Goal: Answer question/provide support: Share knowledge or assist other users

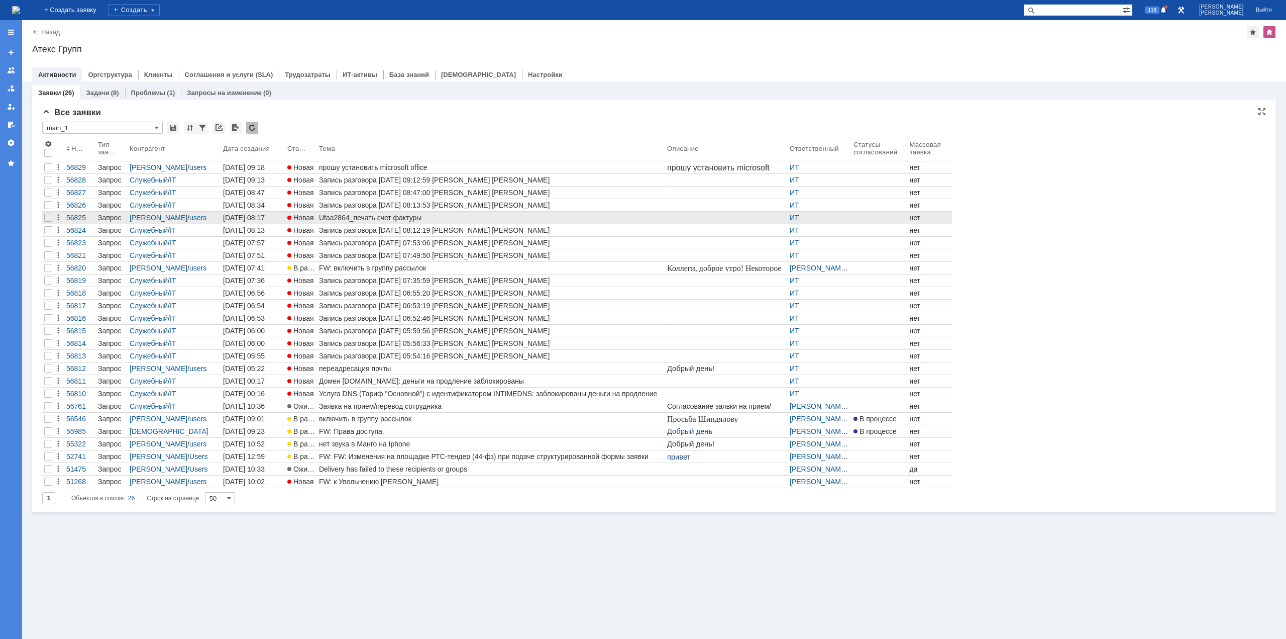
click at [349, 217] on div "Ufaa2864_печать счет фактуры" at bounding box center [491, 218] width 344 height 8
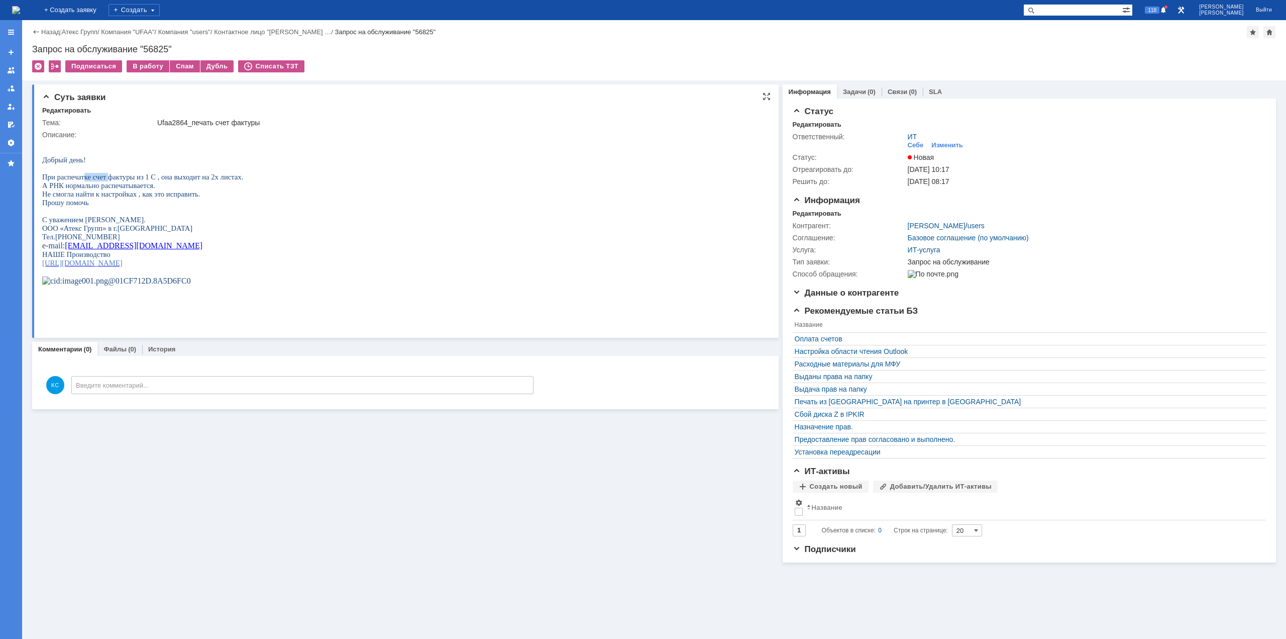
drag, startPoint x: 84, startPoint y: 181, endPoint x: 125, endPoint y: 181, distance: 40.7
click at [110, 181] on span "При распечатке счет фактуры из 1 С , она выходит на 2х листах." at bounding box center [142, 177] width 201 height 8
drag, startPoint x: 134, startPoint y: 179, endPoint x: 178, endPoint y: 177, distance: 43.8
click at [178, 177] on span "При распечатке счет фактуры из 1 С , она выходит на 2х листах." at bounding box center [142, 177] width 201 height 8
drag, startPoint x: 68, startPoint y: 193, endPoint x: 83, endPoint y: 192, distance: 15.6
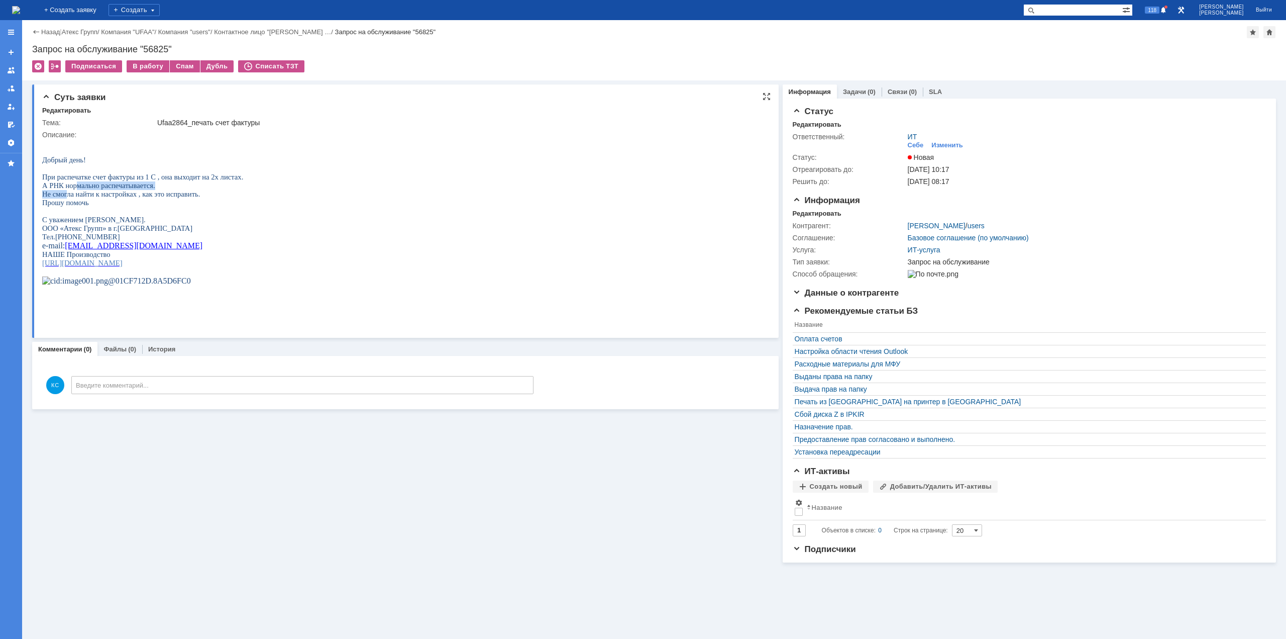
click at [80, 192] on div "Добрый день! При распечатке счет фактуры из 1 С , она выходит на 2х листах. А Р…" at bounding box center [142, 216] width 201 height 155
click at [20, 12] on img at bounding box center [16, 10] width 8 height 8
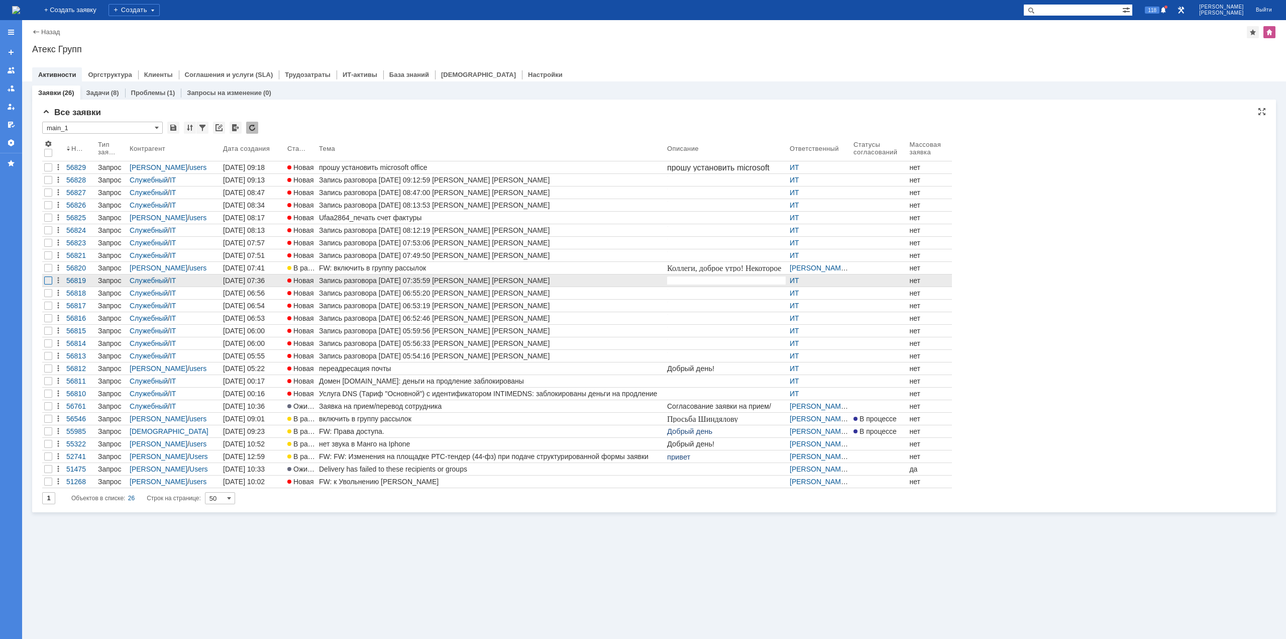
click at [49, 184] on div at bounding box center [48, 180] width 8 height 8
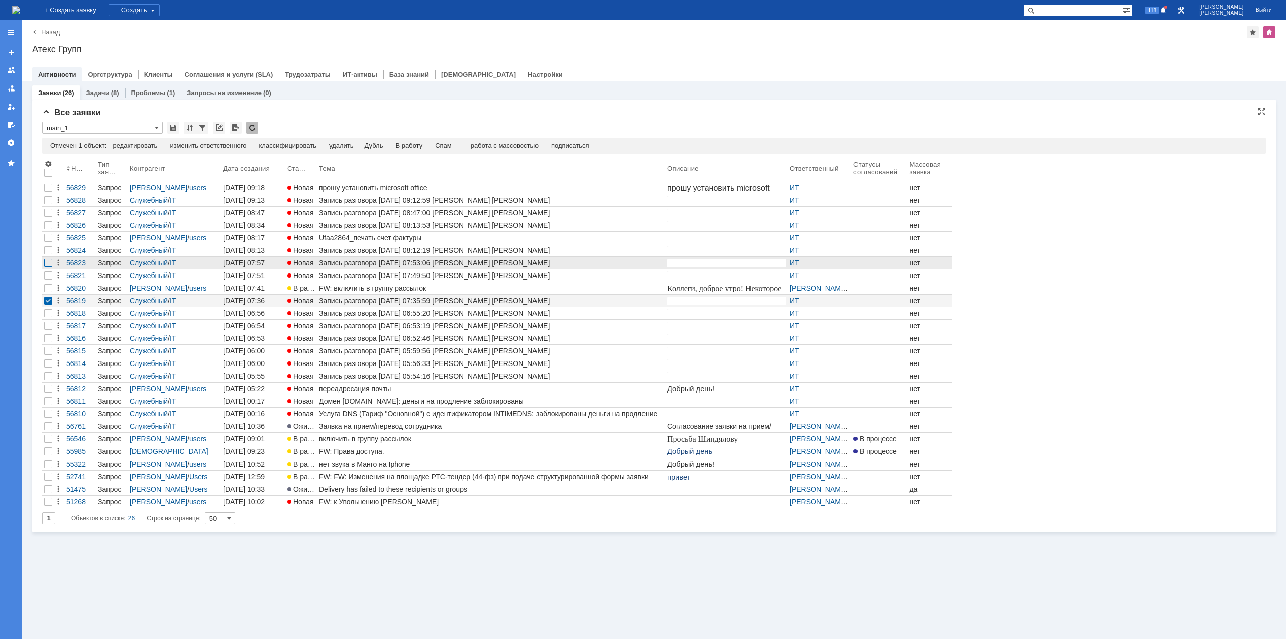
click at [47, 191] on div at bounding box center [48, 187] width 8 height 8
click at [47, 204] on div at bounding box center [48, 200] width 8 height 8
click at [427, 143] on div "Спам" at bounding box center [422, 146] width 17 height 8
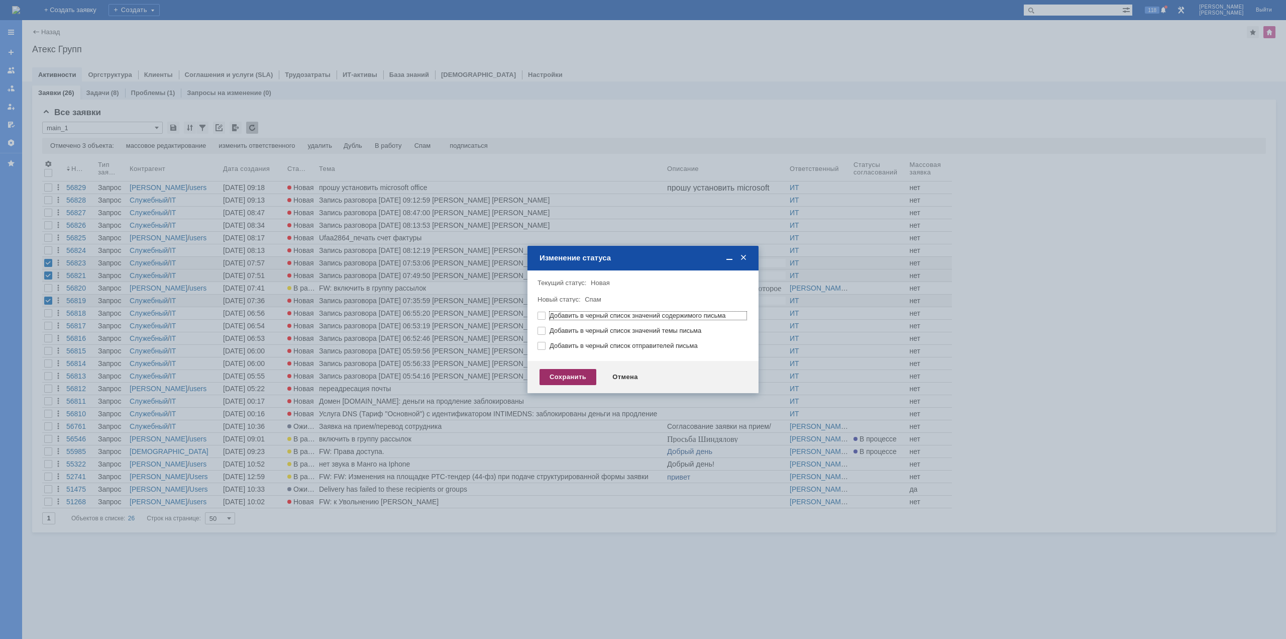
click at [563, 381] on div "Сохранить" at bounding box center [568, 377] width 57 height 16
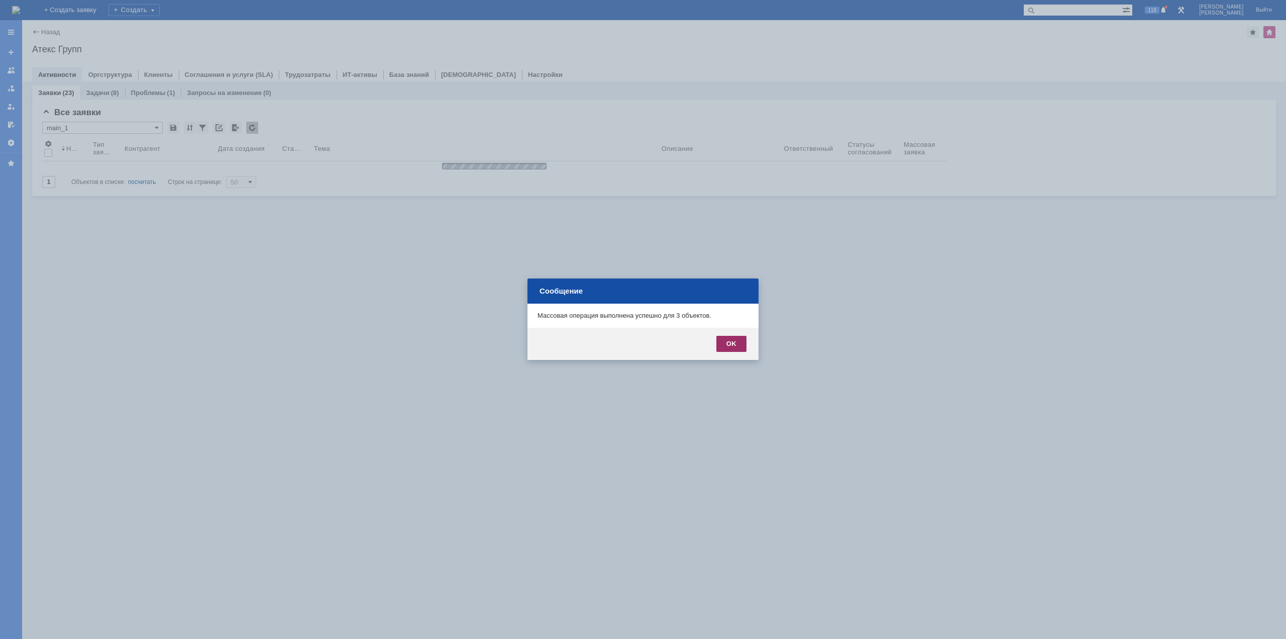
click at [720, 341] on div "OK" at bounding box center [731, 344] width 30 height 16
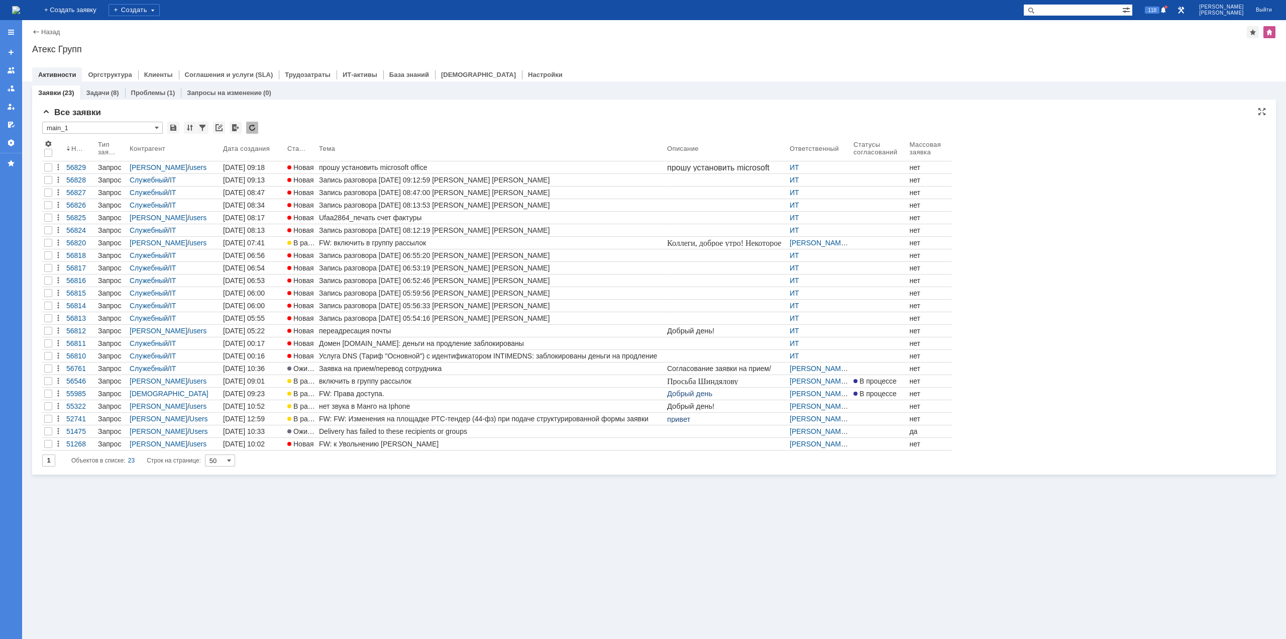
click at [415, 466] on div "1 Объектов в списке: 23 Строк на странице: 50" at bounding box center [654, 460] width 1224 height 12
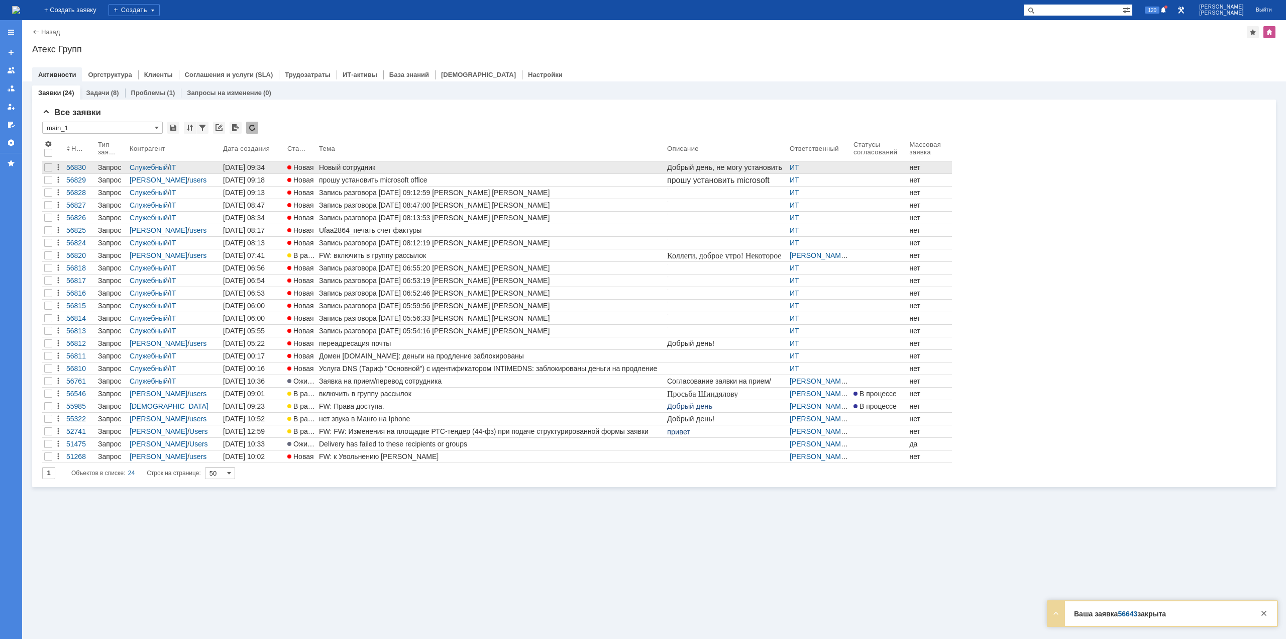
click at [457, 166] on div "Новый сотрудник" at bounding box center [491, 167] width 344 height 8
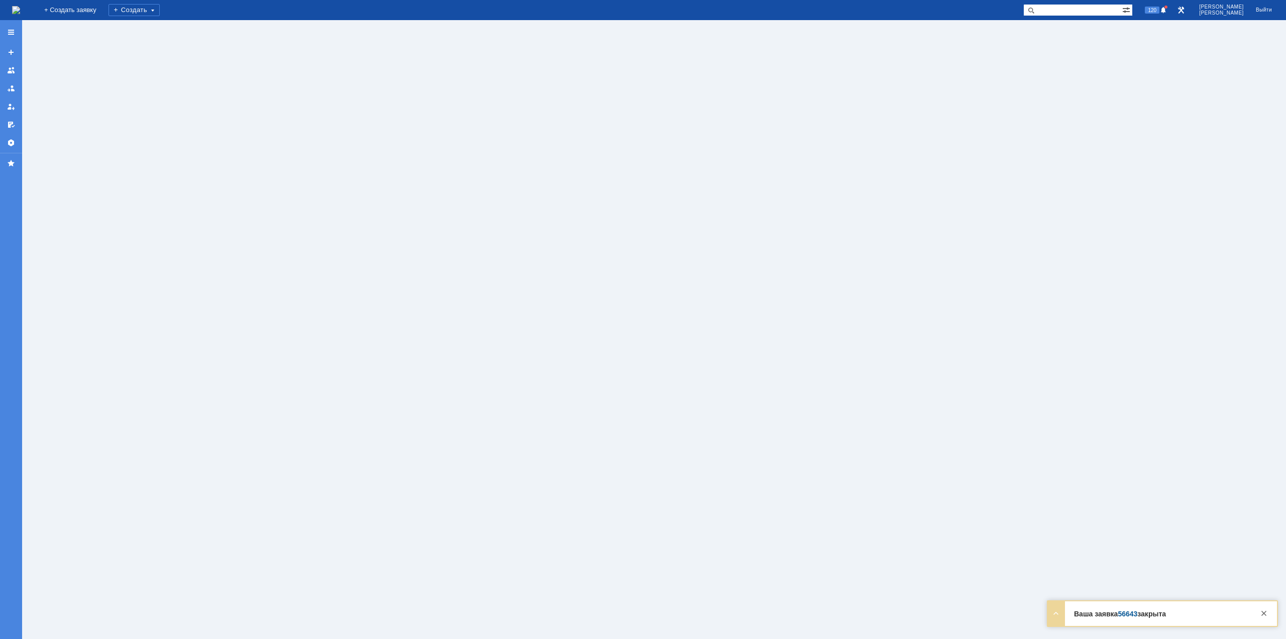
click at [457, 166] on div at bounding box center [654, 329] width 1264 height 618
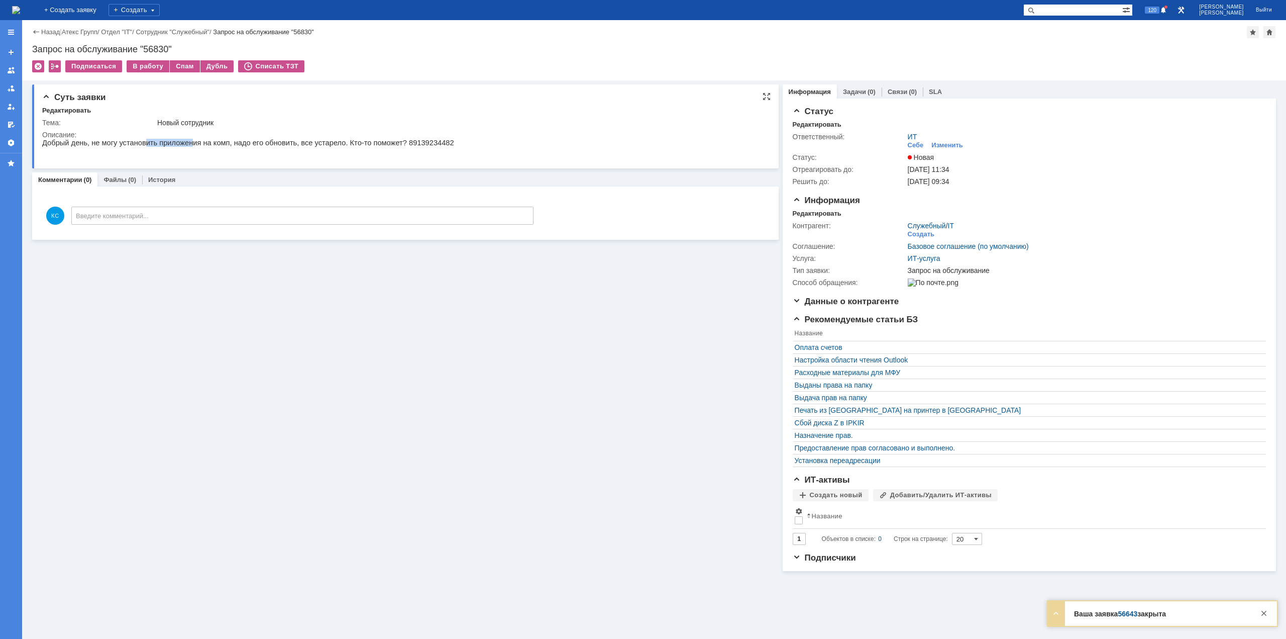
drag, startPoint x: 137, startPoint y: 145, endPoint x: 187, endPoint y: 145, distance: 49.7
click at [186, 145] on p "Добрый день, не могу установить приложения на комп, надо его обновить, все уста…" at bounding box center [248, 143] width 412 height 8
drag, startPoint x: 200, startPoint y: 142, endPoint x: 243, endPoint y: 146, distance: 42.9
click at [241, 145] on p "Добрый день, не могу установить приложения на комп, надо его обновить, все уста…" at bounding box center [248, 143] width 412 height 8
drag, startPoint x: 266, startPoint y: 147, endPoint x: 285, endPoint y: 147, distance: 19.1
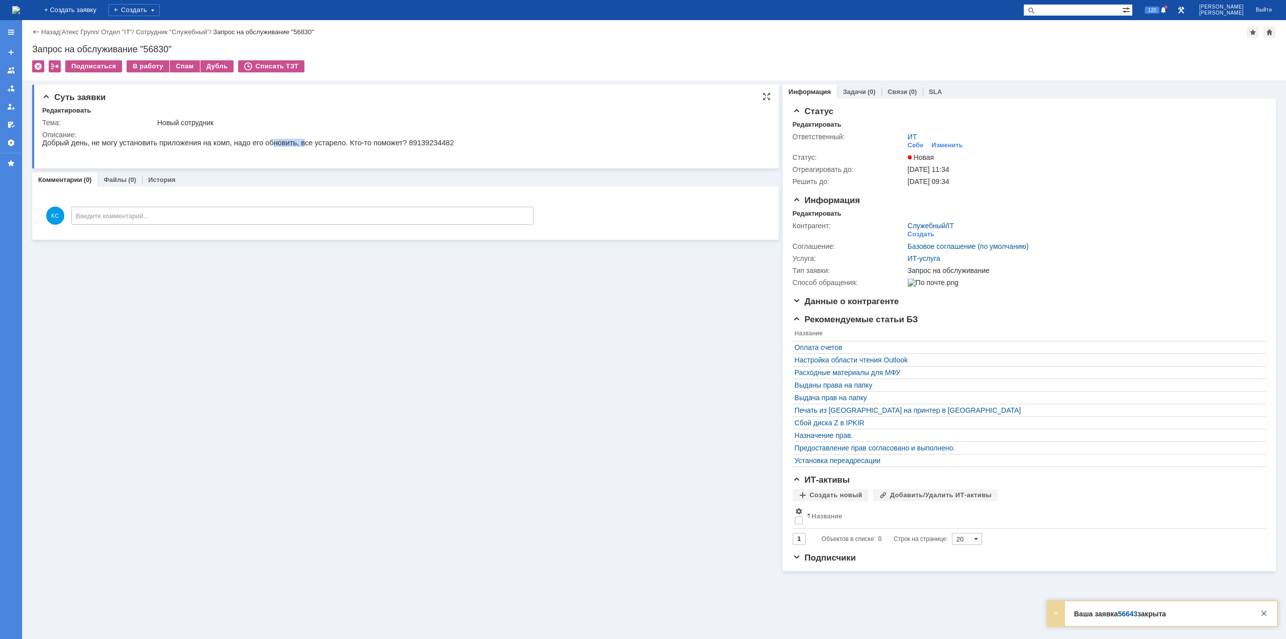
click at [285, 147] on p "Добрый день, не могу установить приложения на комп, надо его обновить, все уста…" at bounding box center [248, 143] width 412 height 8
drag, startPoint x: 303, startPoint y: 147, endPoint x: 335, endPoint y: 147, distance: 31.7
click at [331, 147] on p "Добрый день, не могу установить приложения на комп, надо его обновить, все уста…" at bounding box center [248, 143] width 412 height 8
drag, startPoint x: 349, startPoint y: 147, endPoint x: 368, endPoint y: 147, distance: 18.6
click at [362, 147] on p "Добрый день, не могу установить приложения на комп, надо его обновить, все уста…" at bounding box center [248, 143] width 412 height 8
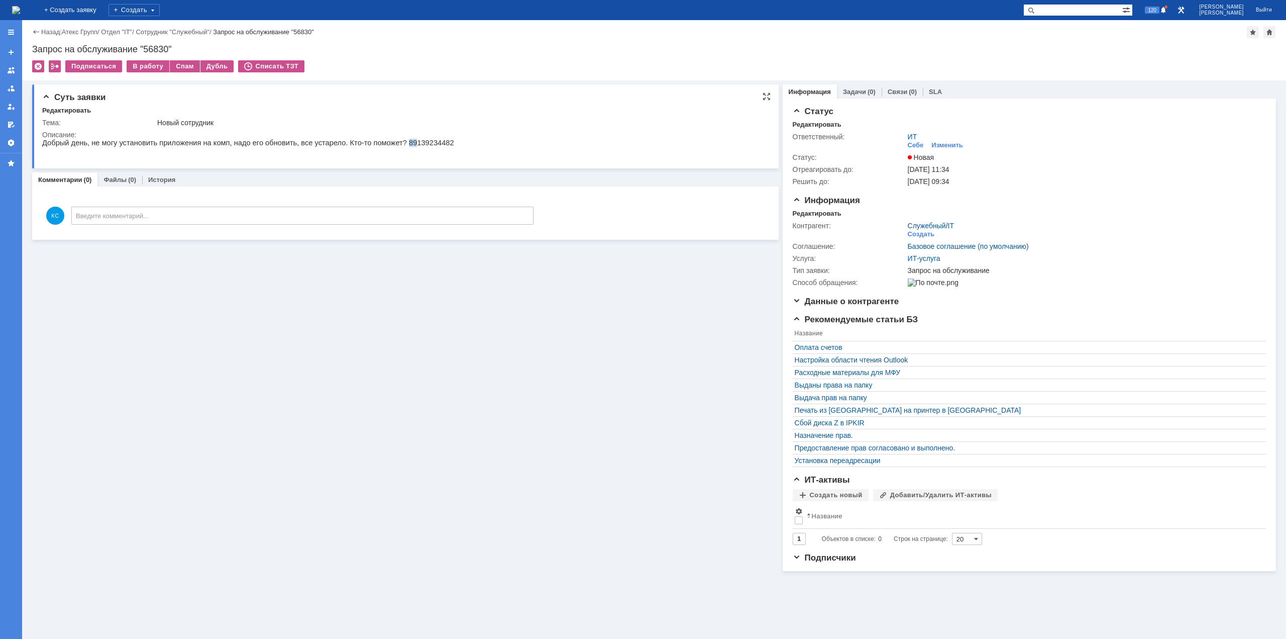
drag, startPoint x: 378, startPoint y: 147, endPoint x: 387, endPoint y: 147, distance: 9.0
click at [387, 147] on p "Добрый день, не могу установить приложения на комп, надо его обновить, все уста…" at bounding box center [248, 143] width 412 height 8
click at [20, 12] on img at bounding box center [16, 10] width 8 height 8
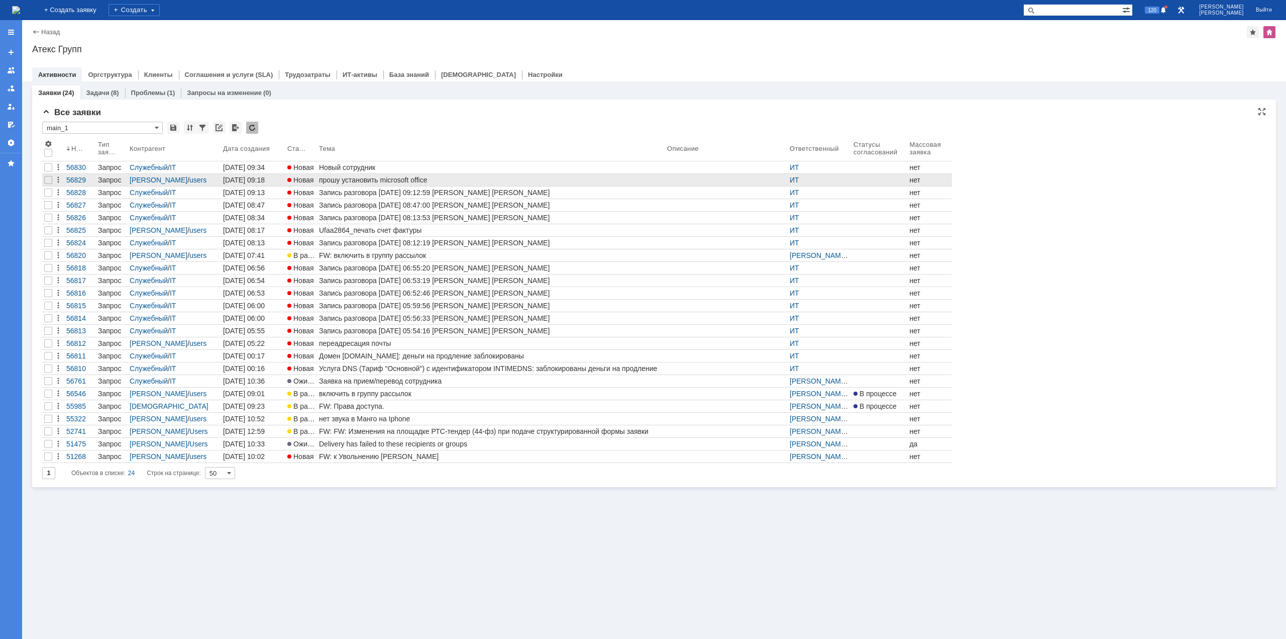
click at [359, 179] on div "прошу установить microsoft office" at bounding box center [491, 180] width 344 height 8
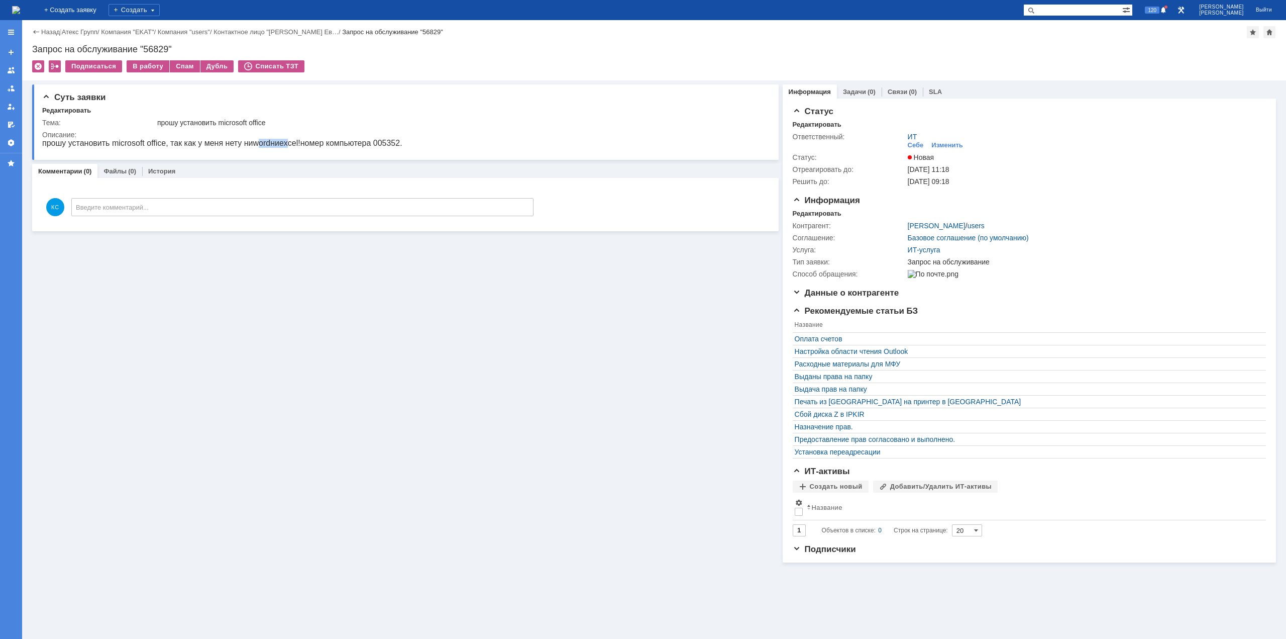
drag, startPoint x: 238, startPoint y: 142, endPoint x: 299, endPoint y: 147, distance: 61.5
click at [281, 147] on p "прошу установить microsoft office, так как у меня нету ни word ни excel! номер …" at bounding box center [222, 143] width 360 height 9
drag, startPoint x: 307, startPoint y: 147, endPoint x: 359, endPoint y: 147, distance: 51.2
click at [357, 147] on p "прошу установить microsoft office, так как у меня нету ни word ни excel! номер …" at bounding box center [222, 143] width 360 height 9
drag, startPoint x: 369, startPoint y: 145, endPoint x: 381, endPoint y: 144, distance: 11.6
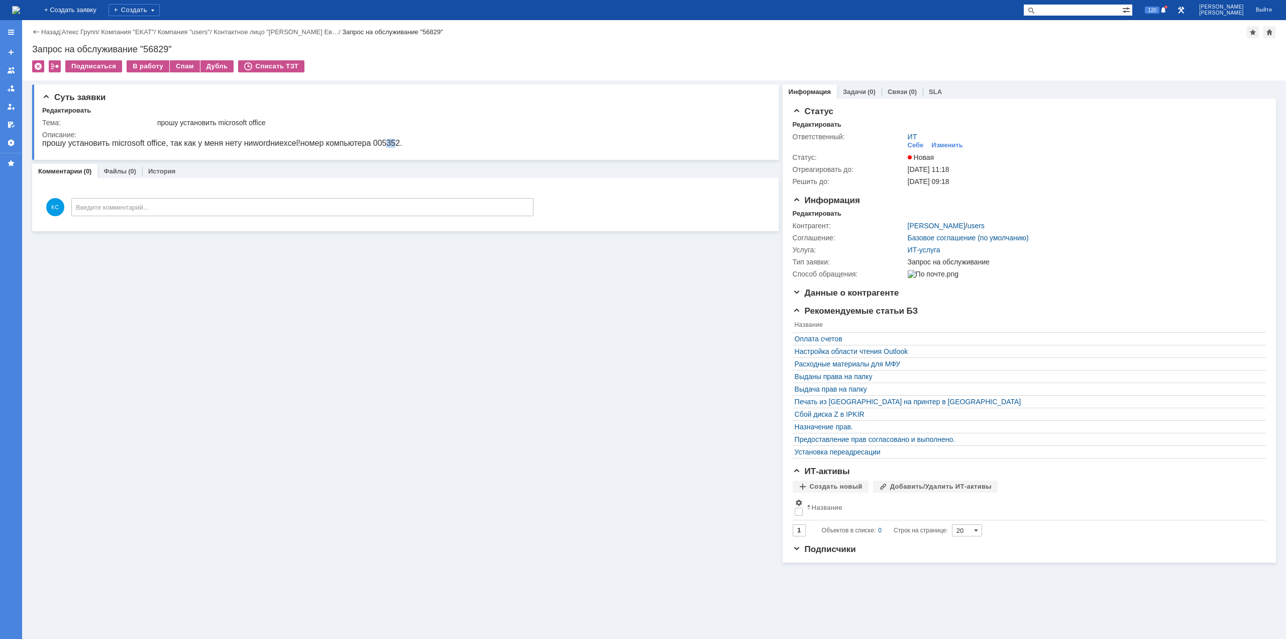
click at [381, 144] on p "прошу установить microsoft office, так как у меня нету ни word ни excel! номер …" at bounding box center [222, 143] width 360 height 9
click at [20, 12] on img at bounding box center [16, 10] width 8 height 8
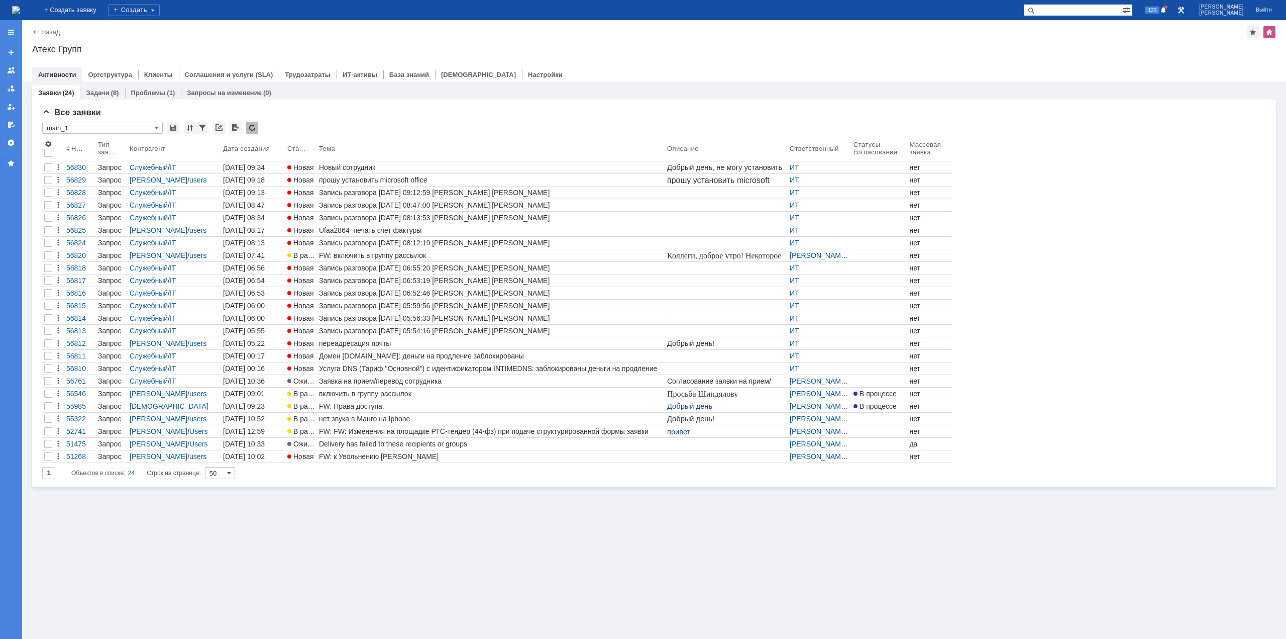
click at [366, 164] on div "Новый сотрудник" at bounding box center [491, 167] width 344 height 8
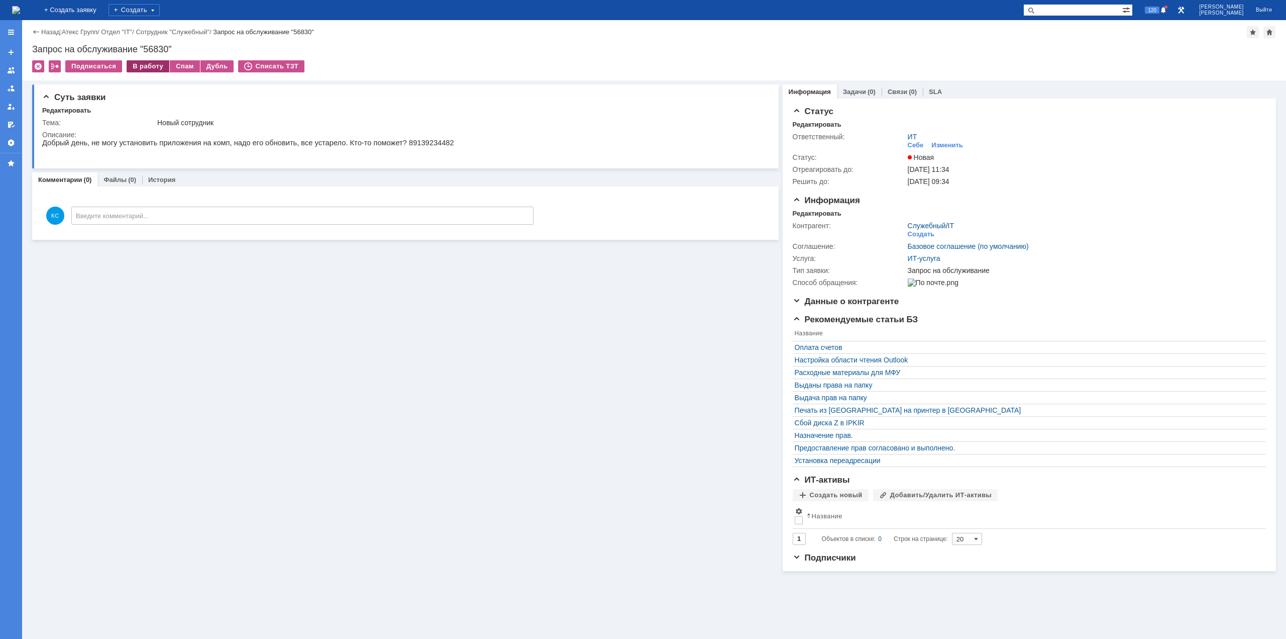
click at [147, 67] on div "В работу" at bounding box center [148, 66] width 43 height 12
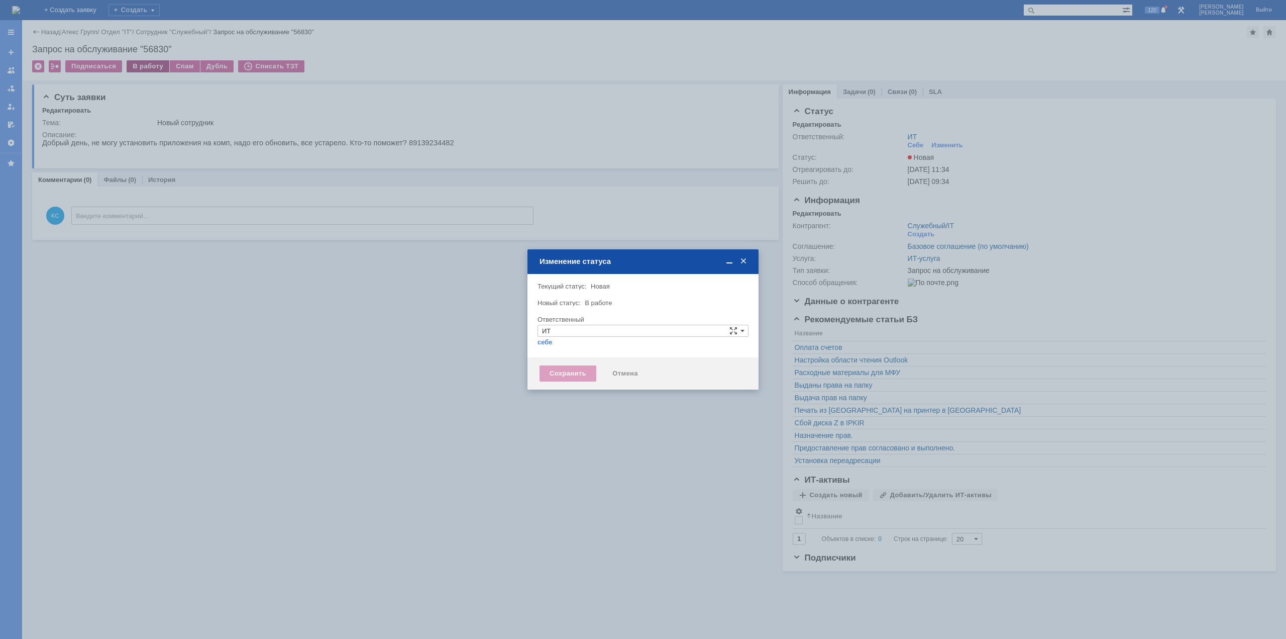
type input "[PERSON_NAME]"
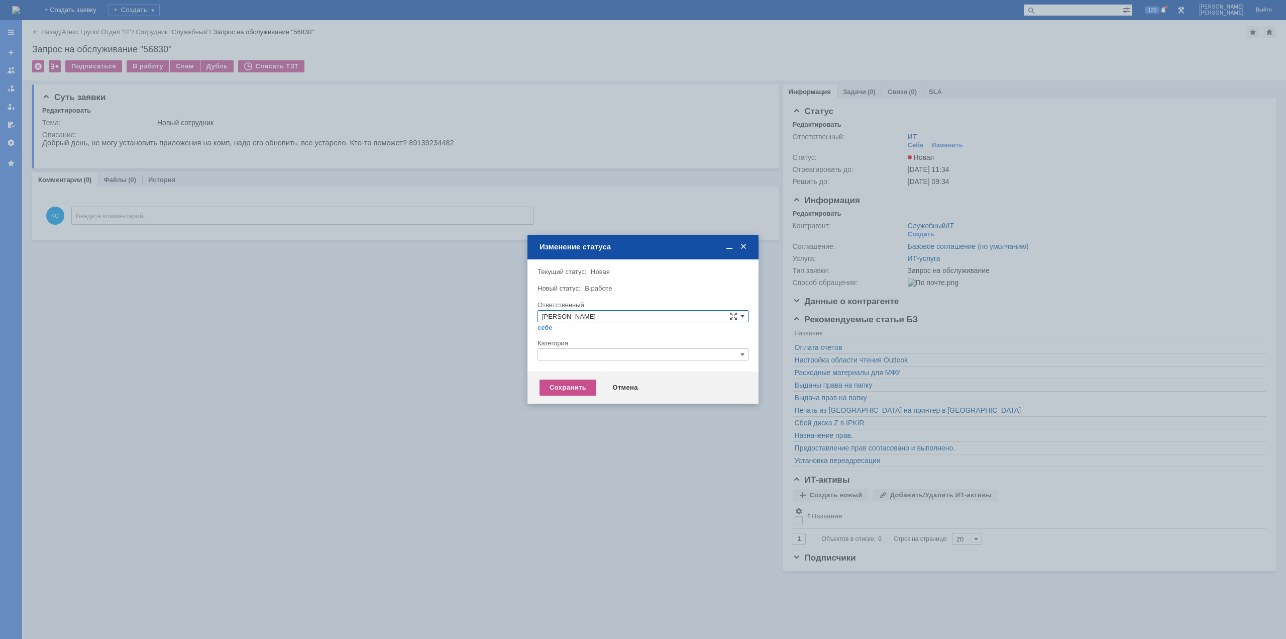
click at [655, 352] on input "text" at bounding box center [643, 354] width 211 height 12
drag, startPoint x: 575, startPoint y: 354, endPoint x: 505, endPoint y: 353, distance: 70.3
click at [505, 353] on body "Идет загрузка, пожалуйста, подождите. На домашнюю + Создать заявку Создать 120 …" at bounding box center [643, 319] width 1286 height 639
click at [555, 399] on span "Прочее" at bounding box center [643, 401] width 202 height 8
type input "Прочее"
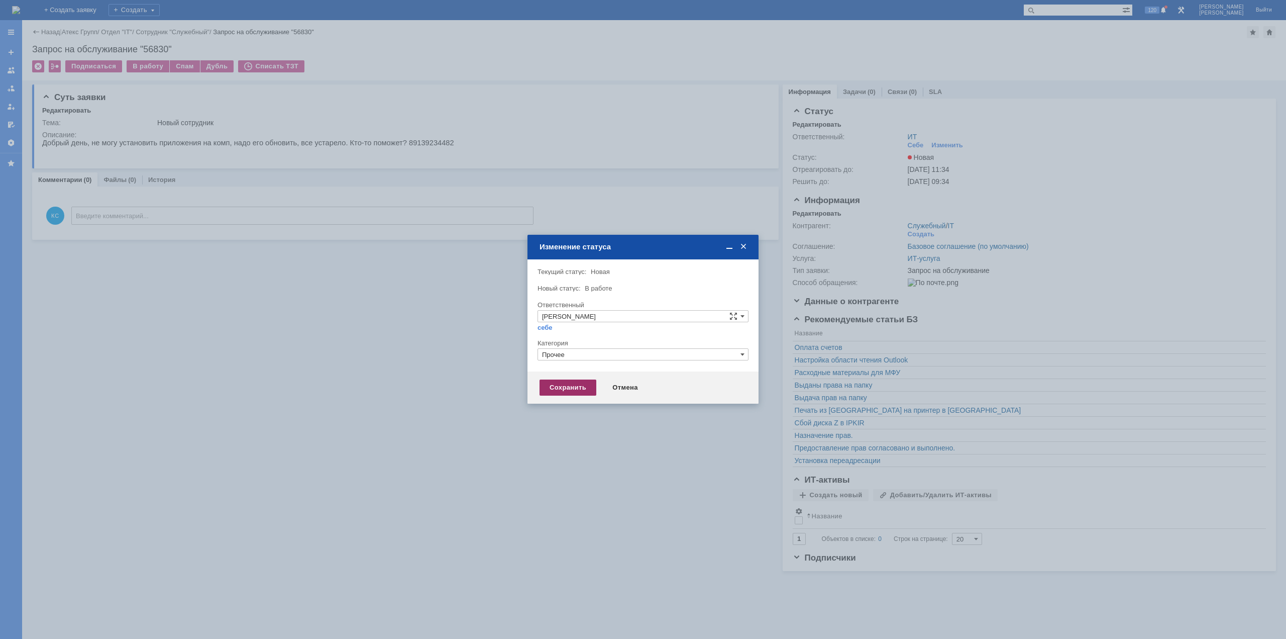
click at [559, 386] on div "Сохранить" at bounding box center [568, 387] width 57 height 16
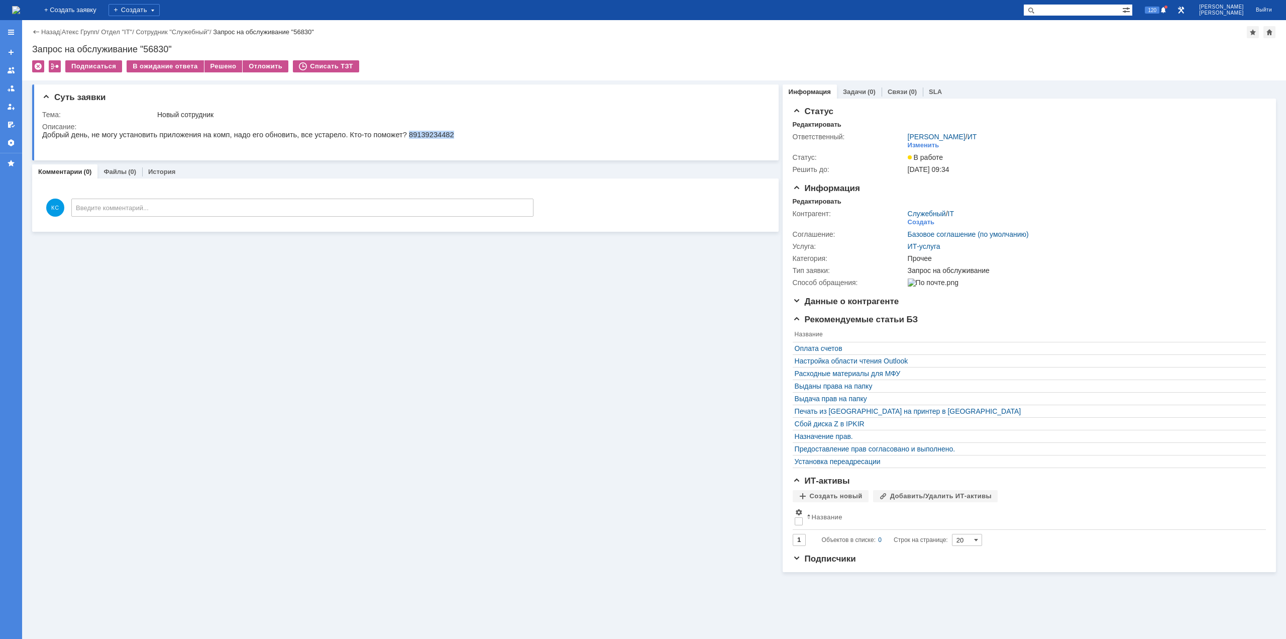
drag, startPoint x: 378, startPoint y: 135, endPoint x: 418, endPoint y: 135, distance: 39.7
click at [418, 135] on p "Добрый день, не могу установить приложения на комп, надо его обновить, все уста…" at bounding box center [248, 135] width 412 height 8
copy p "89139234482"
drag, startPoint x: 257, startPoint y: 132, endPoint x: 269, endPoint y: 132, distance: 12.6
click at [257, 132] on p "Добрый день, не могу установить приложения на комп, надо его обновить, все уста…" at bounding box center [248, 135] width 412 height 8
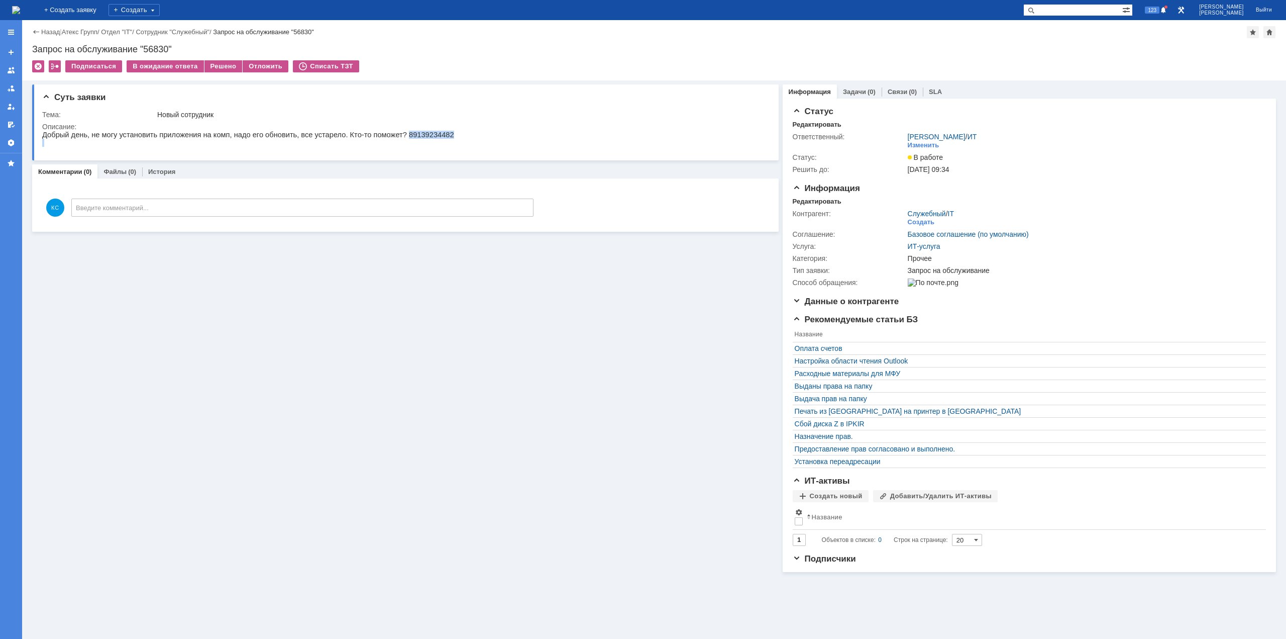
drag, startPoint x: 379, startPoint y: 135, endPoint x: 438, endPoint y: 141, distance: 59.1
click at [446, 144] on html "Добрый день, не могу установить приложения на комп, надо его обновить, все уста…" at bounding box center [402, 139] width 720 height 16
click at [404, 137] on p "Добрый день, не могу установить приложения на комп, надо его обновить, все уста…" at bounding box center [248, 135] width 412 height 8
drag, startPoint x: 377, startPoint y: 136, endPoint x: 419, endPoint y: 135, distance: 42.2
click at [419, 135] on html "Добрый день, не могу установить приложения на комп, надо его обновить, все уста…" at bounding box center [402, 139] width 720 height 16
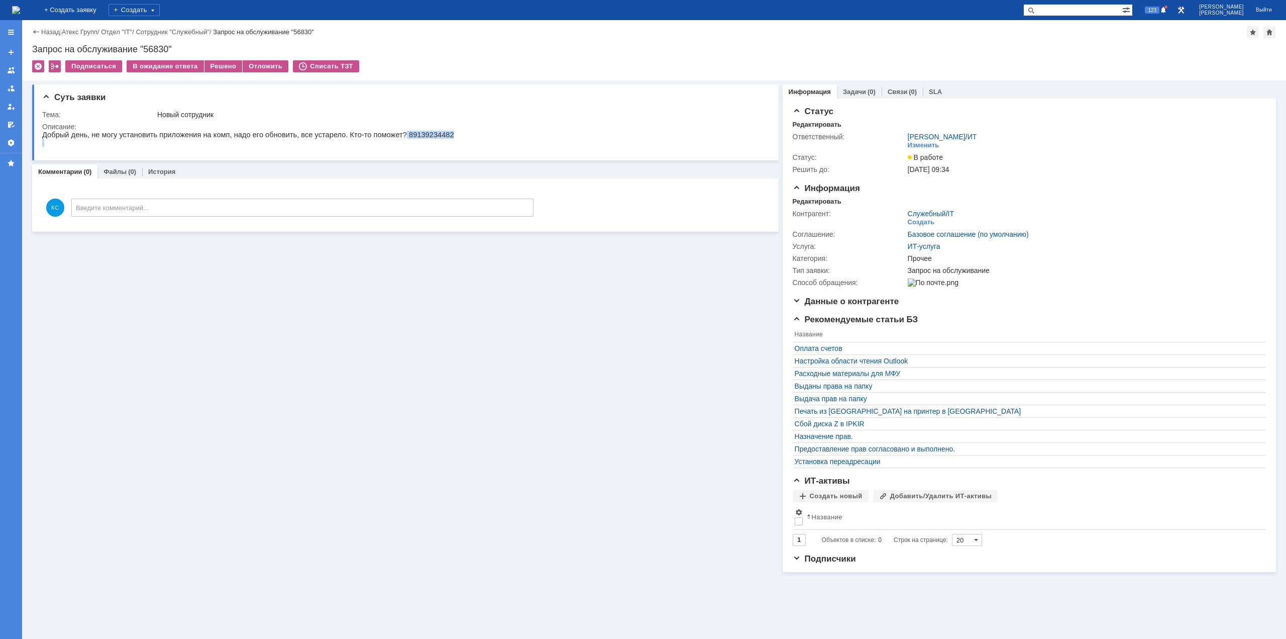
copy div "89139234482"
drag, startPoint x: 223, startPoint y: 137, endPoint x: 268, endPoint y: 138, distance: 45.2
click at [262, 138] on p "Добрый день, не могу установить приложения на комп, надо его обновить, все уста…" at bounding box center [248, 135] width 412 height 8
click at [20, 8] on img at bounding box center [16, 10] width 8 height 8
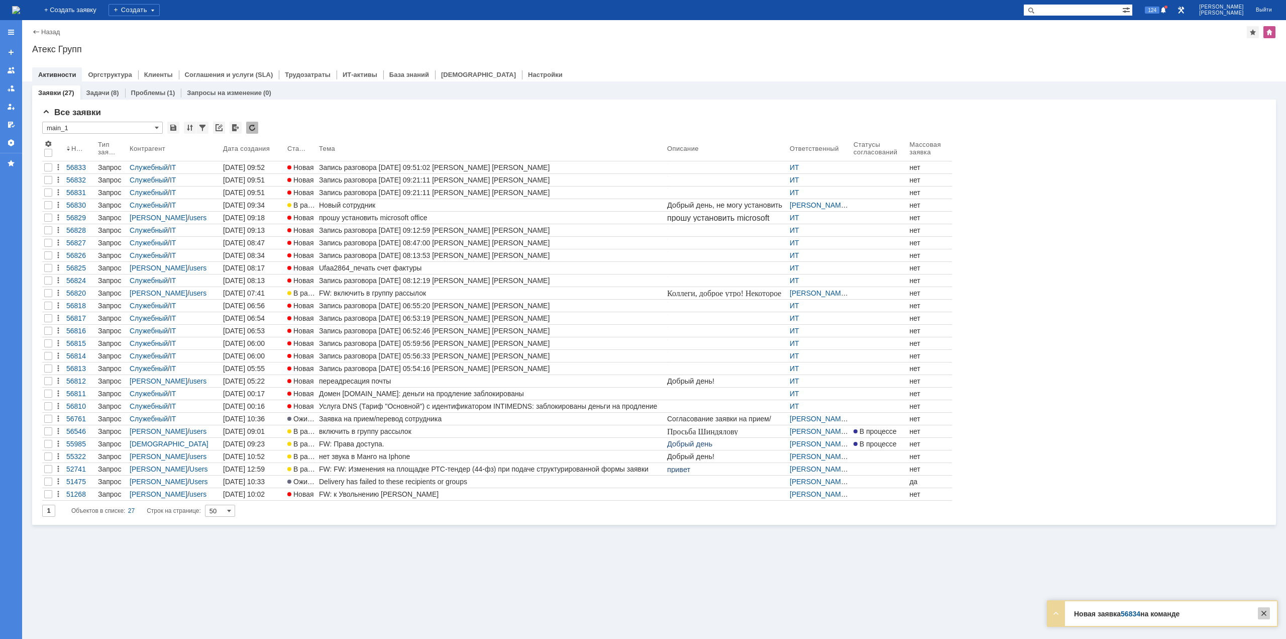
click at [1267, 616] on div at bounding box center [1264, 613] width 12 height 12
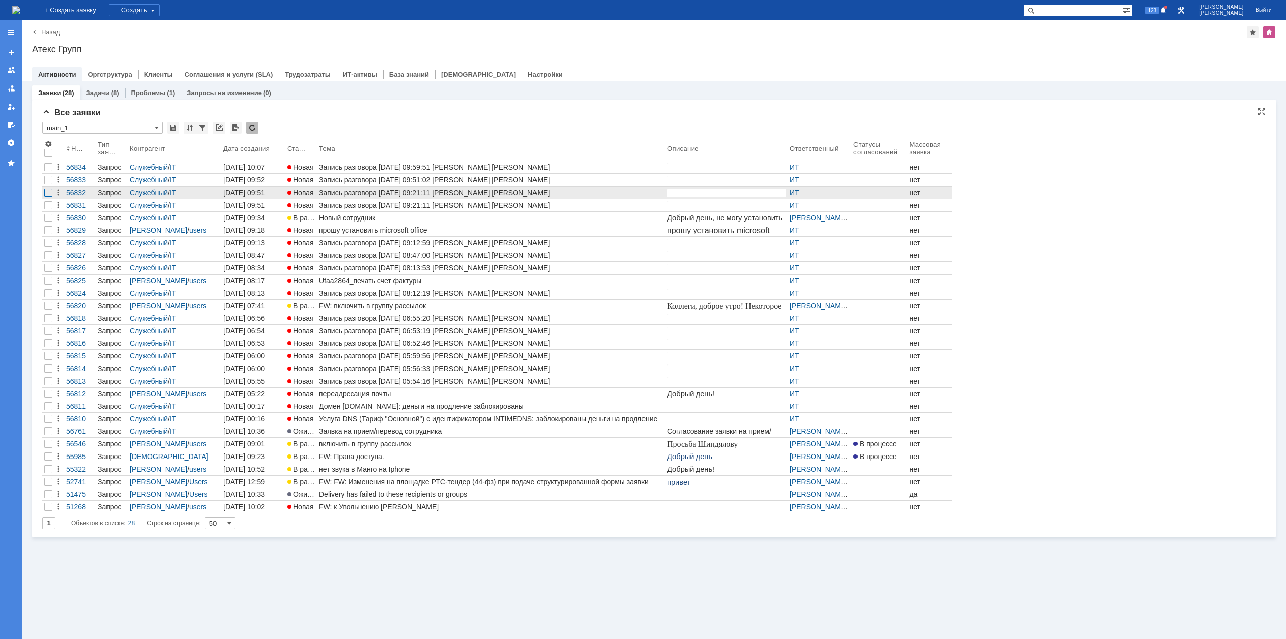
click at [49, 171] on div at bounding box center [48, 167] width 8 height 8
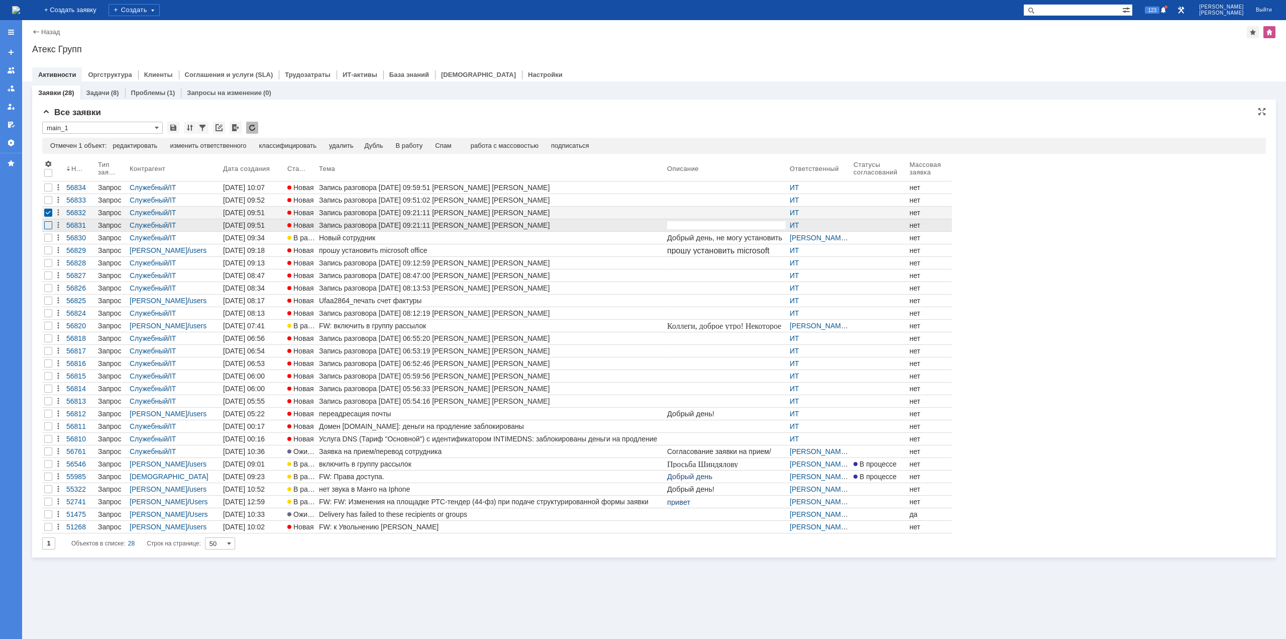
click at [48, 204] on div at bounding box center [48, 200] width 8 height 8
click at [424, 146] on div "Спам" at bounding box center [422, 146] width 17 height 8
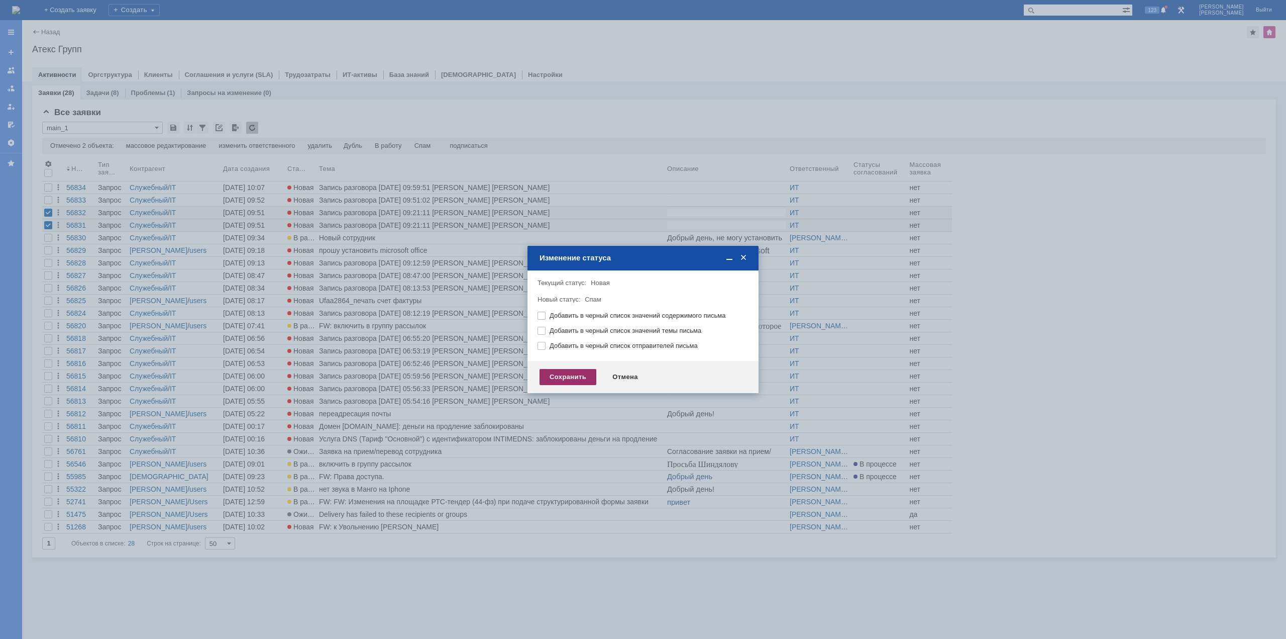
click at [567, 382] on div "Сохранить" at bounding box center [568, 377] width 57 height 16
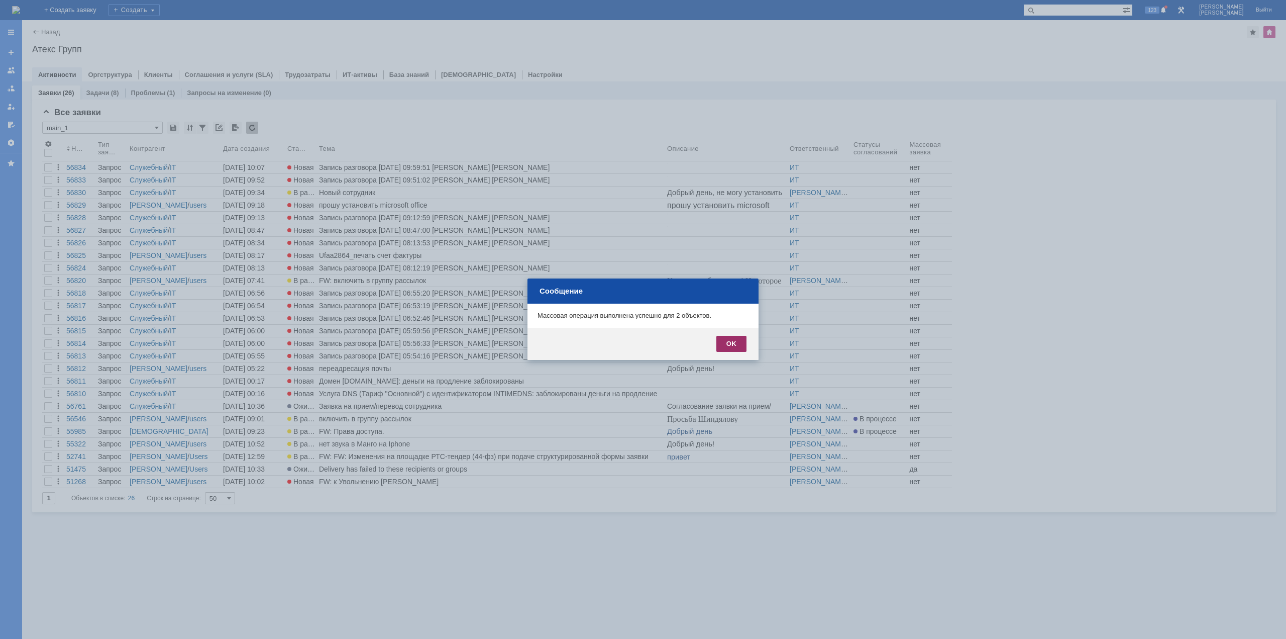
click at [734, 341] on div "OK" at bounding box center [731, 344] width 30 height 16
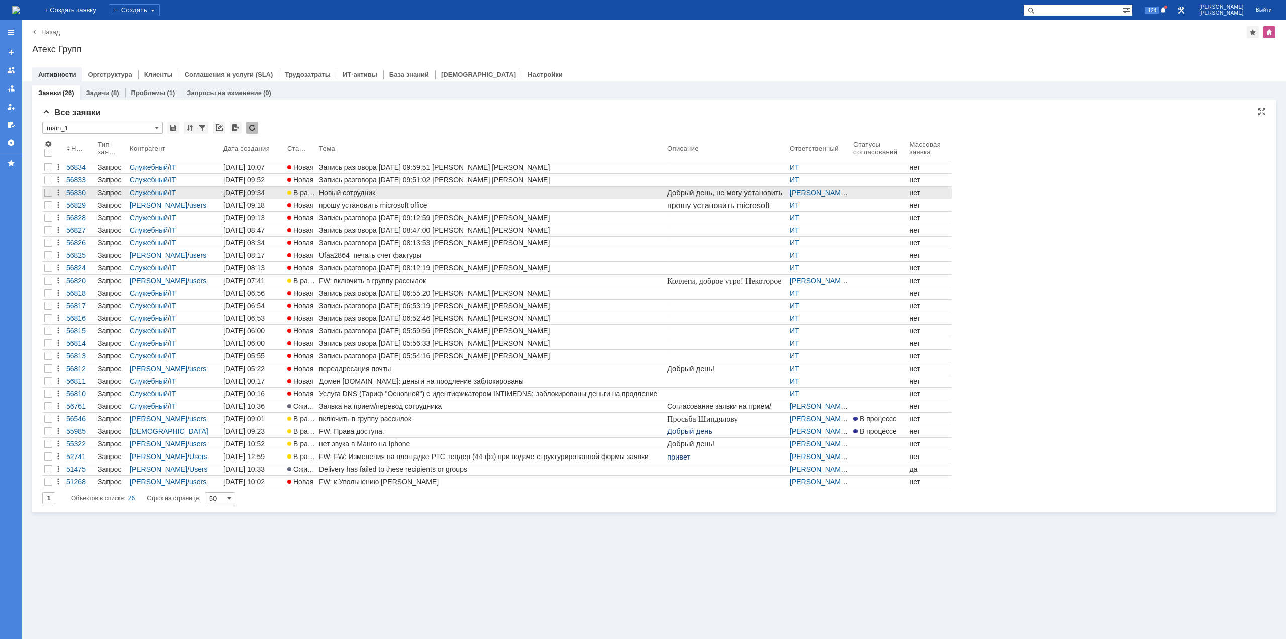
click at [395, 189] on div "Новый сотрудник" at bounding box center [491, 192] width 344 height 8
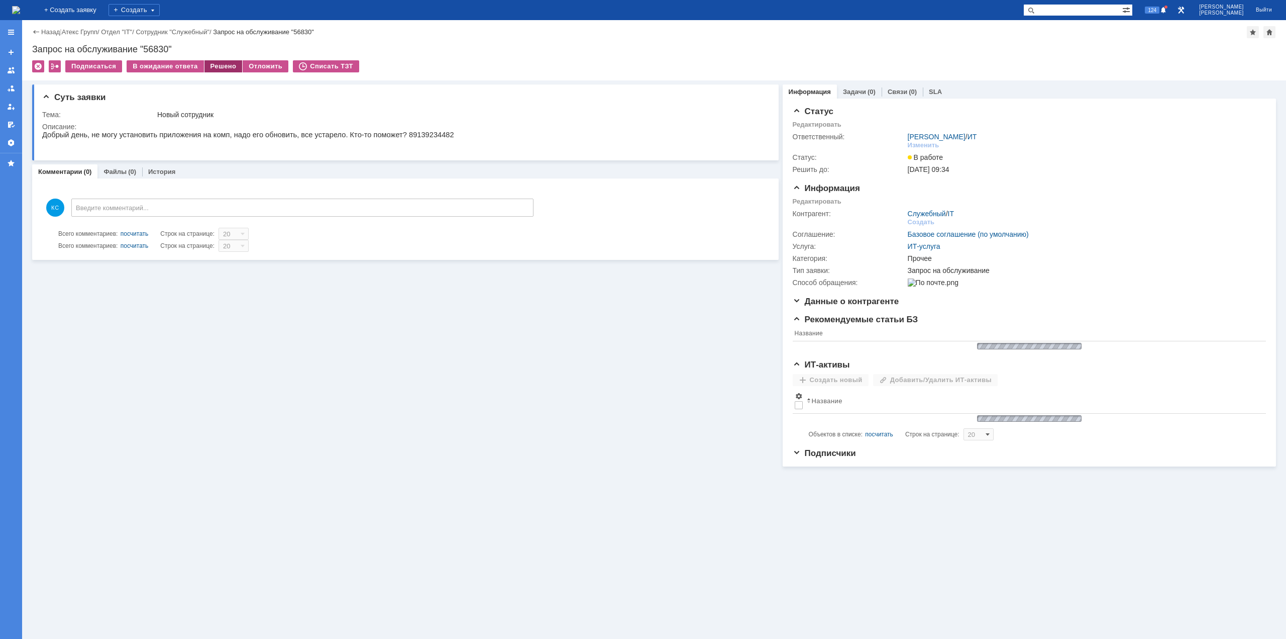
click at [207, 62] on div "Решено" at bounding box center [223, 66] width 38 height 12
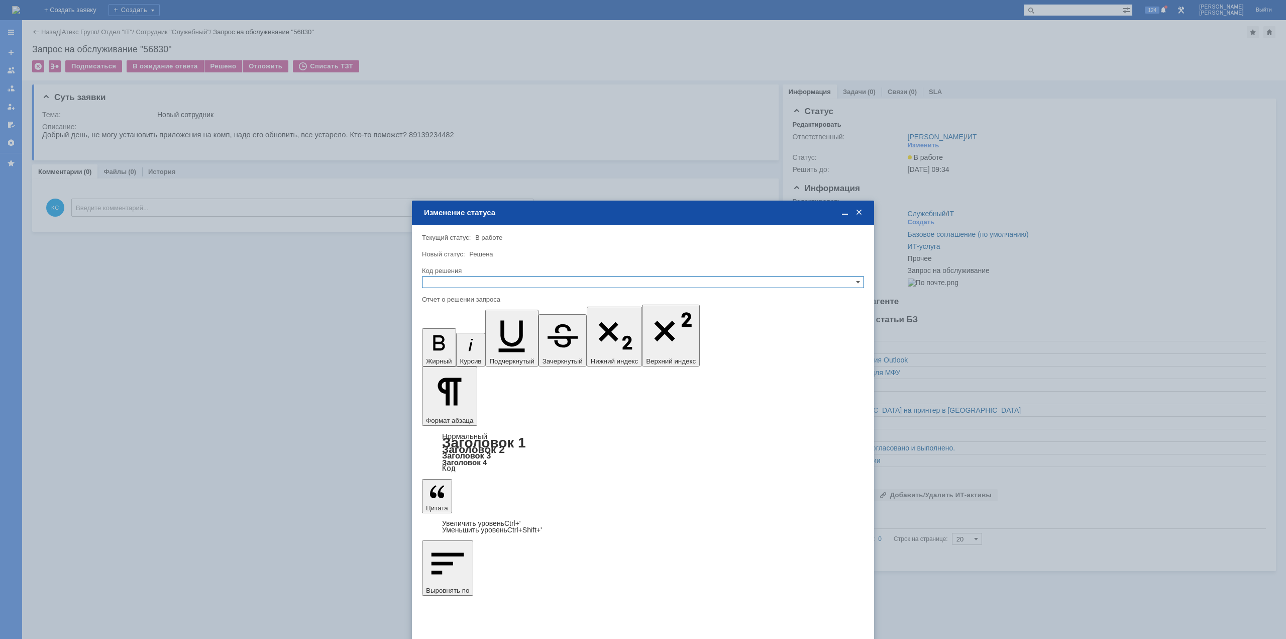
click at [478, 276] on div "Код решения" at bounding box center [643, 280] width 442 height 29
click at [477, 282] on input "text" at bounding box center [643, 282] width 442 height 12
click at [472, 331] on span "Решено" at bounding box center [643, 331] width 433 height 8
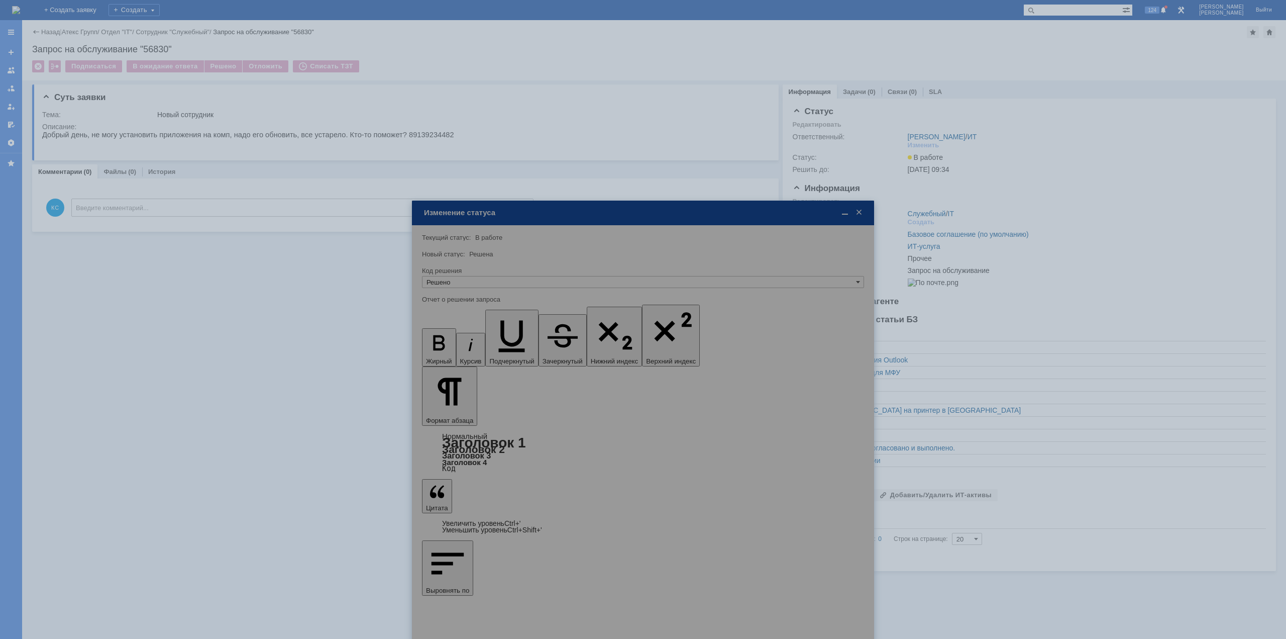
type input "Решено"
click at [82, 10] on div at bounding box center [643, 319] width 1286 height 639
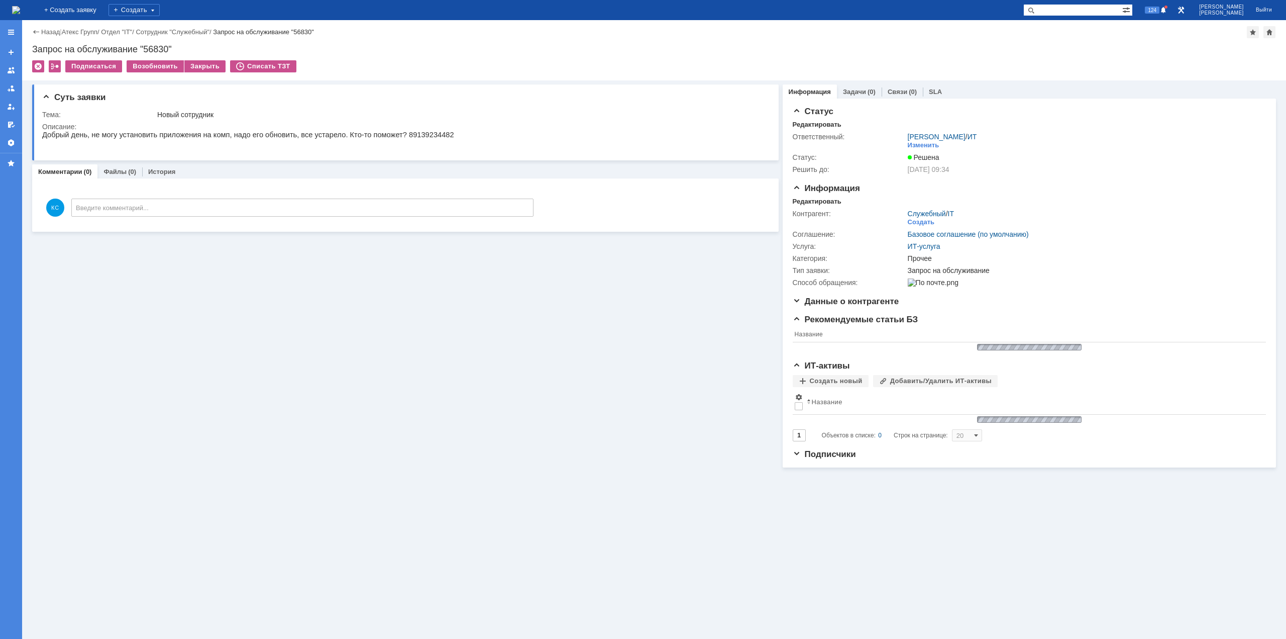
click at [20, 10] on img at bounding box center [16, 10] width 8 height 8
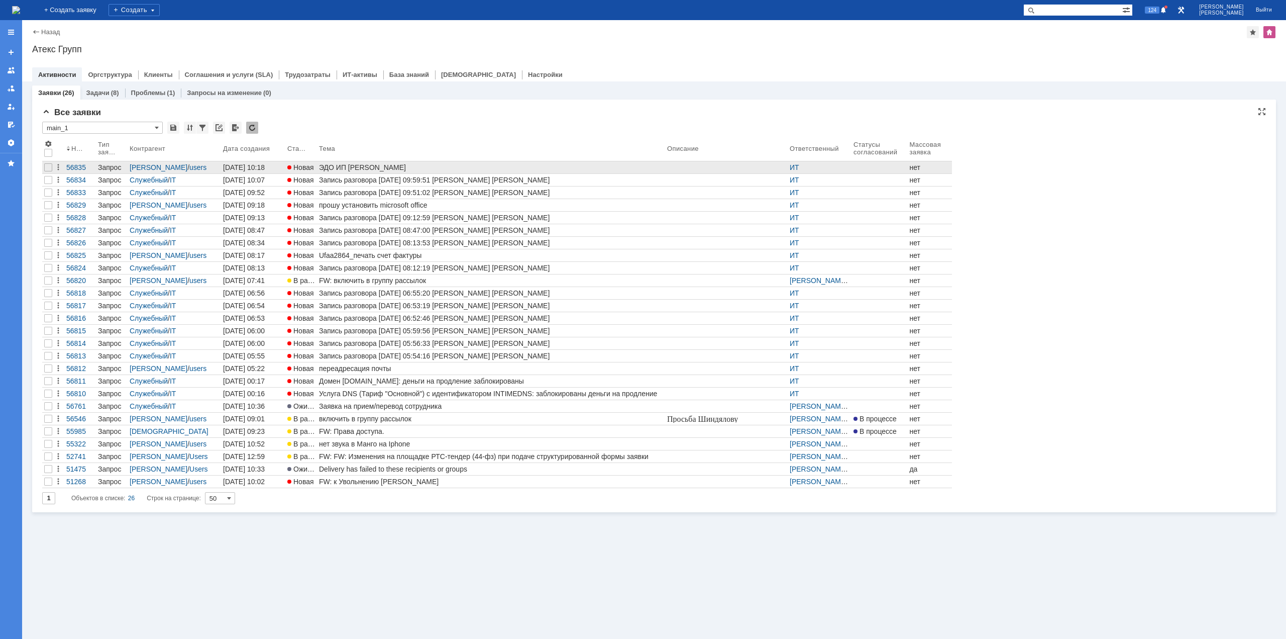
click at [360, 168] on div "ЭДО ИП Маламатиди" at bounding box center [491, 167] width 344 height 8
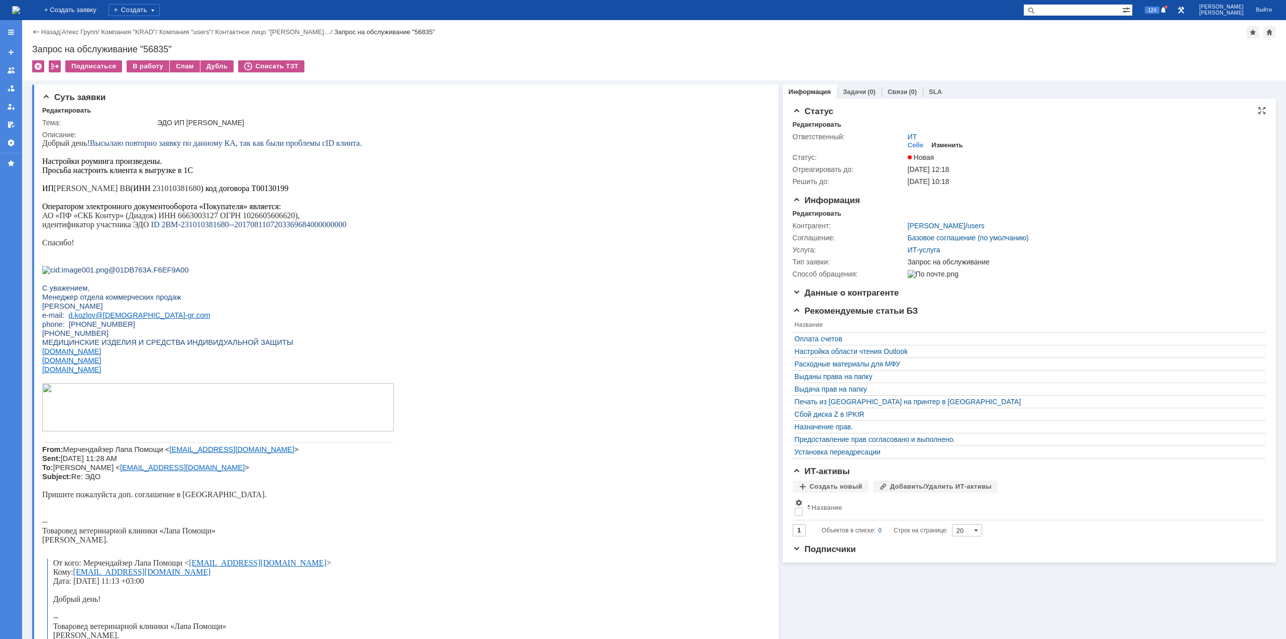
click at [939, 143] on div "Изменить" at bounding box center [947, 145] width 32 height 8
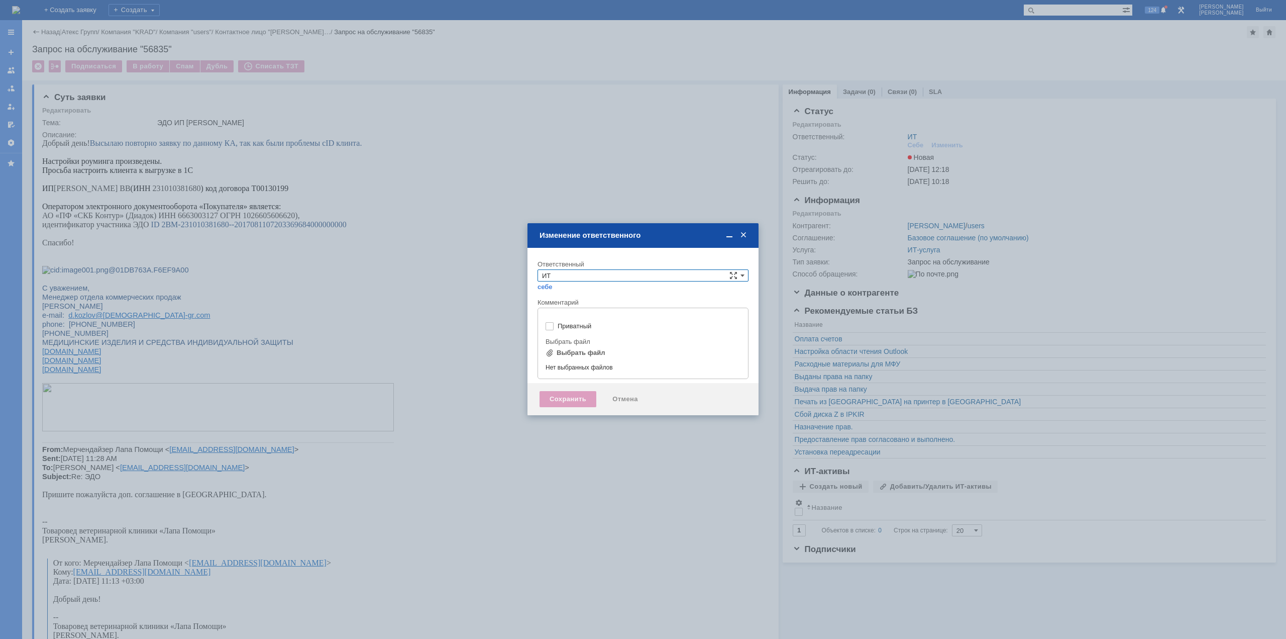
type input "[не указано]"
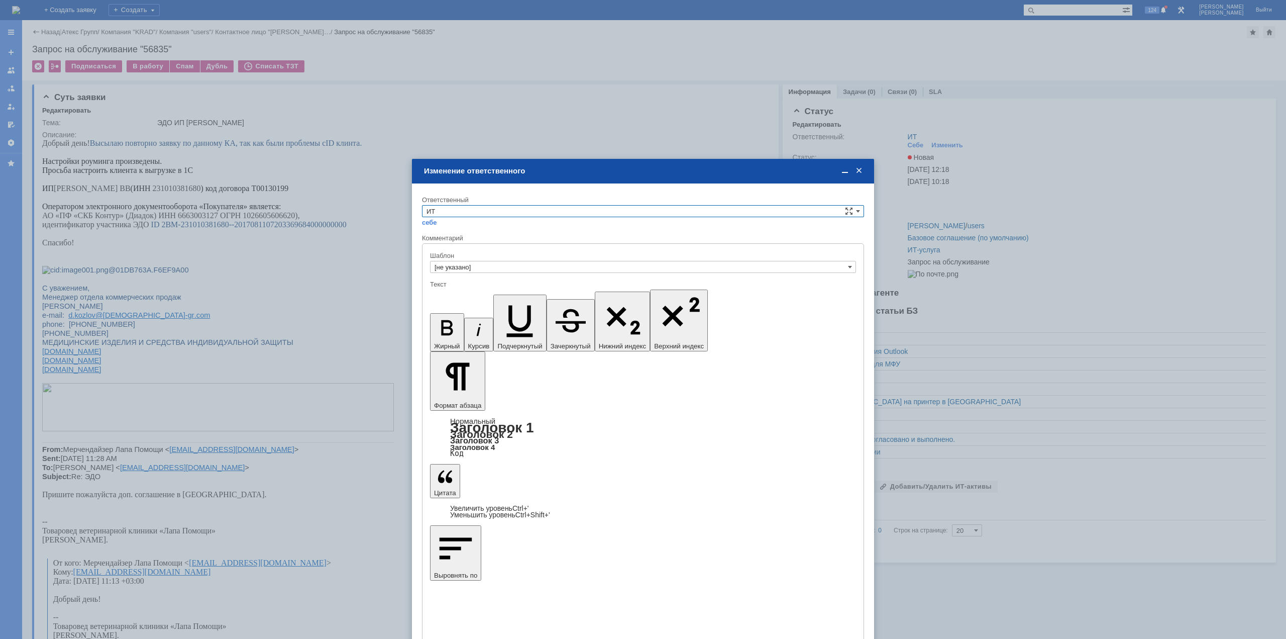
click at [511, 220] on div "себе своей команде" at bounding box center [643, 222] width 442 height 10
click at [513, 216] on input "ИТ" at bounding box center [643, 211] width 442 height 12
click at [450, 292] on span "АСУ" at bounding box center [643, 294] width 433 height 8
type input "АСУ"
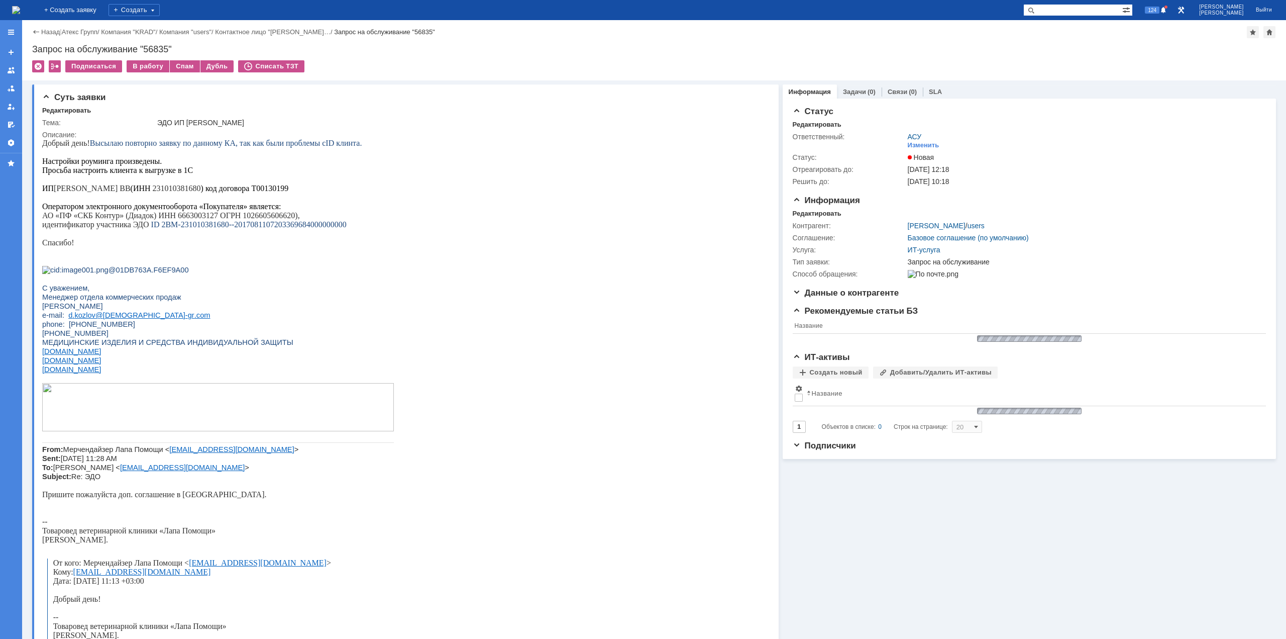
click at [20, 6] on img at bounding box center [16, 10] width 8 height 8
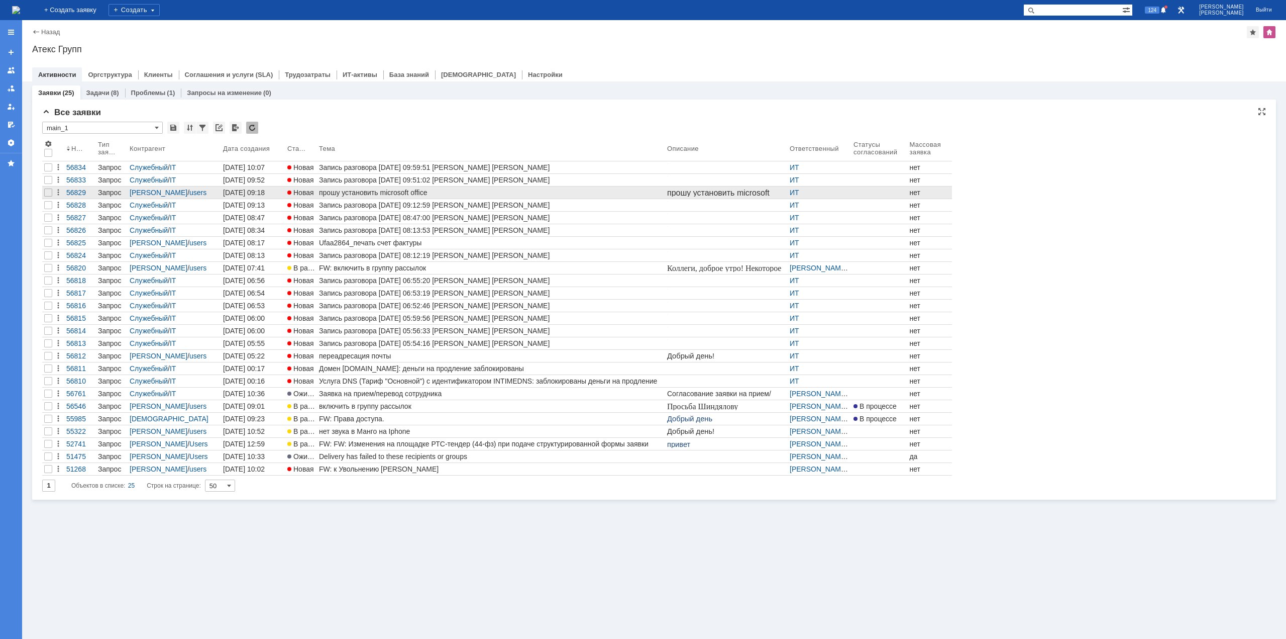
click at [440, 190] on div "прошу установить microsoft office" at bounding box center [491, 192] width 344 height 8
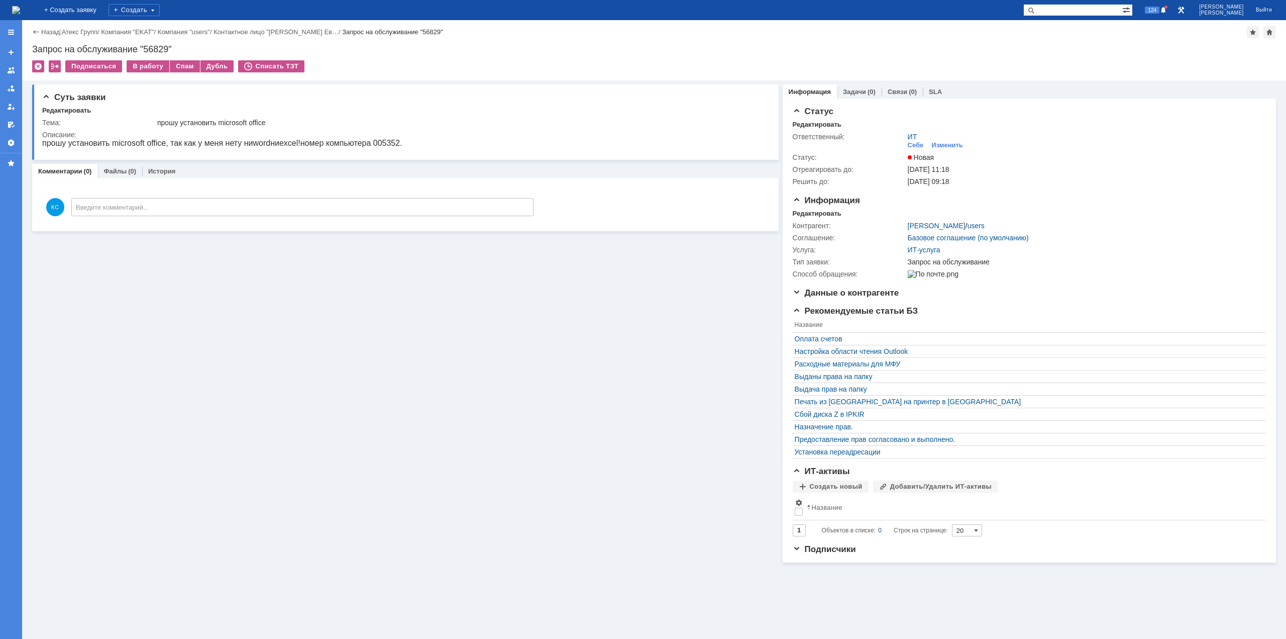
click at [308, 147] on p "прошу установить microsoft office, так как у меня нету ни word ни excel! номер …" at bounding box center [222, 143] width 360 height 9
click at [150, 70] on div "В работу" at bounding box center [148, 66] width 43 height 12
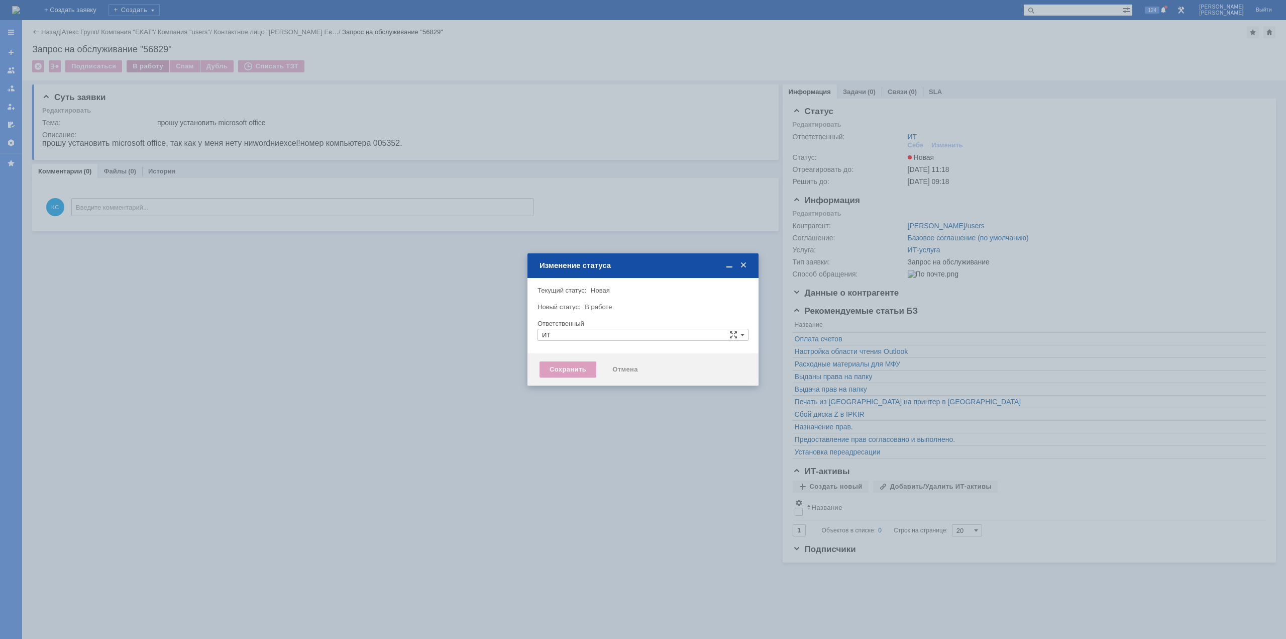
type input "[PERSON_NAME]"
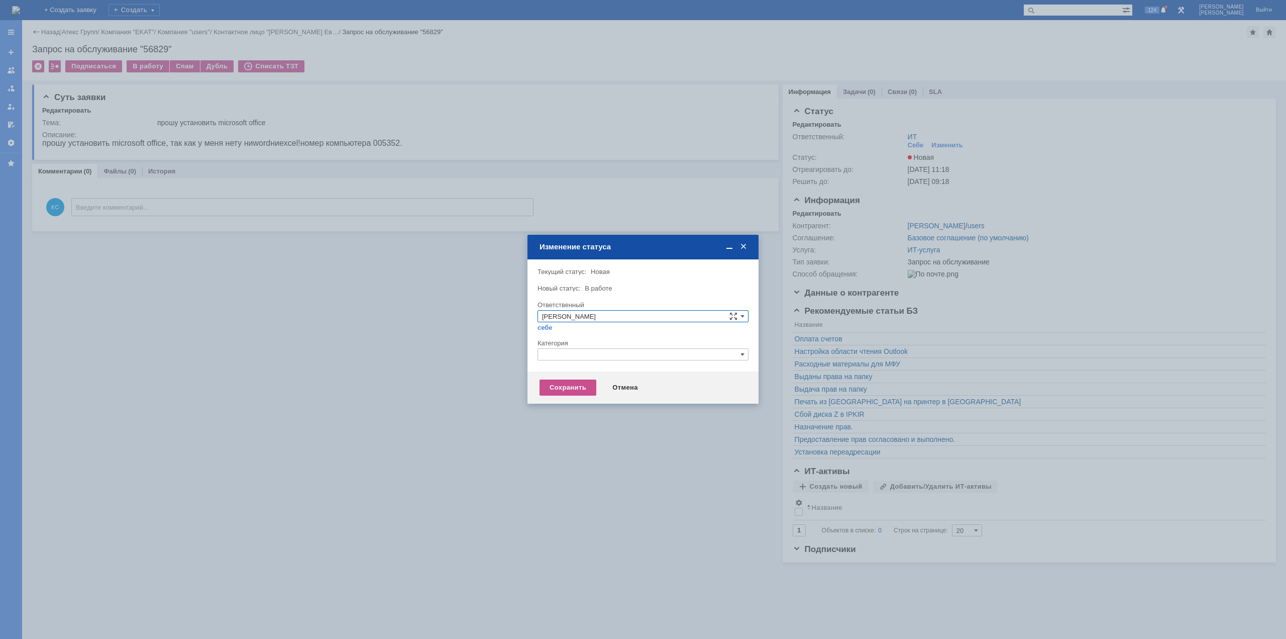
click at [584, 356] on input "text" at bounding box center [643, 354] width 211 height 12
drag, startPoint x: 568, startPoint y: 359, endPoint x: 529, endPoint y: 354, distance: 39.1
click at [529, 354] on div "Внимание! Текущий статус: Новая Новая Новый статус: В работе В работе Ответстве…" at bounding box center [643, 315] width 231 height 112
drag, startPoint x: 570, startPoint y: 357, endPoint x: 522, endPoint y: 357, distance: 47.7
click at [522, 357] on body "Идет загрузка, пожалуйста, подождите. На домашнюю + Создать заявку Создать 124 …" at bounding box center [643, 319] width 1286 height 639
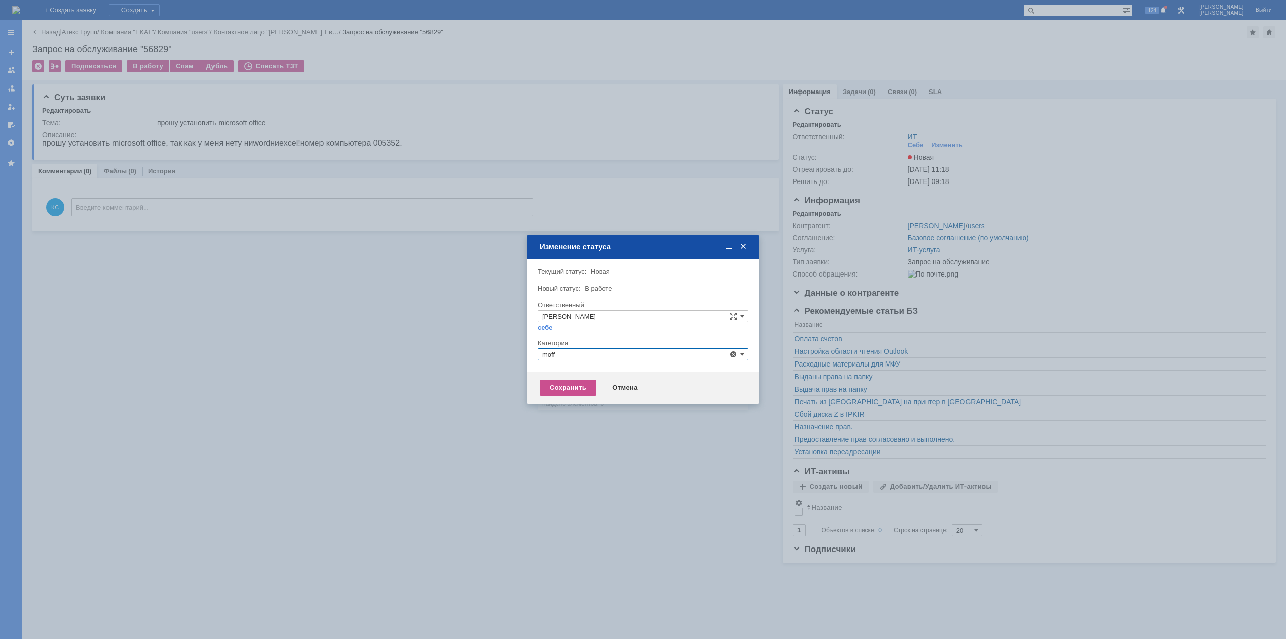
drag, startPoint x: 560, startPoint y: 355, endPoint x: 529, endPoint y: 350, distance: 32.0
click at [529, 350] on div "Внимание! Текущий статус: Новая Новая Новый статус: В работе В работе Ответстве…" at bounding box center [643, 315] width 231 height 112
click at [577, 401] on span "Настройка MS Office" at bounding box center [643, 401] width 202 height 8
click at [567, 381] on div "Сохранить" at bounding box center [568, 387] width 57 height 16
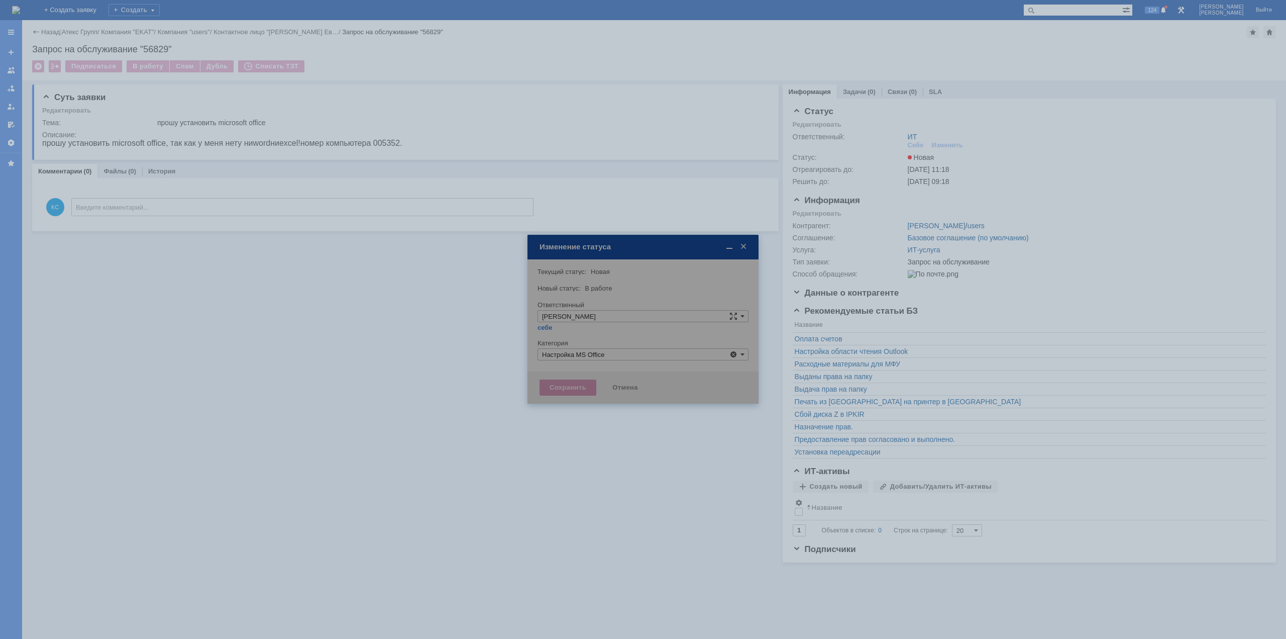
type input "Настройка MS Office"
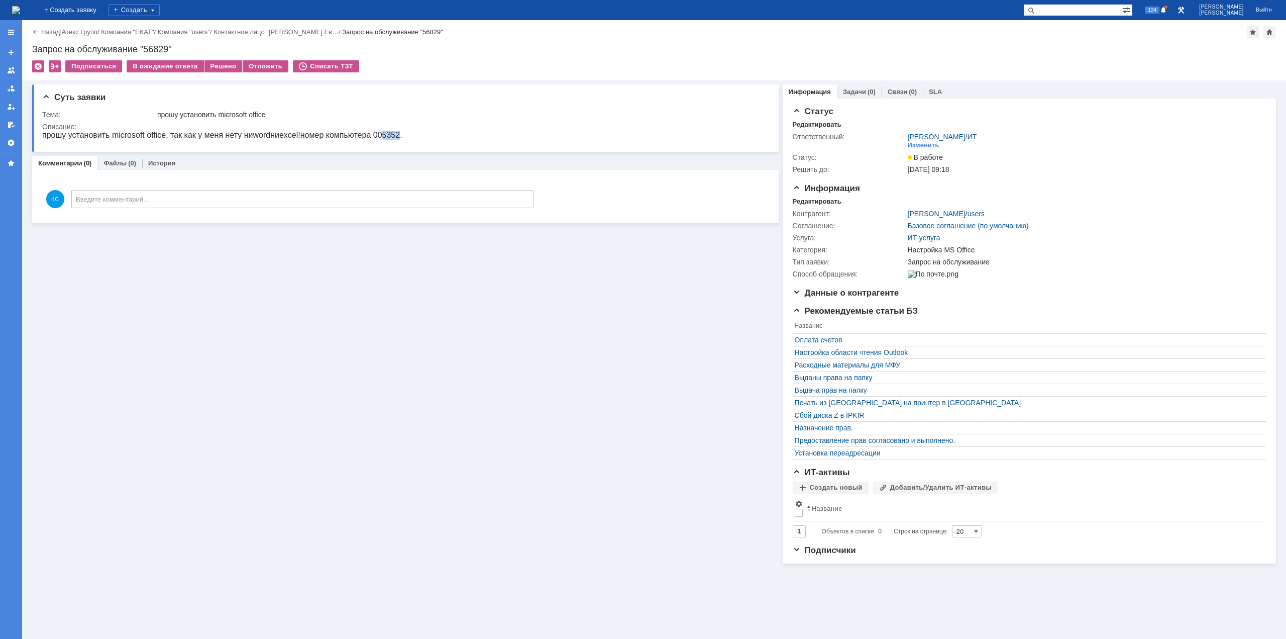
drag, startPoint x: 366, startPoint y: 136, endPoint x: 379, endPoint y: 136, distance: 13.6
click at [379, 136] on p "прошу установить microsoft office, так как у меня нету ни word ни excel! номер …" at bounding box center [222, 135] width 360 height 9
copy p "5352"
click at [20, 10] on img at bounding box center [16, 10] width 8 height 8
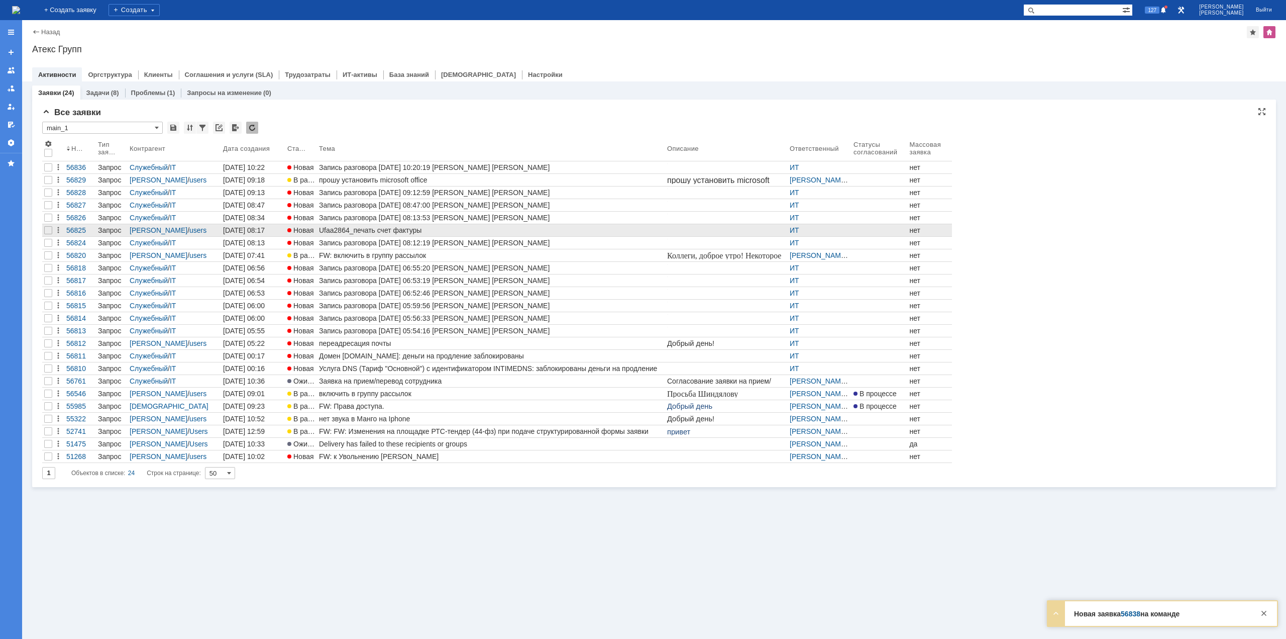
click at [341, 231] on div "Ufaa2864_печать счет фактуры" at bounding box center [491, 230] width 344 height 8
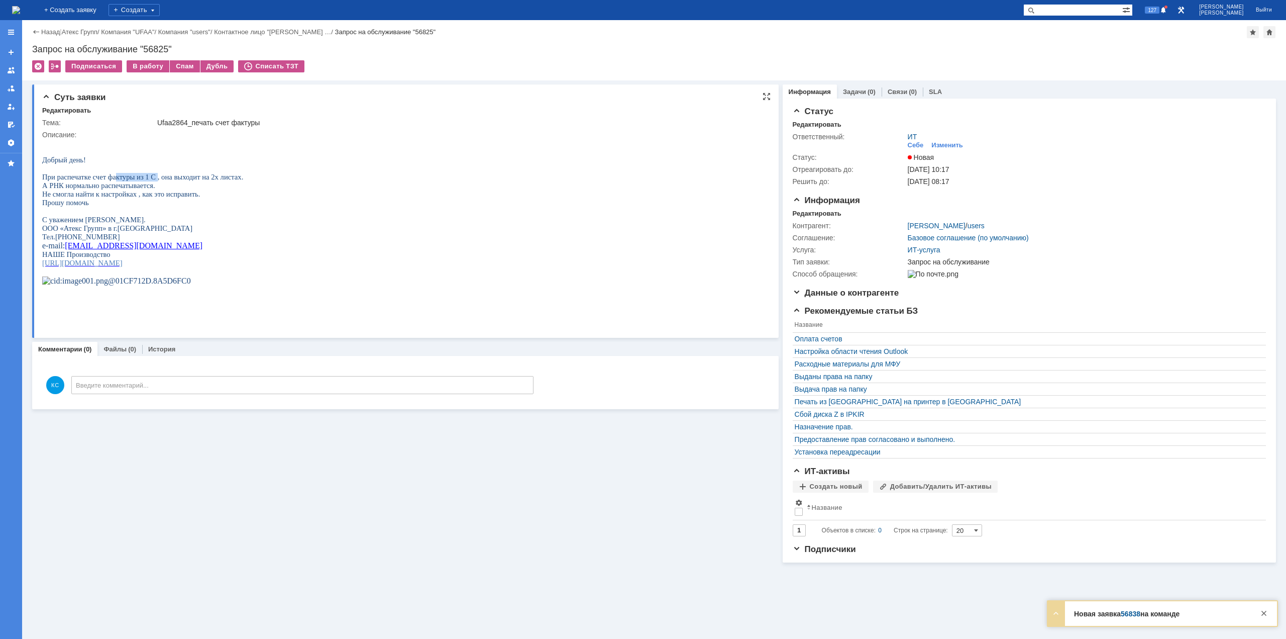
drag, startPoint x: 114, startPoint y: 183, endPoint x: 158, endPoint y: 179, distance: 43.9
click at [156, 179] on span "При распечатке счет фактуры из 1 С , она выходит на 2х листах." at bounding box center [142, 177] width 201 height 8
drag, startPoint x: 168, startPoint y: 179, endPoint x: 226, endPoint y: 181, distance: 57.8
click at [227, 179] on span "При распечатке счет фактуры из 1 С , она выходит на 2х листах." at bounding box center [142, 177] width 201 height 8
click at [140, 187] on span "А РНК нормально распечатывается." at bounding box center [98, 185] width 113 height 8
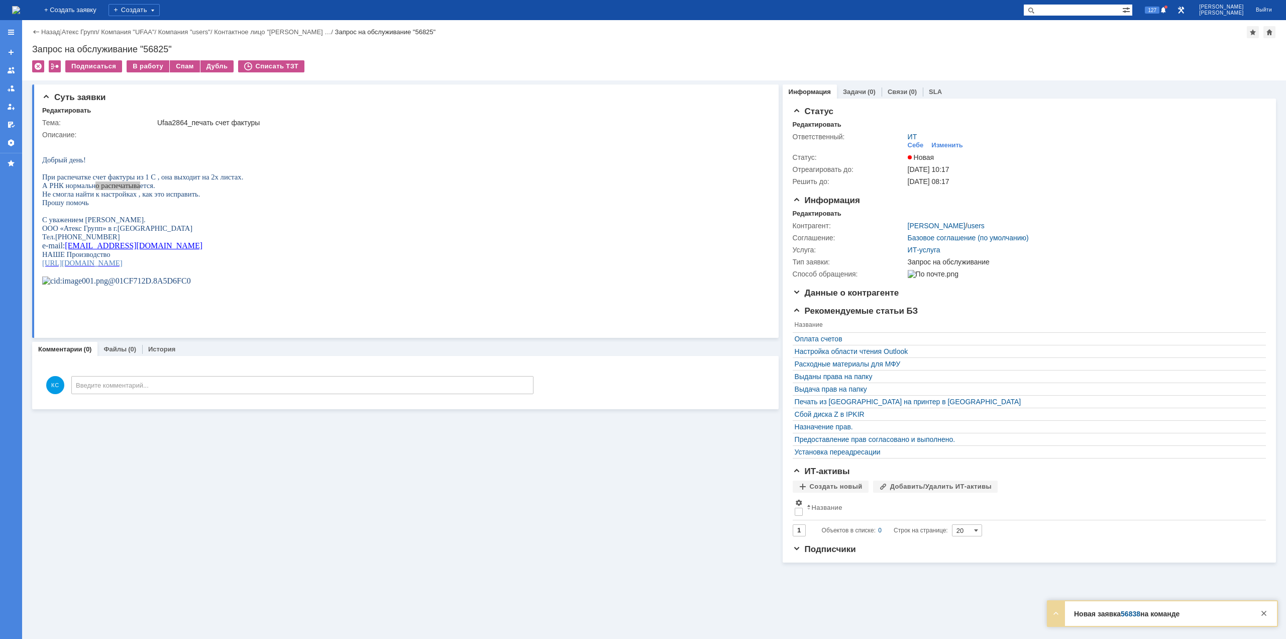
click at [20, 14] on img at bounding box center [16, 10] width 8 height 8
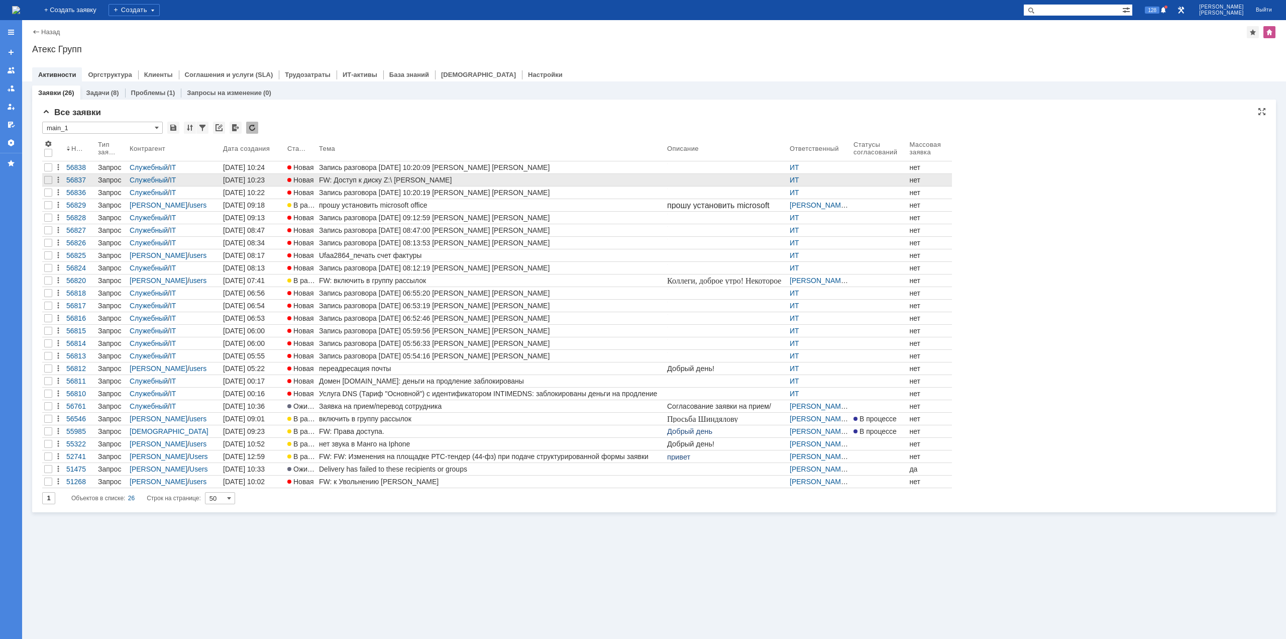
click at [395, 180] on div "FW: Доступ к диску Z:\ [PERSON_NAME]" at bounding box center [491, 180] width 344 height 8
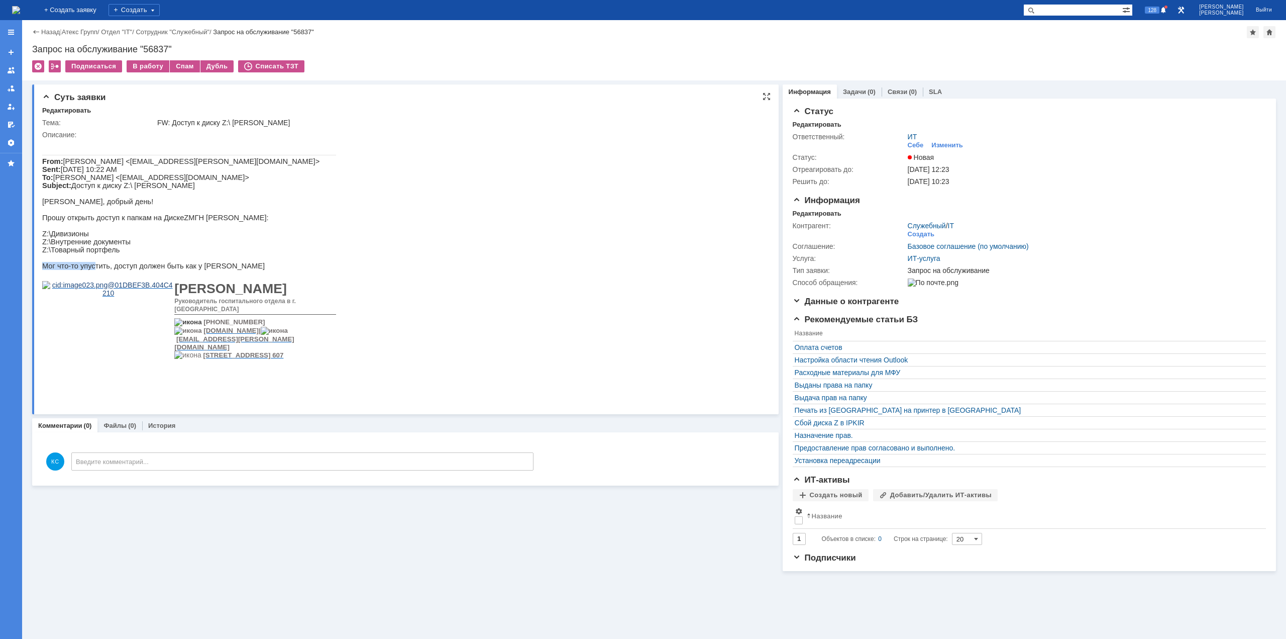
drag, startPoint x: 90, startPoint y: 280, endPoint x: 136, endPoint y: 275, distance: 46.5
click at [127, 275] on div "From: Руфф Сергей <s.ruff@atex-gr.com> Sent: Wednesday, August 13, 2025 10:22 A…" at bounding box center [189, 270] width 294 height 262
click at [168, 270] on p "Мог что-то упустить, доступ должен быть как у [PERSON_NAME]" at bounding box center [189, 266] width 294 height 8
click at [204, 270] on p "Мог что-то упустить, доступ должен быть как у [PERSON_NAME]" at bounding box center [189, 266] width 294 height 8
click at [227, 270] on p "Мог что-то упустить, доступ должен быть как у [PERSON_NAME]" at bounding box center [189, 266] width 294 height 8
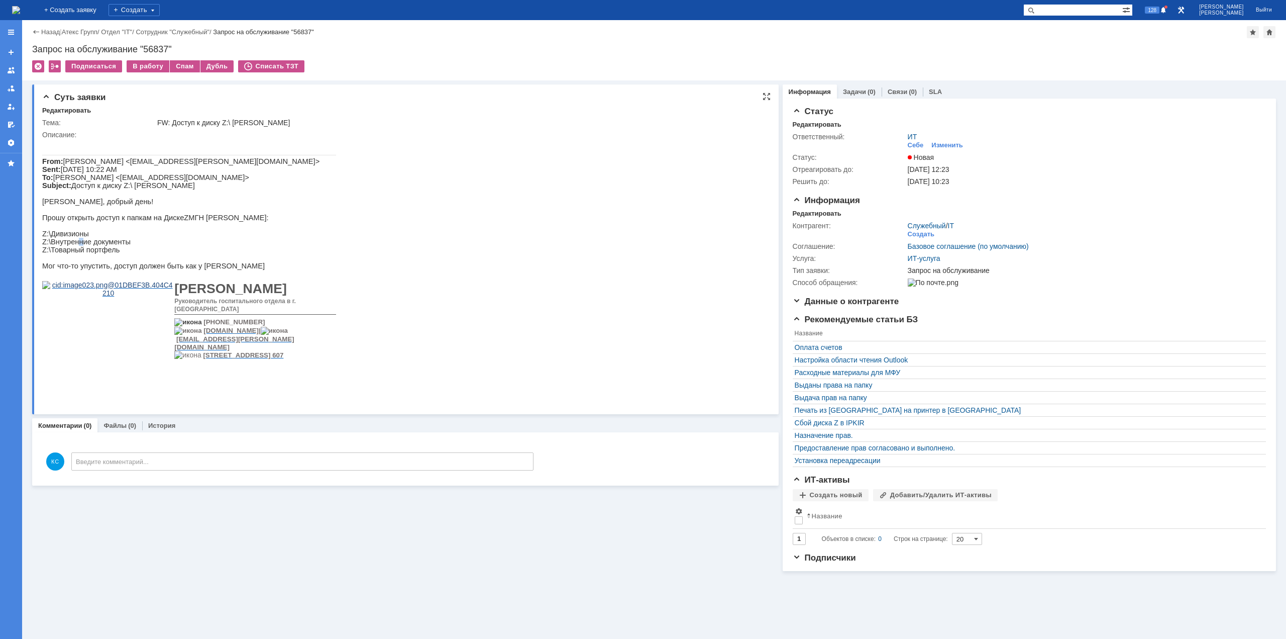
drag, startPoint x: 76, startPoint y: 255, endPoint x: 82, endPoint y: 257, distance: 6.4
click at [82, 246] on p "Z:\Внутренние документы" at bounding box center [189, 242] width 294 height 8
click at [89, 254] on p "Z:\Товарный портфель" at bounding box center [189, 250] width 294 height 8
drag, startPoint x: 136, startPoint y: 305, endPoint x: 231, endPoint y: 329, distance: 97.4
click at [231, 329] on tbody "Сергей Руфф Руководитель госпитального отдела в г. Новосибирске +7-913-003-24-8…" at bounding box center [189, 331] width 294 height 107
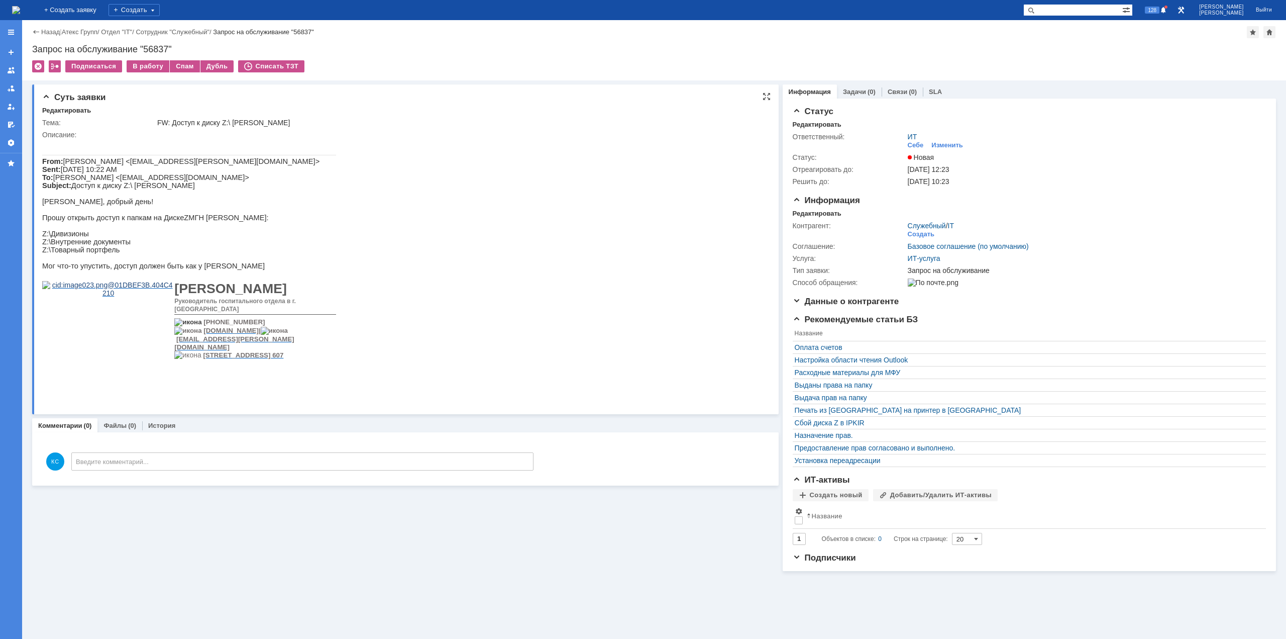
click at [253, 314] on td "Сергей Руфф Руководитель госпитального отдела в г. Новосибирске" at bounding box center [254, 296] width 161 height 37
drag, startPoint x: 266, startPoint y: 320, endPoint x: 131, endPoint y: 302, distance: 135.8
click at [174, 302] on td "Сергей Руфф Руководитель госпитального отдела в г. Новосибирске" at bounding box center [254, 296] width 161 height 37
click at [132, 262] on p at bounding box center [189, 258] width 294 height 8
click at [103, 297] on img at bounding box center [108, 289] width 132 height 16
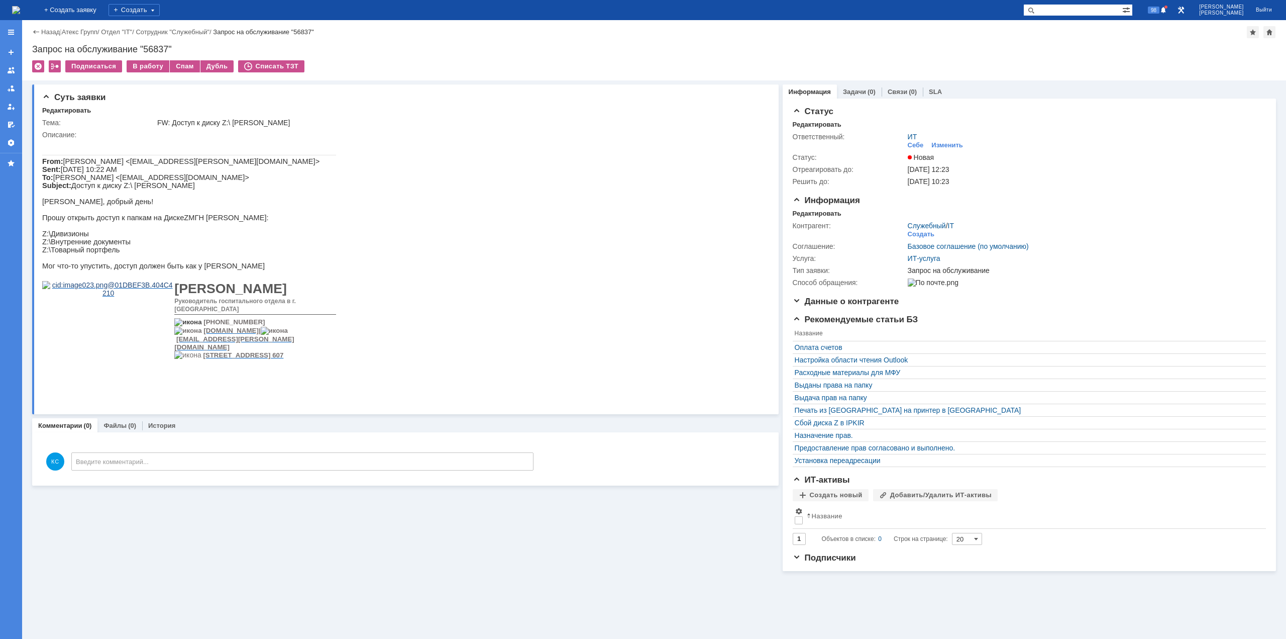
click at [20, 11] on img at bounding box center [16, 10] width 8 height 8
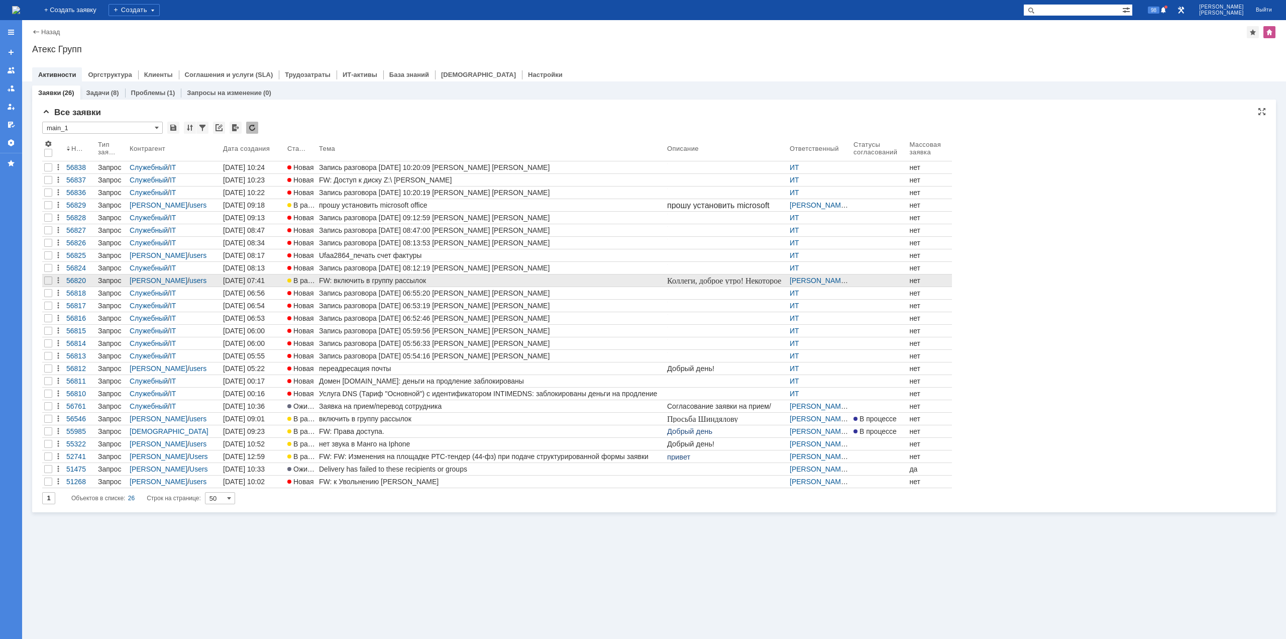
click at [389, 279] on div "FW: включить в группу рассылок" at bounding box center [491, 280] width 344 height 8
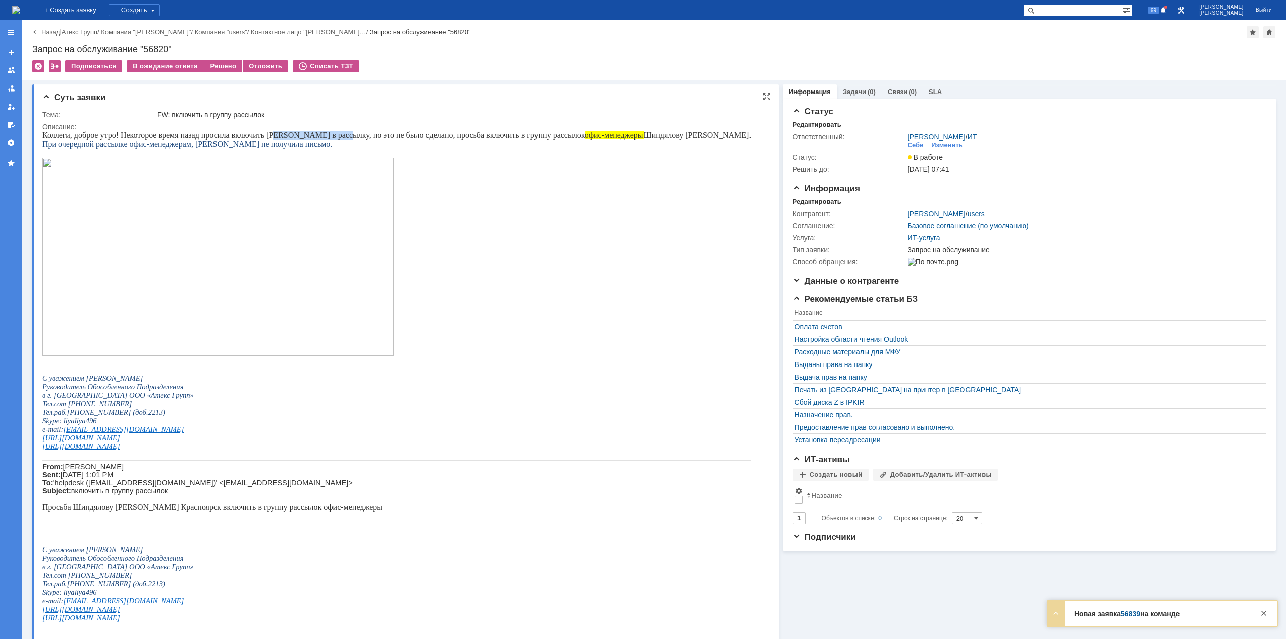
drag, startPoint x: 275, startPoint y: 135, endPoint x: 346, endPoint y: 137, distance: 70.4
click at [343, 136] on span "Коллеги, доброе утро! Некоторое время назад просила включить Елену в рассылку, …" at bounding box center [396, 135] width 709 height 9
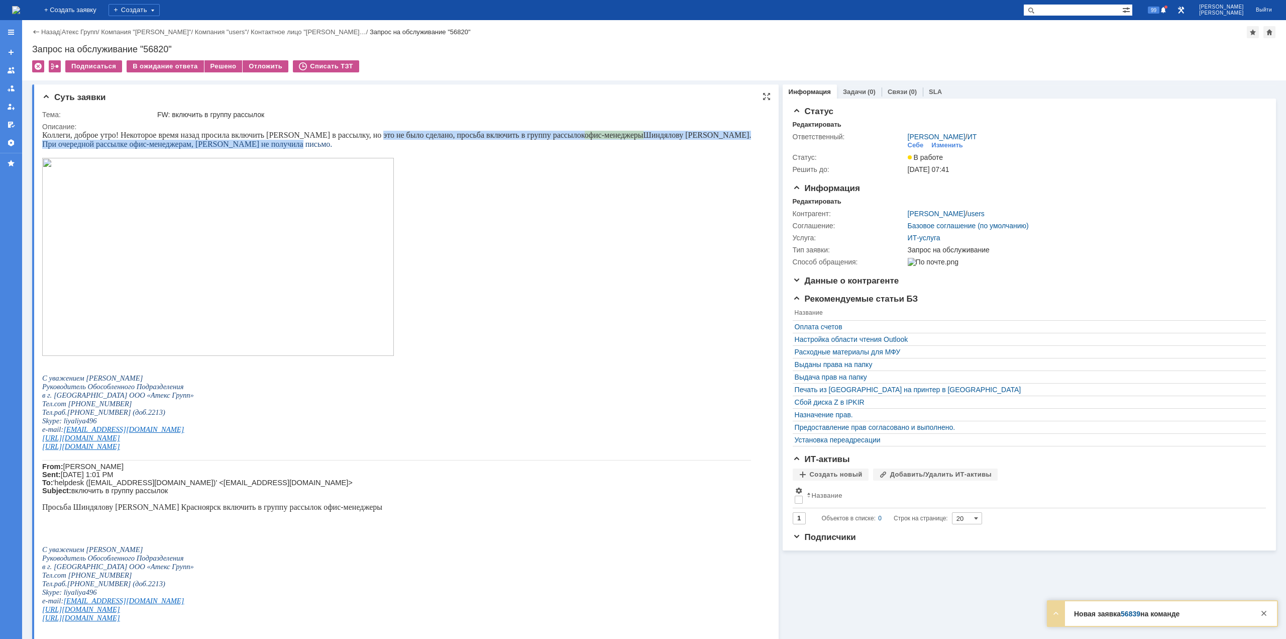
drag, startPoint x: 366, startPoint y: 138, endPoint x: 389, endPoint y: 141, distance: 23.3
click at [389, 141] on div "Коллеги, доброе утро! Некоторое время назад просила включить Елену в рассылку, …" at bounding box center [396, 380] width 709 height 499
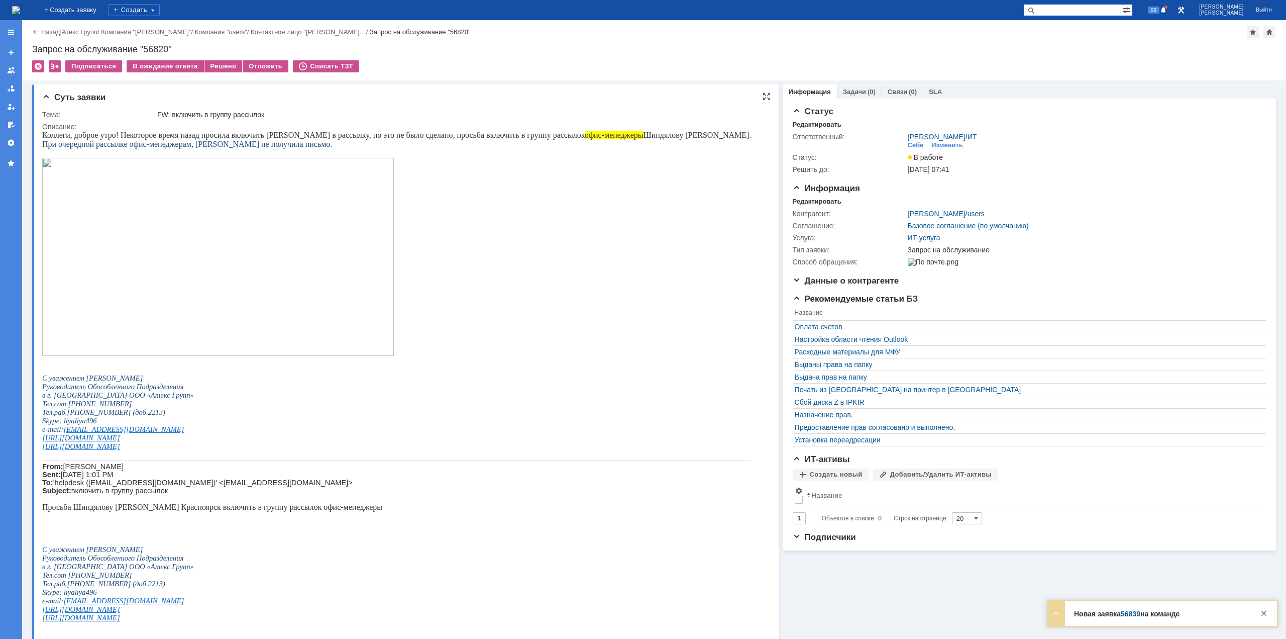
click at [337, 136] on span "Коллеги, доброе утро! Некоторое время назад просила включить Елену в рассылку, …" at bounding box center [396, 135] width 709 height 9
drag, startPoint x: 400, startPoint y: 135, endPoint x: 471, endPoint y: 133, distance: 71.4
click at [470, 134] on span "Коллеги, доброе утро! Некоторое время назад просила включить Елену в рассылку, …" at bounding box center [396, 135] width 709 height 9
drag, startPoint x: 483, startPoint y: 132, endPoint x: 552, endPoint y: 132, distance: 68.8
click at [549, 132] on span "Коллеги, доброе утро! Некоторое время назад просила включить Елену в рассылку, …" at bounding box center [396, 135] width 709 height 9
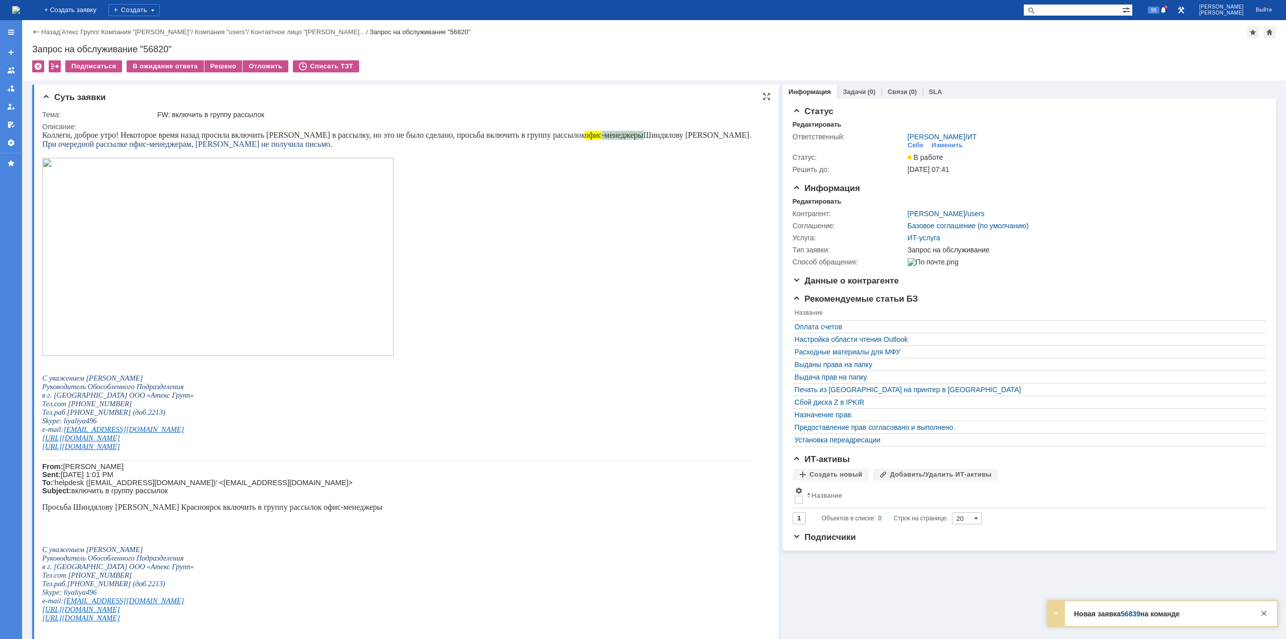
drag, startPoint x: 580, startPoint y: 133, endPoint x: 615, endPoint y: 134, distance: 34.7
click at [614, 134] on span "Коллеги, доброе утро! Некоторое время назад просила включить Елену в рассылку, …" at bounding box center [396, 135] width 709 height 9
drag, startPoint x: 144, startPoint y: 145, endPoint x: 183, endPoint y: 148, distance: 39.3
click at [182, 148] on span "При очередной рассылке офис-менеджерам, [PERSON_NAME] не получила письмо." at bounding box center [187, 144] width 290 height 9
drag, startPoint x: 227, startPoint y: 146, endPoint x: 255, endPoint y: 149, distance: 28.7
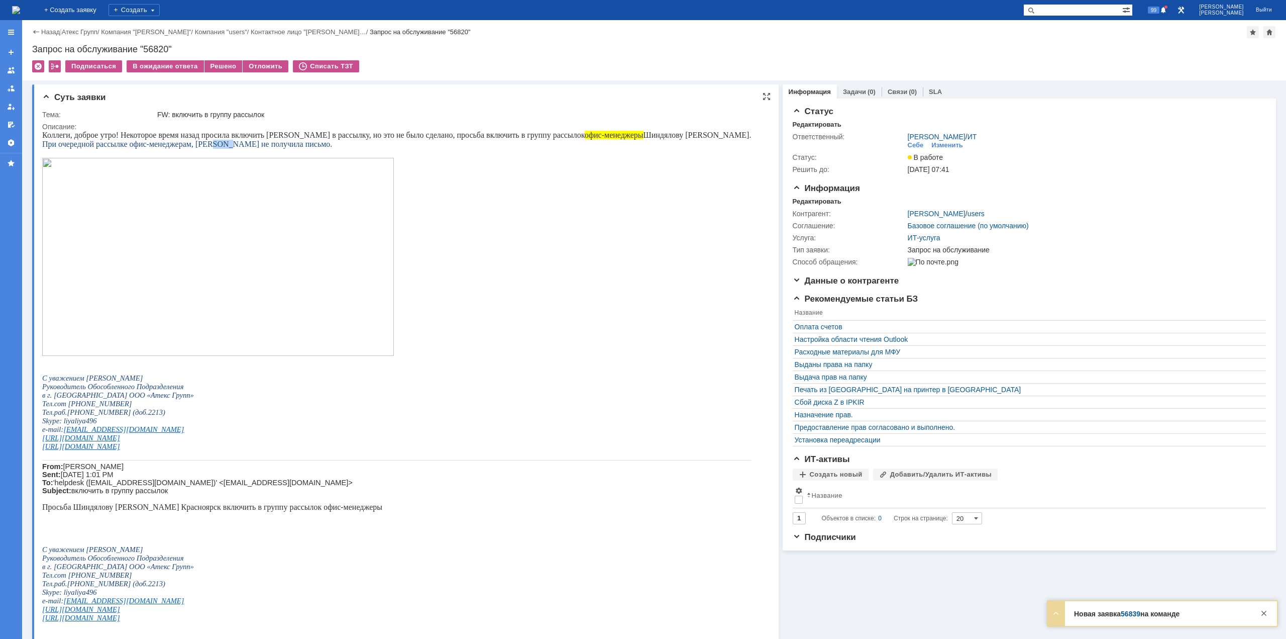
click at [242, 146] on span "При очередной рассылке офис-менеджерам, [PERSON_NAME] не получила письмо." at bounding box center [187, 144] width 290 height 9
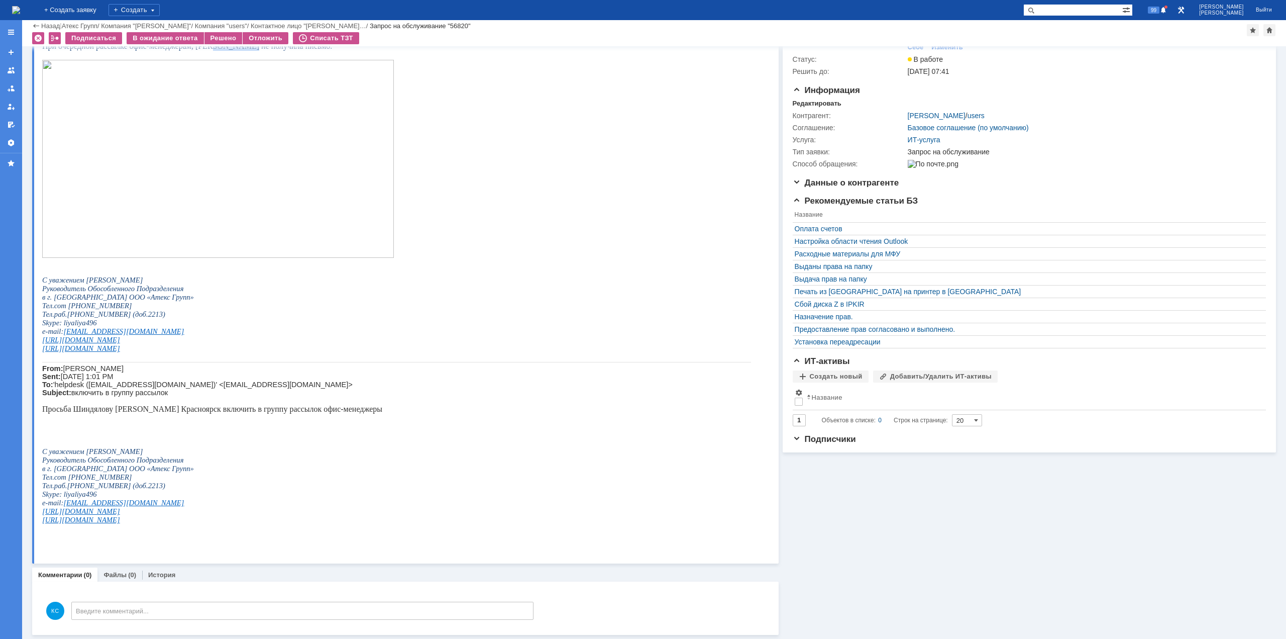
scroll to position [64, 0]
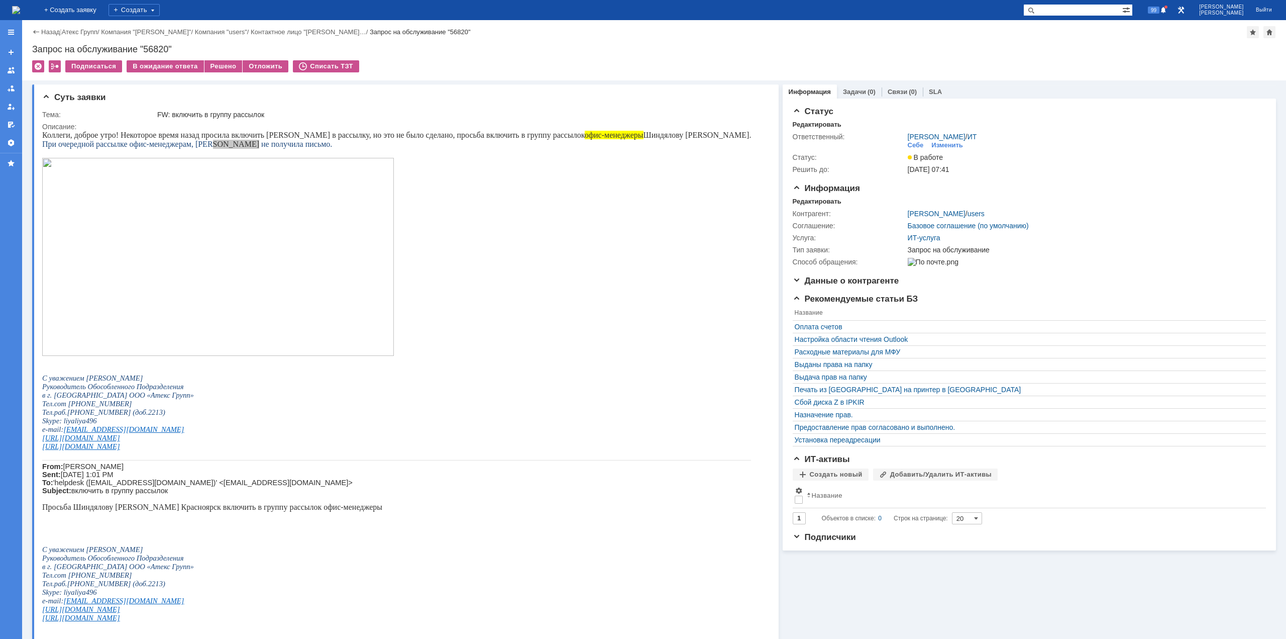
click at [20, 7] on img at bounding box center [16, 10] width 8 height 8
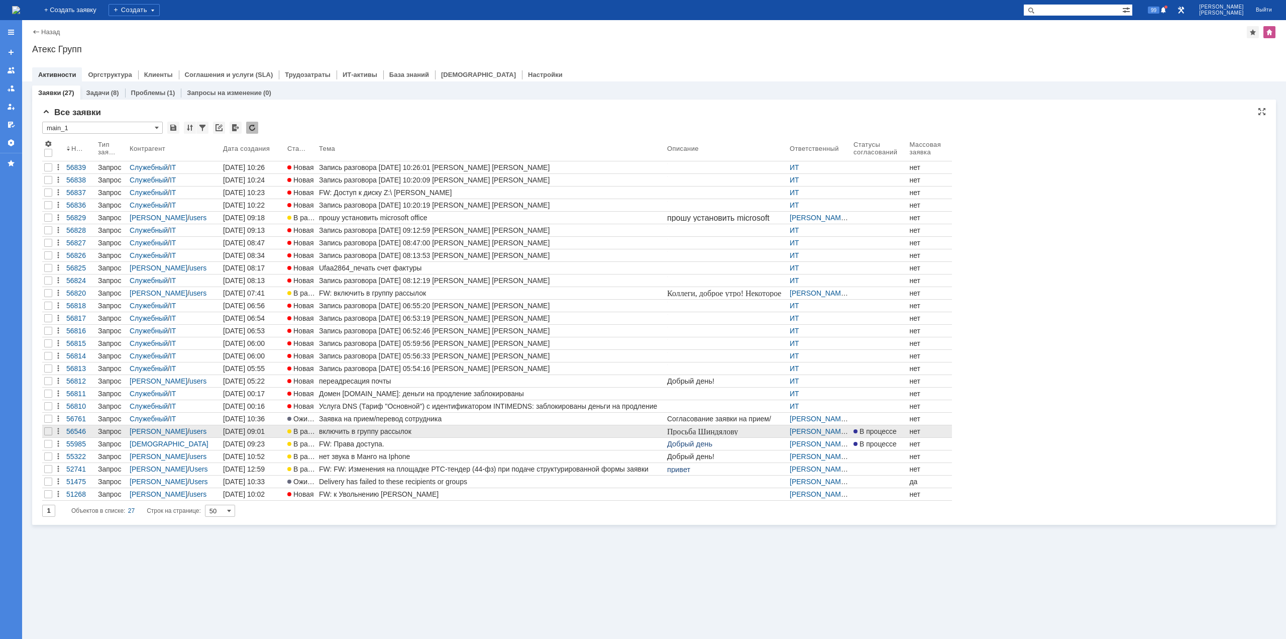
click at [412, 429] on div "включить в группу рассылок" at bounding box center [491, 431] width 344 height 8
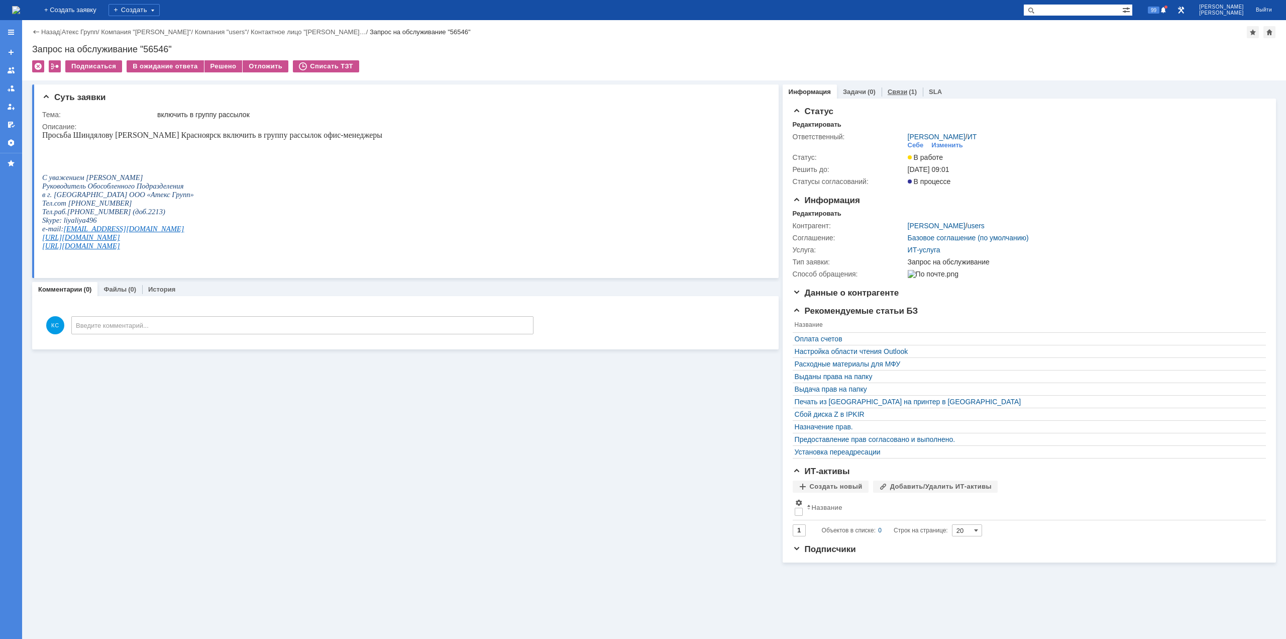
click at [892, 97] on div "Связи (1)" at bounding box center [902, 91] width 41 height 15
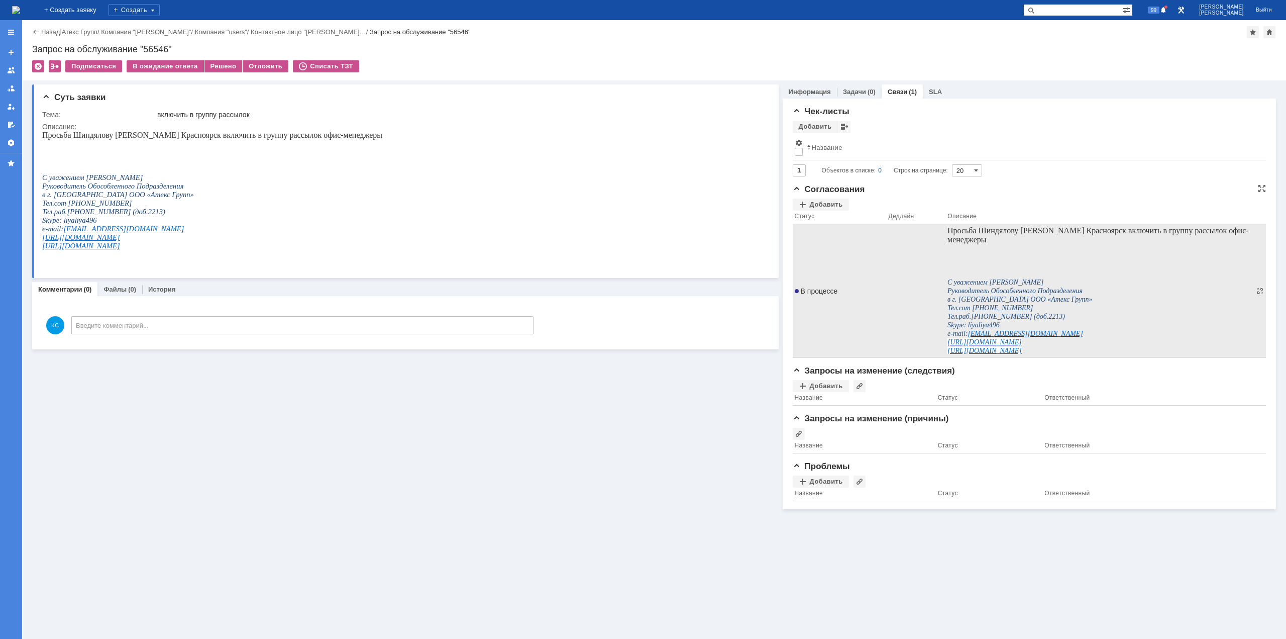
click at [909, 276] on td at bounding box center [916, 291] width 59 height 134
click at [976, 229] on span "Просьба Шиндялову [PERSON_NAME] Красноярск включить в группу рассылок офис-мене…" at bounding box center [1097, 235] width 301 height 18
click at [815, 290] on span "В процессе" at bounding box center [816, 291] width 43 height 8
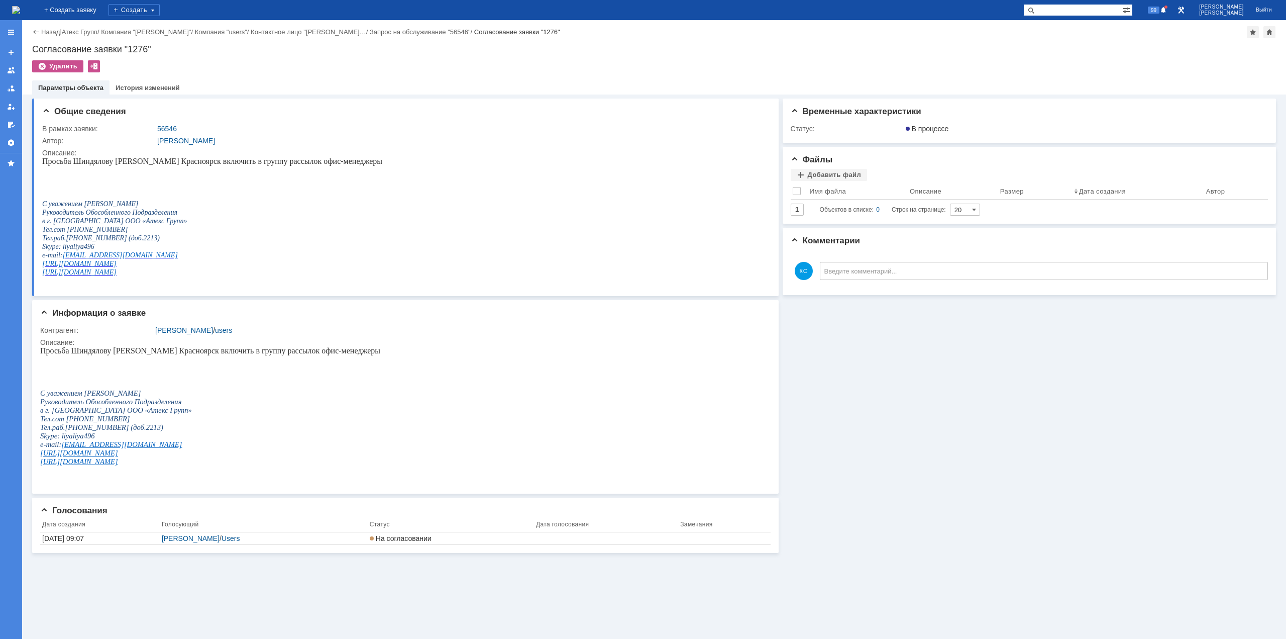
click at [38, 32] on div "Назад" at bounding box center [46, 32] width 28 height 8
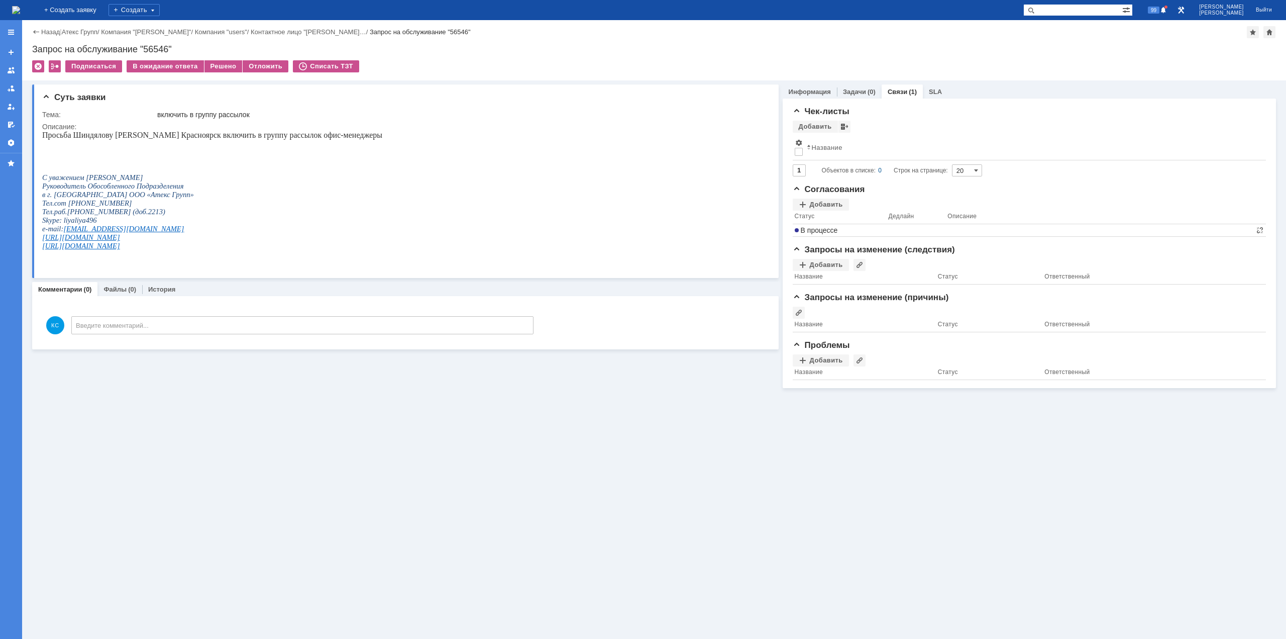
click at [20, 14] on img at bounding box center [16, 10] width 8 height 8
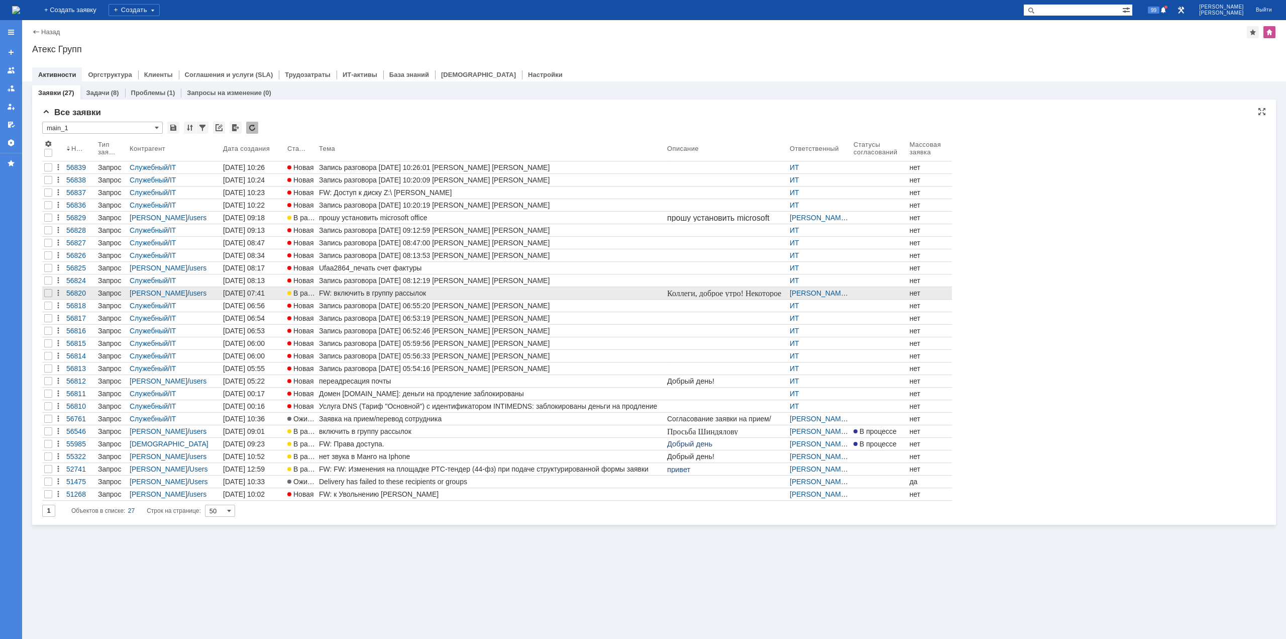
click at [358, 296] on div "FW: включить в группу рассылок" at bounding box center [491, 293] width 344 height 8
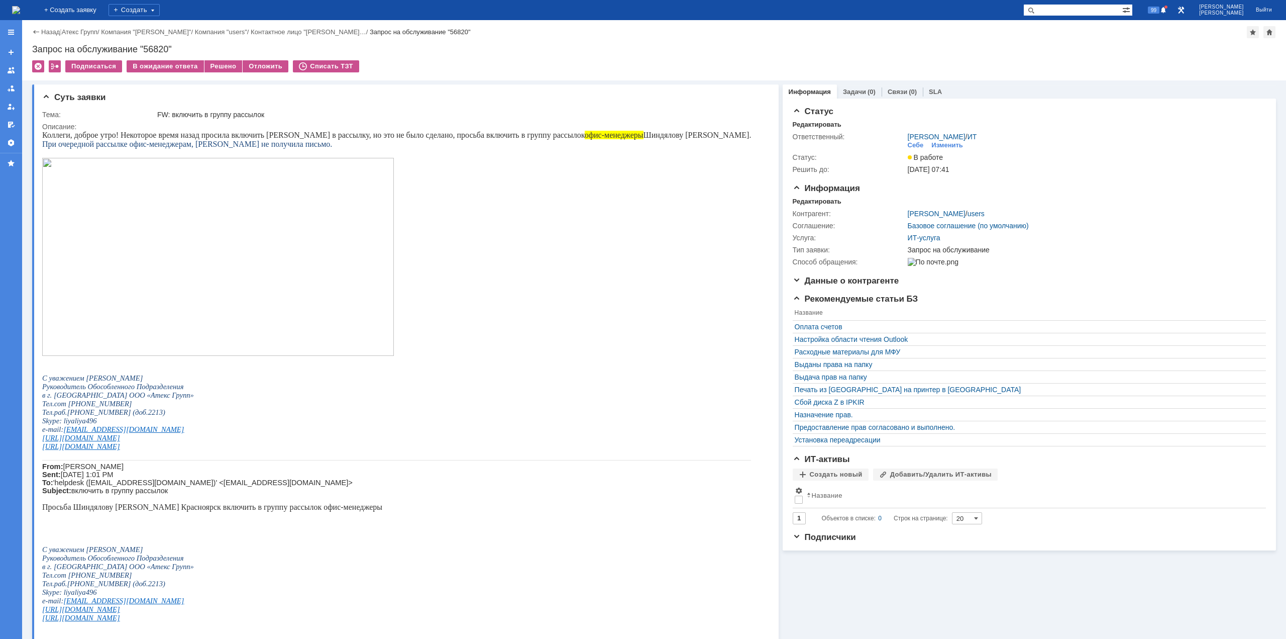
click at [20, 11] on img at bounding box center [16, 10] width 8 height 8
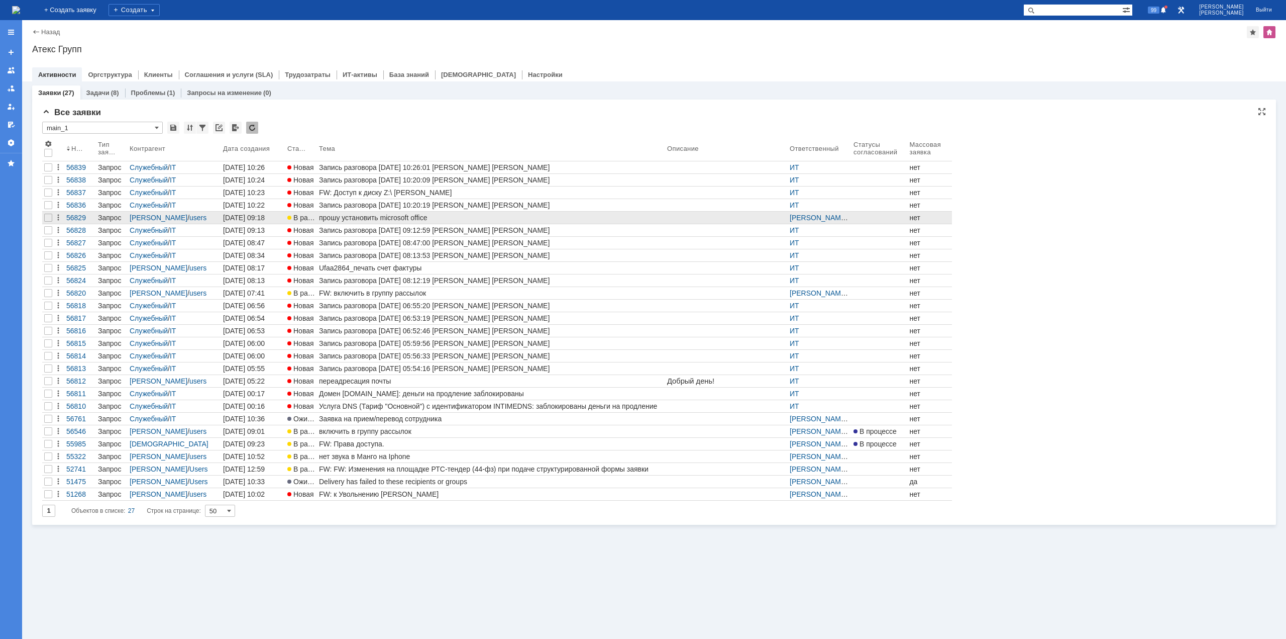
click at [377, 217] on div "прошу установить microsoft office" at bounding box center [491, 218] width 344 height 8
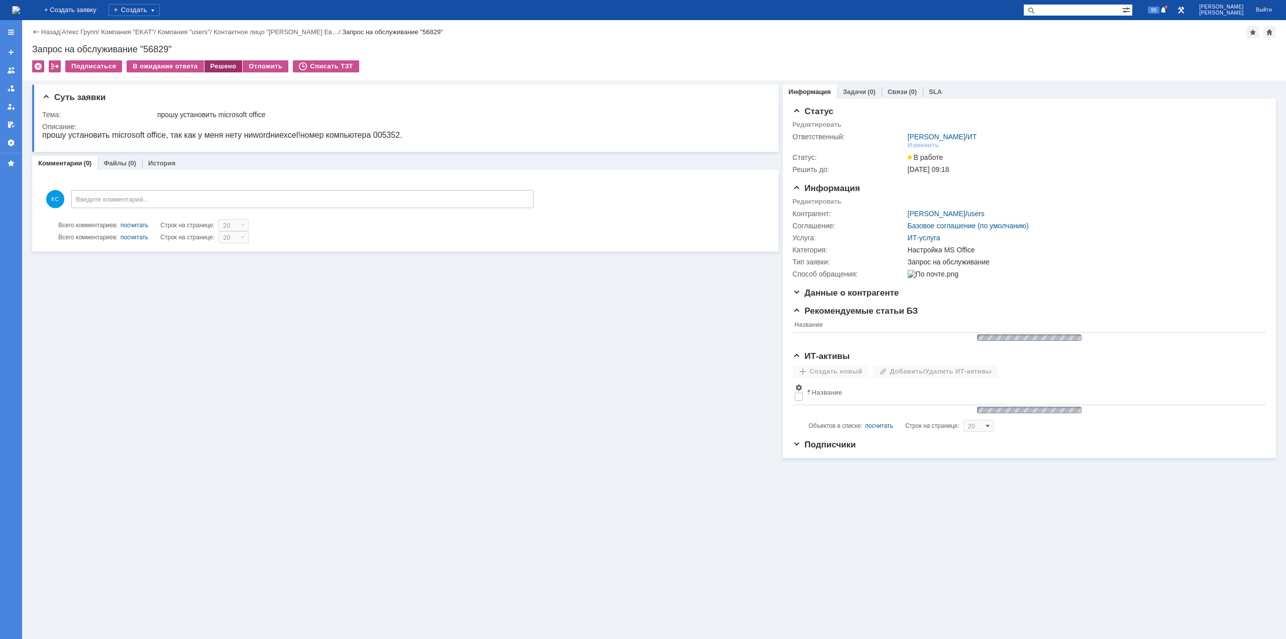
click at [223, 67] on div "Решено" at bounding box center [223, 66] width 38 height 12
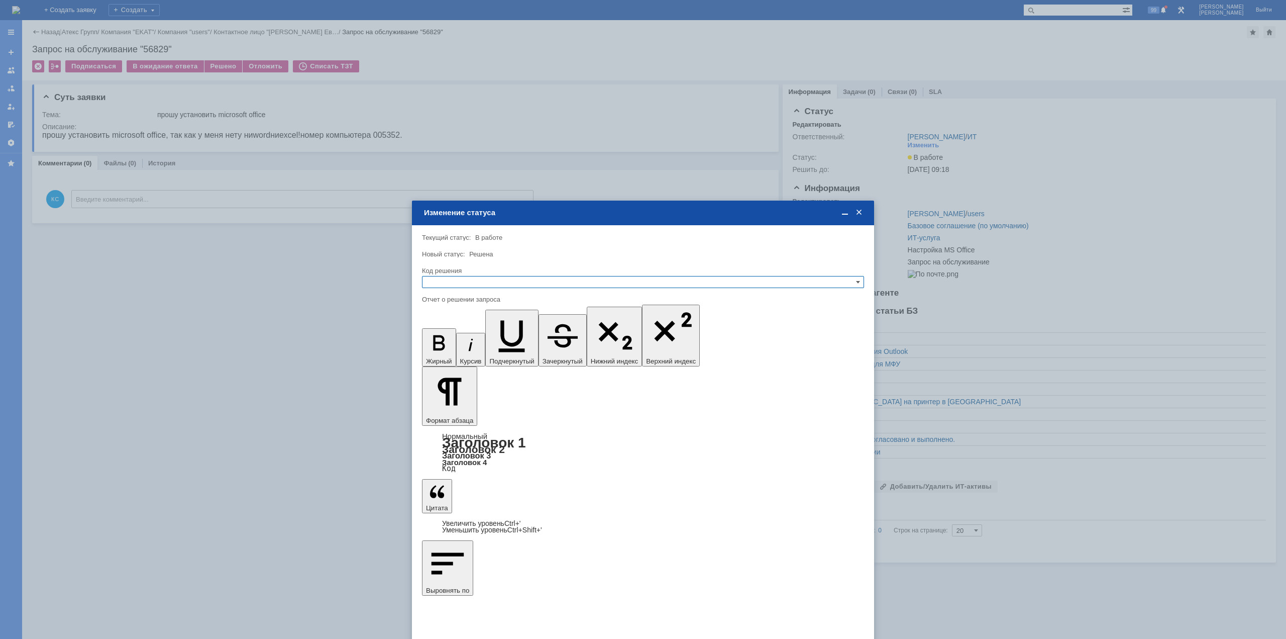
click at [486, 280] on input "text" at bounding box center [643, 282] width 442 height 12
click at [461, 329] on span "Решено" at bounding box center [643, 331] width 433 height 8
type input "Решено"
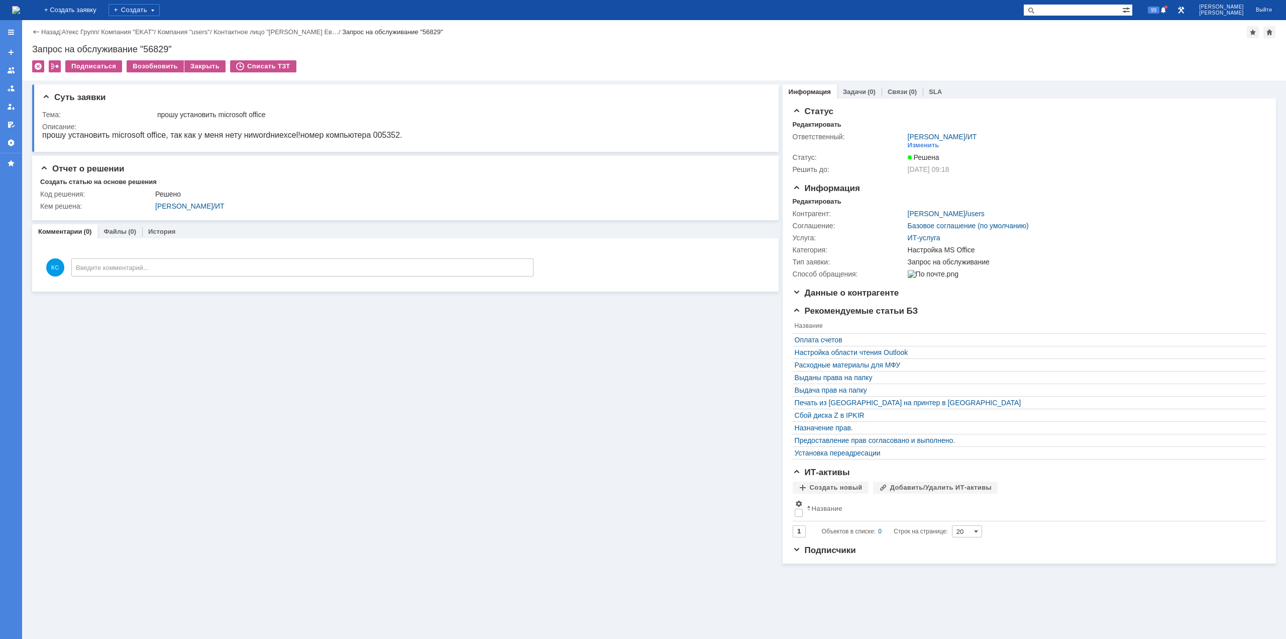
click at [20, 6] on img at bounding box center [16, 10] width 8 height 8
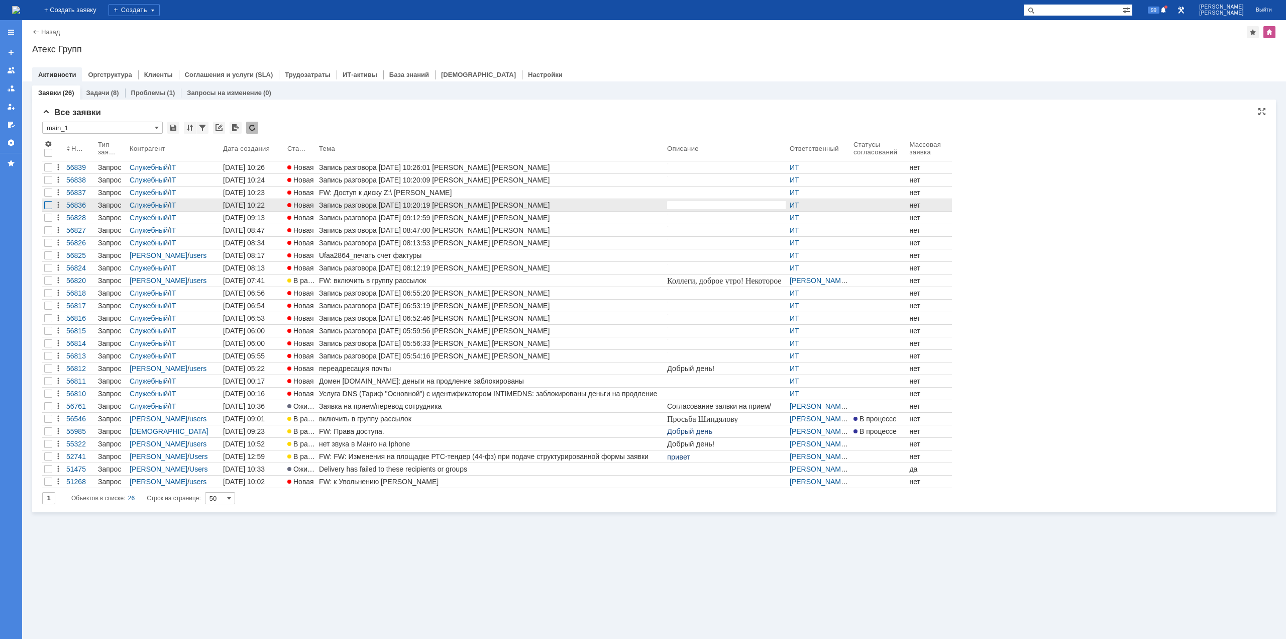
click at [47, 184] on div at bounding box center [48, 180] width 8 height 8
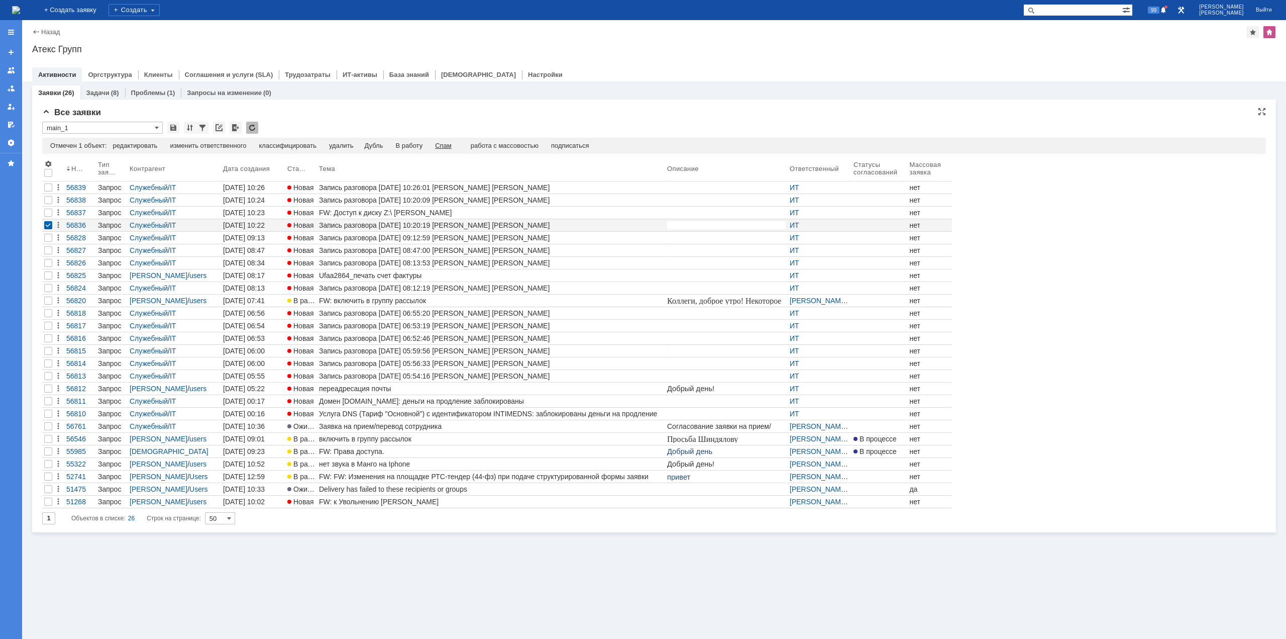
click at [448, 149] on div "Спам" at bounding box center [443, 146] width 17 height 8
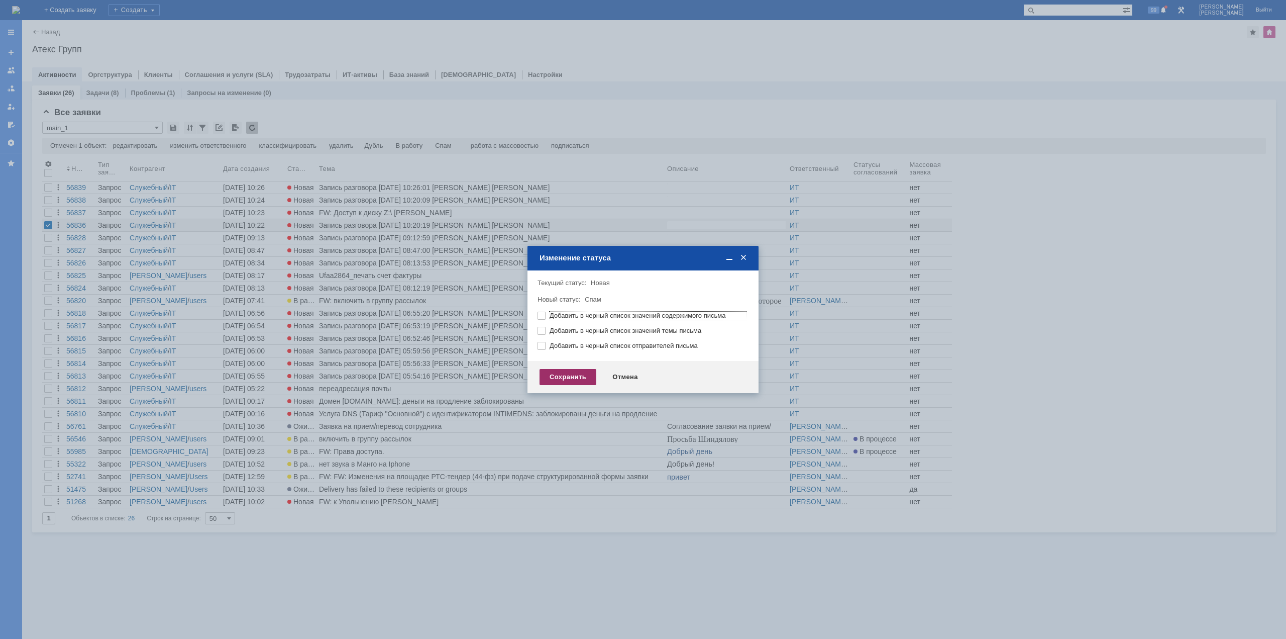
click at [561, 374] on div "Сохранить" at bounding box center [568, 377] width 57 height 16
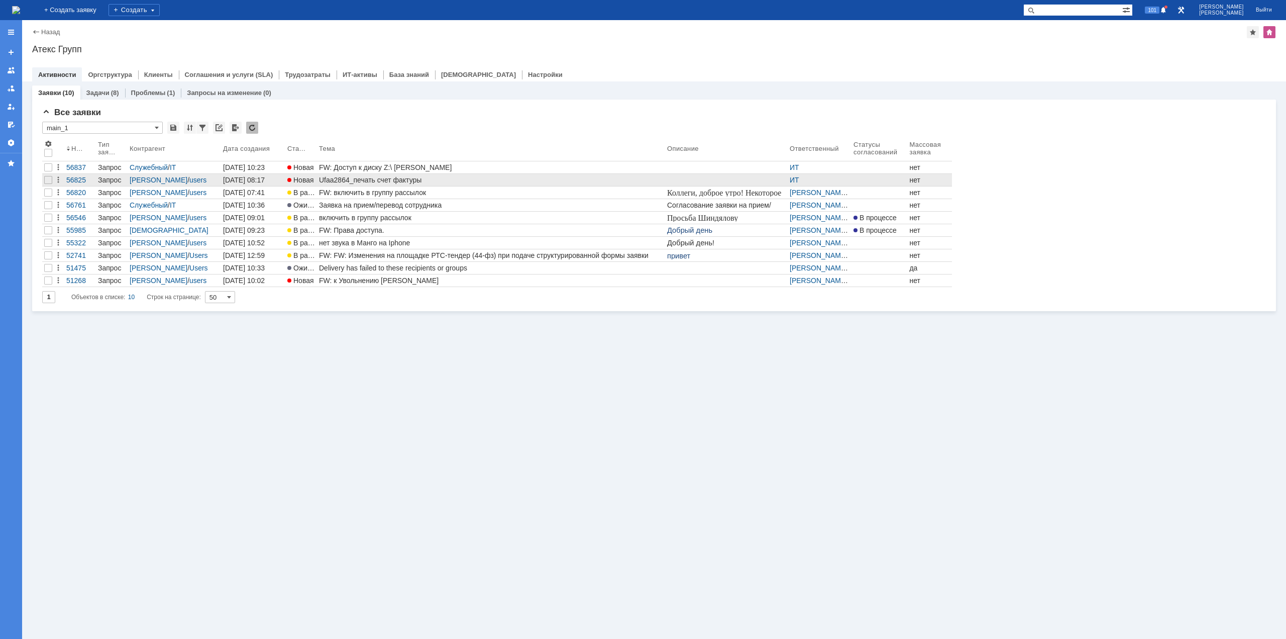
click at [420, 175] on link "Ufaa2864_печать счет фактуры" at bounding box center [491, 180] width 348 height 12
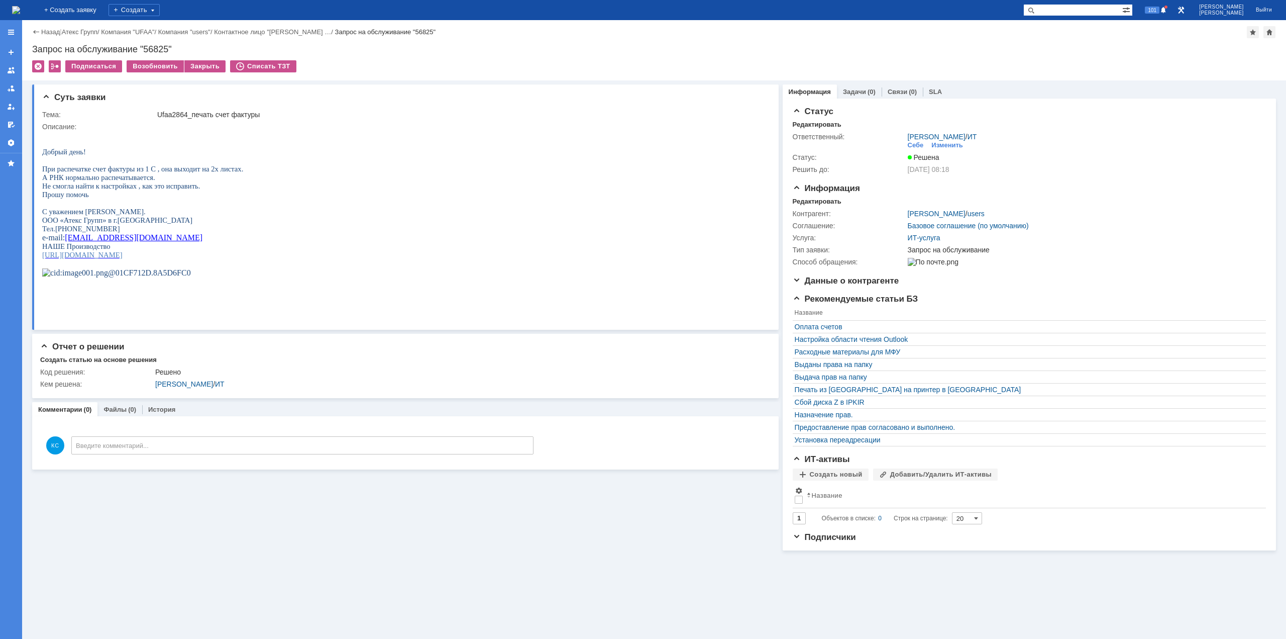
click at [20, 10] on img at bounding box center [16, 10] width 8 height 8
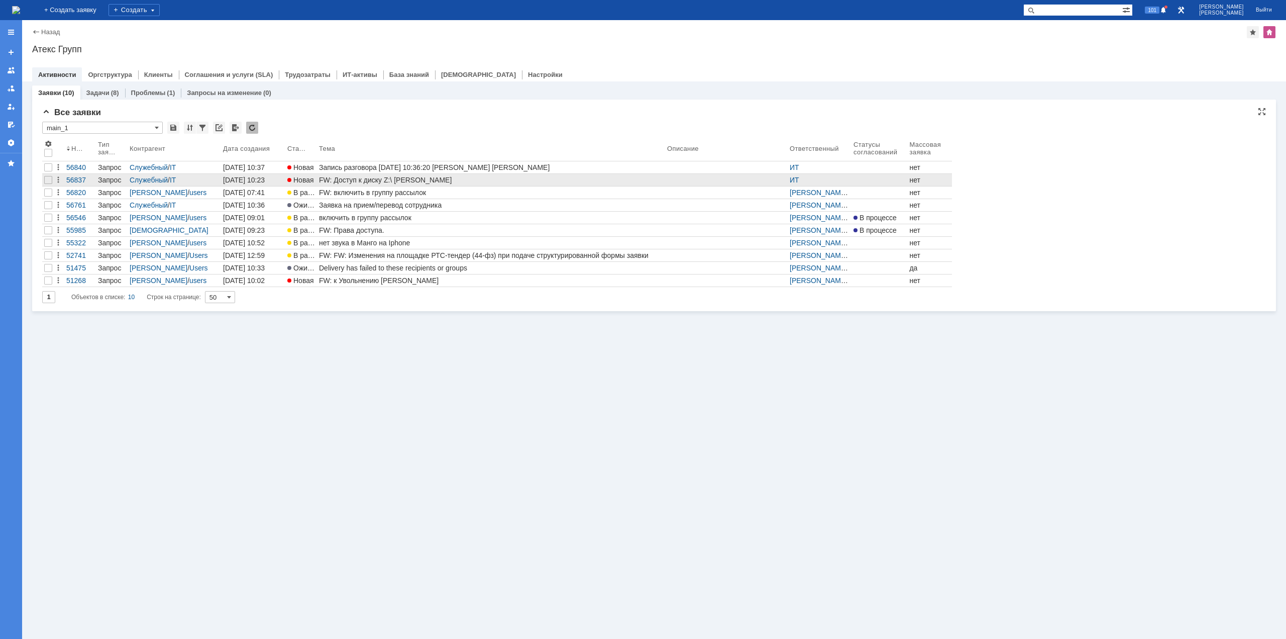
click at [384, 180] on div "FW: Доступ к диску Z:\ [PERSON_NAME]" at bounding box center [491, 180] width 344 height 8
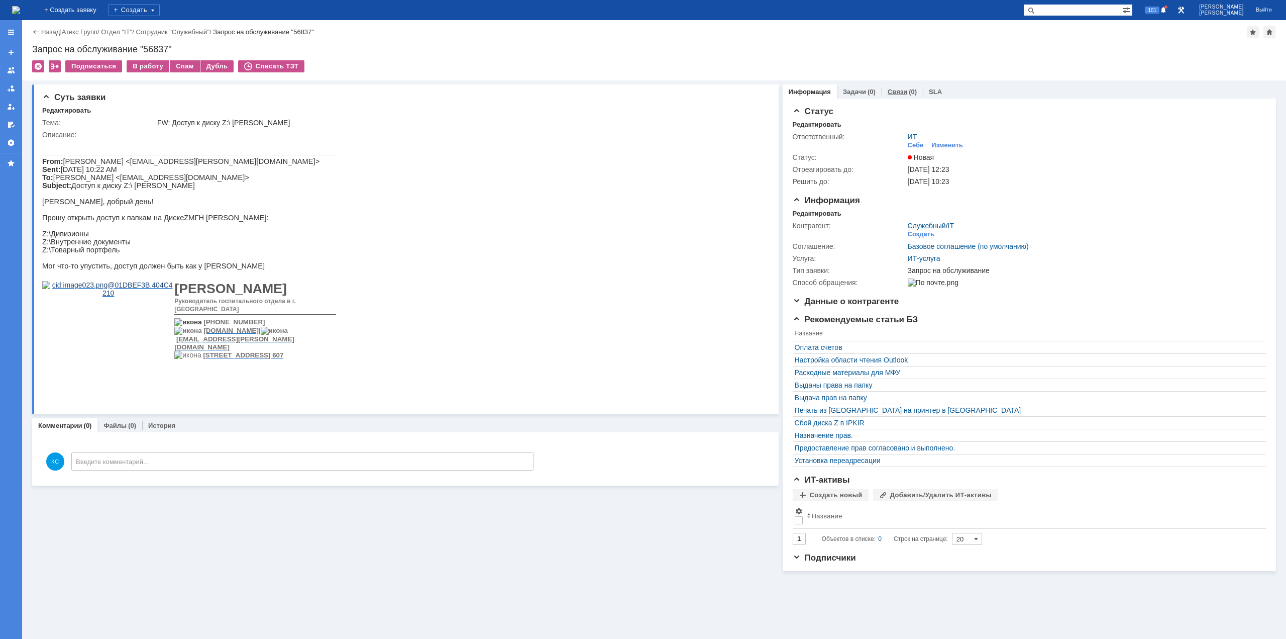
click at [892, 93] on link "Связи" at bounding box center [898, 92] width 20 height 8
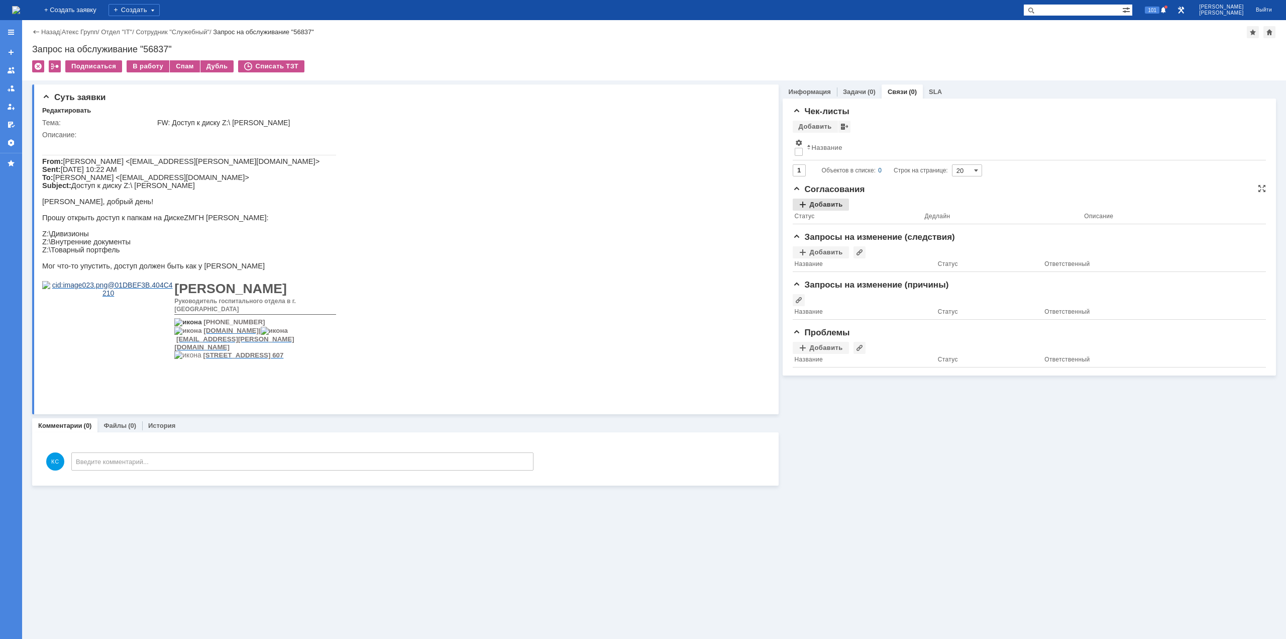
click at [820, 203] on div "Добавить" at bounding box center [821, 204] width 56 height 12
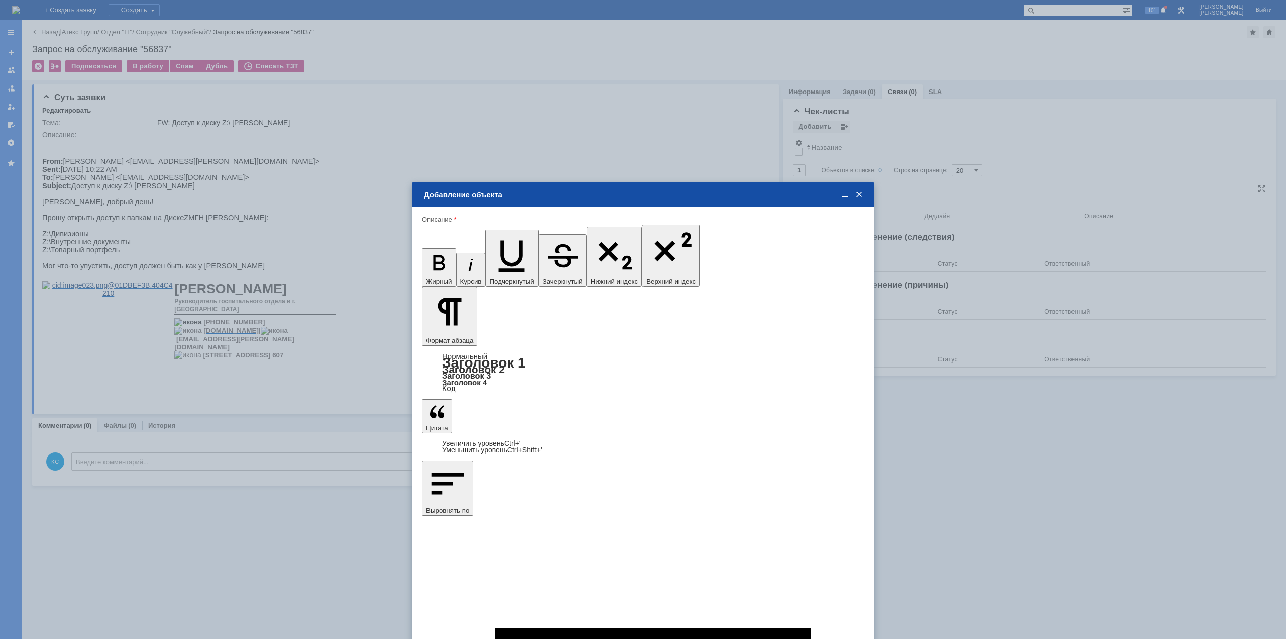
type input "Выбрано: 0 (объекты класса 'Сотрудник')"
click at [473, 400] on span at bounding box center [471, 400] width 8 height 8
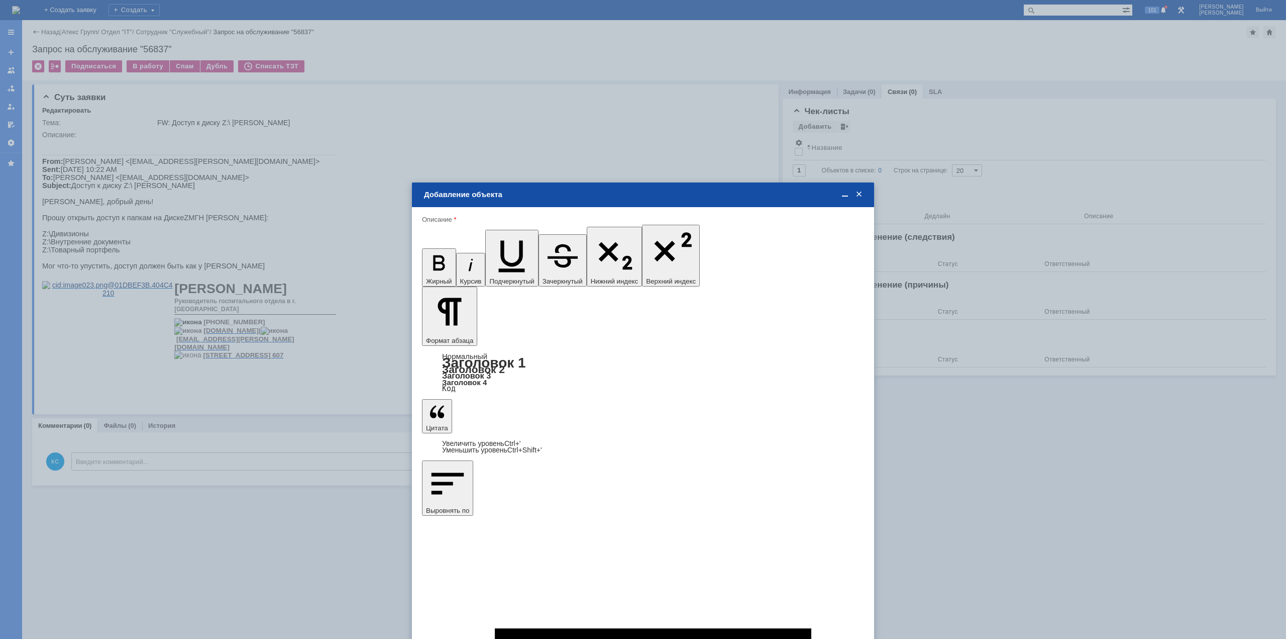
click at [0, 0] on input "[PERSON_NAME]" at bounding box center [0, 0] width 0 height 0
type input "Выбрано: 1 (объекты класса 'Сотрудник')"
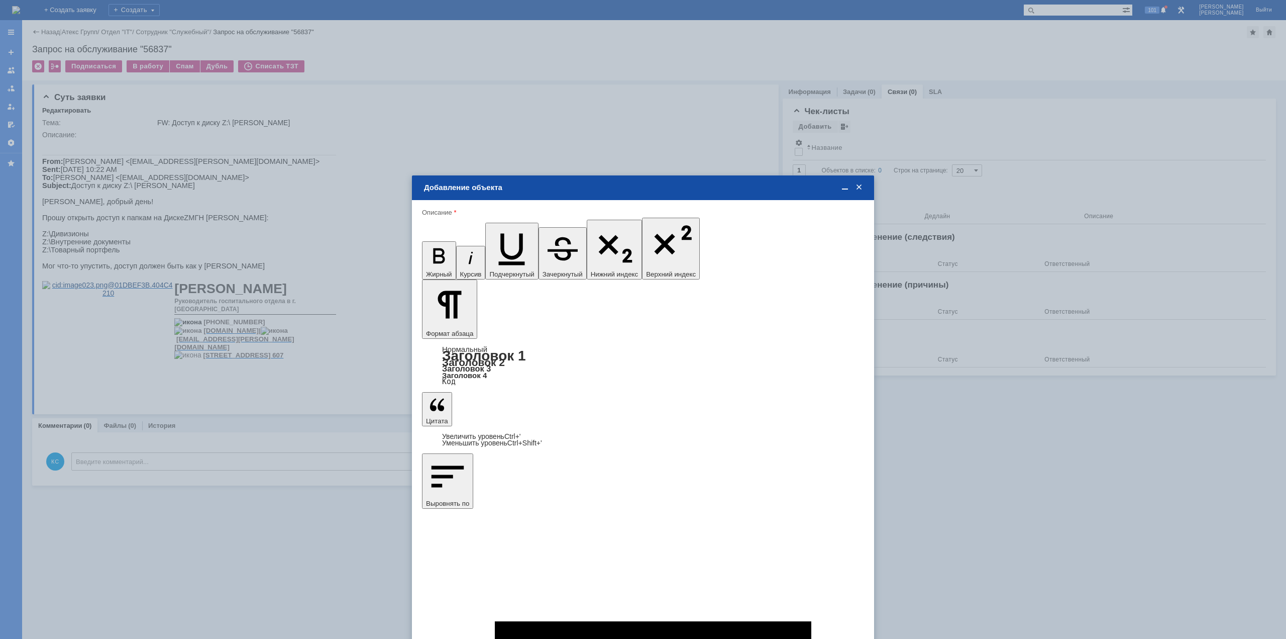
drag, startPoint x: 529, startPoint y: 414, endPoint x: 518, endPoint y: 387, distance: 29.1
type input "1"
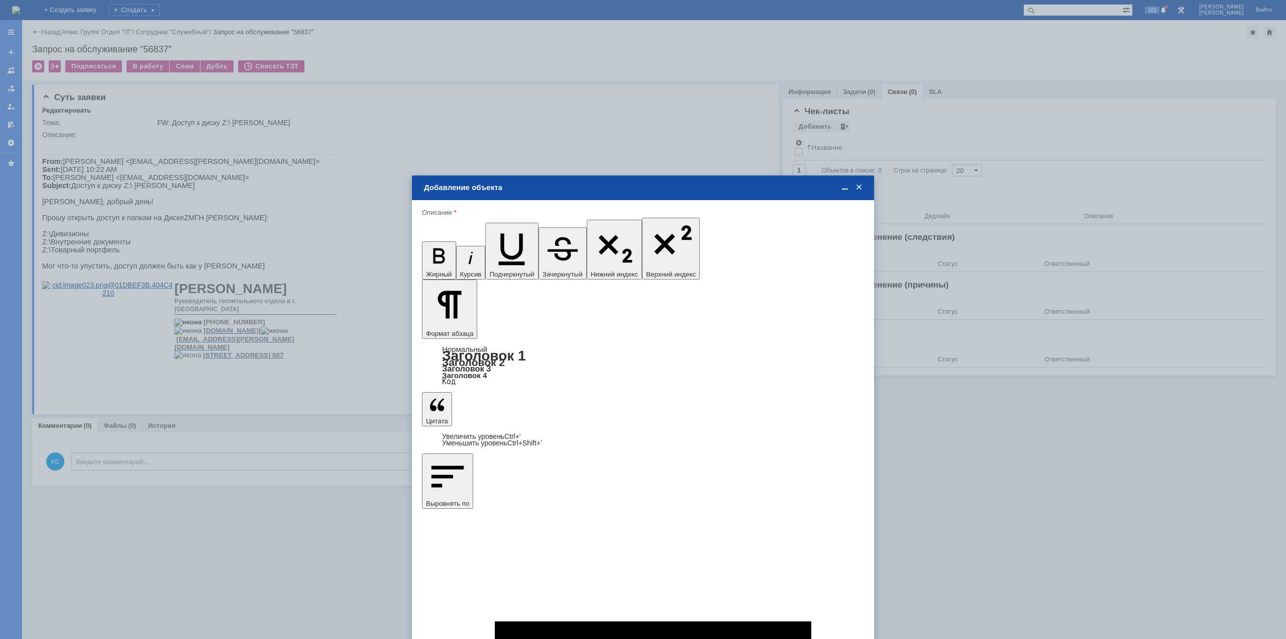
click at [702, 406] on span "дней" at bounding box center [717, 410] width 39 height 8
type input "дней"
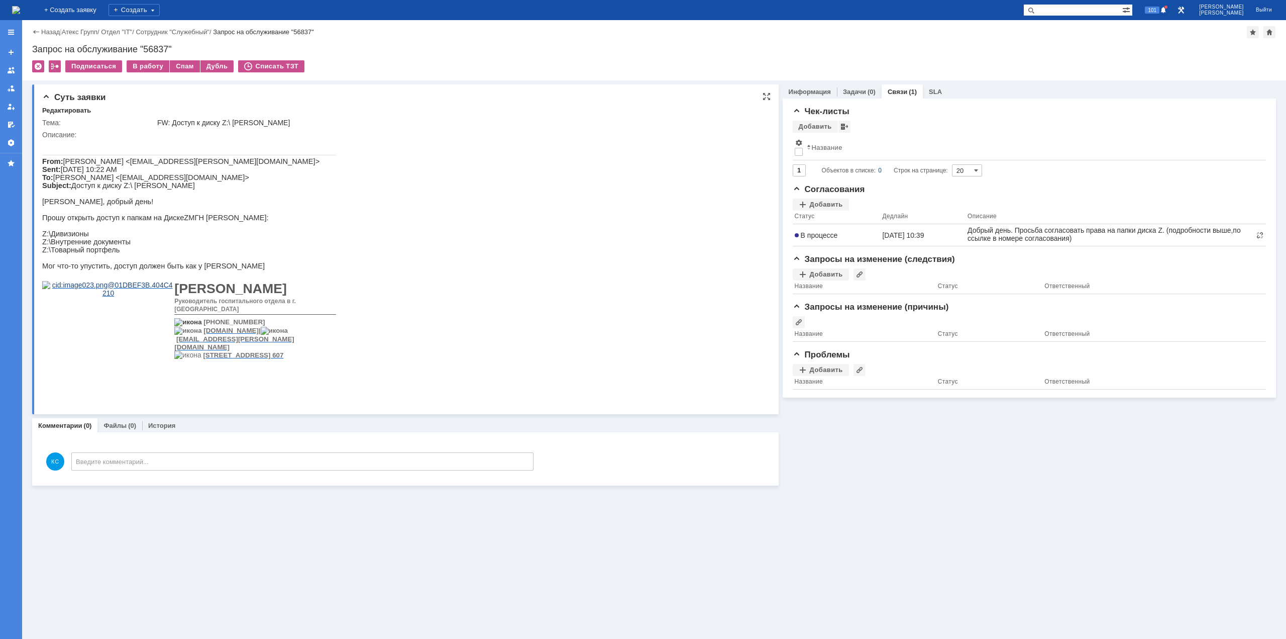
drag, startPoint x: 109, startPoint y: 226, endPoint x: 102, endPoint y: 230, distance: 7.0
click at [109, 222] on p "Прошу открыть доступ к папкам на Диске Z МГН Осиповой Лилии:" at bounding box center [189, 218] width 294 height 8
click at [818, 203] on div "Добавить" at bounding box center [821, 204] width 56 height 12
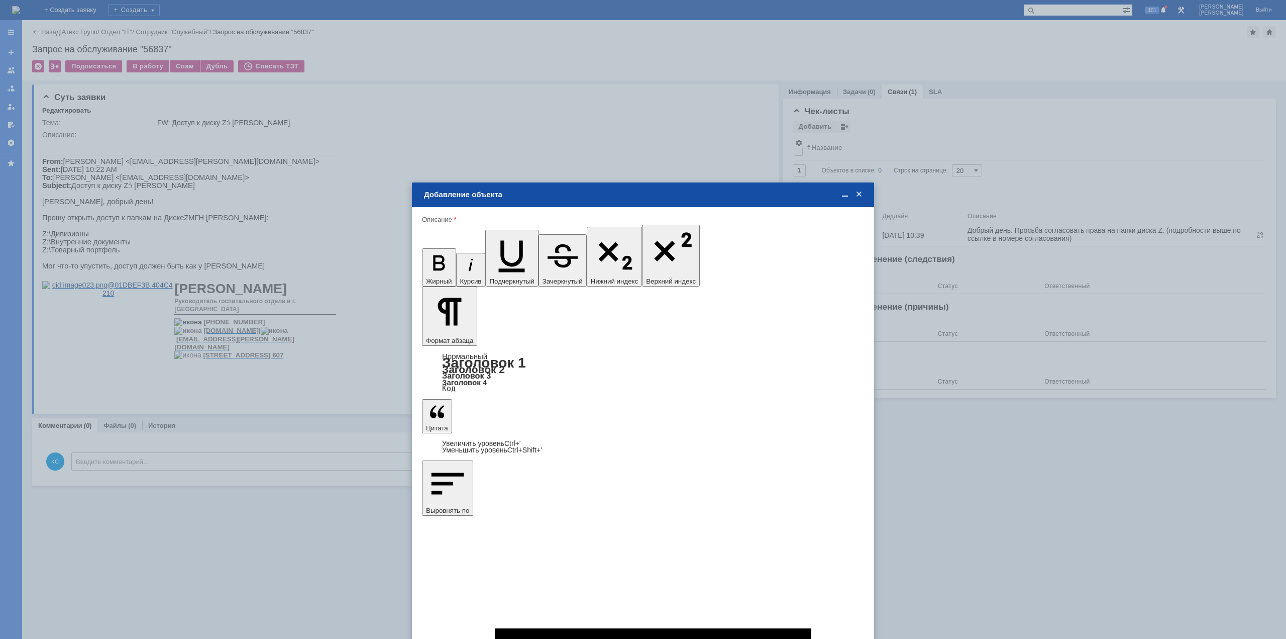
click at [503, 401] on span "Танишев Дмитрий" at bounding box center [506, 400] width 54 height 8
click at [0, 0] on input "Танишев Дмитрий" at bounding box center [0, 0] width 0 height 0
type input "Выбрано: 1 (объекты класса 'Сотрудник')"
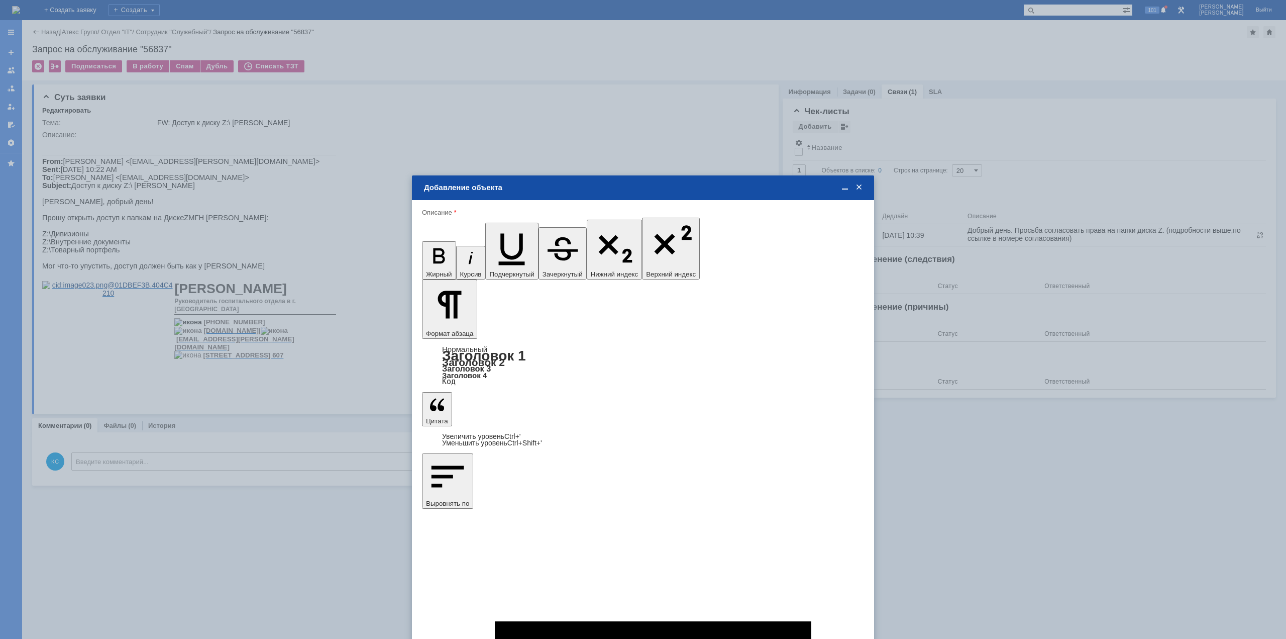
type input "1"
click at [708, 410] on span "дней" at bounding box center [717, 410] width 39 height 8
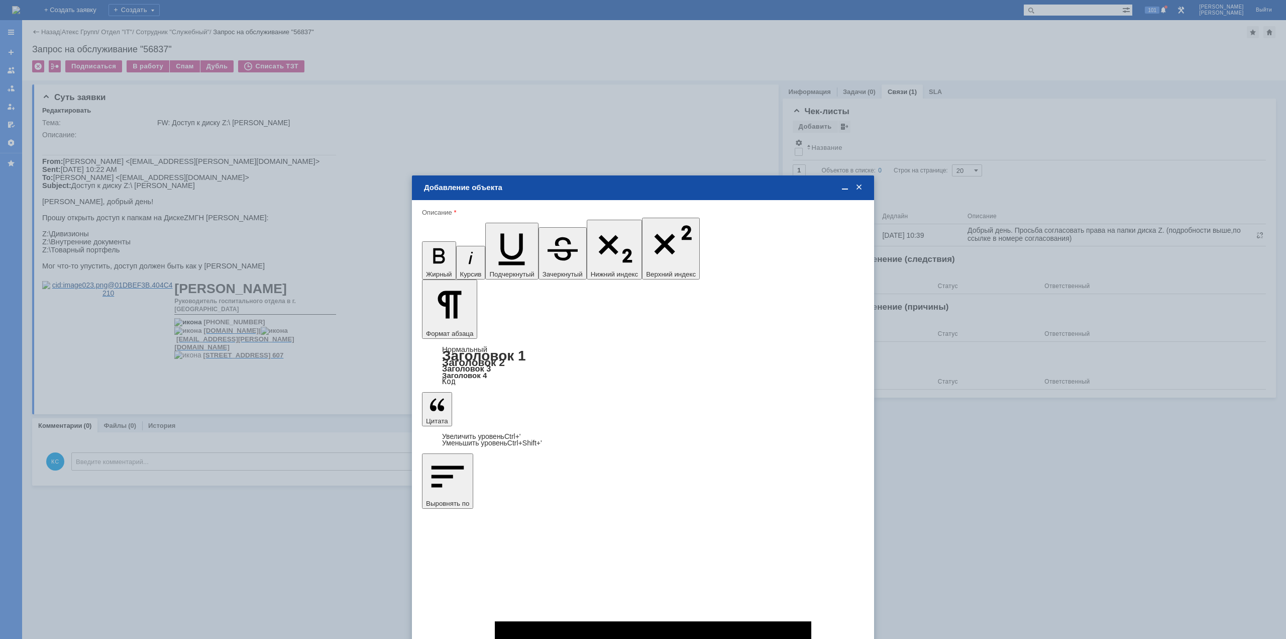
type input "дней"
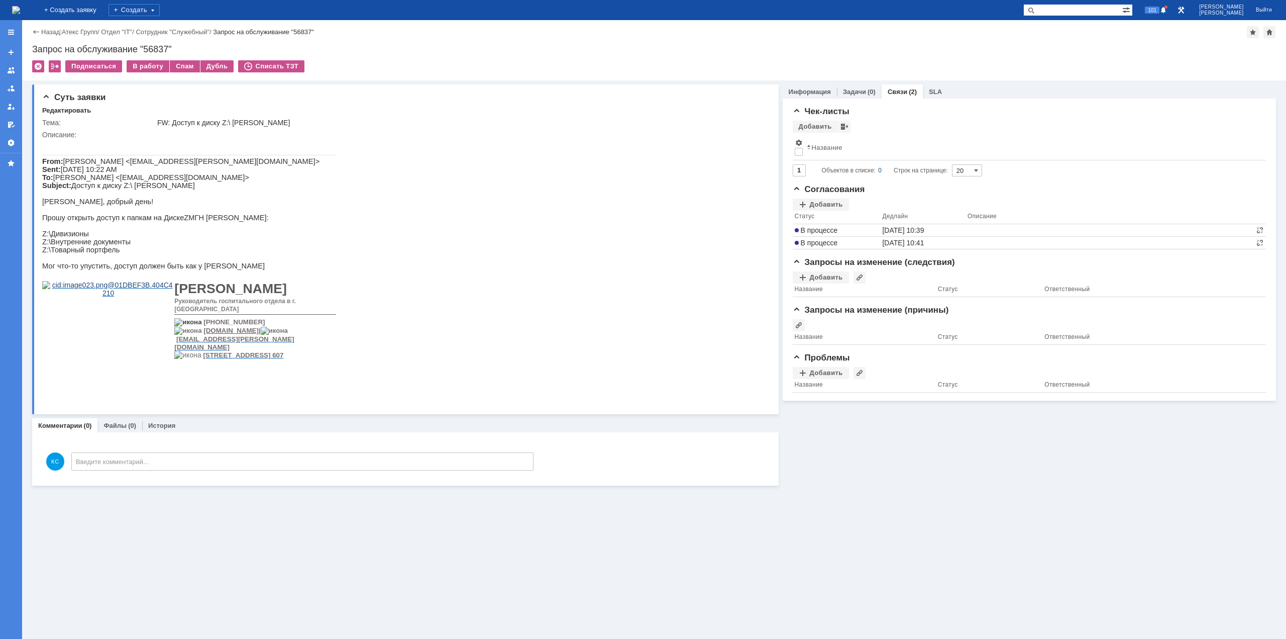
scroll to position [0, 0]
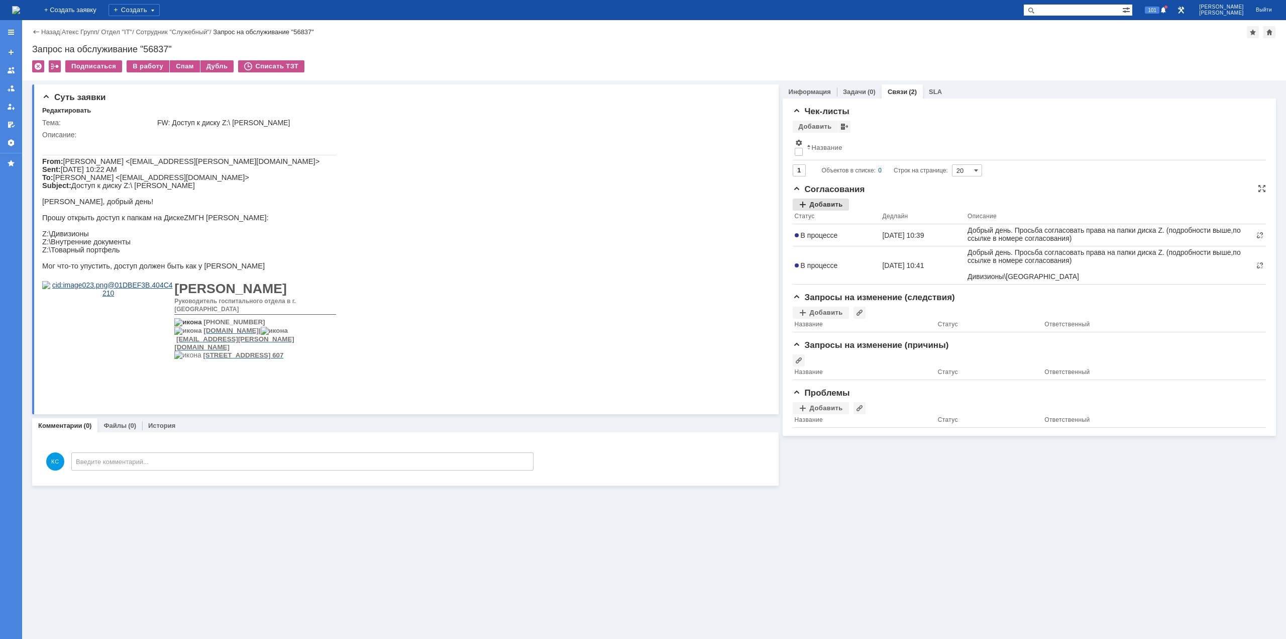
click at [823, 200] on div "Добавить" at bounding box center [821, 204] width 56 height 12
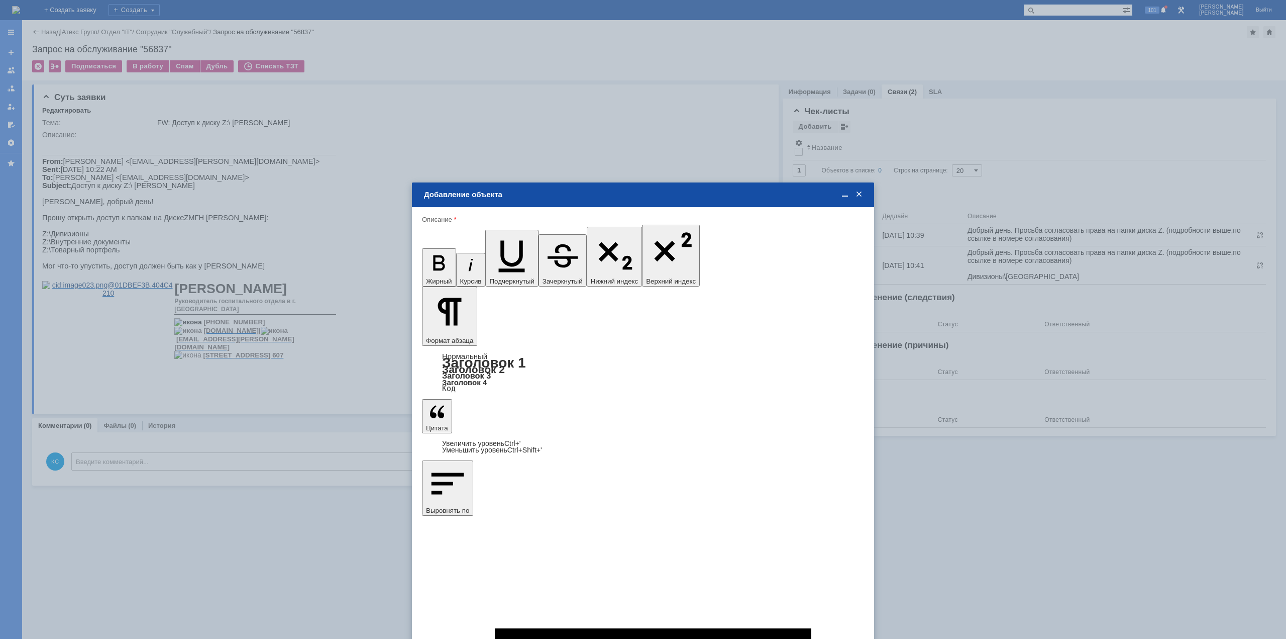
drag, startPoint x: 617, startPoint y: 2917, endPoint x: 343, endPoint y: 2911, distance: 274.4
drag, startPoint x: 815, startPoint y: 2934, endPoint x: 457, endPoint y: 2926, distance: 357.8
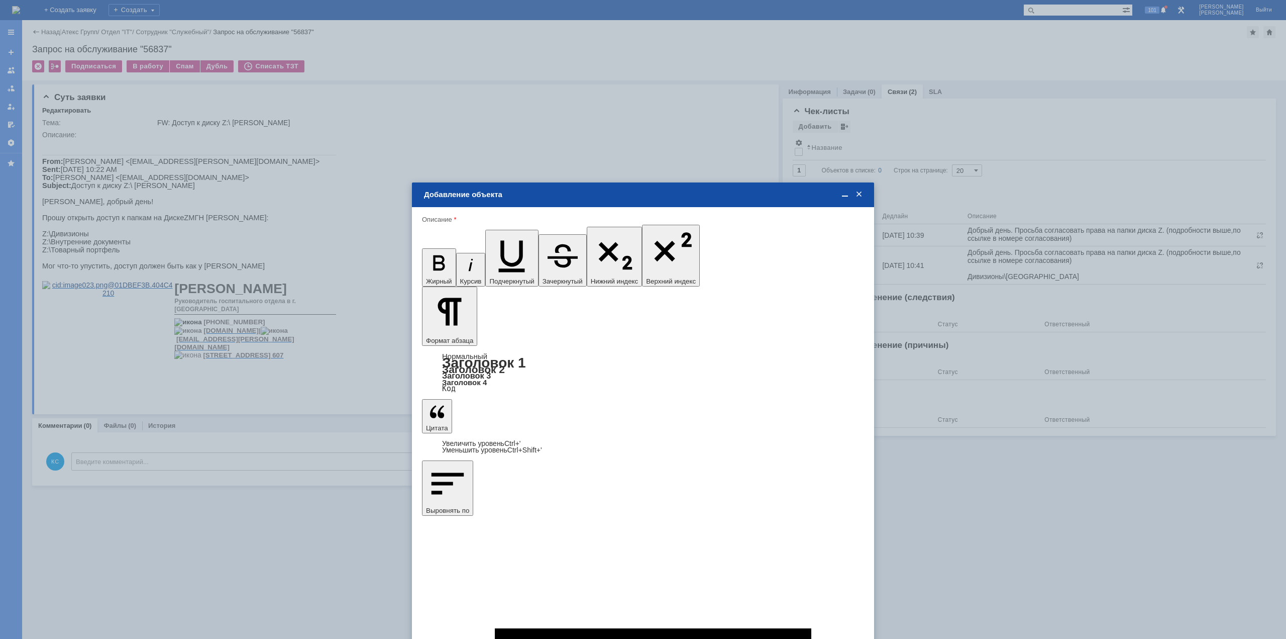
drag, startPoint x: 501, startPoint y: 2930, endPoint x: 831, endPoint y: 3172, distance: 409.8
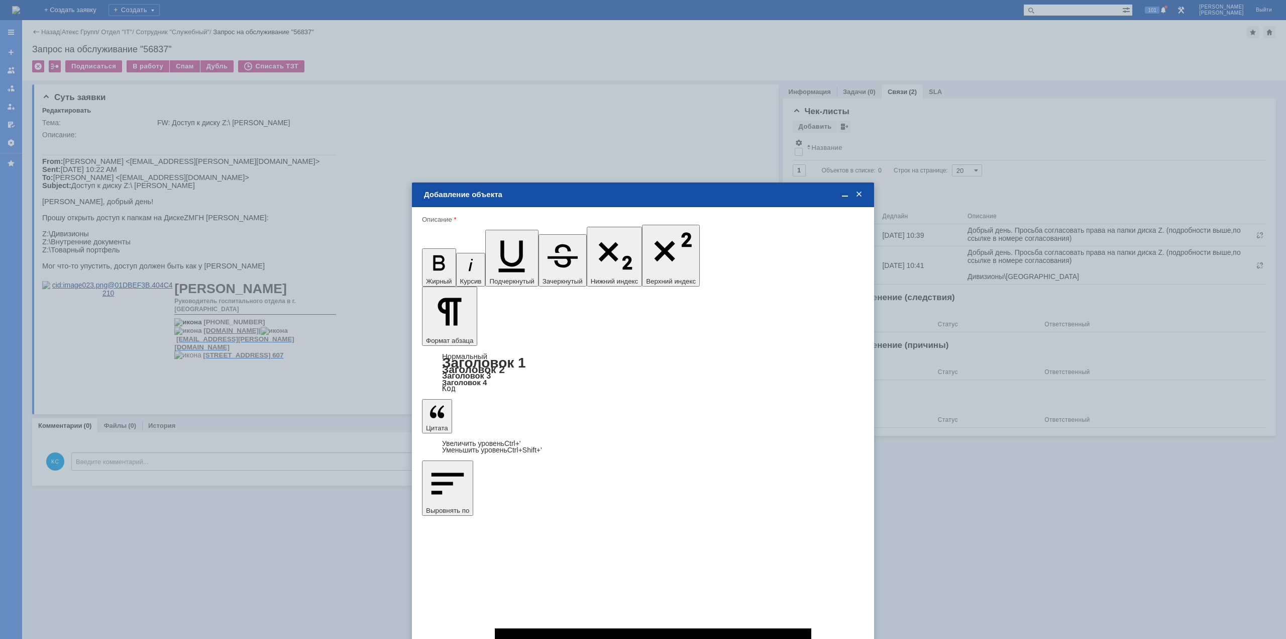
scroll to position [420, 2]
click at [503, 400] on span "Корнева Татьяна" at bounding box center [506, 400] width 54 height 8
click at [0, 0] on input "Корнева Татьяна" at bounding box center [0, 0] width 0 height 0
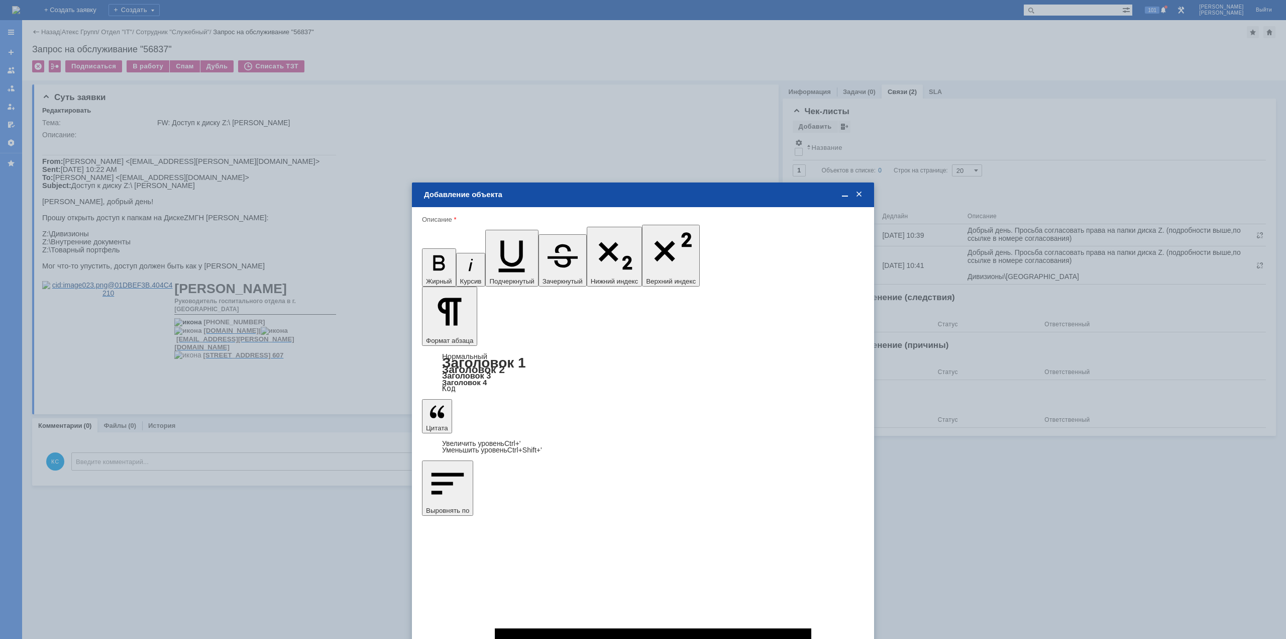
type input "Выбрано: 1 (объекты класса 'Сотрудник')"
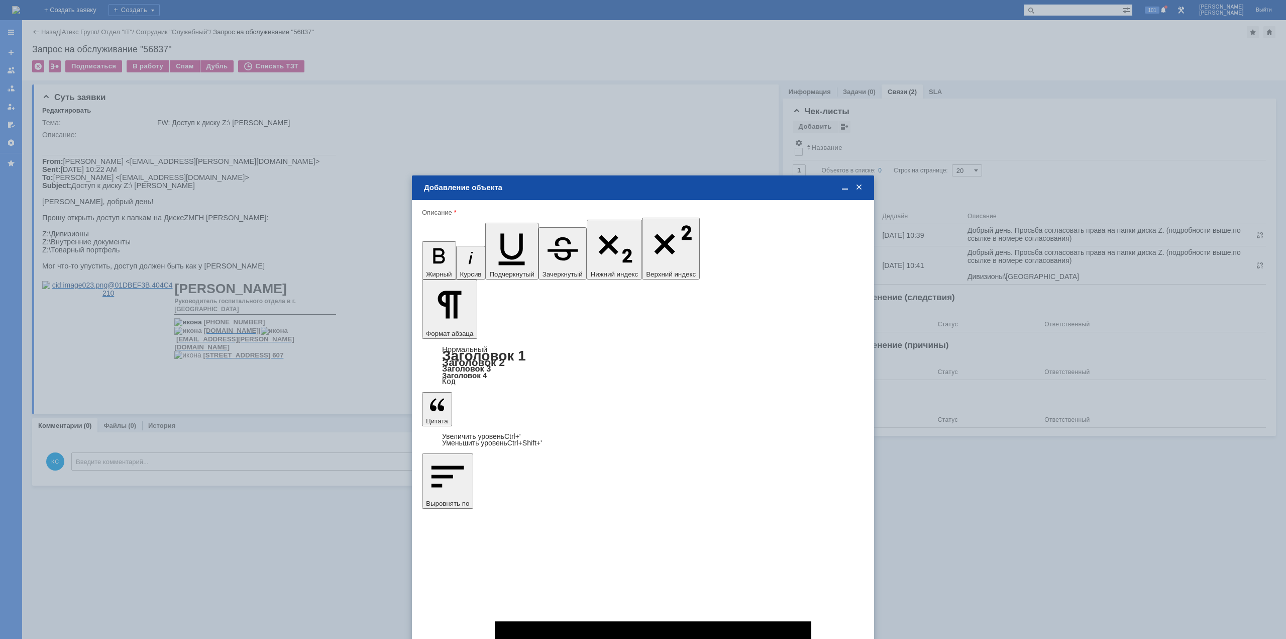
type input "1"
click at [700, 412] on span "дней" at bounding box center [717, 410] width 39 height 8
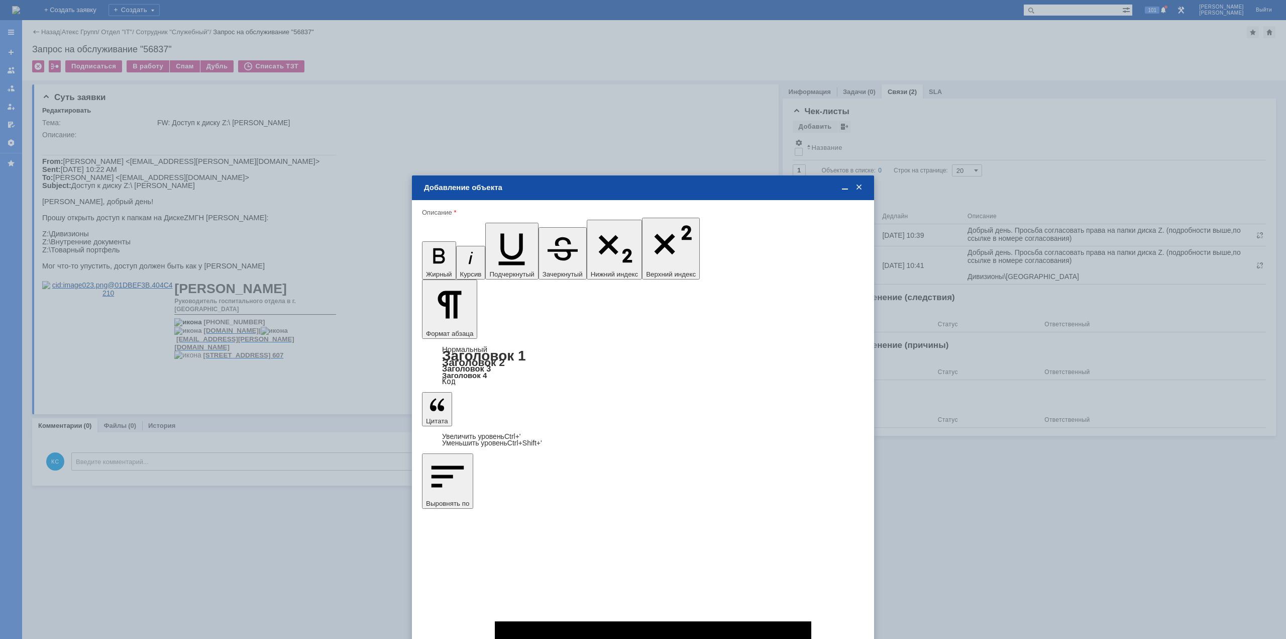
type input "дней"
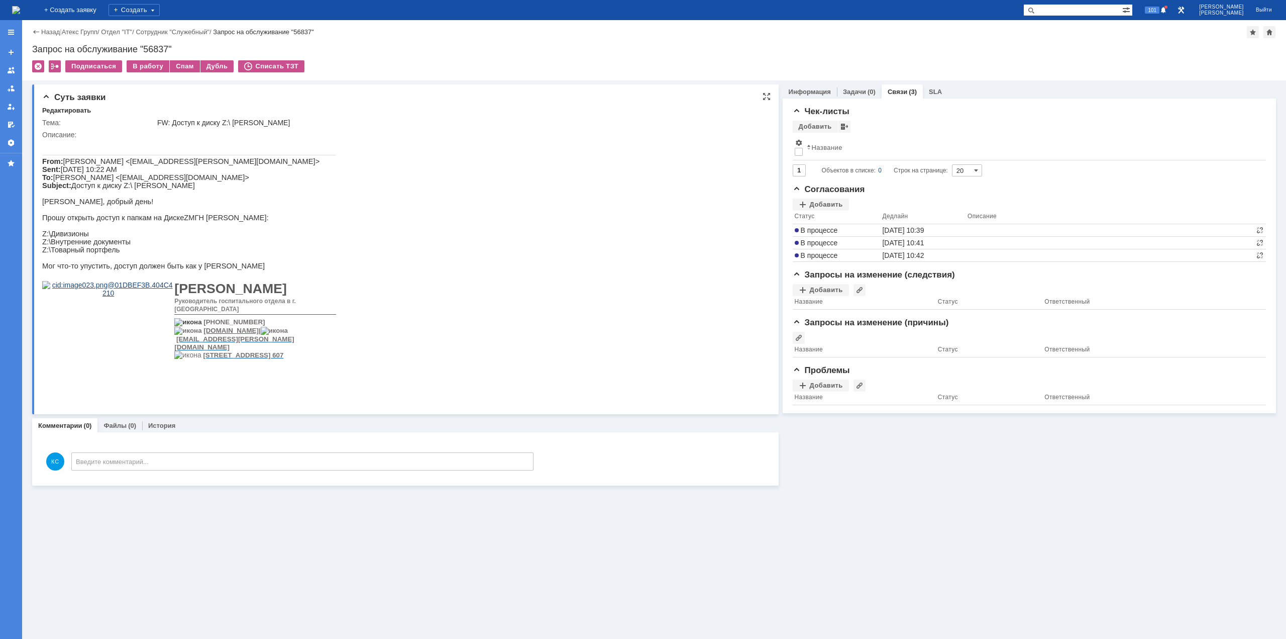
scroll to position [0, 0]
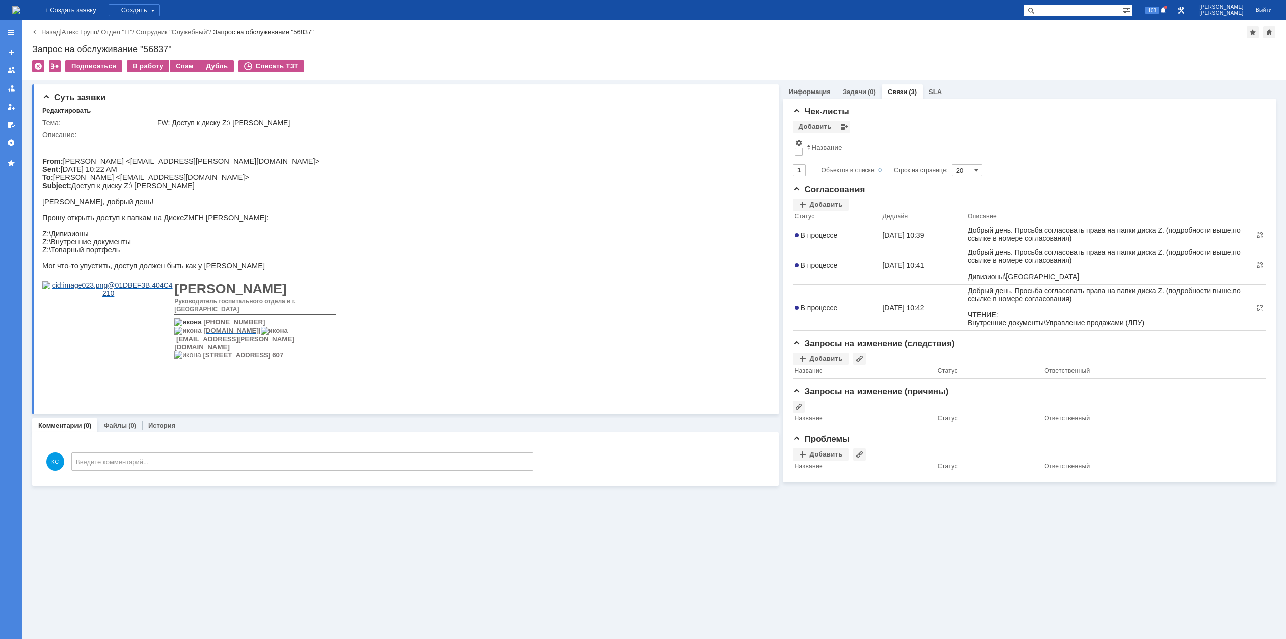
click at [20, 10] on img at bounding box center [16, 10] width 8 height 8
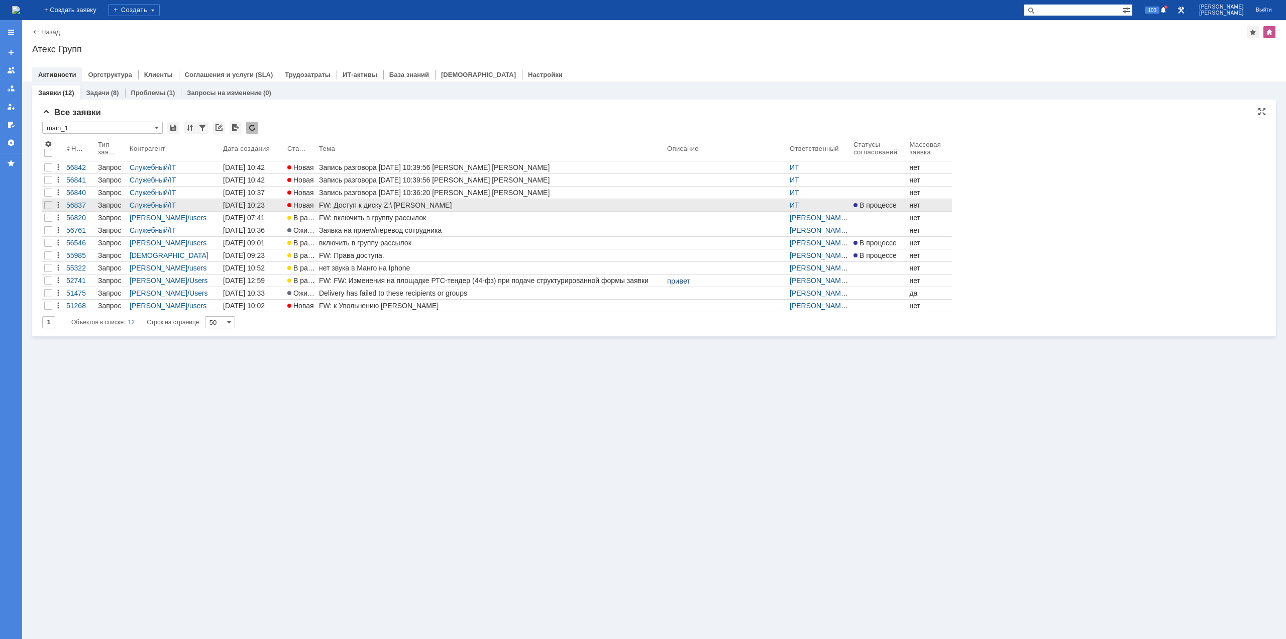
click at [338, 208] on div "FW: Доступ к диску Z:\ [PERSON_NAME]" at bounding box center [491, 205] width 344 height 8
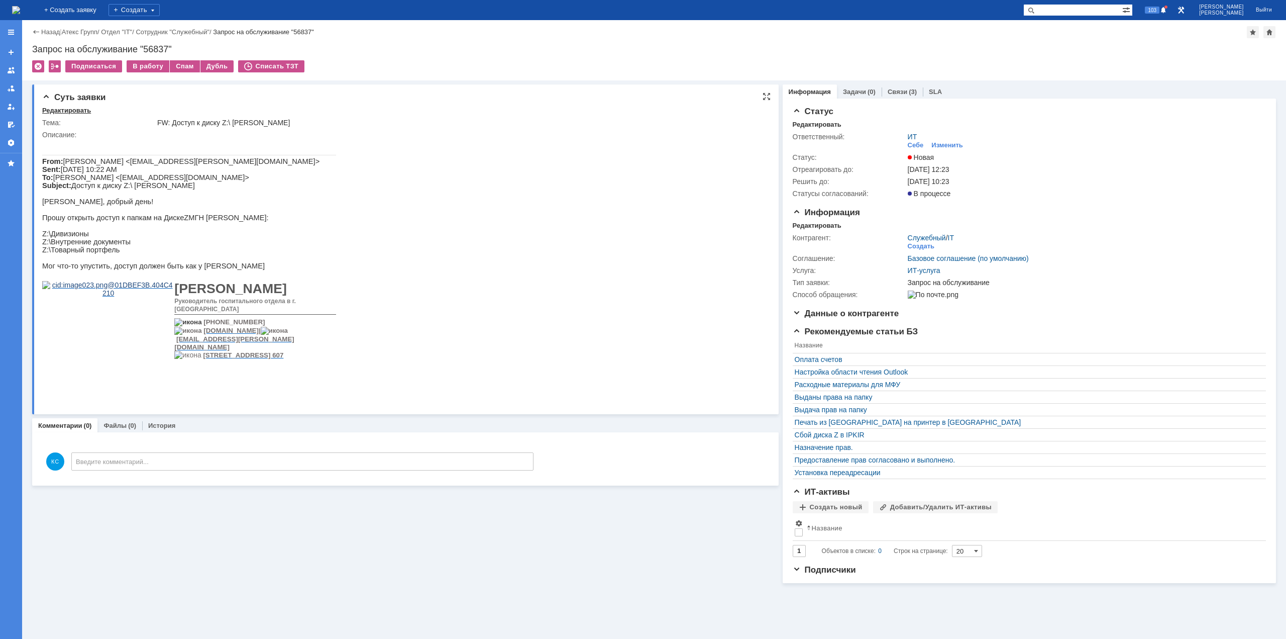
click at [62, 108] on div "Редактировать" at bounding box center [66, 111] width 49 height 8
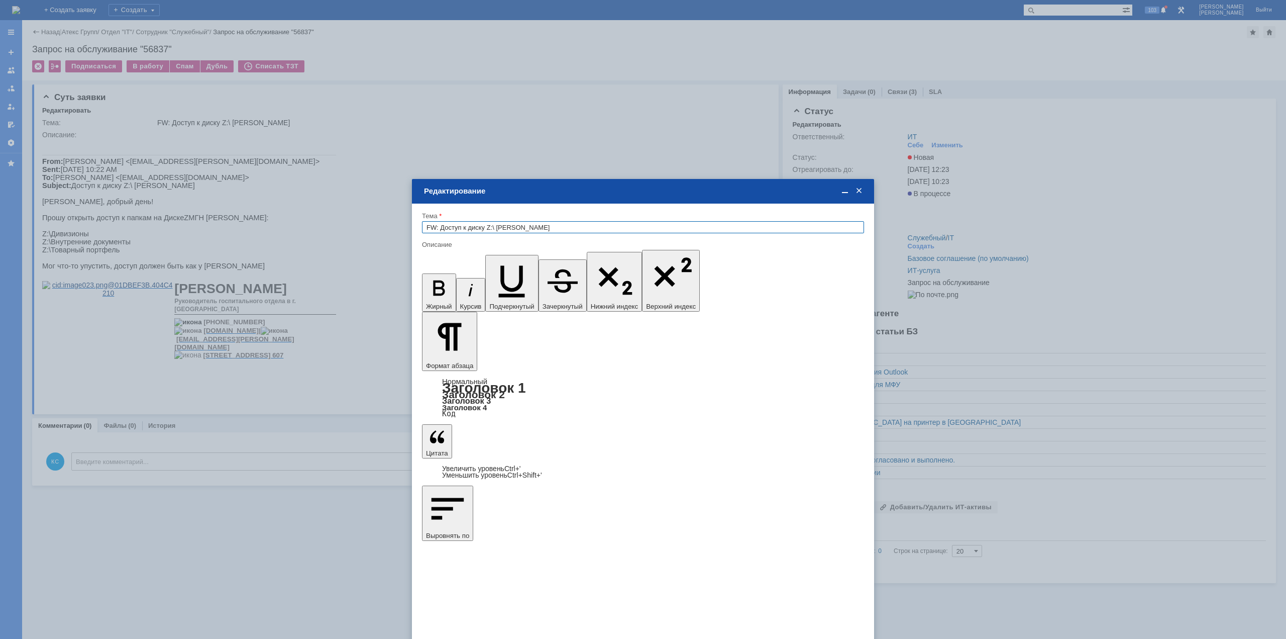
click at [859, 190] on span at bounding box center [859, 190] width 10 height 9
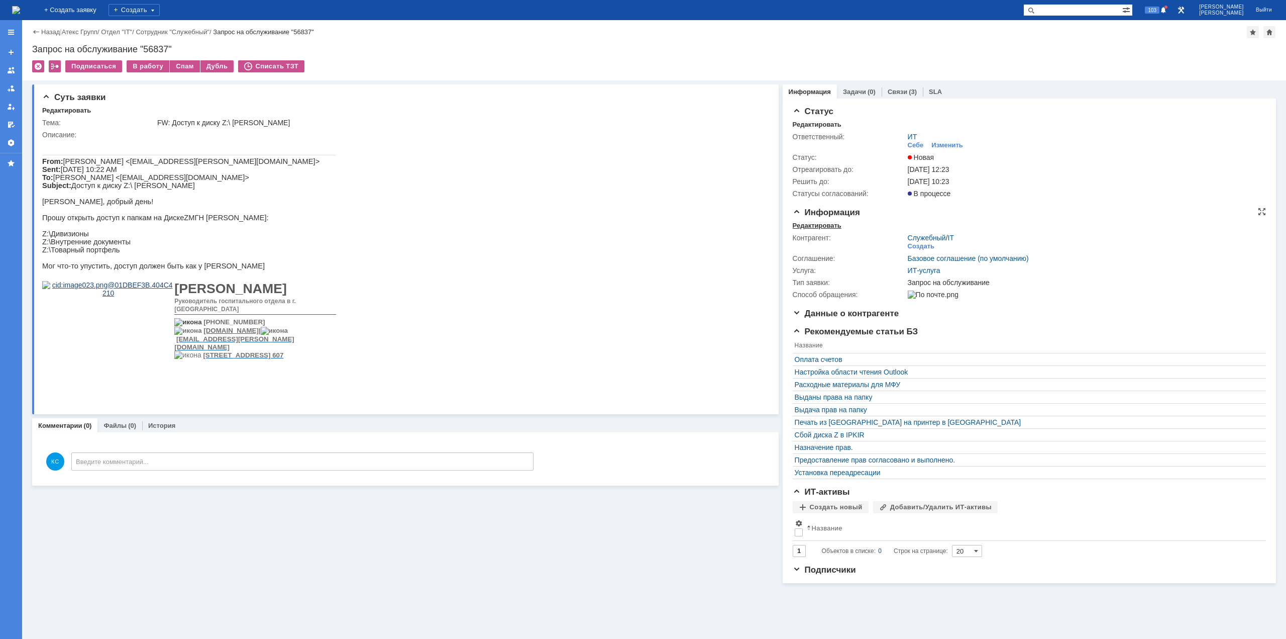
click at [823, 228] on div "Редактировать" at bounding box center [817, 226] width 49 height 8
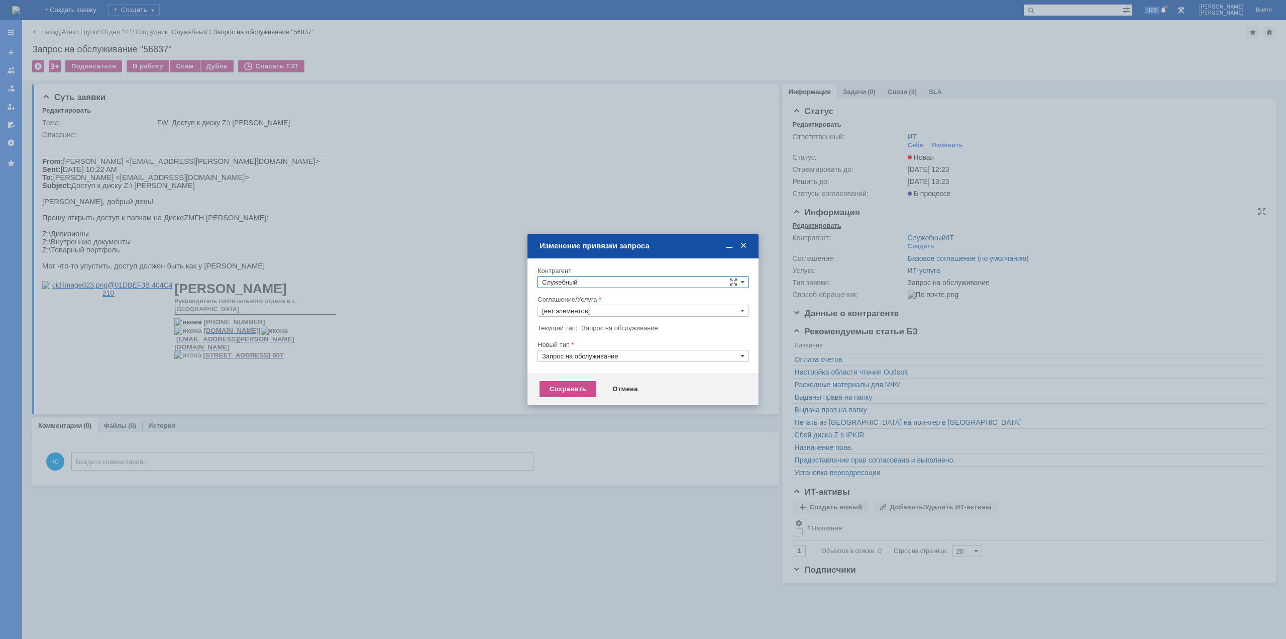
type input "ИТ-услуга"
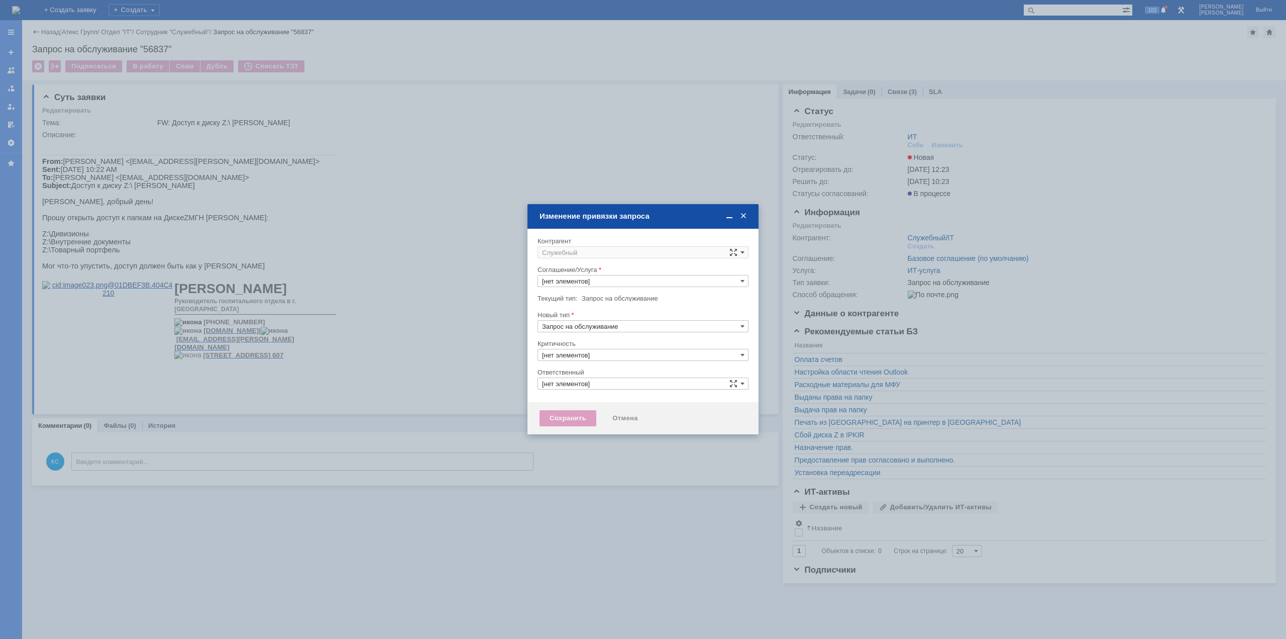
type input "ИТ"
type input "ИТ-услуга"
type input "3. Низкая"
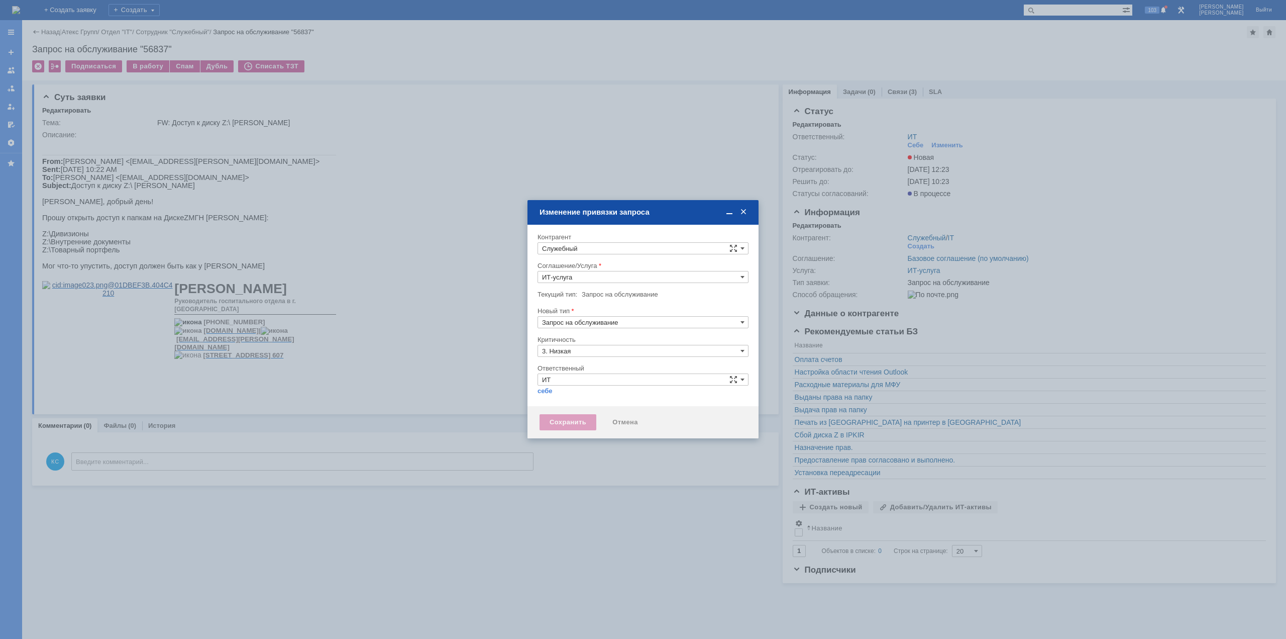
type input "[не указано]"
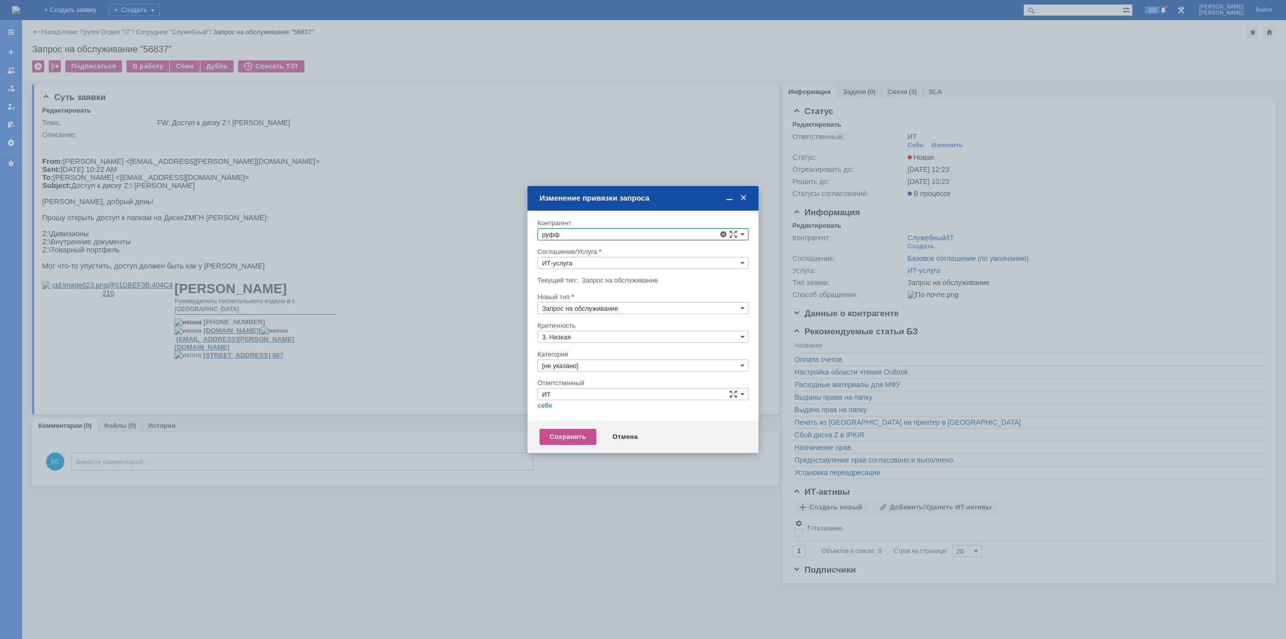
click at [601, 315] on div "[PERSON_NAME]" at bounding box center [643, 309] width 210 height 13
type input "[PERSON_NAME]"
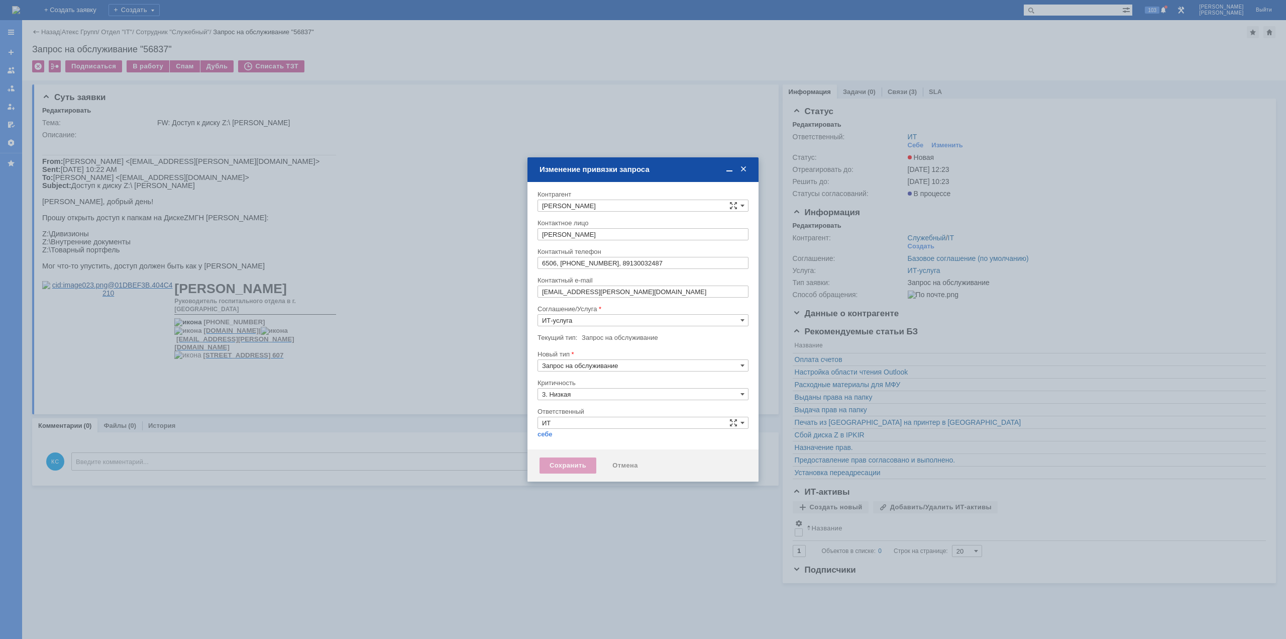
type input "[не указано]"
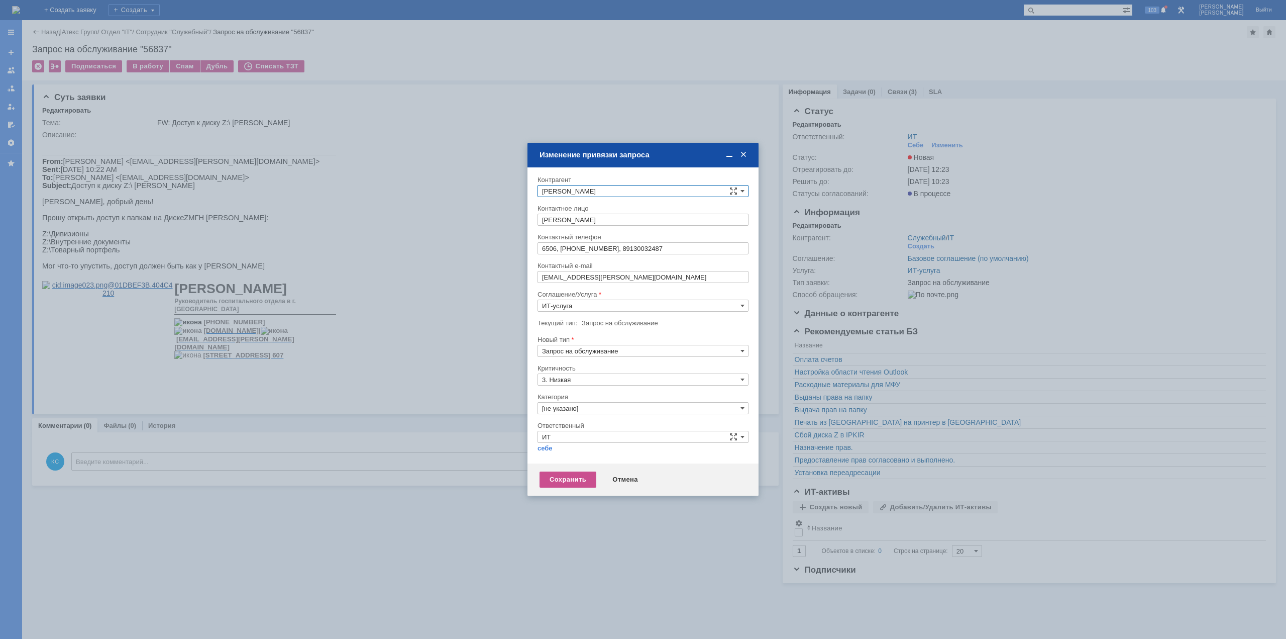
click at [593, 404] on input "[не указано]" at bounding box center [643, 408] width 211 height 12
click at [590, 451] on span "Назначение доступа (файловые ресурсы)" at bounding box center [643, 455] width 202 height 8
type input "Назначение доступа (файловые ресурсы)"
click at [604, 437] on input "ИТ" at bounding box center [643, 437] width 211 height 12
click at [585, 494] on span "[PERSON_NAME]" at bounding box center [643, 495] width 202 height 8
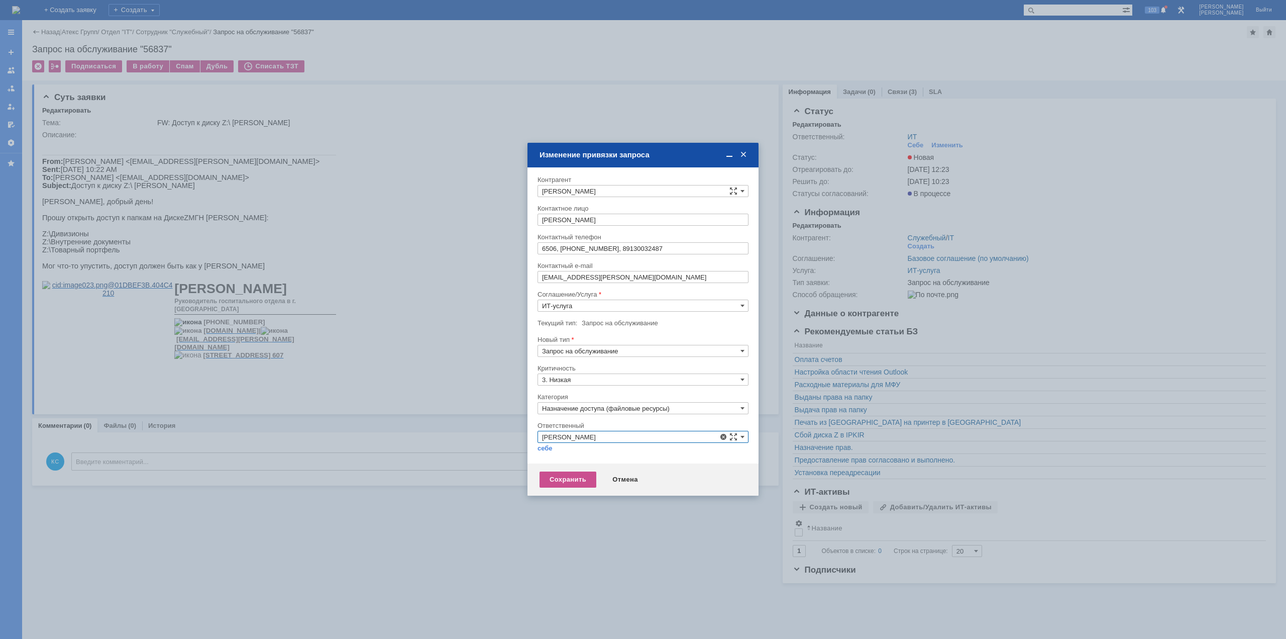
type input "[PERSON_NAME]"
click at [594, 290] on div at bounding box center [643, 286] width 211 height 7
click at [574, 482] on div "Сохранить" at bounding box center [568, 479] width 57 height 16
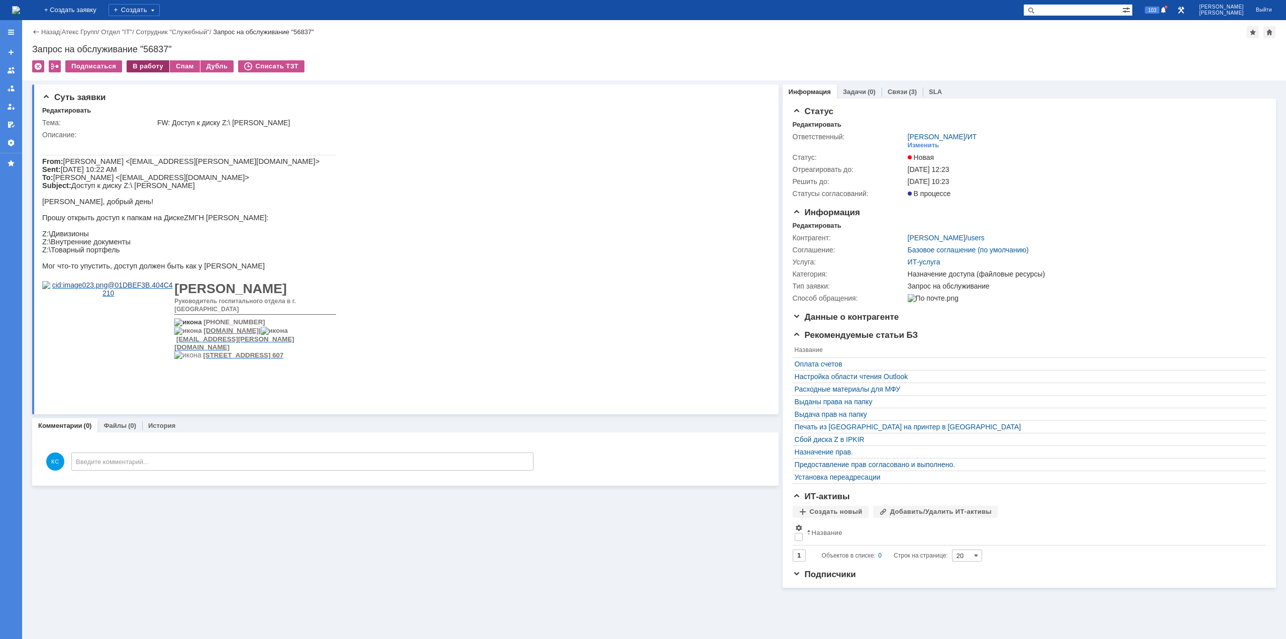
click at [155, 68] on div "В работу" at bounding box center [148, 66] width 43 height 12
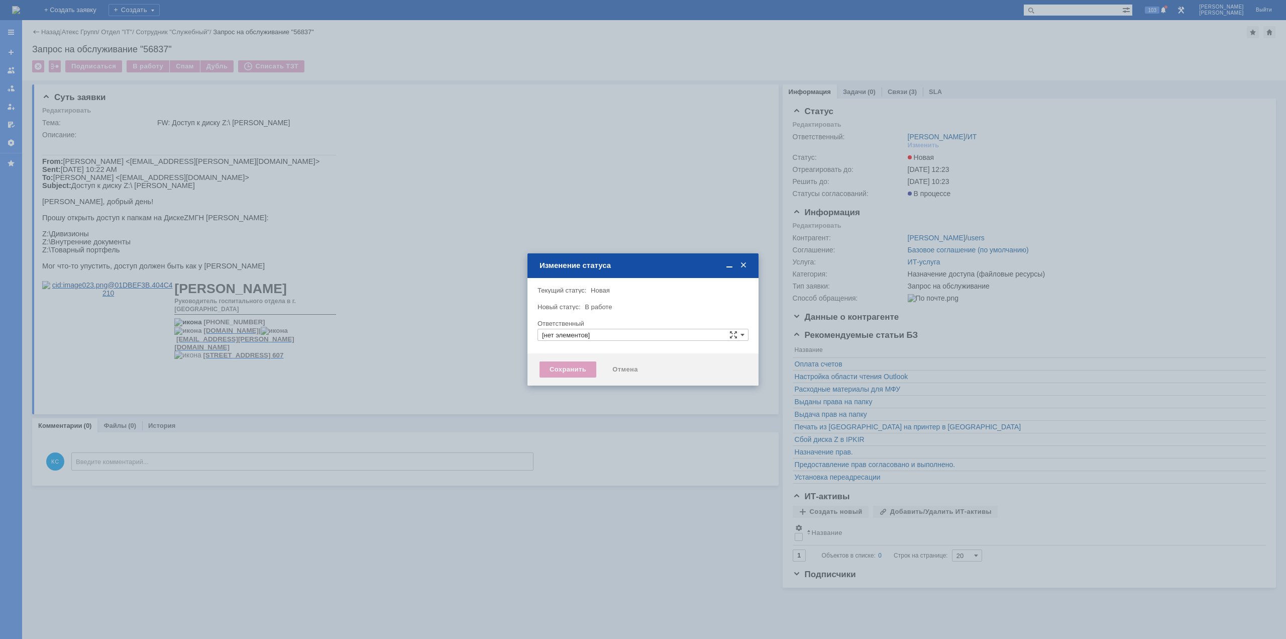
type input "[PERSON_NAME]"
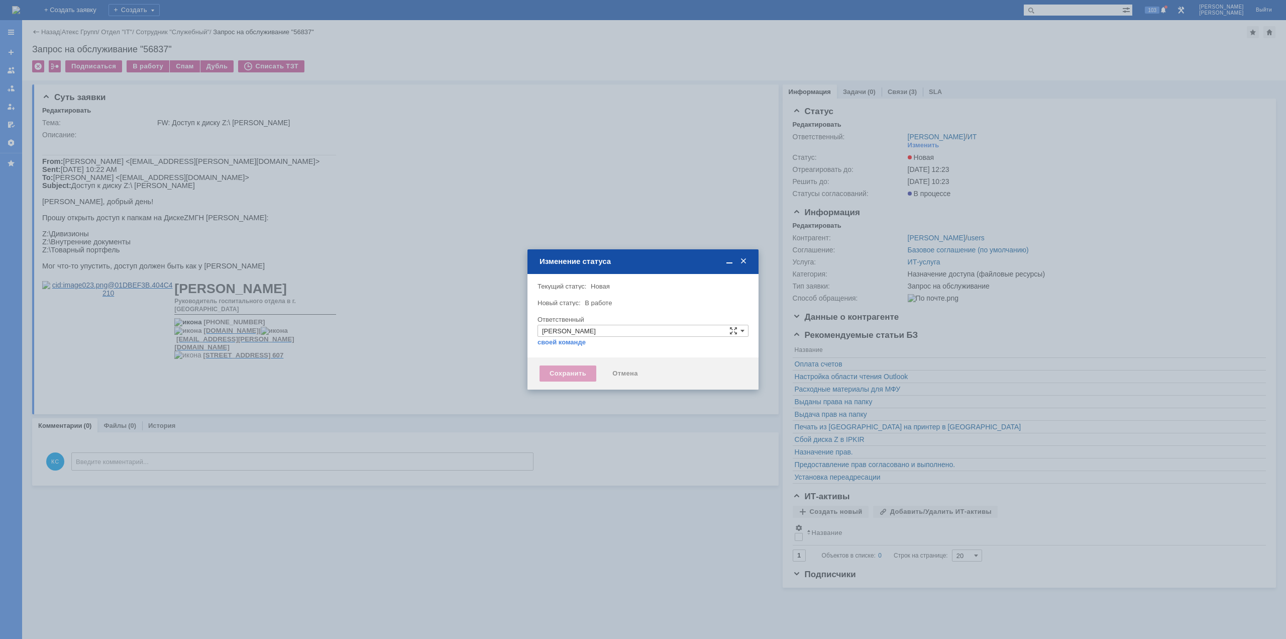
type input "Назначение доступа (файловые ресурсы)"
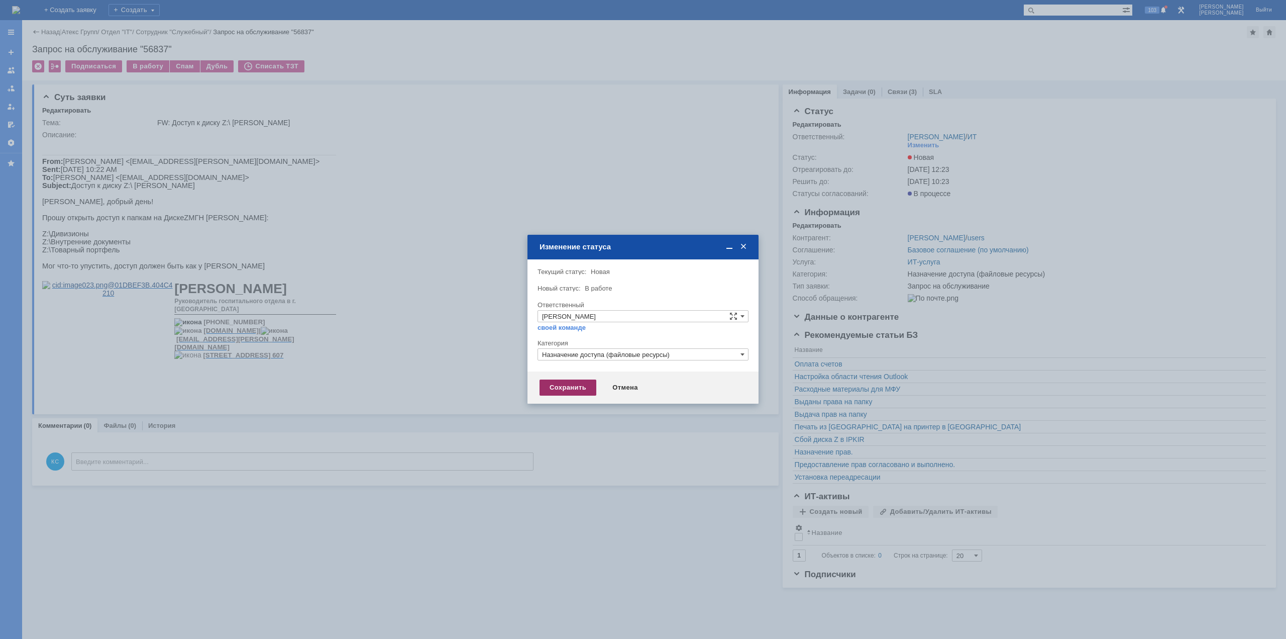
click at [565, 387] on div "Сохранить" at bounding box center [568, 387] width 57 height 16
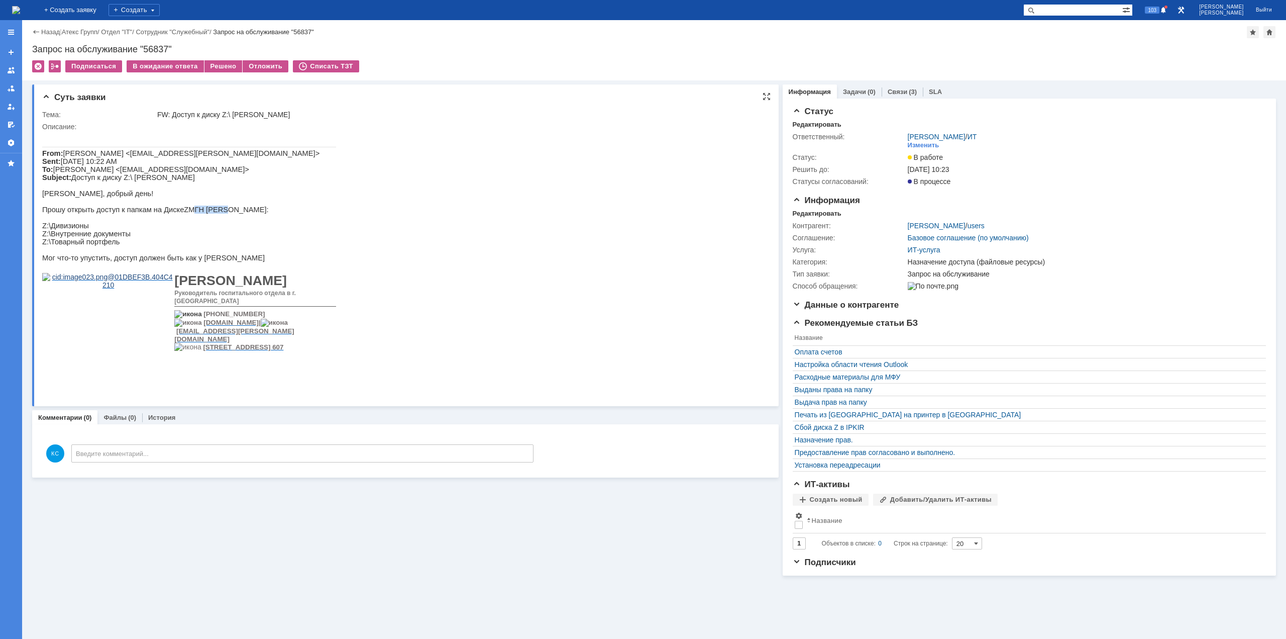
drag, startPoint x: 184, startPoint y: 221, endPoint x: 210, endPoint y: 222, distance: 26.1
click at [210, 214] on p "Прошу открыть доступ к папкам на Диске Z МГН Осиповой Лилии:" at bounding box center [189, 209] width 294 height 8
click at [219, 214] on p "Прошу открыть доступ к папкам на Диске Z МГН Осиповой Лилии:" at bounding box center [189, 209] width 294 height 8
drag, startPoint x: 116, startPoint y: 177, endPoint x: 128, endPoint y: 175, distance: 12.3
click at [128, 175] on span "Руфф Сергей <s.ruff@atex-gr.com> Sent: Wednesday, August 13, 2025 10:22 AM To: …" at bounding box center [180, 165] width 277 height 32
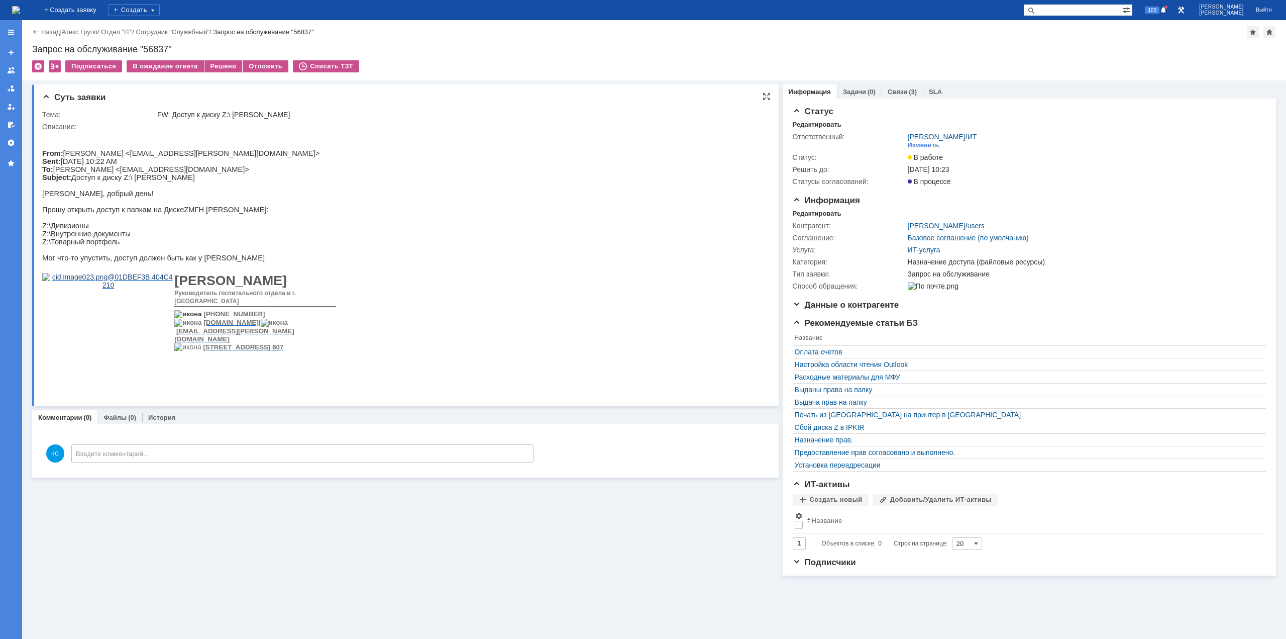
click at [114, 181] on span "Руфф Сергей <s.ruff@atex-gr.com> Sent: Wednesday, August 13, 2025 10:22 AM To: …" at bounding box center [180, 165] width 277 height 32
click at [20, 11] on img at bounding box center [16, 10] width 8 height 8
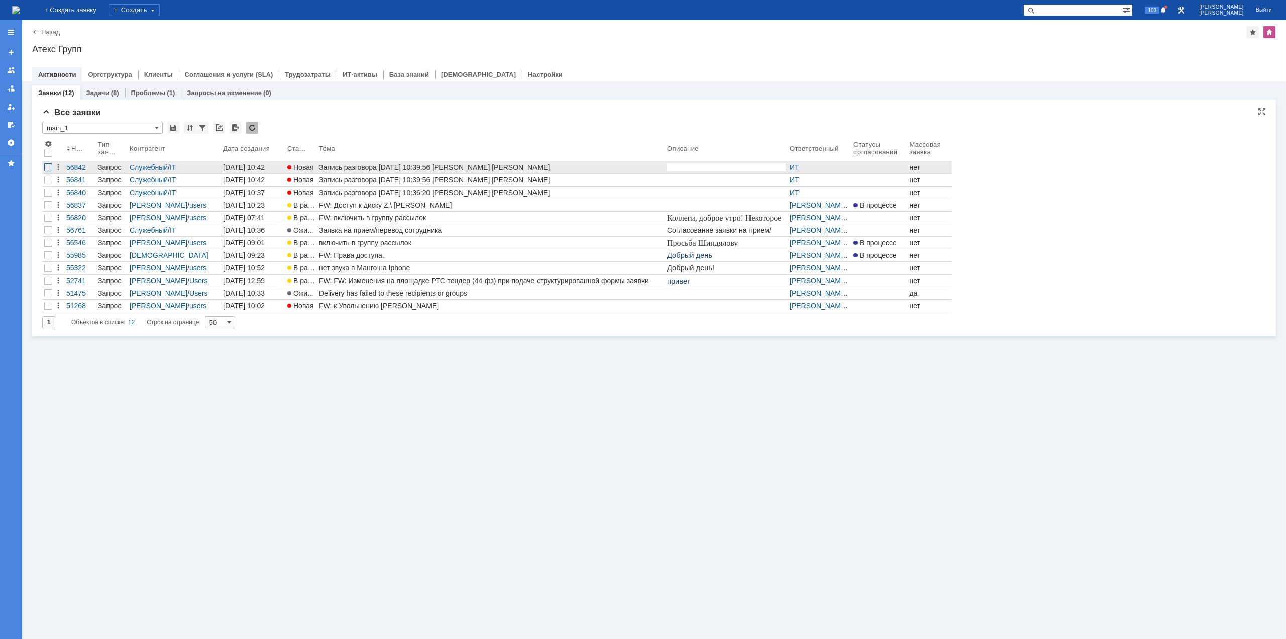
click at [48, 165] on div at bounding box center [48, 167] width 8 height 8
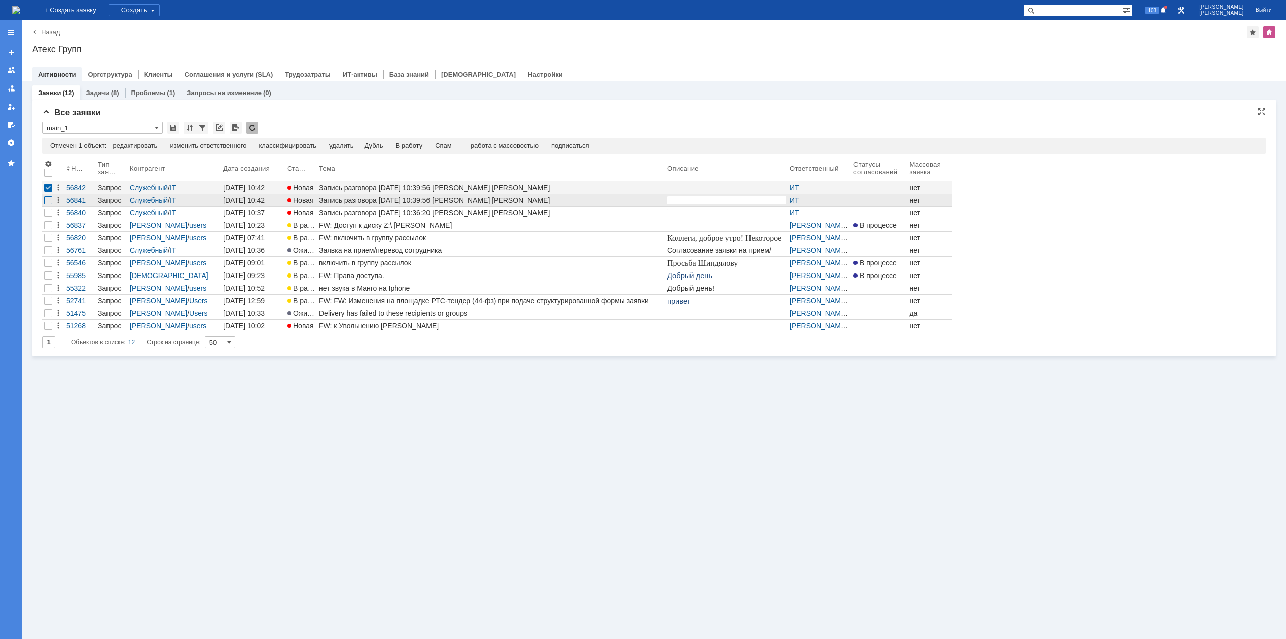
click at [48, 196] on div at bounding box center [48, 200] width 8 height 8
click at [424, 143] on div "Спам" at bounding box center [422, 146] width 17 height 8
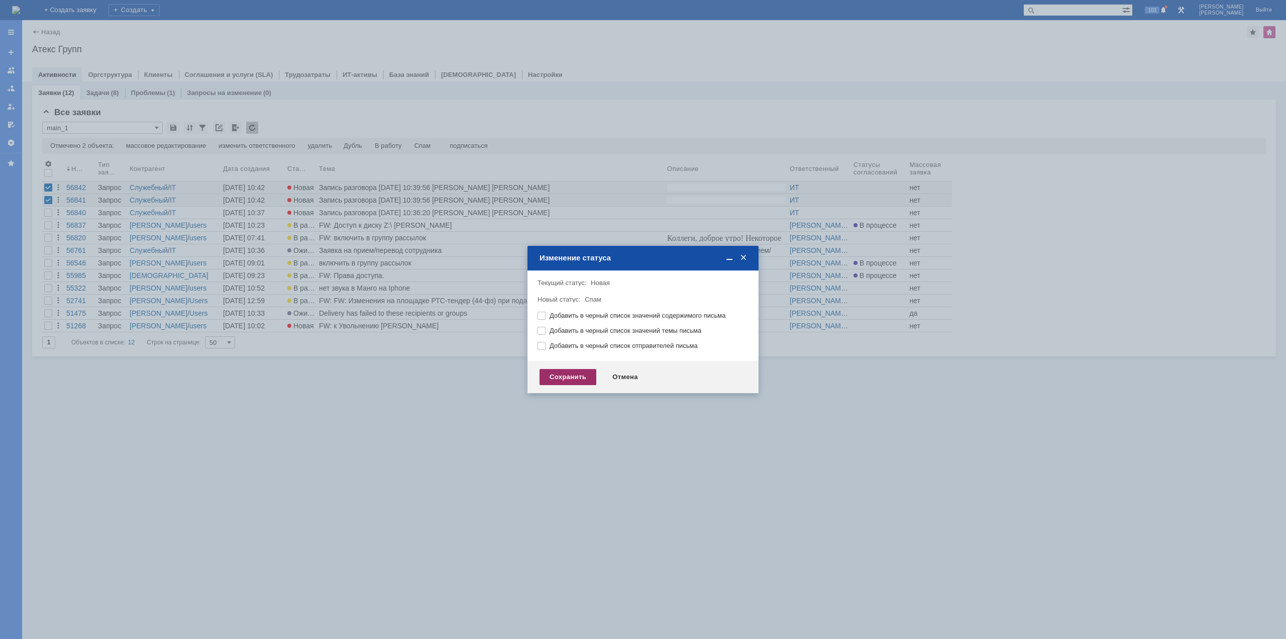
click at [554, 380] on div "Сохранить" at bounding box center [568, 377] width 57 height 16
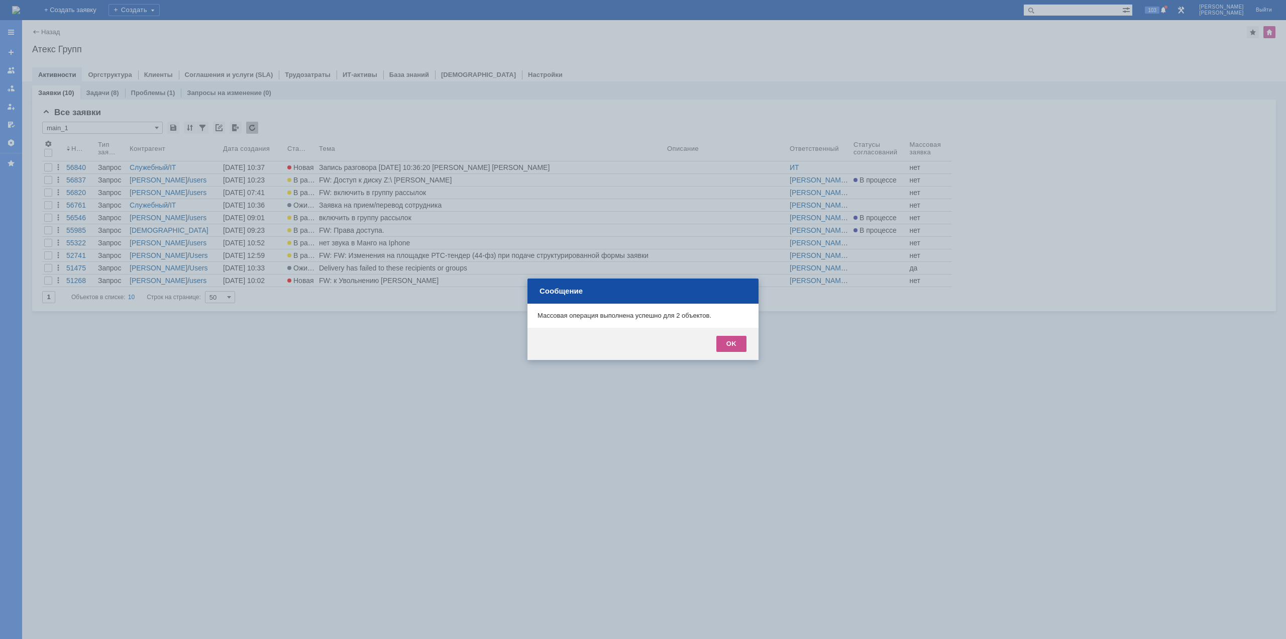
click at [731, 338] on div "OK" at bounding box center [731, 344] width 30 height 16
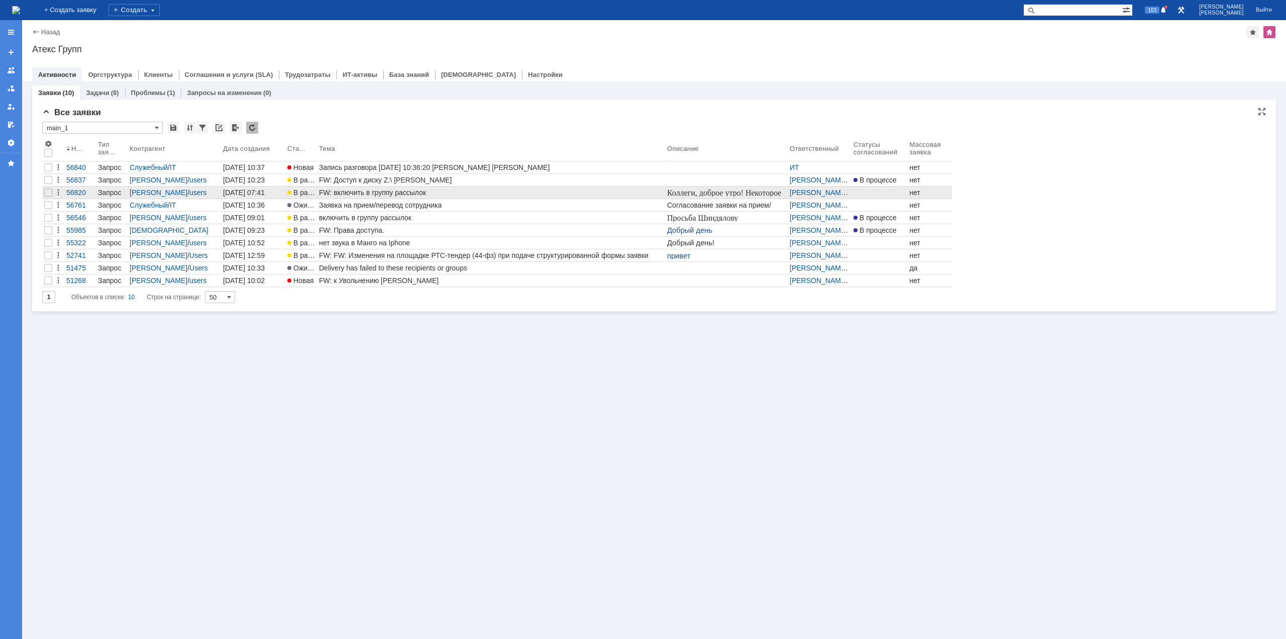
click at [392, 192] on div "FW: включить в группу рассылок" at bounding box center [491, 192] width 344 height 8
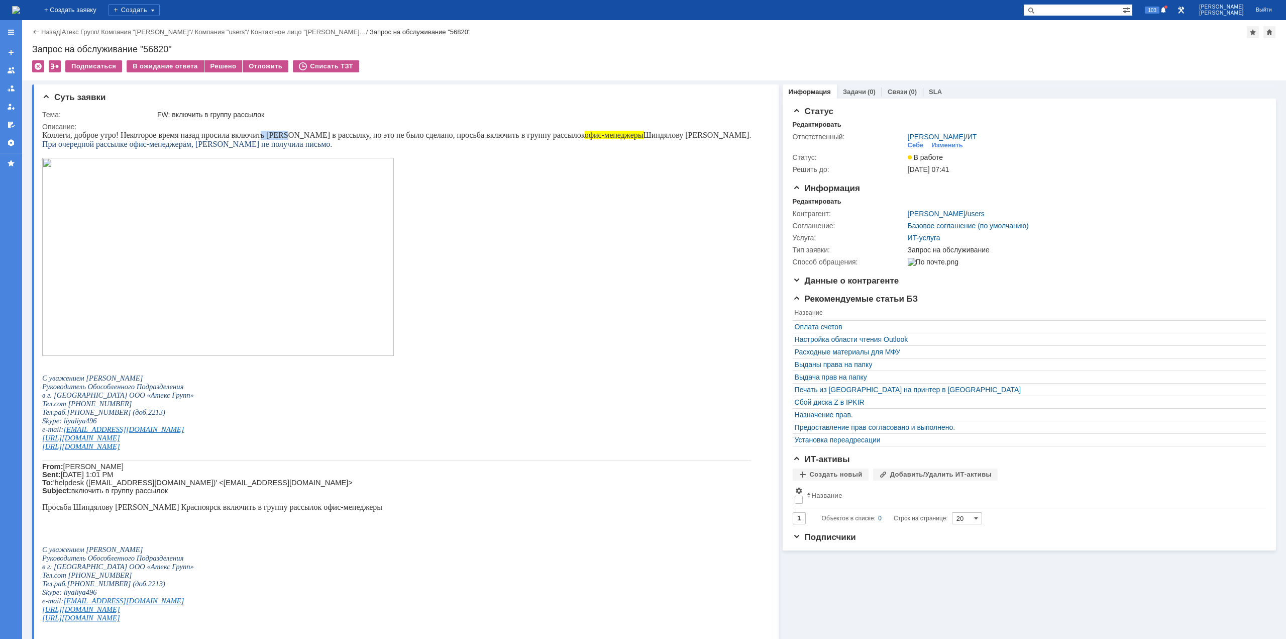
drag, startPoint x: 264, startPoint y: 137, endPoint x: 301, endPoint y: 135, distance: 37.2
click at [289, 135] on span "Коллеги, доброе утро! Некоторое время назад просила включить Елену в рассылку, …" at bounding box center [396, 135] width 709 height 9
drag, startPoint x: 311, startPoint y: 136, endPoint x: 363, endPoint y: 137, distance: 52.3
click at [359, 137] on span "Коллеги, доброе утро! Некоторое время назад просила включить Елену в рассылку, …" at bounding box center [396, 135] width 709 height 9
drag, startPoint x: 371, startPoint y: 137, endPoint x: 450, endPoint y: 138, distance: 78.4
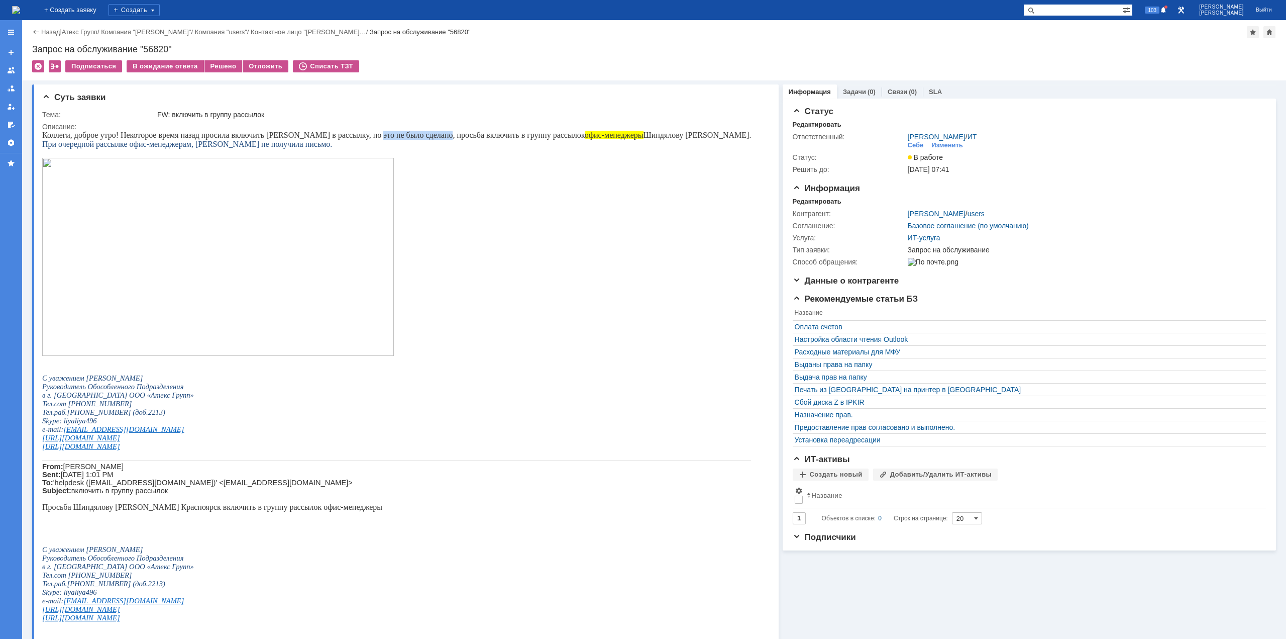
click at [442, 138] on span "Коллеги, доброе утро! Некоторое время назад просила включить Елену в рассылку, …" at bounding box center [396, 135] width 709 height 9
drag, startPoint x: 474, startPoint y: 136, endPoint x: 494, endPoint y: 136, distance: 19.6
click at [486, 136] on span "Коллеги, доброе утро! Некоторое время назад просила включить Елену в рассылку, …" at bounding box center [396, 135] width 709 height 9
drag, startPoint x: 506, startPoint y: 136, endPoint x: 573, endPoint y: 138, distance: 66.8
click at [561, 138] on span "Коллеги, доброе утро! Некоторое время назад просила включить Елену в рассылку, …" at bounding box center [396, 135] width 709 height 9
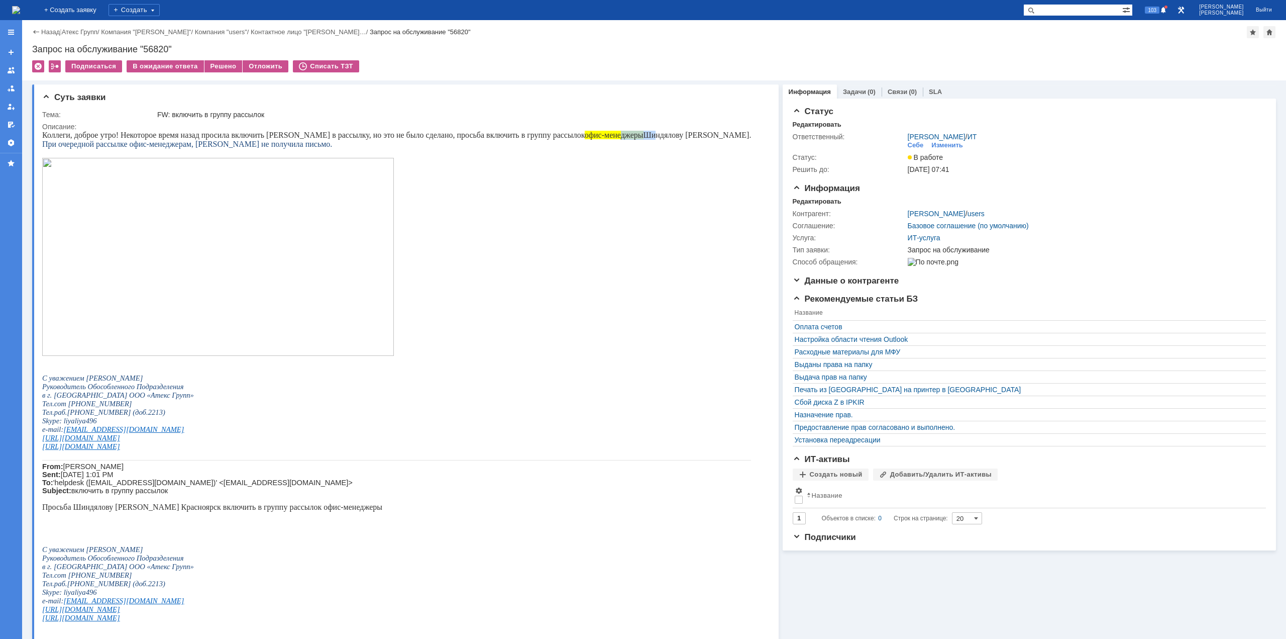
drag, startPoint x: 598, startPoint y: 135, endPoint x: 623, endPoint y: 134, distance: 25.2
click at [623, 134] on span "Коллеги, доброе утро! Некоторое время назад просила включить Елену в рассылку, …" at bounding box center [396, 135] width 709 height 9
drag, startPoint x: 110, startPoint y: 143, endPoint x: 183, endPoint y: 149, distance: 73.1
click at [166, 145] on span "При очередной рассылке офис-менеджерам, [PERSON_NAME] не получила письмо." at bounding box center [187, 144] width 290 height 9
drag, startPoint x: 200, startPoint y: 148, endPoint x: 217, endPoint y: 146, distance: 17.2
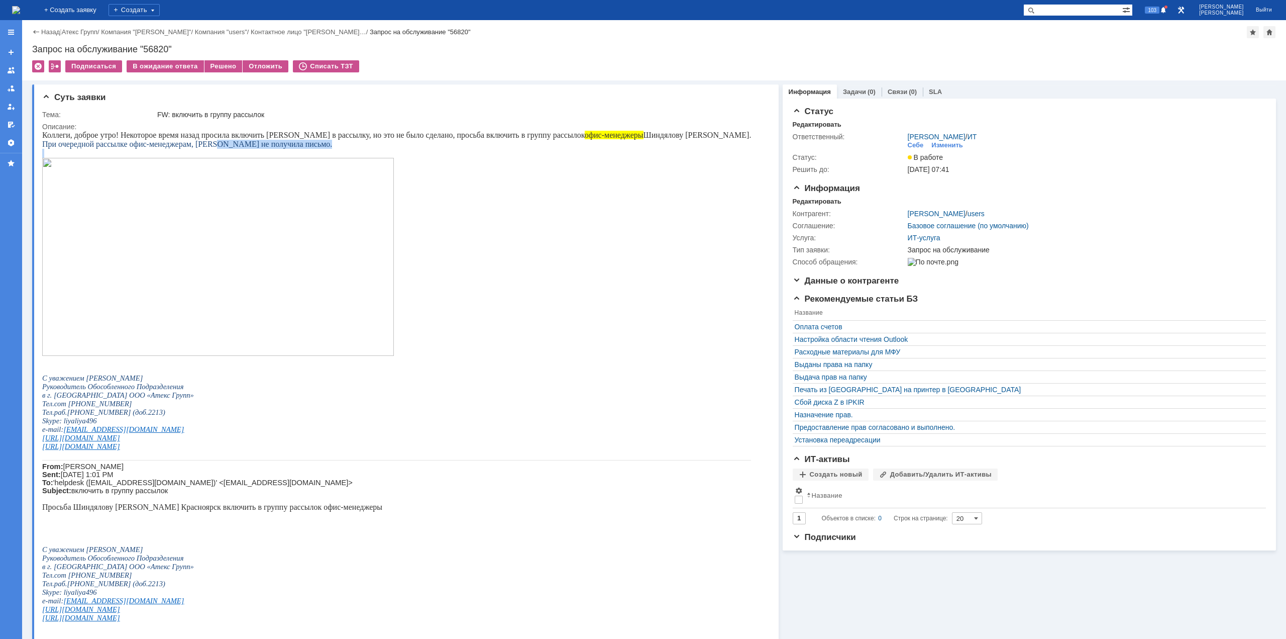
click at [217, 146] on div "Коллеги, доброе утро! Некоторое время назад просила включить Елену в рассылку, …" at bounding box center [396, 380] width 709 height 499
click at [145, 186] on img at bounding box center [218, 257] width 352 height 198
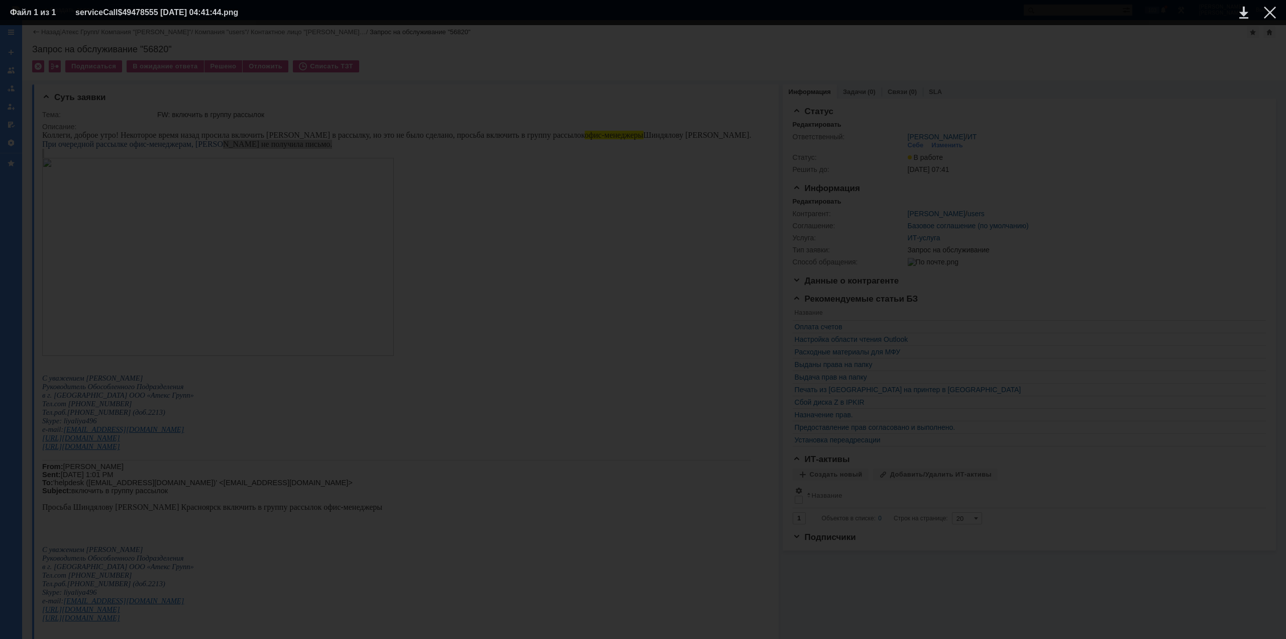
click at [1174, 131] on div at bounding box center [643, 331] width 1266 height 593
click at [1271, 17] on div at bounding box center [1270, 13] width 12 height 12
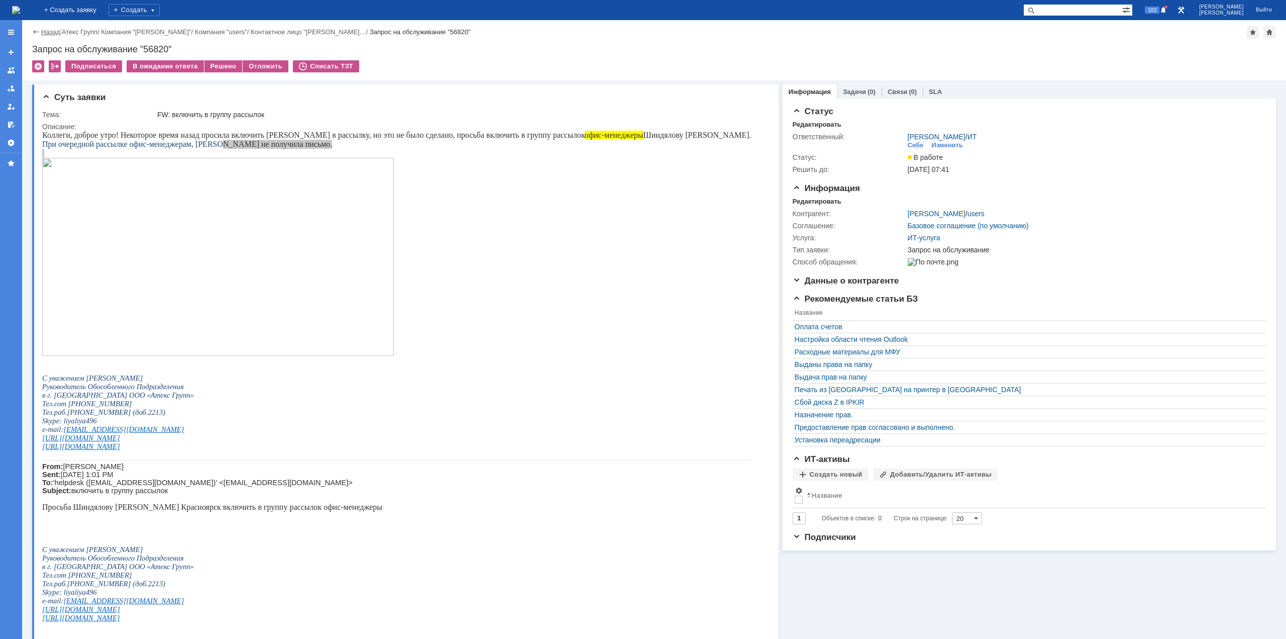
click at [48, 33] on link "Назад" at bounding box center [50, 32] width 19 height 8
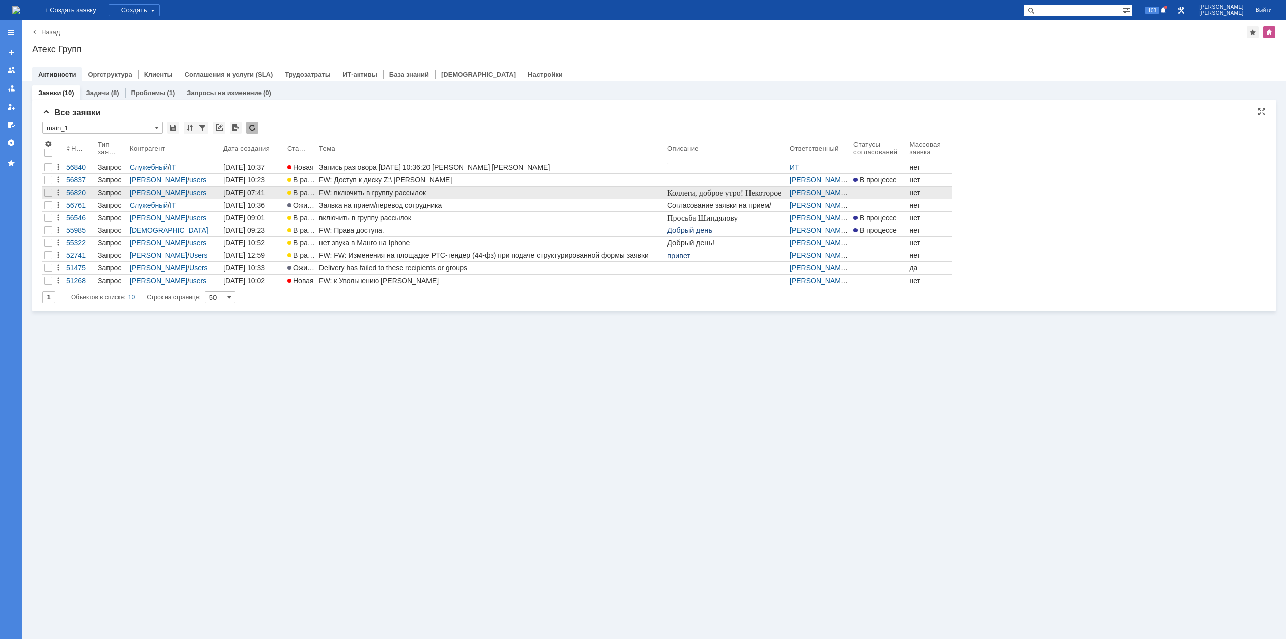
click at [359, 190] on div "FW: включить в группу рассылок" at bounding box center [491, 192] width 344 height 8
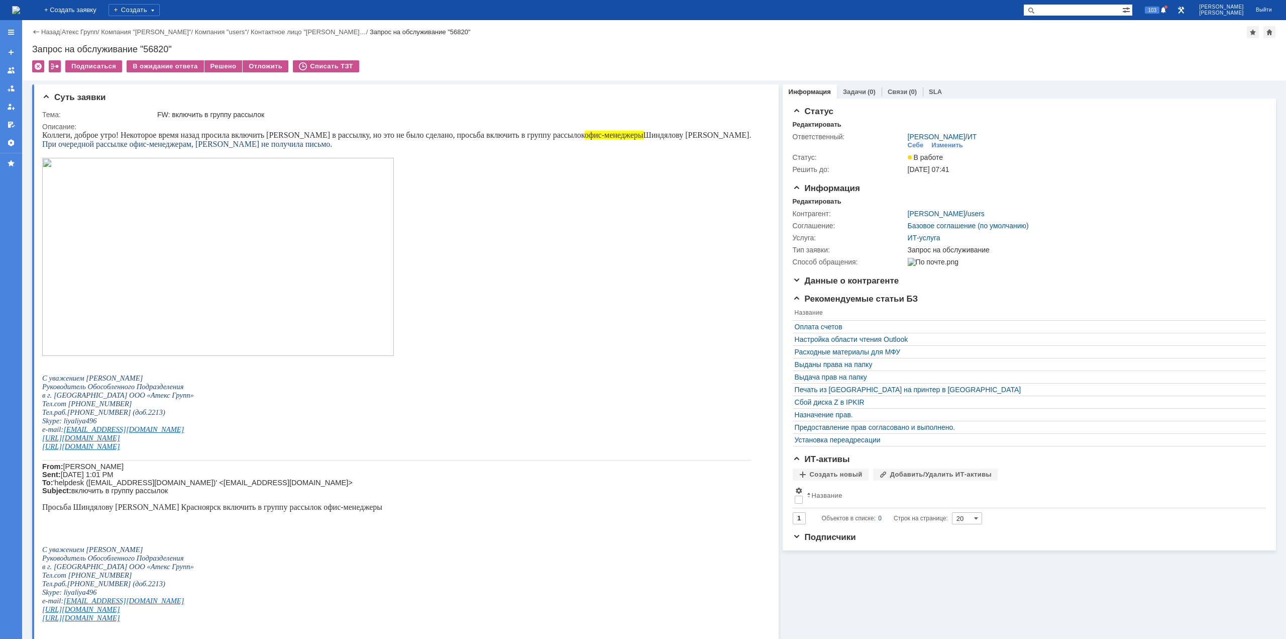
click at [20, 10] on img at bounding box center [16, 10] width 8 height 8
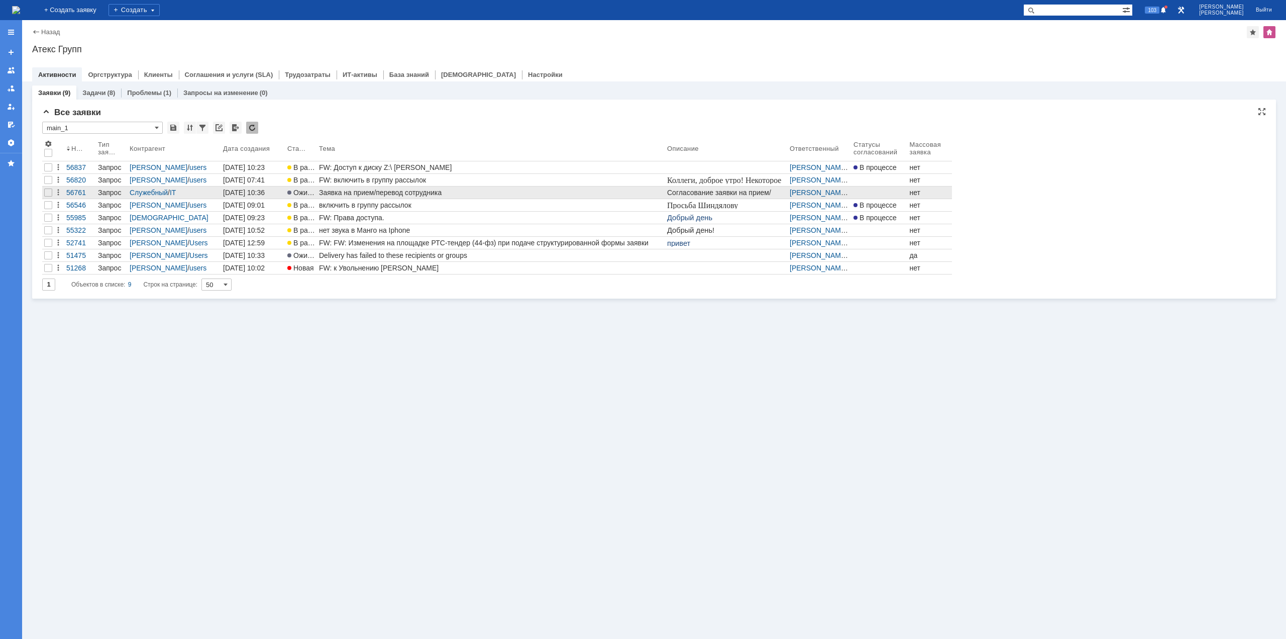
click at [393, 193] on div "Заявка на прием/перевод сотрудника" at bounding box center [491, 192] width 344 height 8
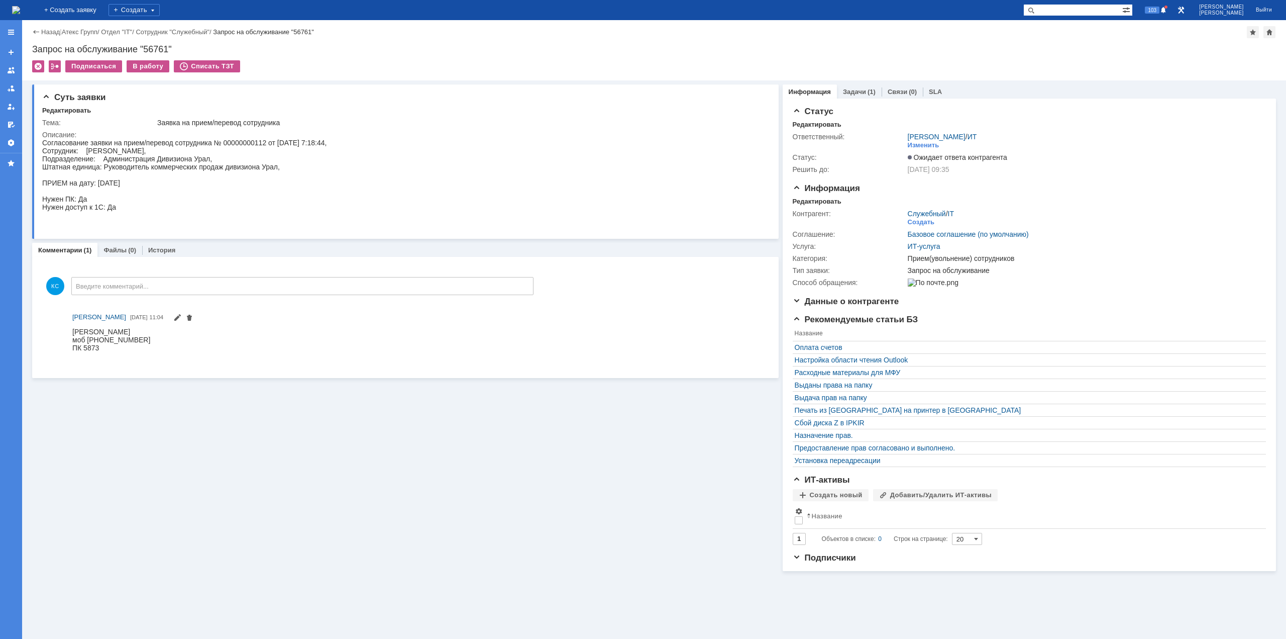
drag, startPoint x: 128, startPoint y: 154, endPoint x: 156, endPoint y: 154, distance: 28.1
click at [156, 154] on div "Согласование заявки на прием/перевод сотрудника № 00000000112 от [DATE] 7:18:44…" at bounding box center [184, 183] width 284 height 88
click at [168, 154] on div "Согласование заявки на прием/перевод сотрудника № 00000000112 от [DATE] 7:18:44…" at bounding box center [184, 183] width 284 height 88
click at [172, 159] on div "Согласование заявки на прием/перевод сотрудника № 00000000112 от [DATE] 7:18:44…" at bounding box center [184, 183] width 284 height 88
drag, startPoint x: 176, startPoint y: 170, endPoint x: 187, endPoint y: 170, distance: 11.6
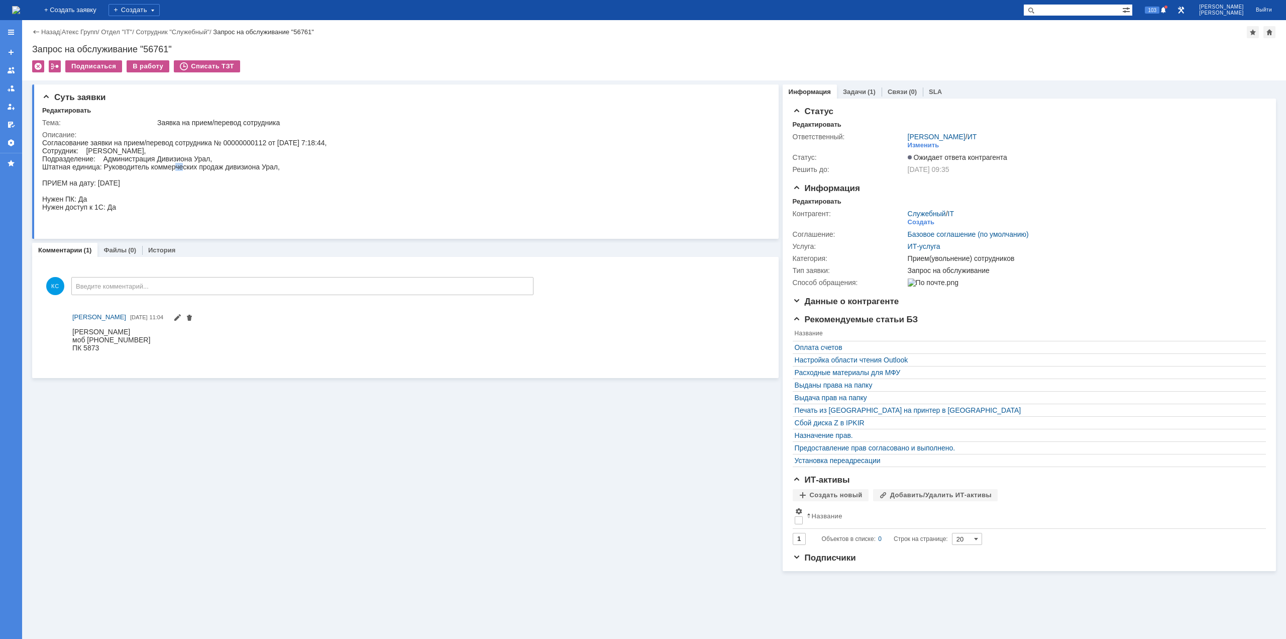
click at [185, 170] on div "Согласование заявки на прием/перевод сотрудника № 00000000112 от [DATE] 7:18:44…" at bounding box center [184, 183] width 284 height 88
drag, startPoint x: 231, startPoint y: 166, endPoint x: 244, endPoint y: 167, distance: 13.1
click at [242, 167] on div "Согласование заявки на прием/перевод сотрудника № 00000000112 от [DATE] 7:18:44…" at bounding box center [184, 183] width 284 height 88
click at [20, 12] on img at bounding box center [16, 10] width 8 height 8
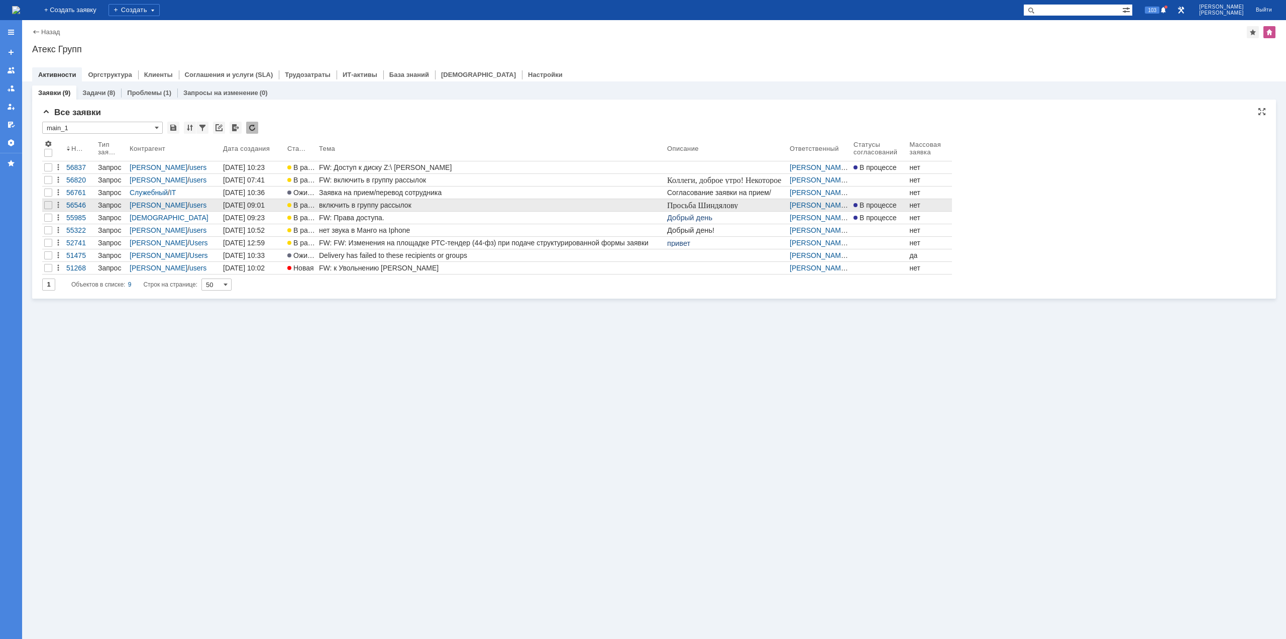
click at [418, 205] on div "включить в группу рассылок" at bounding box center [491, 205] width 344 height 8
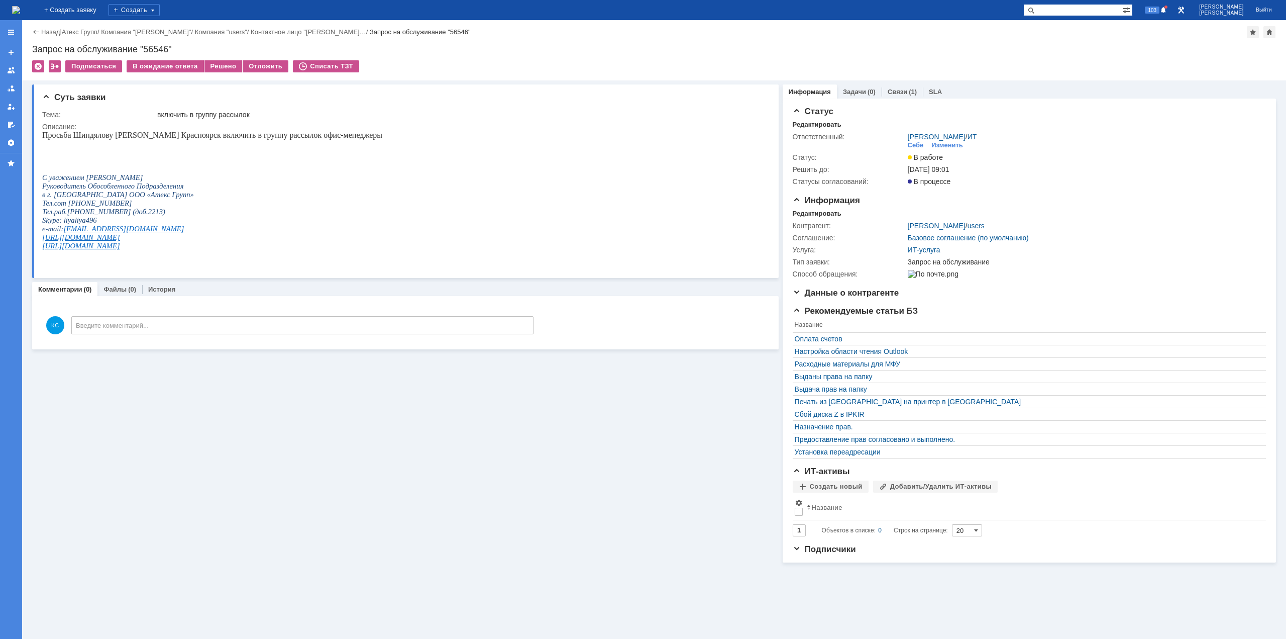
click at [20, 14] on img at bounding box center [16, 10] width 8 height 8
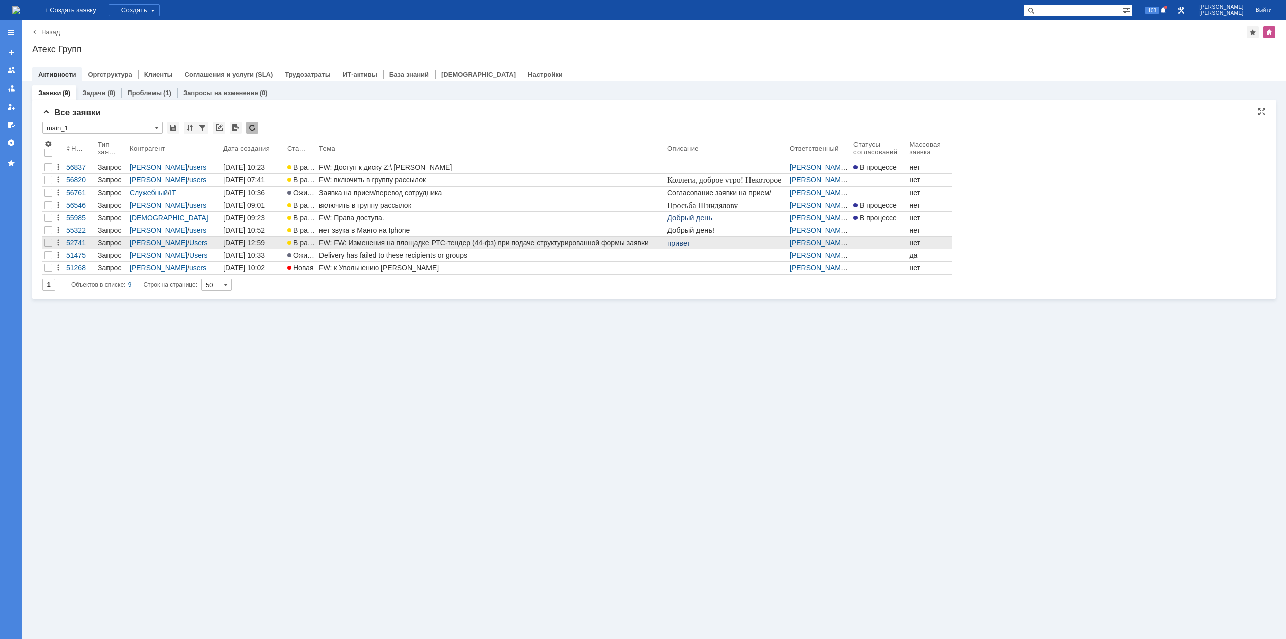
click at [383, 239] on div "FW: FW: Изменения на площадке РТС-тендер (44-фз) при подаче структурированной ф…" at bounding box center [491, 243] width 344 height 8
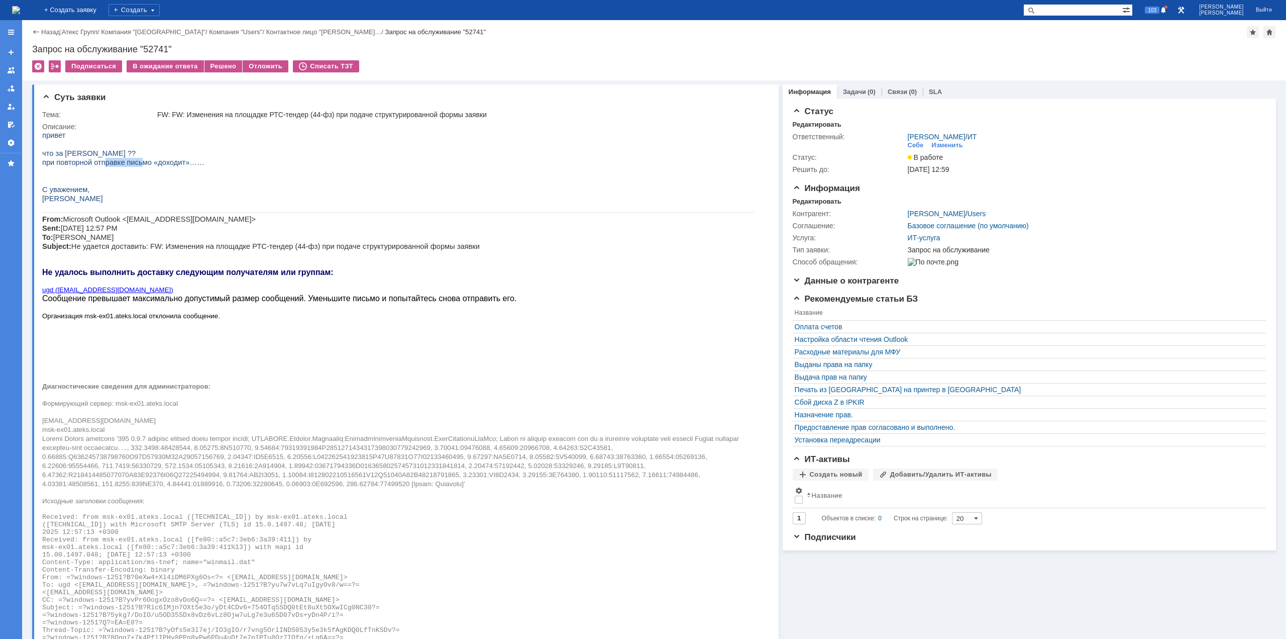
drag, startPoint x: 102, startPoint y: 161, endPoint x: 136, endPoint y: 162, distance: 33.7
click at [136, 162] on span "при повторной отправке письмо «доходит»……" at bounding box center [123, 162] width 162 height 8
drag, startPoint x: 146, startPoint y: 161, endPoint x: 158, endPoint y: 160, distance: 12.2
click at [158, 160] on span "при повторной отправке письмо «доходит»……" at bounding box center [123, 162] width 162 height 8
drag, startPoint x: 107, startPoint y: 299, endPoint x: 148, endPoint y: 301, distance: 41.7
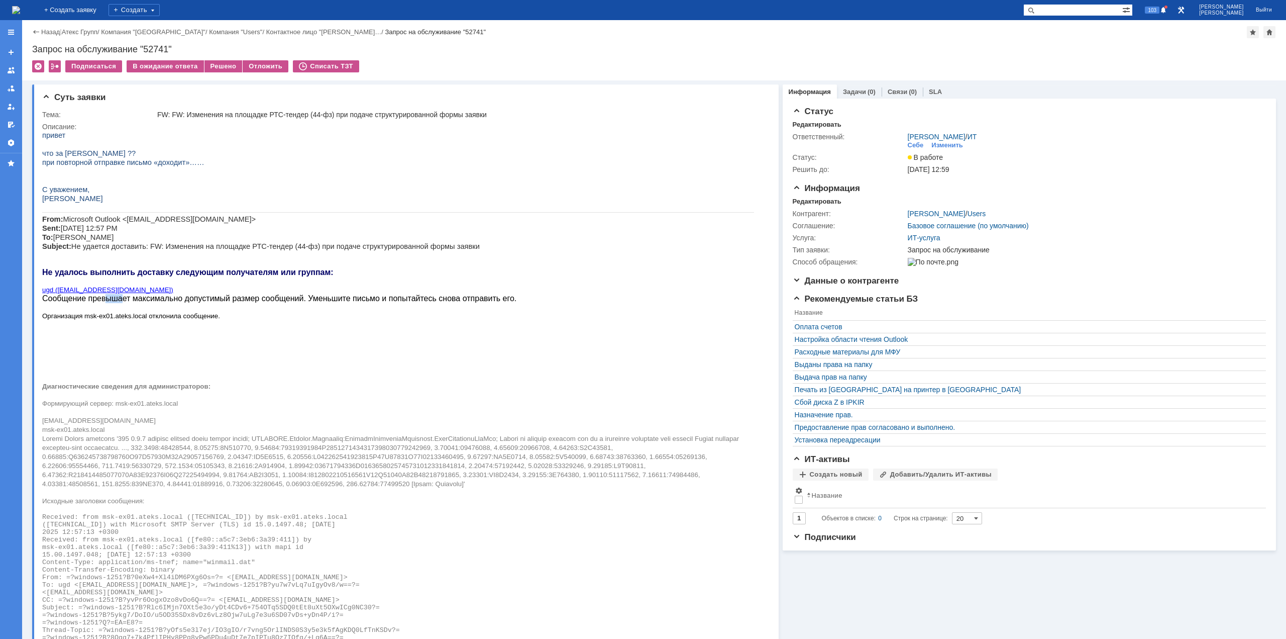
click at [125, 299] on span "Сообщение превышает максимально допустимый размер сообщений. Уменьшите письмо и…" at bounding box center [279, 298] width 474 height 9
drag, startPoint x: 154, startPoint y: 300, endPoint x: 189, endPoint y: 298, distance: 35.7
click at [174, 299] on span "Сообщение превышает максимально допустимый размер сообщений. Уменьшите письмо и…" at bounding box center [279, 298] width 474 height 9
click at [20, 14] on img at bounding box center [16, 10] width 8 height 8
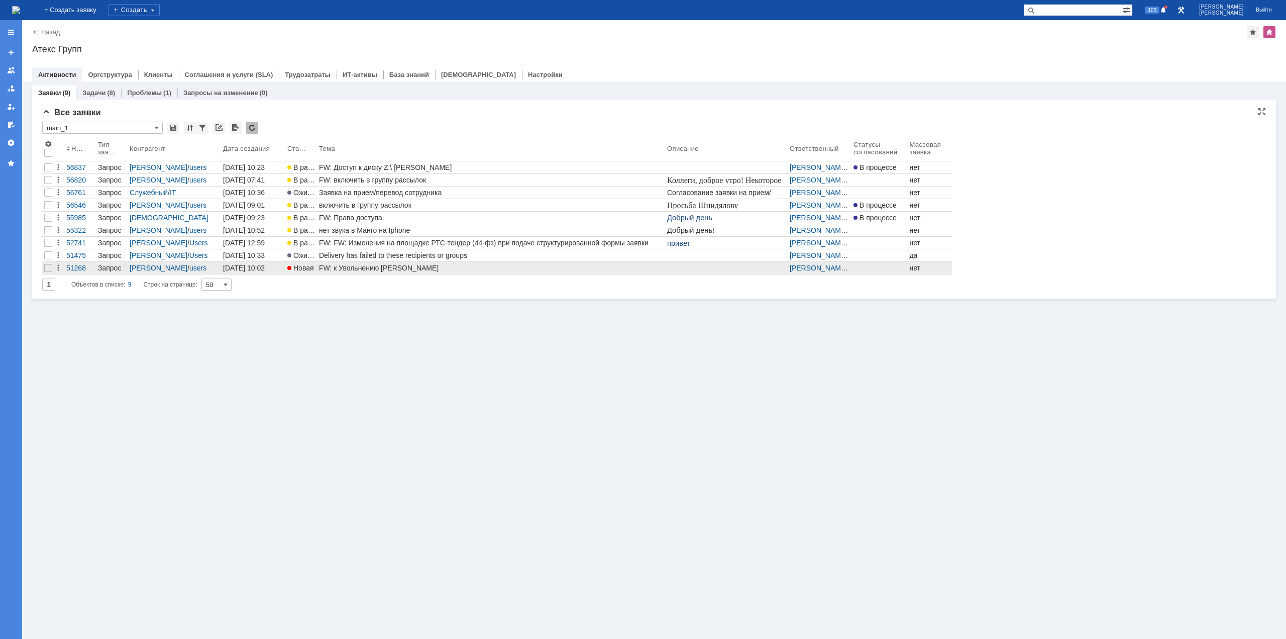
click at [359, 263] on link "FW: к Увольнению [PERSON_NAME]" at bounding box center [491, 268] width 348 height 12
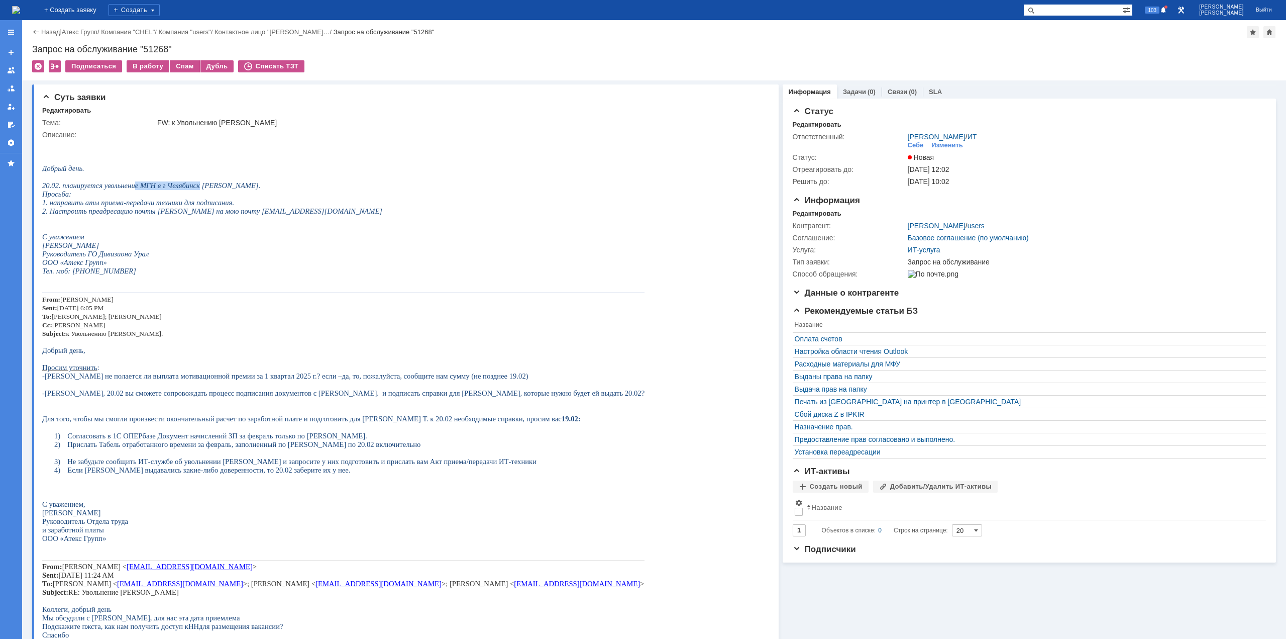
drag, startPoint x: 139, startPoint y: 190, endPoint x: 202, endPoint y: 187, distance: 63.4
click at [202, 187] on span "20.02. планируется увольнение МГН в г Челябинск [PERSON_NAME]." at bounding box center [151, 185] width 218 height 8
drag, startPoint x: 176, startPoint y: 212, endPoint x: 205, endPoint y: 208, distance: 29.8
click at [205, 208] on div "Добрый день. 20.02. планируется увольнение МГН в г Челябинск Тимохиной Татьяны.…" at bounding box center [343, 220] width 602 height 128
drag, startPoint x: 216, startPoint y: 218, endPoint x: 248, endPoint y: 218, distance: 32.7
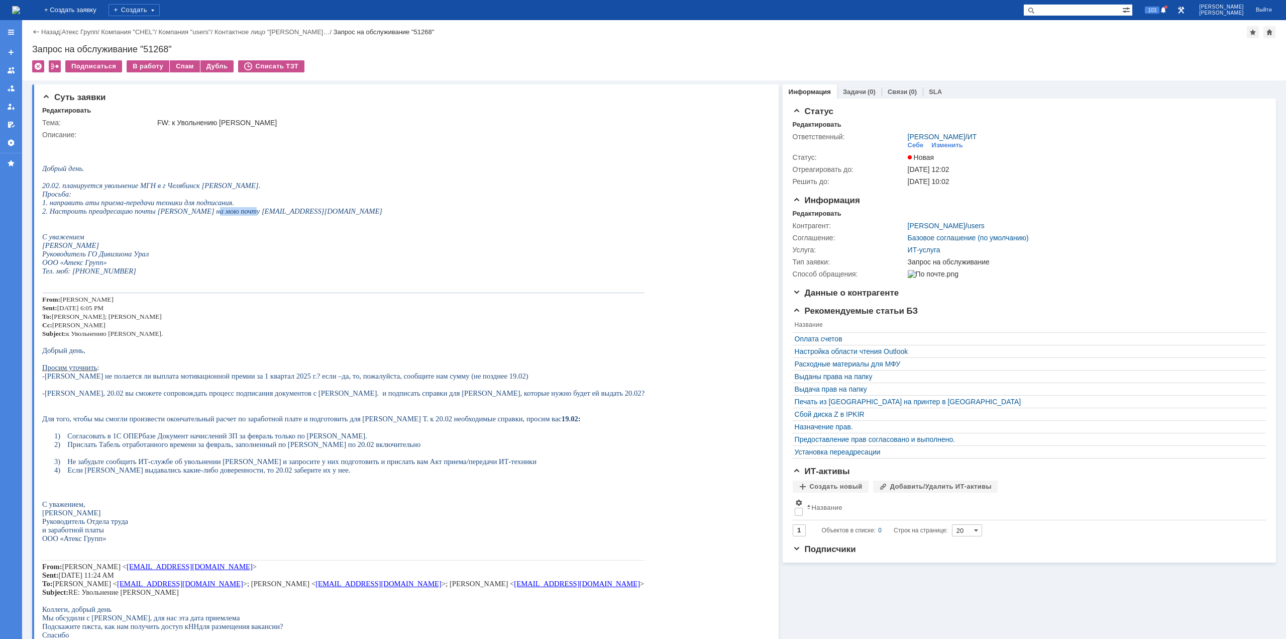
click at [248, 215] on span "2. Настроить преадресацию почты [PERSON_NAME] на мою почту [EMAIL_ADDRESS][DOMA…" at bounding box center [212, 211] width 340 height 8
drag, startPoint x: 265, startPoint y: 218, endPoint x: 282, endPoint y: 218, distance: 17.6
click at [282, 215] on span "2. Настроить преадресацию почты [PERSON_NAME] на мою почту [EMAIL_ADDRESS][DOMA…" at bounding box center [212, 211] width 340 height 8
click at [20, 11] on img at bounding box center [16, 10] width 8 height 8
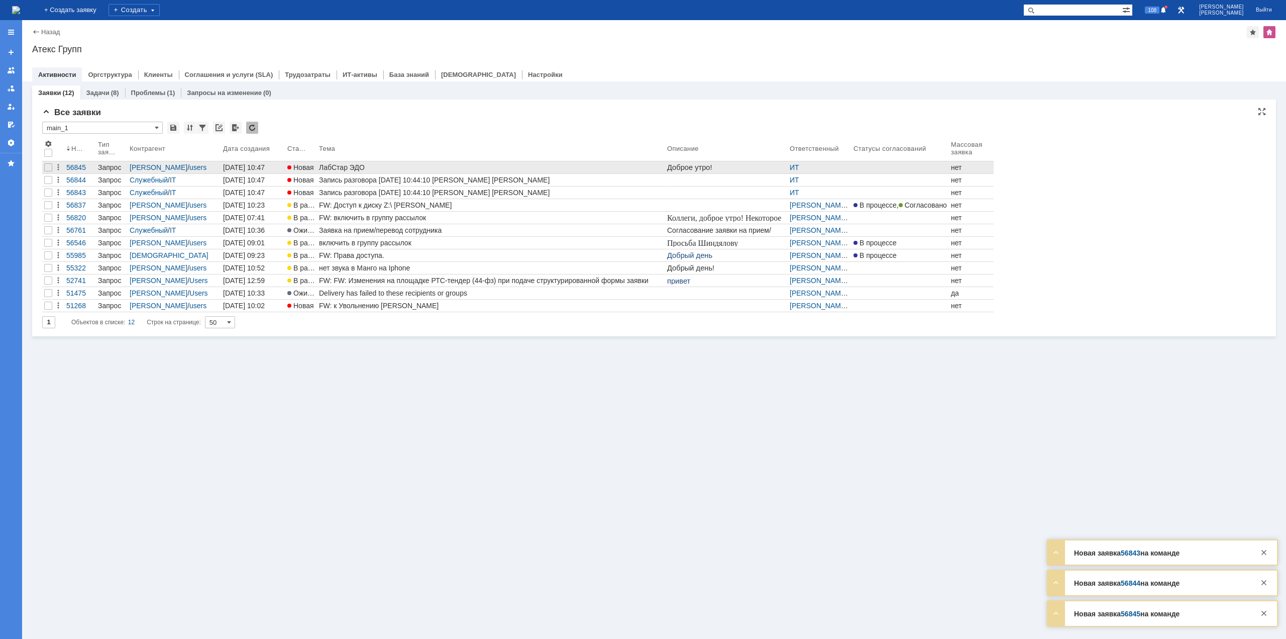
click at [343, 167] on div "ЛабСтар ЭДО" at bounding box center [491, 167] width 344 height 8
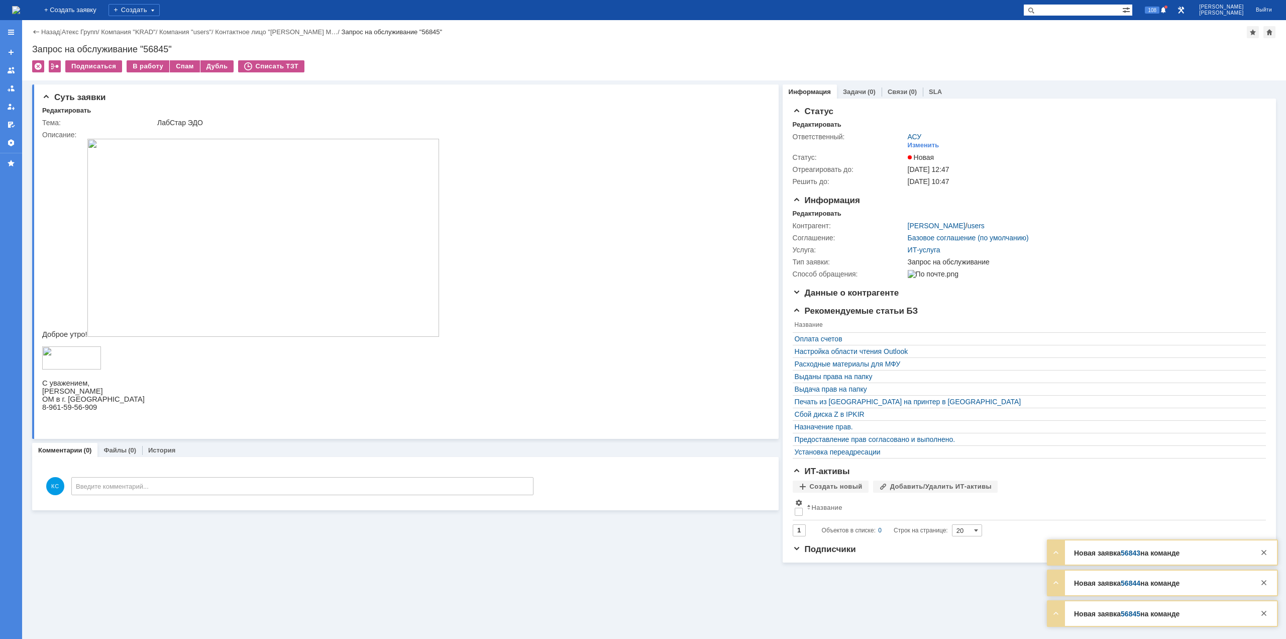
click at [20, 14] on img at bounding box center [16, 10] width 8 height 8
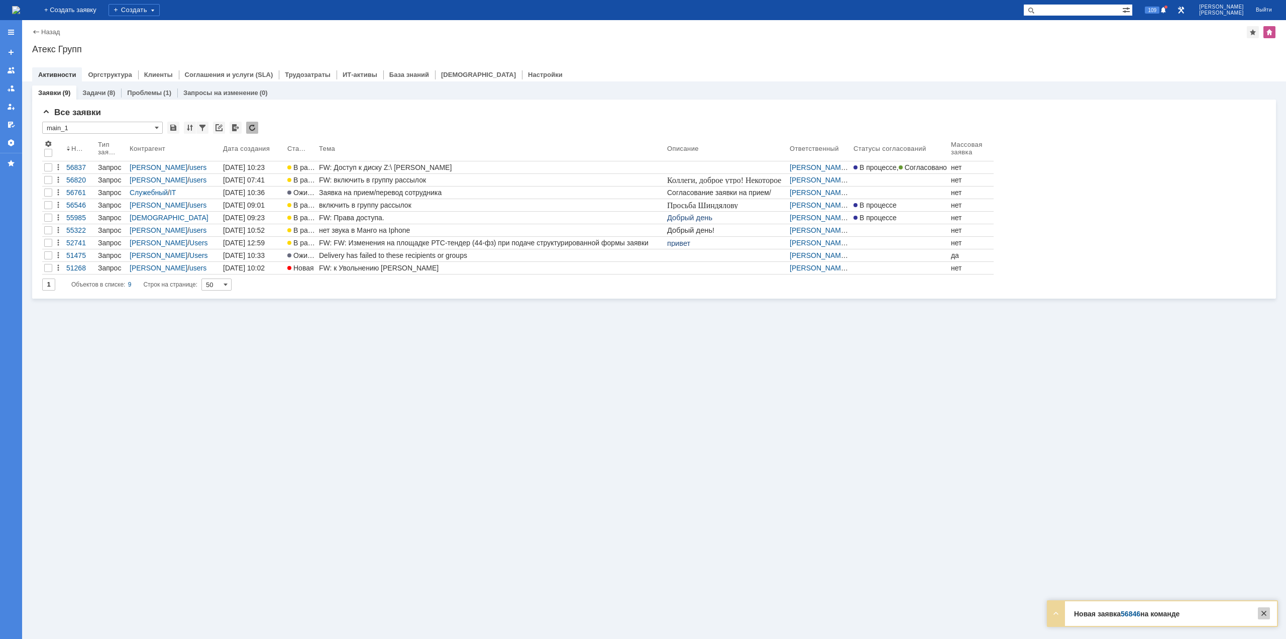
click at [1265, 612] on div at bounding box center [1264, 613] width 12 height 12
click at [674, 444] on div "Заявки (9) Задачи (8) Проблемы (1) Запросы на изменение (0) Все заявки * main_1…" at bounding box center [654, 359] width 1264 height 557
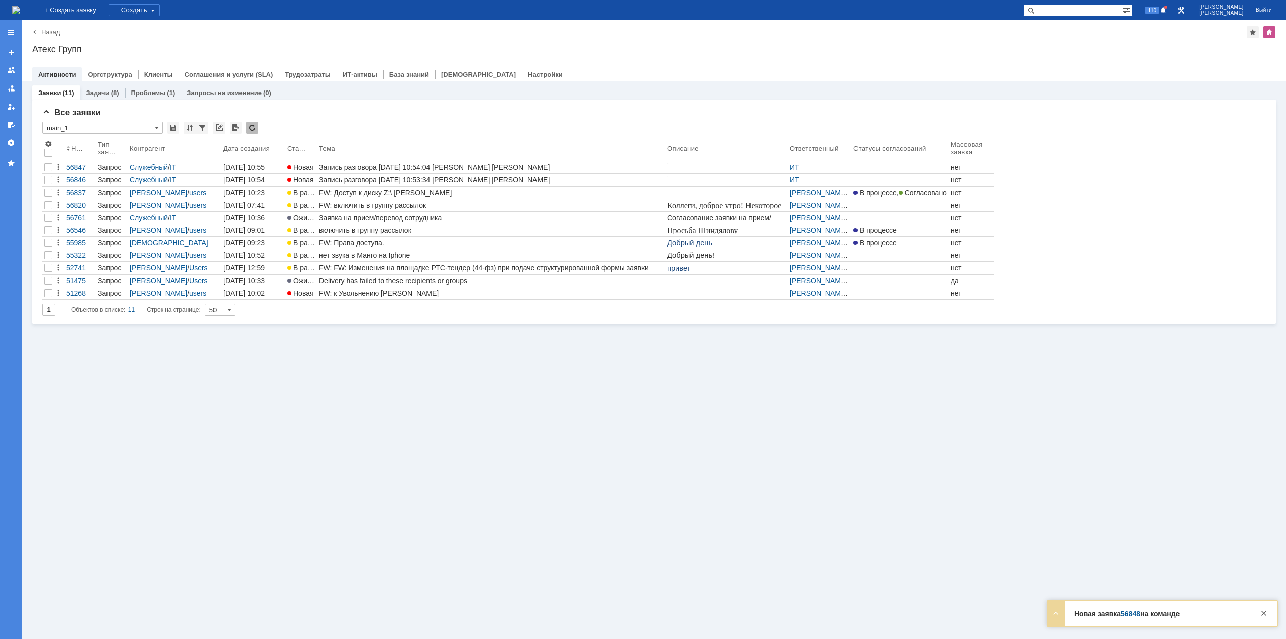
click at [230, 495] on div "Заявки (11) Задачи (8) Проблемы (1) Запросы на изменение (0) Все заявки * main_…" at bounding box center [654, 359] width 1264 height 557
click at [47, 172] on div at bounding box center [48, 167] width 12 height 12
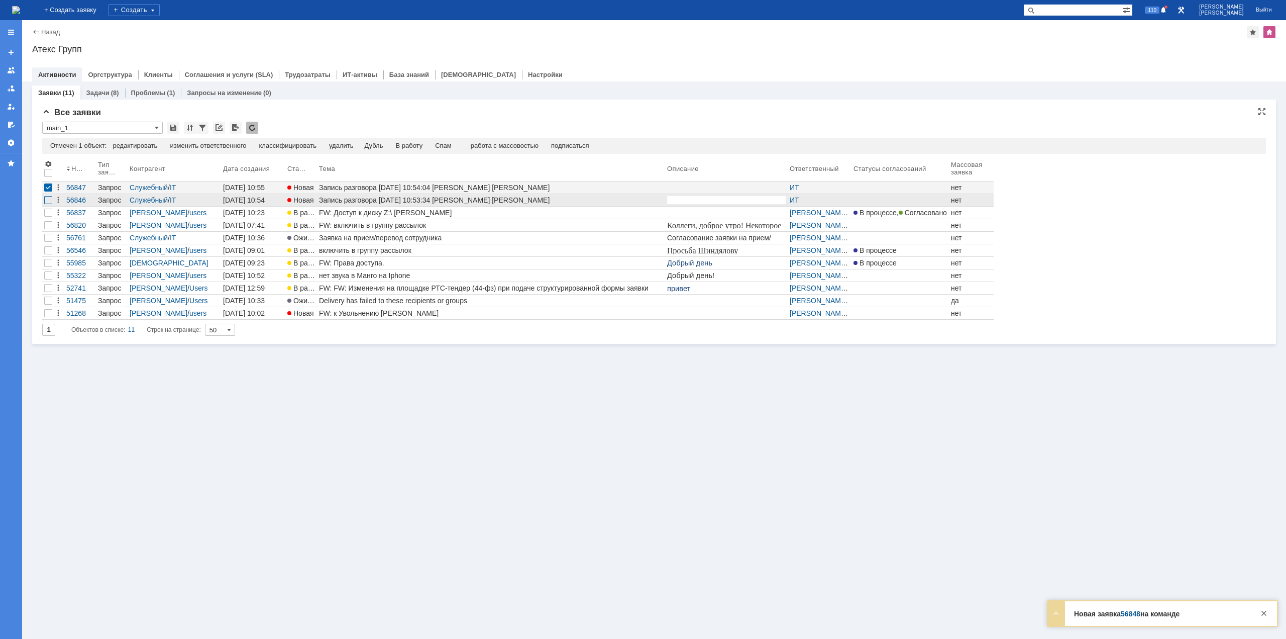
click at [45, 199] on div at bounding box center [48, 200] width 8 height 8
click at [431, 145] on div "Спам" at bounding box center [422, 146] width 17 height 8
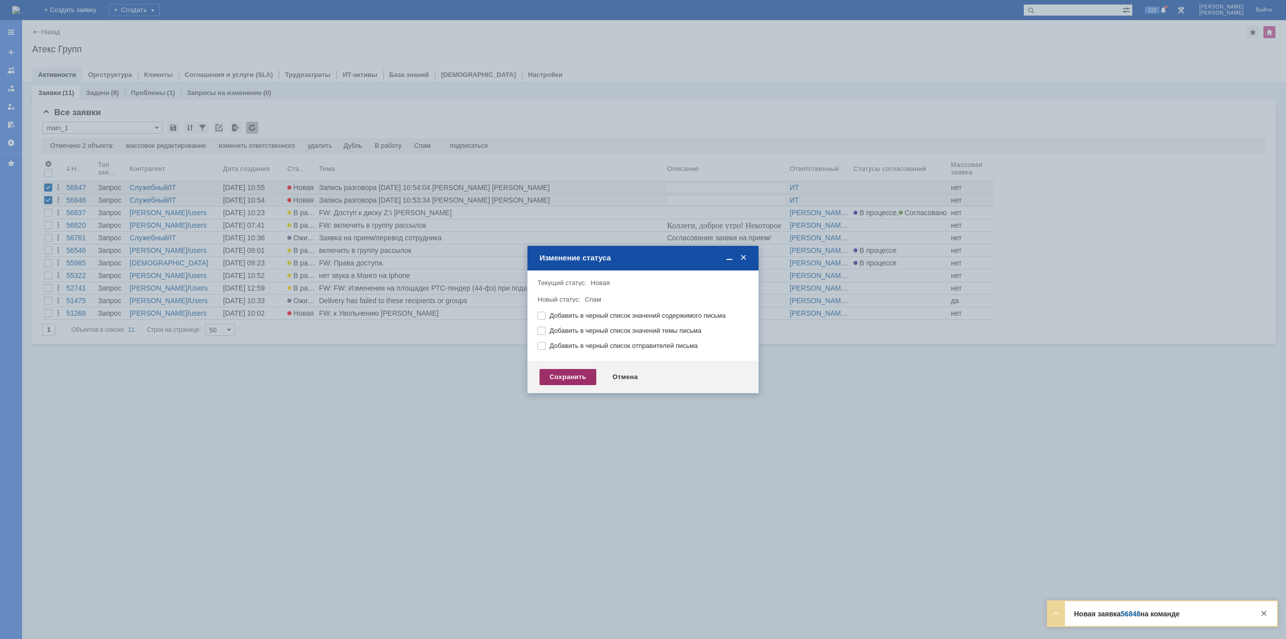
click at [552, 379] on div "Сохранить" at bounding box center [568, 377] width 57 height 16
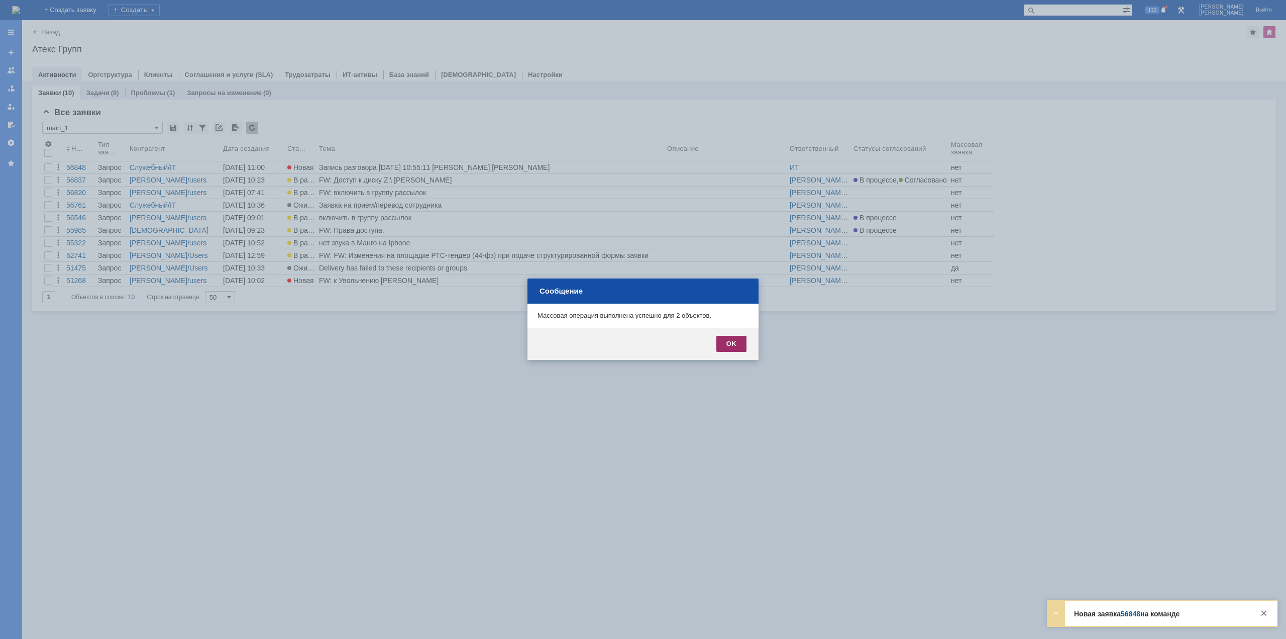
click at [730, 343] on div "OK" at bounding box center [731, 344] width 30 height 16
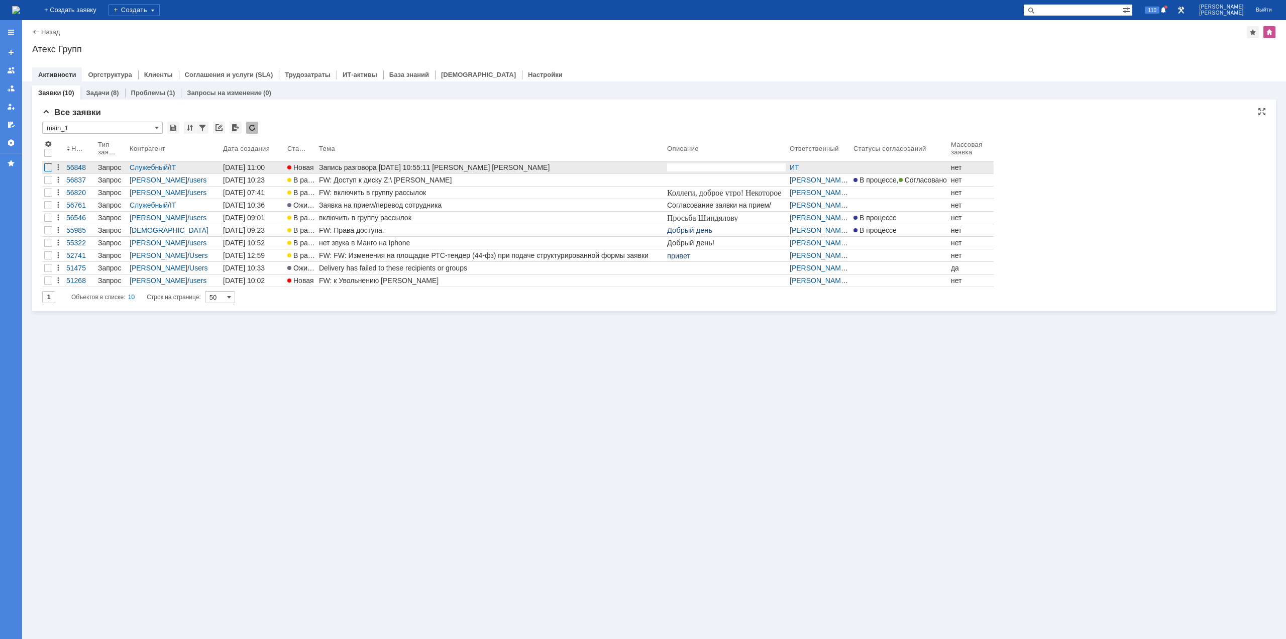
click at [47, 167] on div at bounding box center [48, 167] width 8 height 8
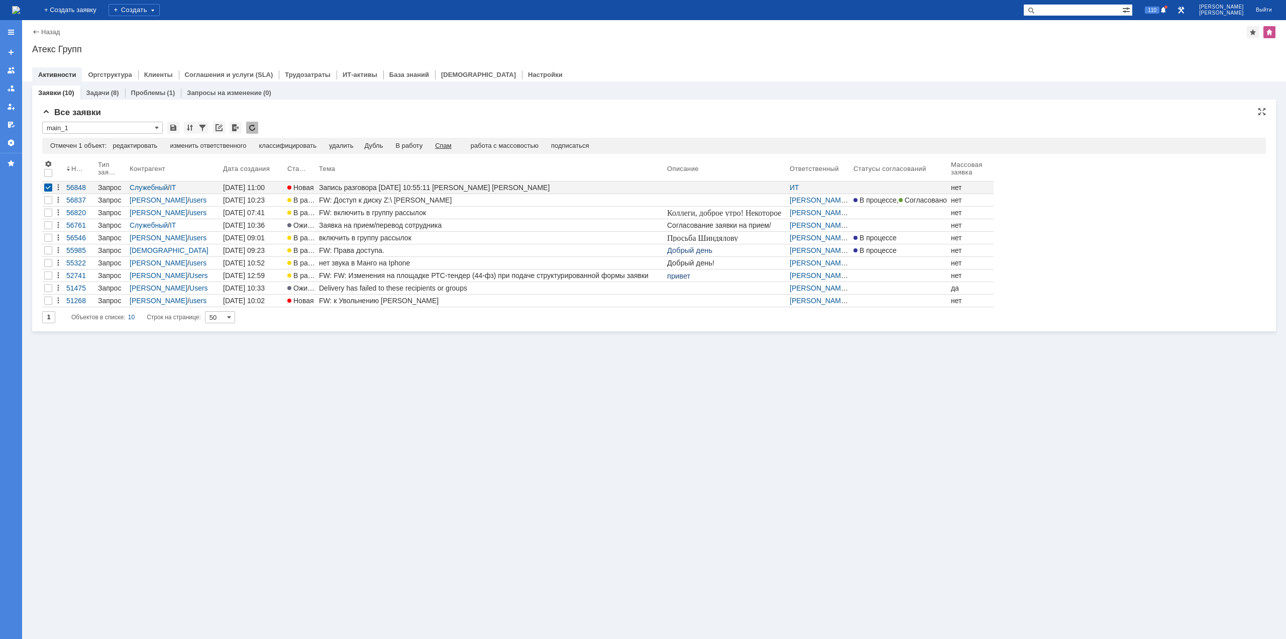
click at [447, 143] on div "Спам" at bounding box center [443, 146] width 17 height 8
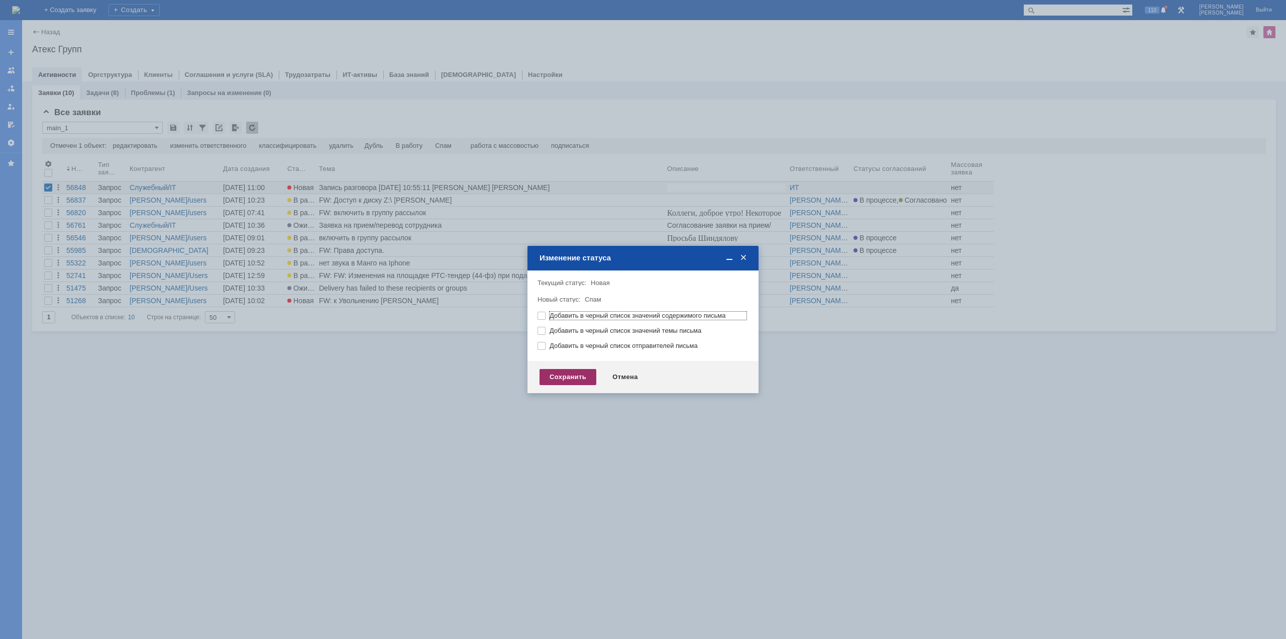
click at [550, 377] on div "Сохранить" at bounding box center [568, 377] width 57 height 16
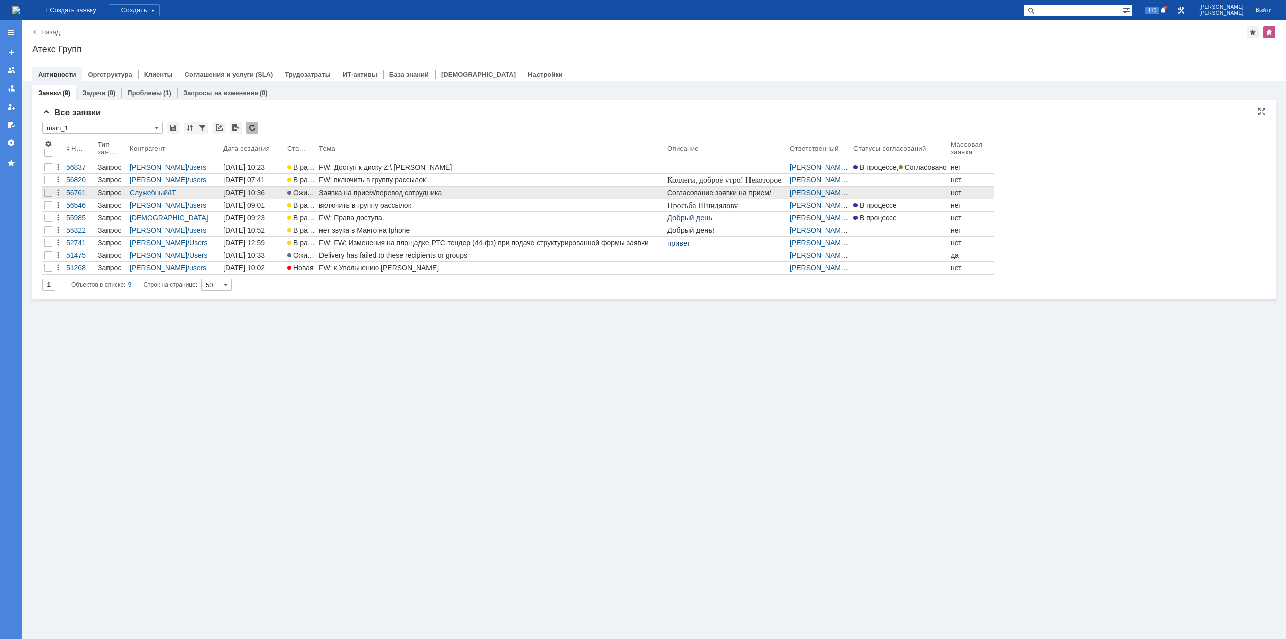
click at [384, 189] on div "Заявка на прием/перевод сотрудника" at bounding box center [491, 192] width 344 height 8
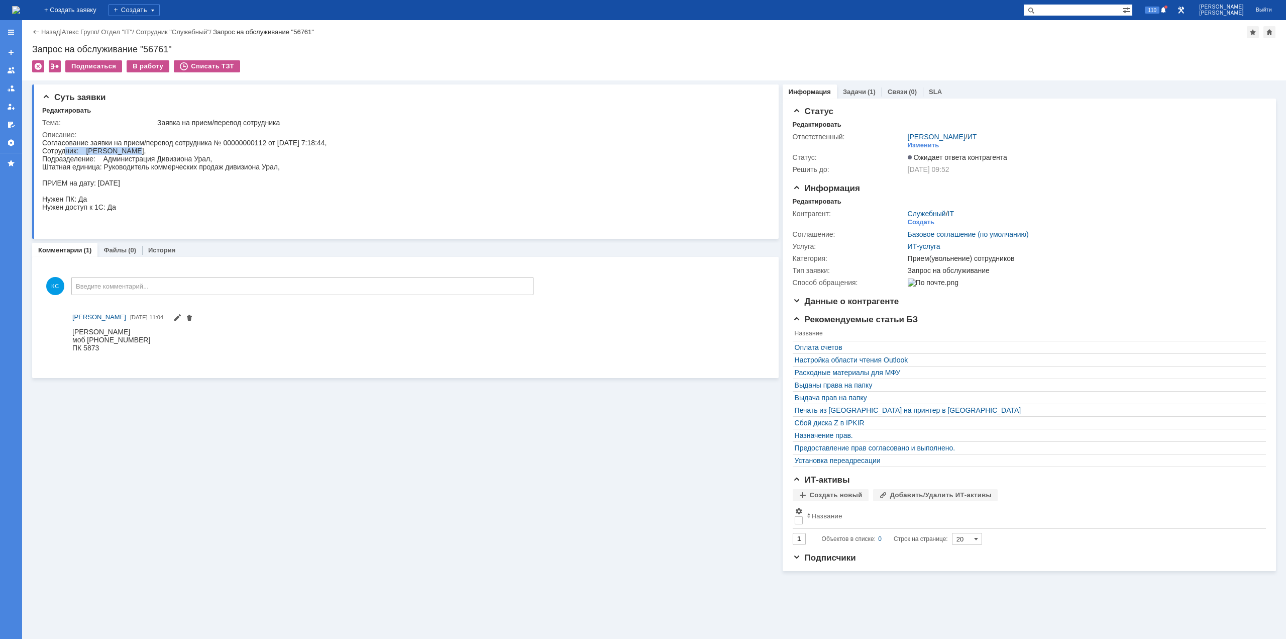
drag, startPoint x: 67, startPoint y: 147, endPoint x: 143, endPoint y: 153, distance: 76.1
click at [143, 153] on div "Согласование заявки на прием/перевод сотрудника № 00000000112 от [DATE] 7:18:44…" at bounding box center [184, 183] width 284 height 88
click at [20, 14] on img at bounding box center [16, 10] width 8 height 8
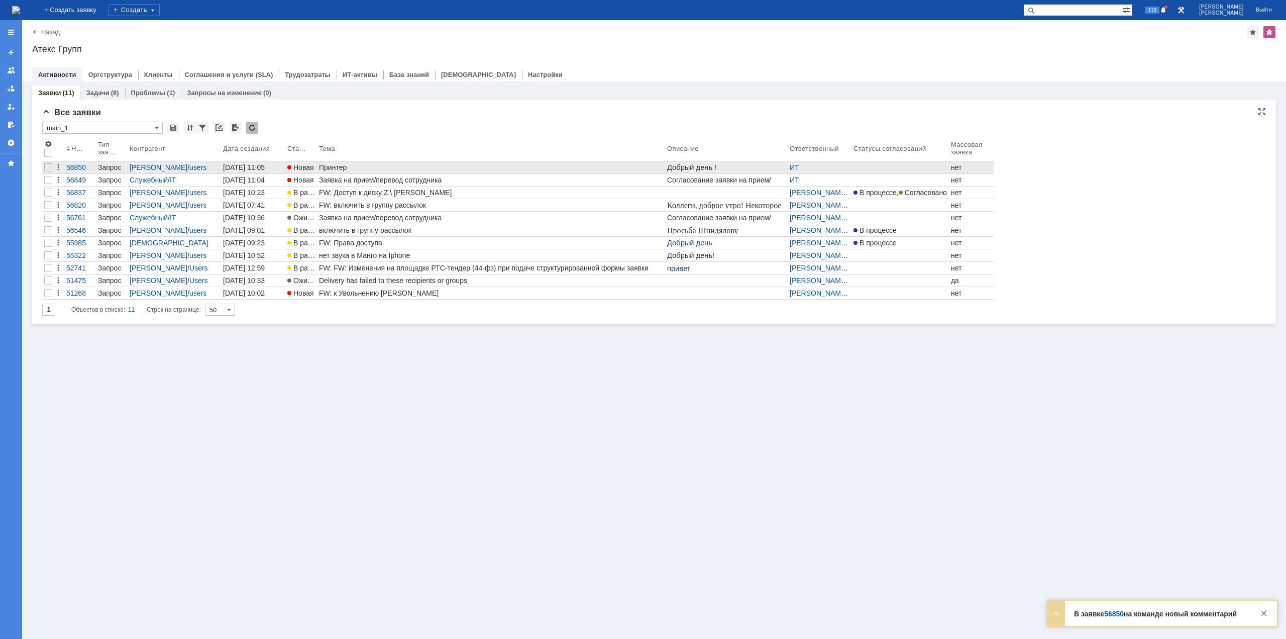
click at [335, 168] on div "Принтер" at bounding box center [491, 167] width 344 height 8
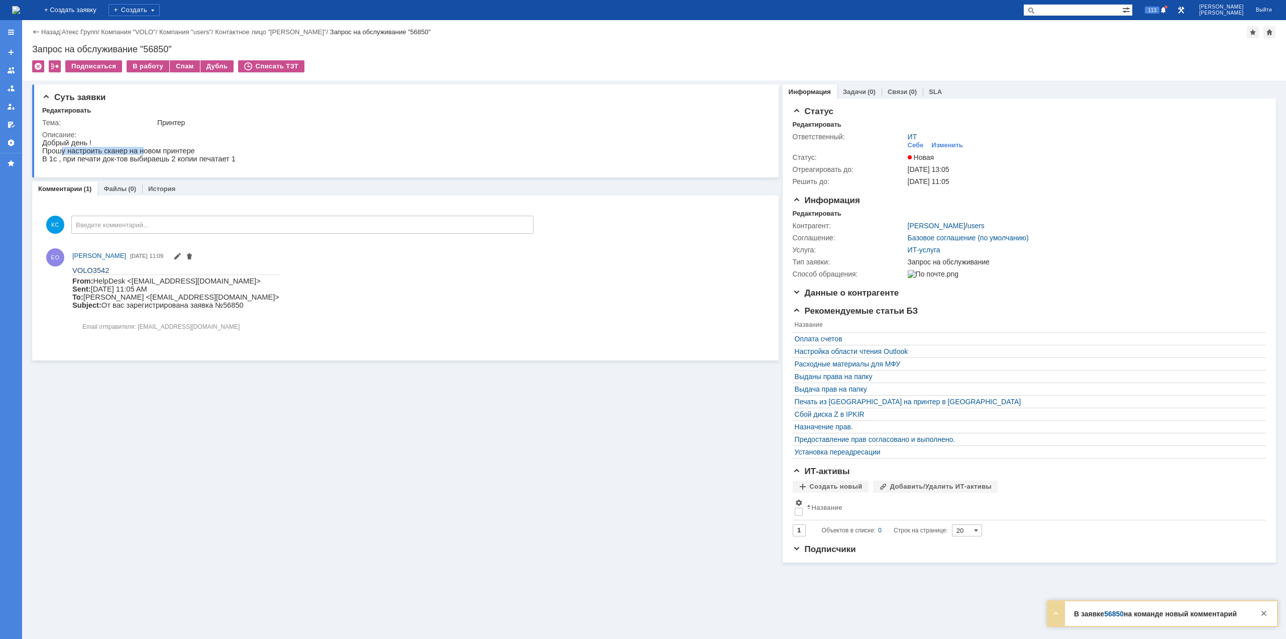
drag, startPoint x: 82, startPoint y: 154, endPoint x: 138, endPoint y: 154, distance: 55.8
click at [138, 154] on p "Прошу настроить сканер на новом принтере" at bounding box center [138, 151] width 193 height 8
drag, startPoint x: 95, startPoint y: 165, endPoint x: 133, endPoint y: 165, distance: 37.2
click at [133, 163] on p "В 1с , при печати док-тов выбираешь 2 копии печатает 1" at bounding box center [138, 159] width 193 height 8
drag, startPoint x: 148, startPoint y: 164, endPoint x: 177, endPoint y: 162, distance: 29.2
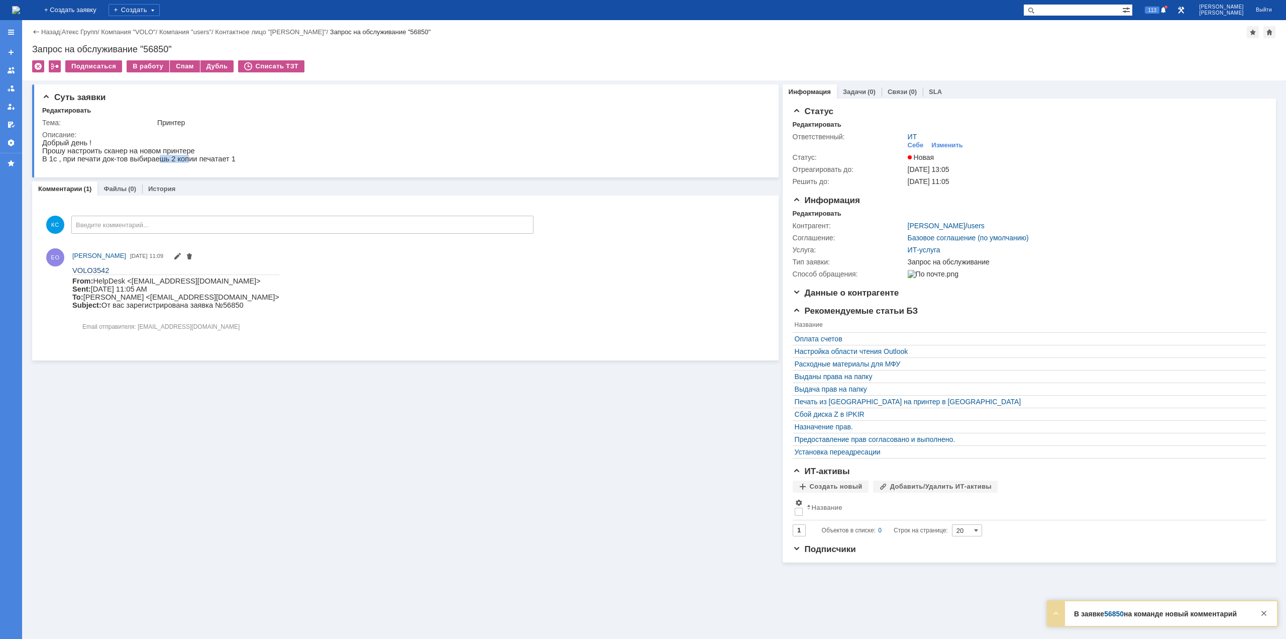
click at [177, 162] on p "В 1с , при печати док-тов выбираешь 2 копии печатает 1" at bounding box center [138, 159] width 193 height 8
drag, startPoint x: 197, startPoint y: 162, endPoint x: 216, endPoint y: 162, distance: 19.1
click at [216, 162] on p "В 1с , при печати док-тов выбираешь 2 копии печатает 1" at bounding box center [138, 159] width 193 height 8
click at [101, 162] on p "В 1с , при печати док-тов выбираешь 2 копии печатает 1" at bounding box center [138, 159] width 193 height 8
drag, startPoint x: 82, startPoint y: 162, endPoint x: 101, endPoint y: 160, distance: 19.7
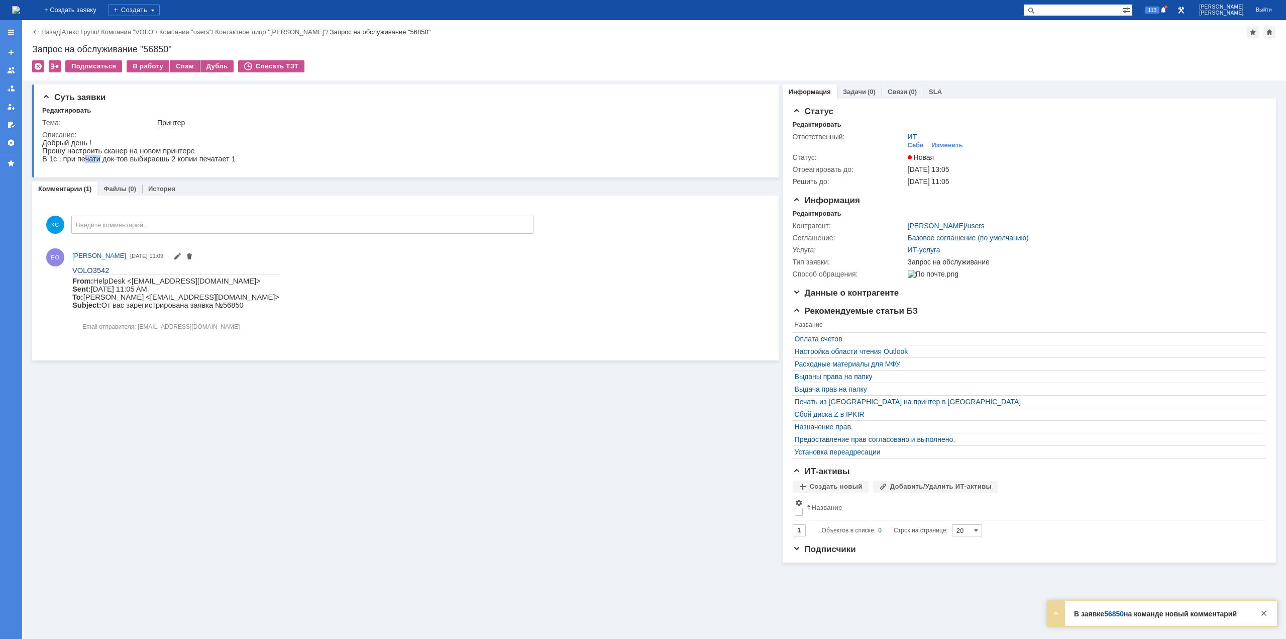
click at [101, 160] on p "В 1с , при печати док-тов выбираешь 2 копии печатает 1" at bounding box center [138, 159] width 193 height 8
click at [140, 160] on p "В 1с , при печати док-тов выбираешь 2 копии печатает 1" at bounding box center [138, 159] width 193 height 8
drag, startPoint x: 154, startPoint y: 161, endPoint x: 183, endPoint y: 163, distance: 29.2
click at [181, 163] on p "В 1с , при печати док-тов выбираешь 2 копии печатает 1" at bounding box center [138, 159] width 193 height 8
drag, startPoint x: 200, startPoint y: 165, endPoint x: 228, endPoint y: 167, distance: 27.7
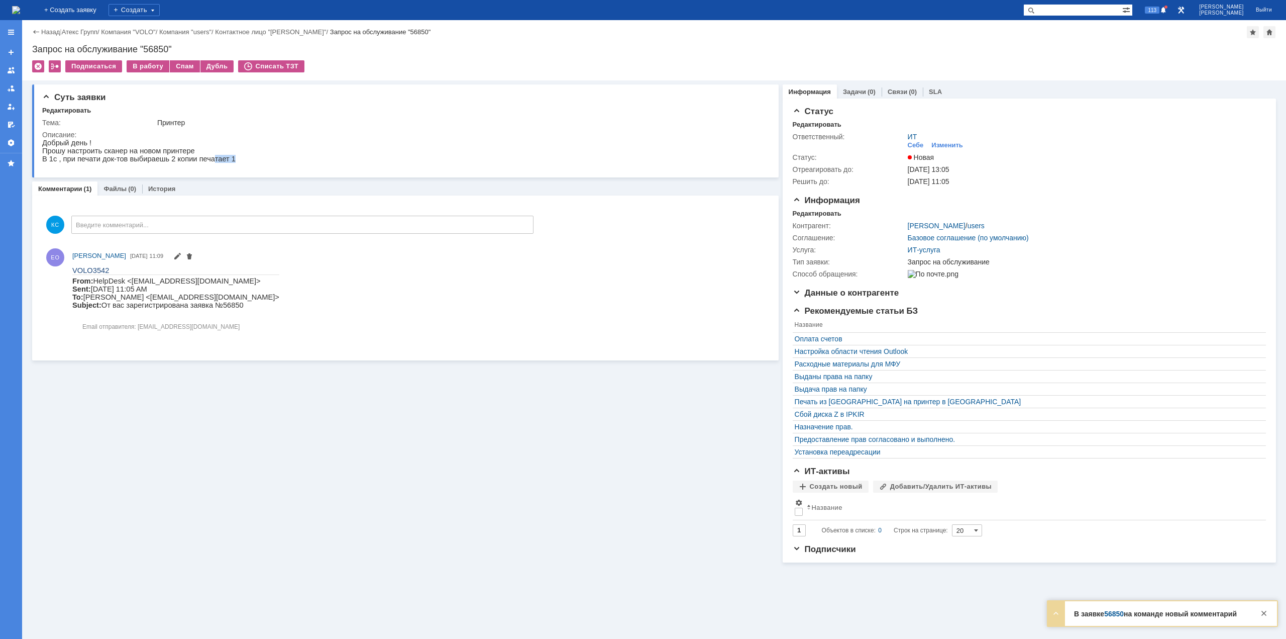
click at [228, 163] on html "Добрый день ! Прошу настроить сканер на новом принтере В 1с , при печати док-то…" at bounding box center [402, 151] width 720 height 24
click at [175, 163] on p "В 1с , при печати док-тов выбираешь 2 копии печатает 1" at bounding box center [138, 159] width 193 height 8
drag, startPoint x: 165, startPoint y: 162, endPoint x: 207, endPoint y: 162, distance: 42.2
click at [207, 162] on p "В 1с , при печати док-тов выбираешь 2 копии печатает 1" at bounding box center [138, 159] width 193 height 8
drag, startPoint x: 84, startPoint y: 152, endPoint x: 131, endPoint y: 153, distance: 46.2
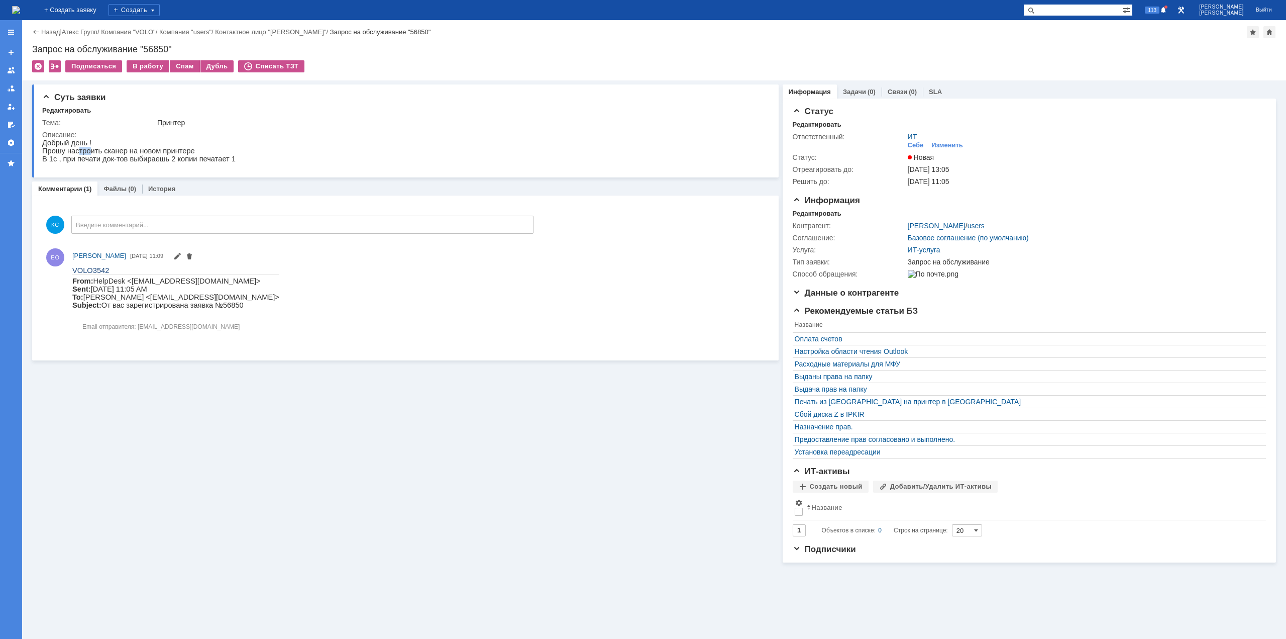
click at [114, 152] on p "Прошу настроить сканер на новом принтере" at bounding box center [138, 151] width 193 height 8
click at [152, 159] on p "В 1с , при печати док-тов выбираешь 2 копии печатает 1" at bounding box center [138, 159] width 193 height 8
click at [20, 8] on img at bounding box center [16, 10] width 8 height 8
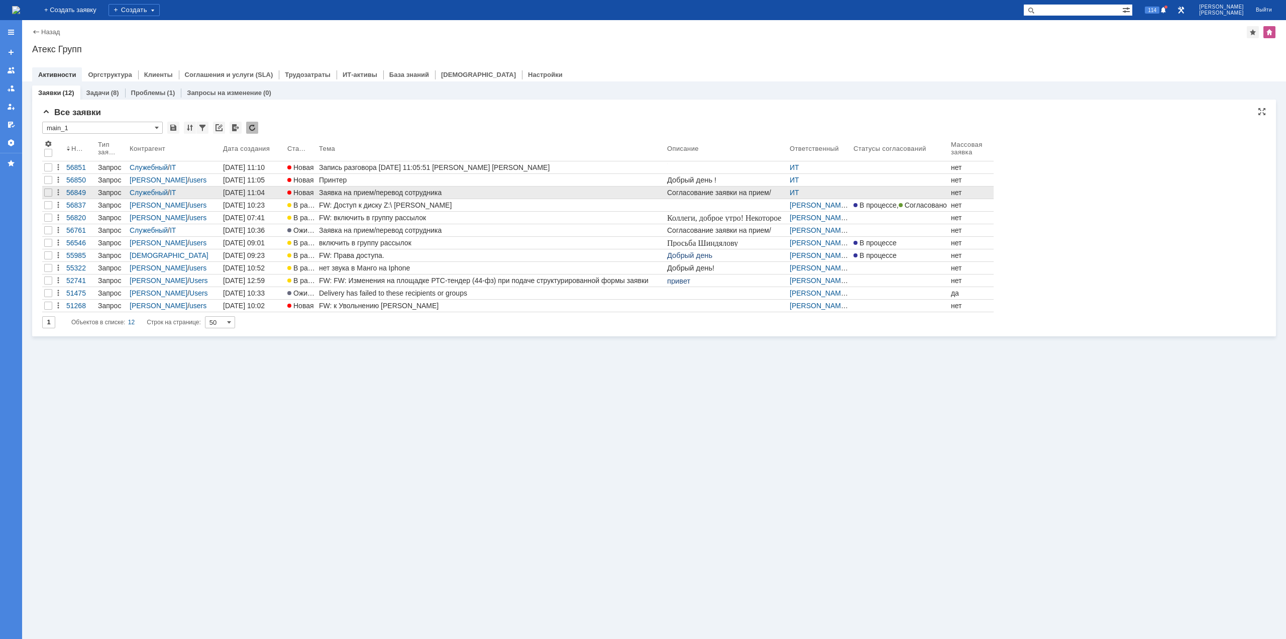
click at [326, 194] on div "Заявка на прием/перевод сотрудника" at bounding box center [491, 192] width 344 height 8
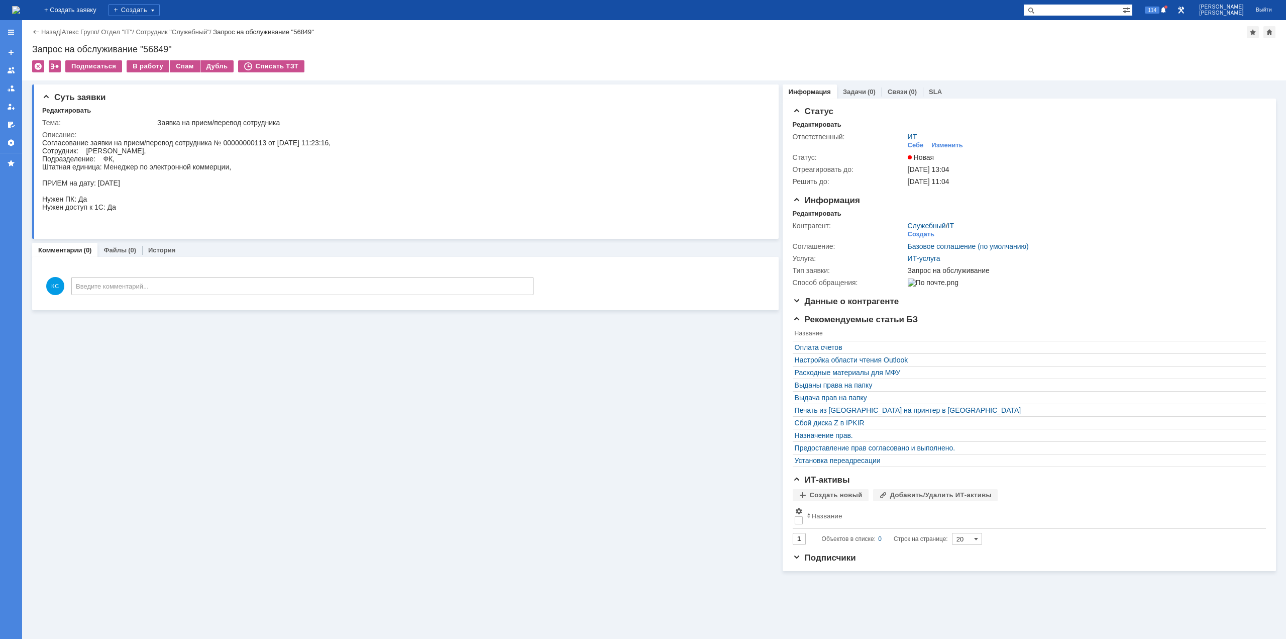
click at [20, 8] on img at bounding box center [16, 10] width 8 height 8
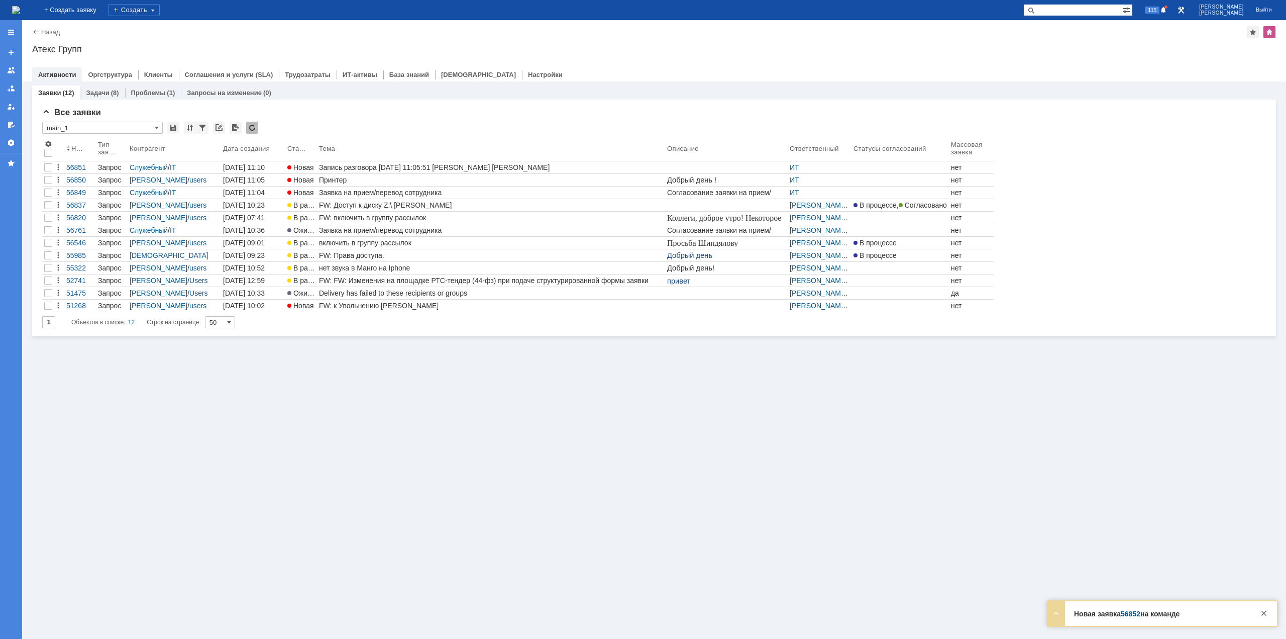
click at [434, 418] on div "Заявки (12) Задачи (8) Проблемы (1) Запросы на изменение (0) Все заявки * main_…" at bounding box center [654, 359] width 1264 height 557
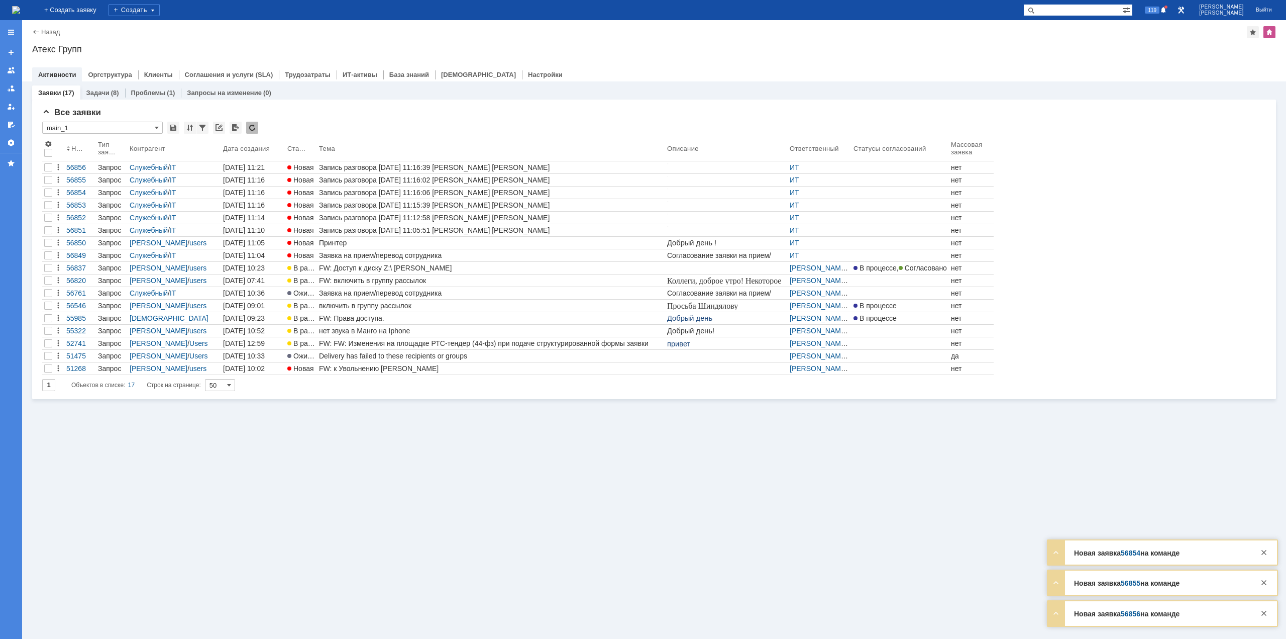
click at [551, 465] on div "Заявки (17) Задачи (8) Проблемы (1) Запросы на изменение (0) Все заявки * main_…" at bounding box center [654, 359] width 1264 height 557
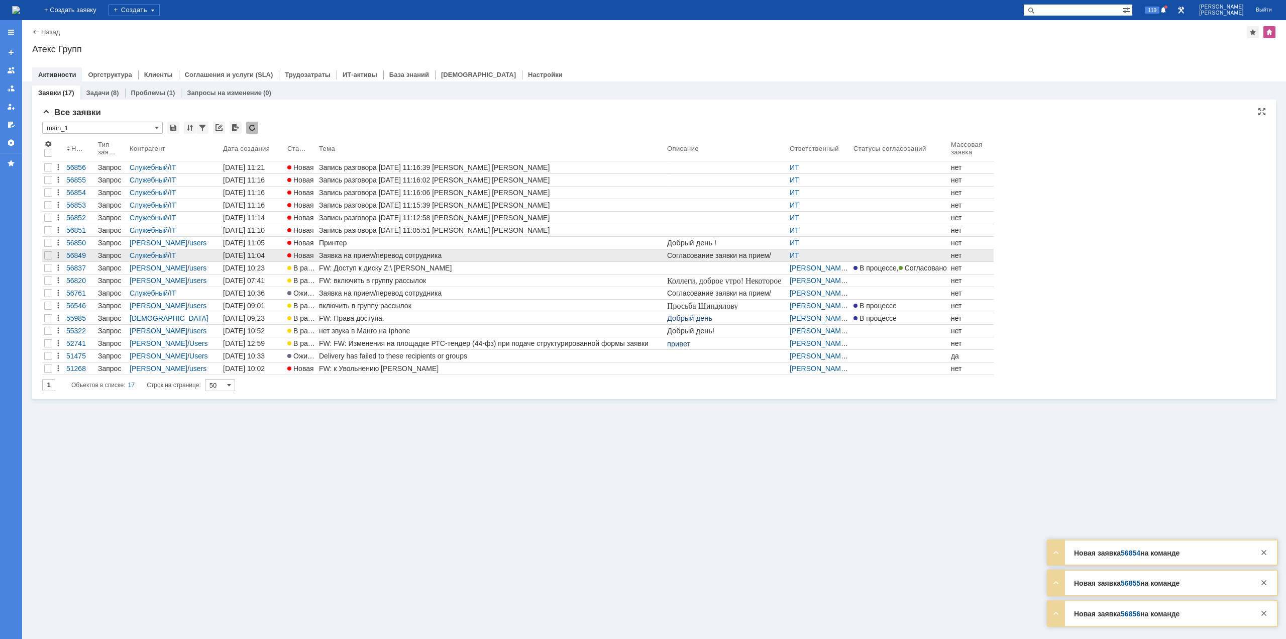
click at [411, 251] on div "Заявка на прием/перевод сотрудника" at bounding box center [491, 255] width 344 height 8
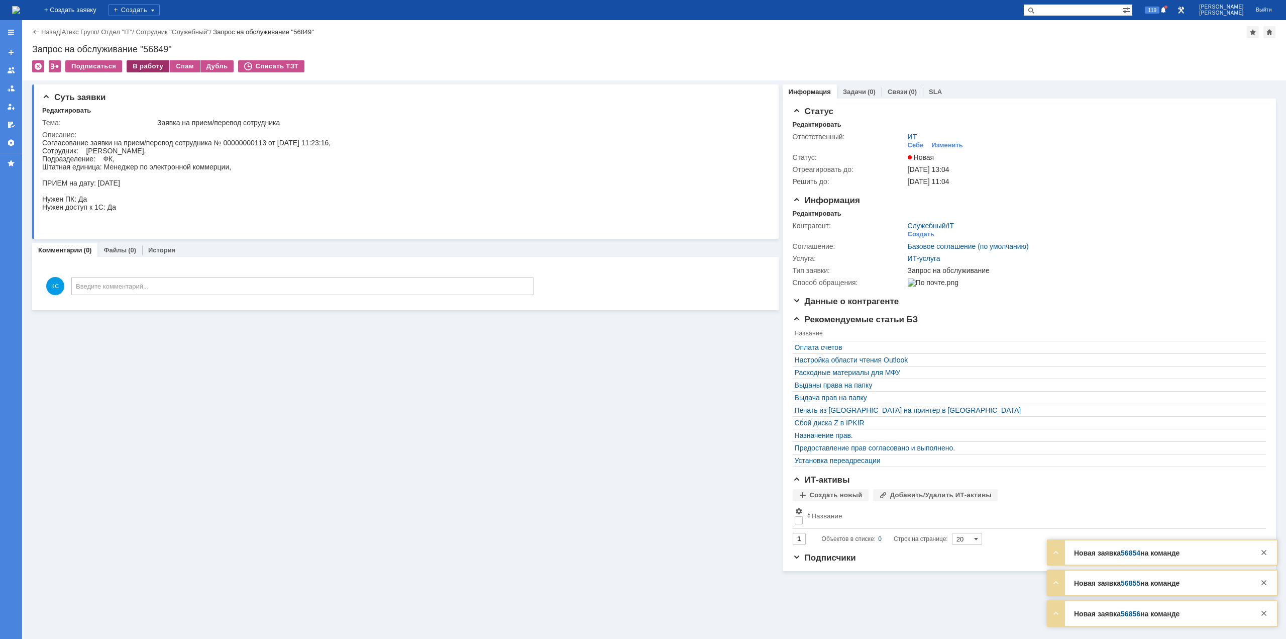
click at [136, 66] on div "В работу" at bounding box center [148, 66] width 43 height 12
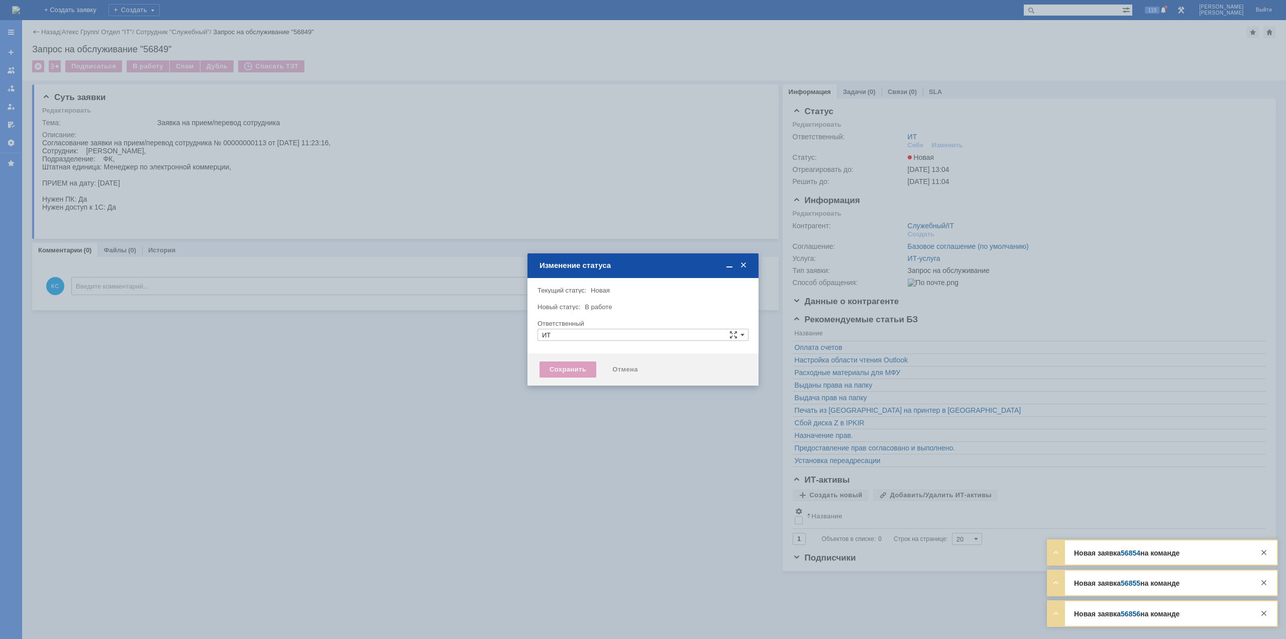
type input "[PERSON_NAME]"
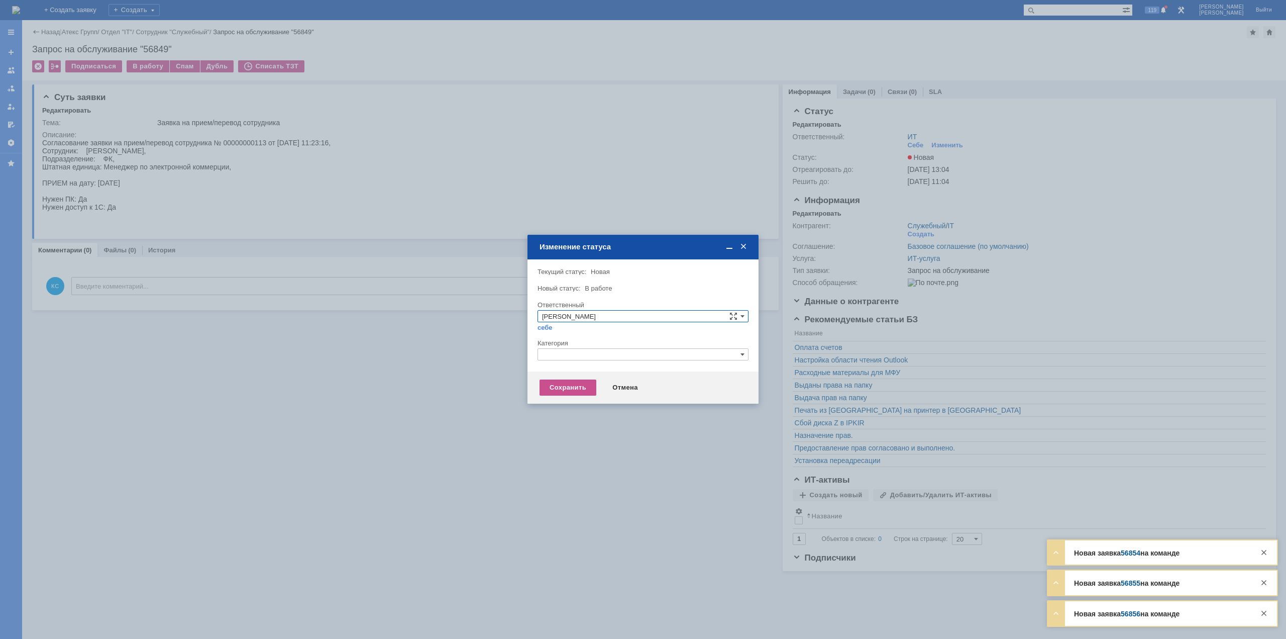
click at [558, 354] on input "text" at bounding box center [643, 354] width 211 height 12
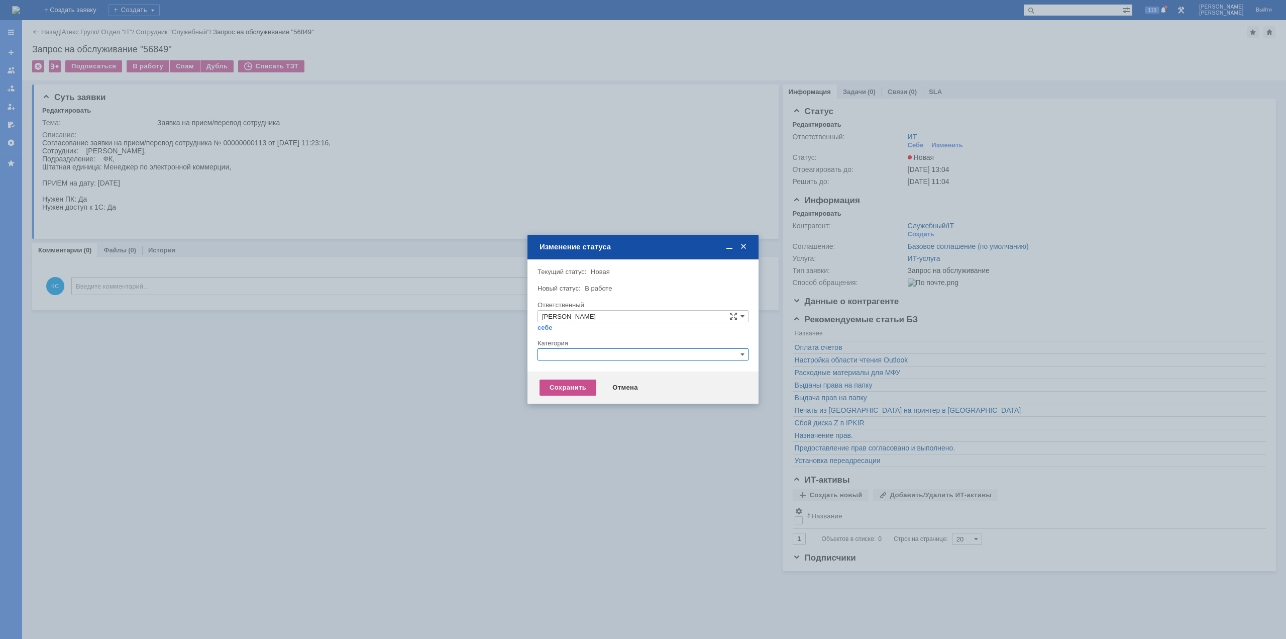
drag, startPoint x: 456, startPoint y: 351, endPoint x: 502, endPoint y: 353, distance: 46.8
click at [458, 351] on div at bounding box center [643, 319] width 1286 height 639
click at [626, 381] on div "Отмена" at bounding box center [625, 387] width 46 height 16
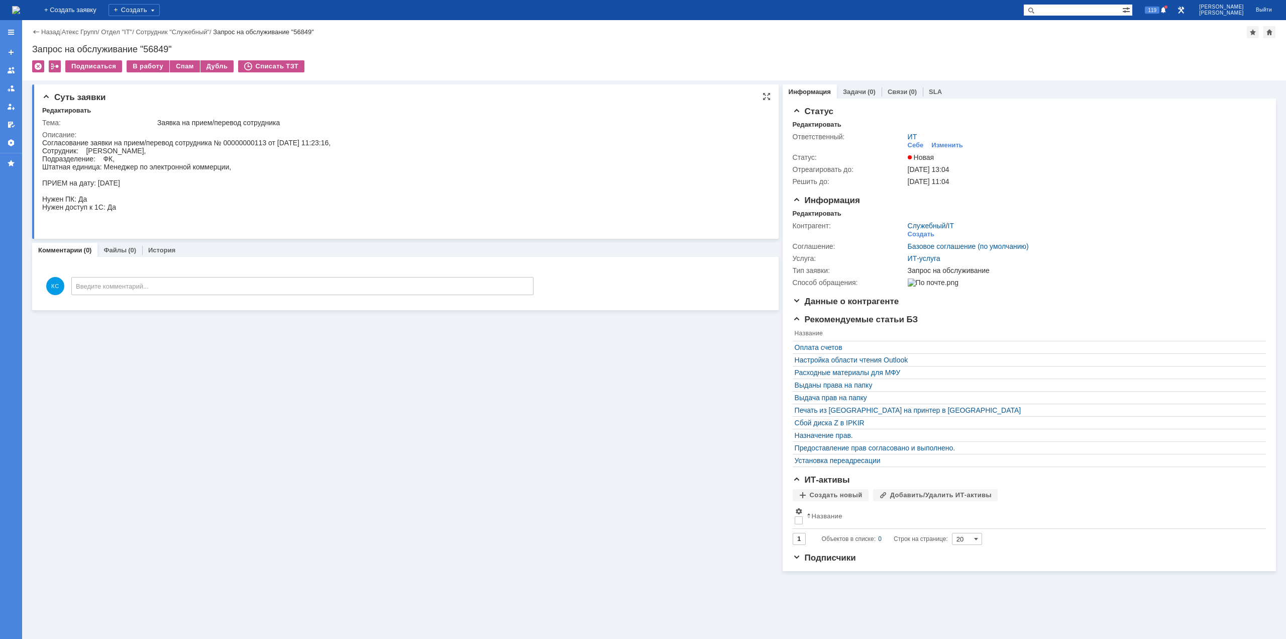
drag, startPoint x: 167, startPoint y: 162, endPoint x: 161, endPoint y: 158, distance: 6.6
click at [167, 162] on div "Согласование заявки на прием/перевод сотрудника № 00000000113 от [DATE] 11:23:1…" at bounding box center [186, 183] width 288 height 88
drag, startPoint x: 141, startPoint y: 153, endPoint x: 130, endPoint y: 152, distance: 10.7
click at [130, 152] on div "Согласование заявки на прием/перевод сотрудника № 00000000113 от [DATE] 11:23:1…" at bounding box center [186, 183] width 288 height 88
click at [113, 151] on div "Согласование заявки на прием/перевод сотрудника № 00000000113 от [DATE] 11:23:1…" at bounding box center [186, 183] width 288 height 88
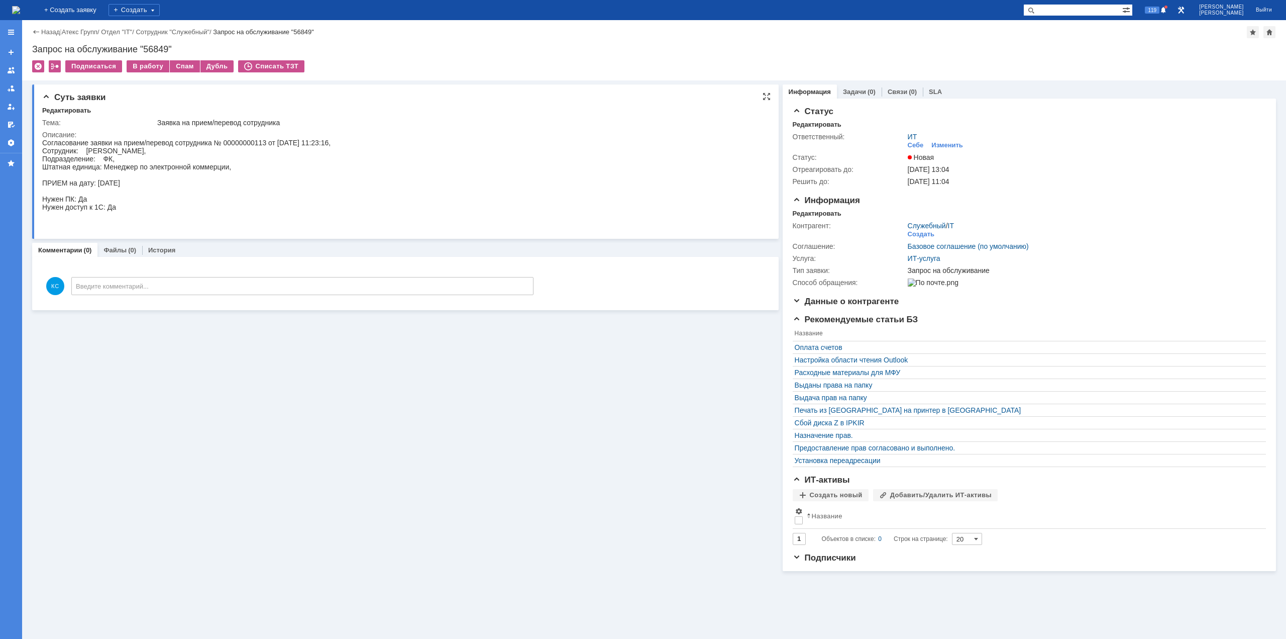
drag, startPoint x: 122, startPoint y: 149, endPoint x: 175, endPoint y: 148, distance: 52.8
click at [175, 148] on div "Согласование заявки на прием/перевод сотрудника № 00000000113 от [DATE] 11:23:1…" at bounding box center [186, 183] width 288 height 88
drag, startPoint x: 149, startPoint y: 167, endPoint x: 207, endPoint y: 169, distance: 58.3
click at [207, 169] on div "Согласование заявки на прием/перевод сотрудника № 00000000113 от [DATE] 11:23:1…" at bounding box center [186, 183] width 288 height 88
click at [169, 137] on div "Описание:" at bounding box center [402, 135] width 721 height 8
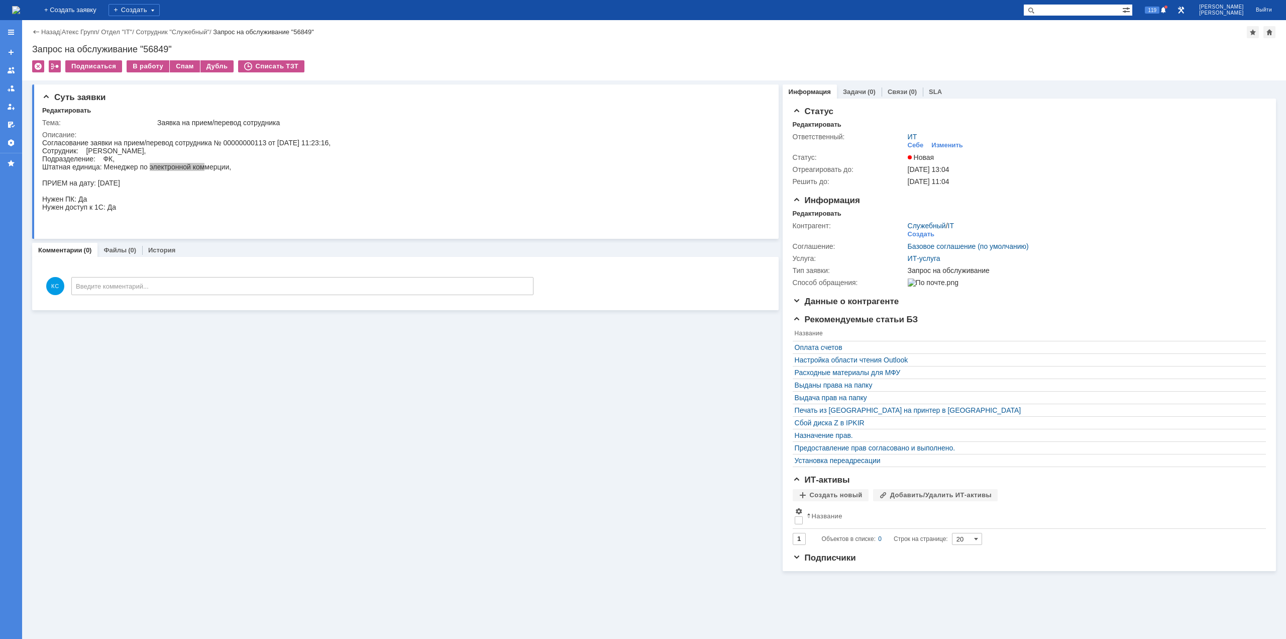
click at [20, 6] on img at bounding box center [16, 10] width 8 height 8
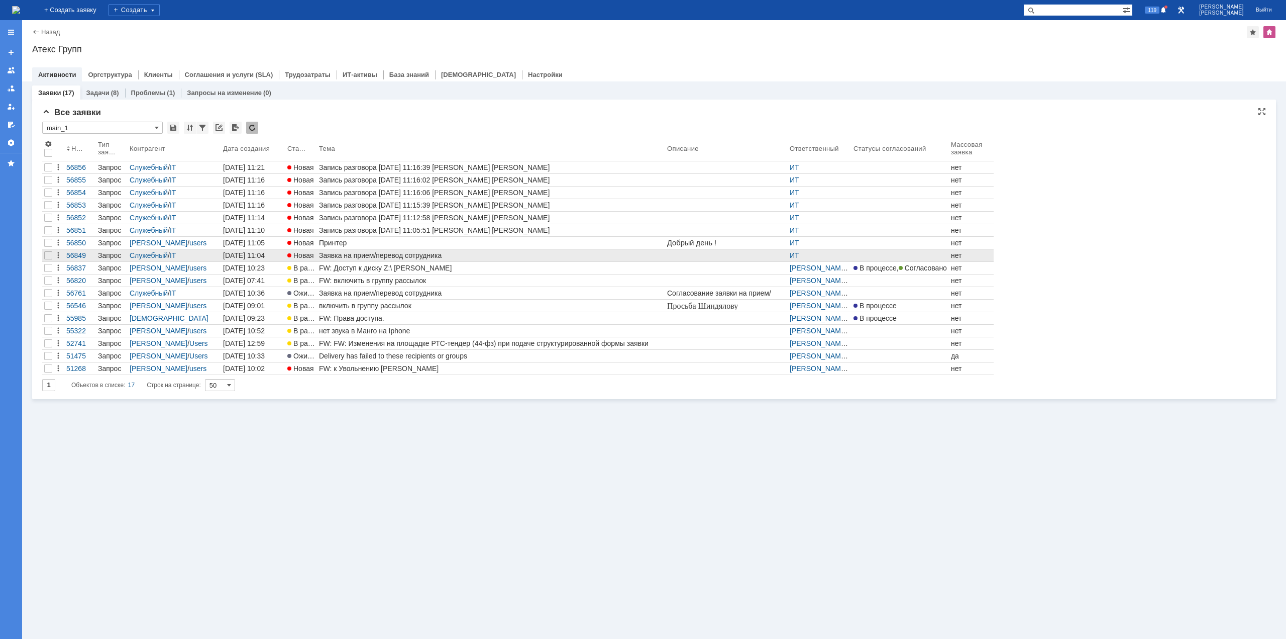
click at [336, 250] on link "Заявка на прием/перевод сотрудника" at bounding box center [491, 255] width 348 height 12
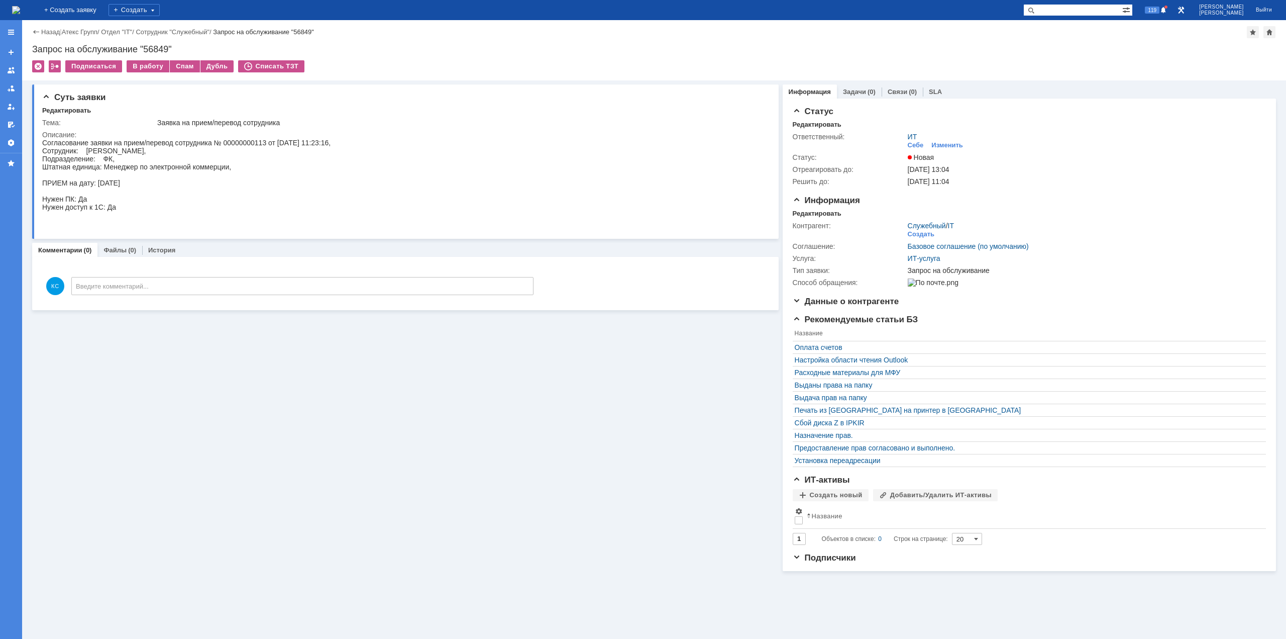
click at [20, 12] on img at bounding box center [16, 10] width 8 height 8
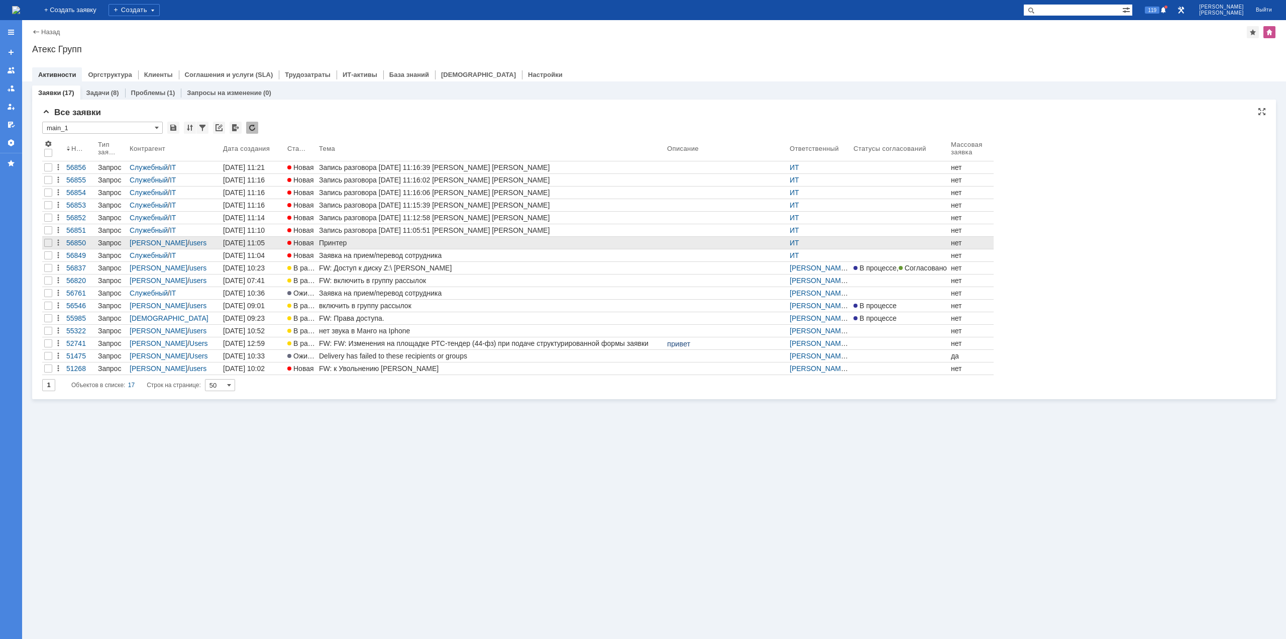
click at [340, 242] on div "Принтер" at bounding box center [491, 243] width 344 height 8
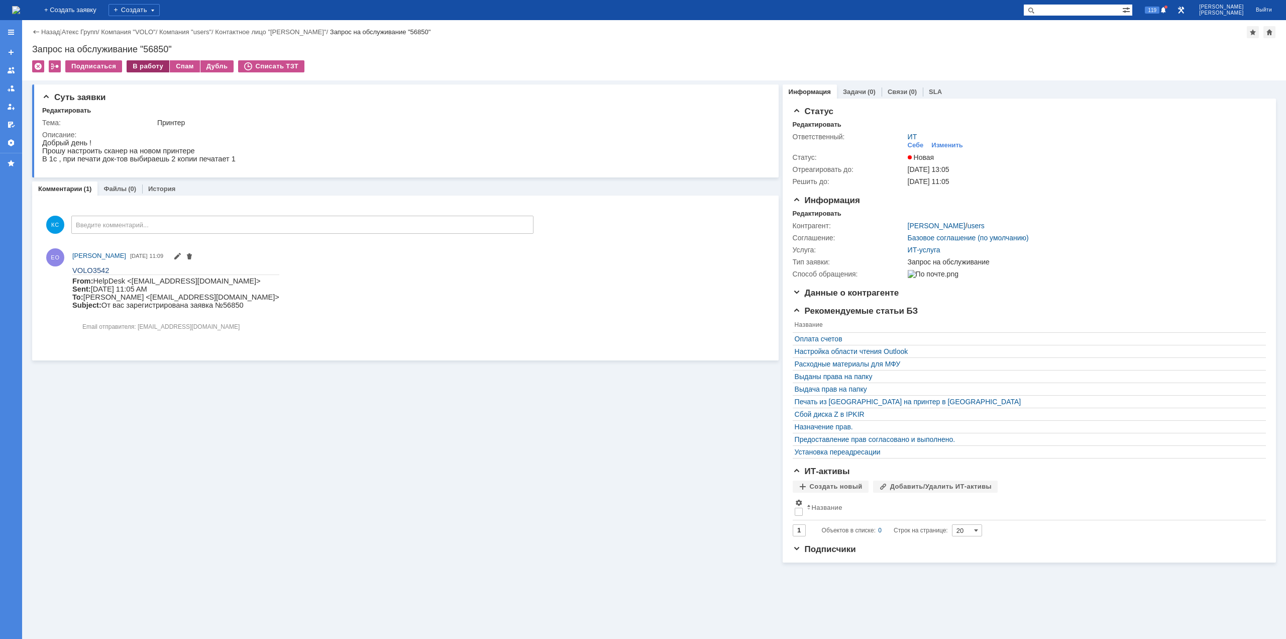
click at [146, 68] on div "В работу" at bounding box center [148, 66] width 43 height 12
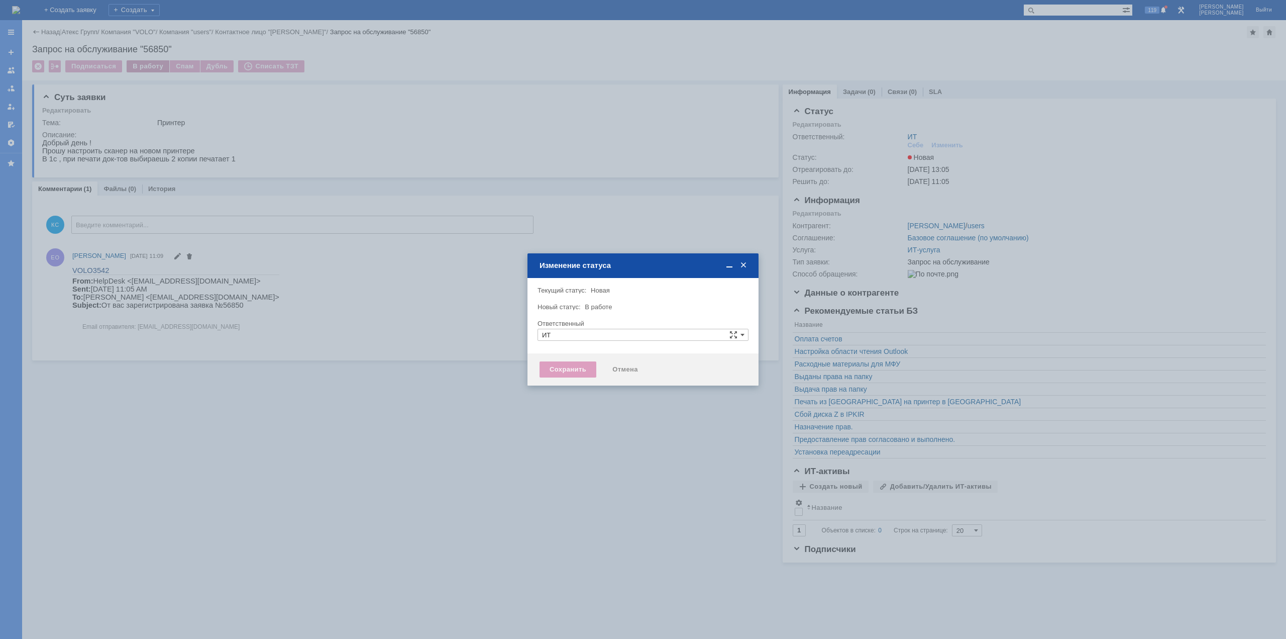
type input "[PERSON_NAME]"
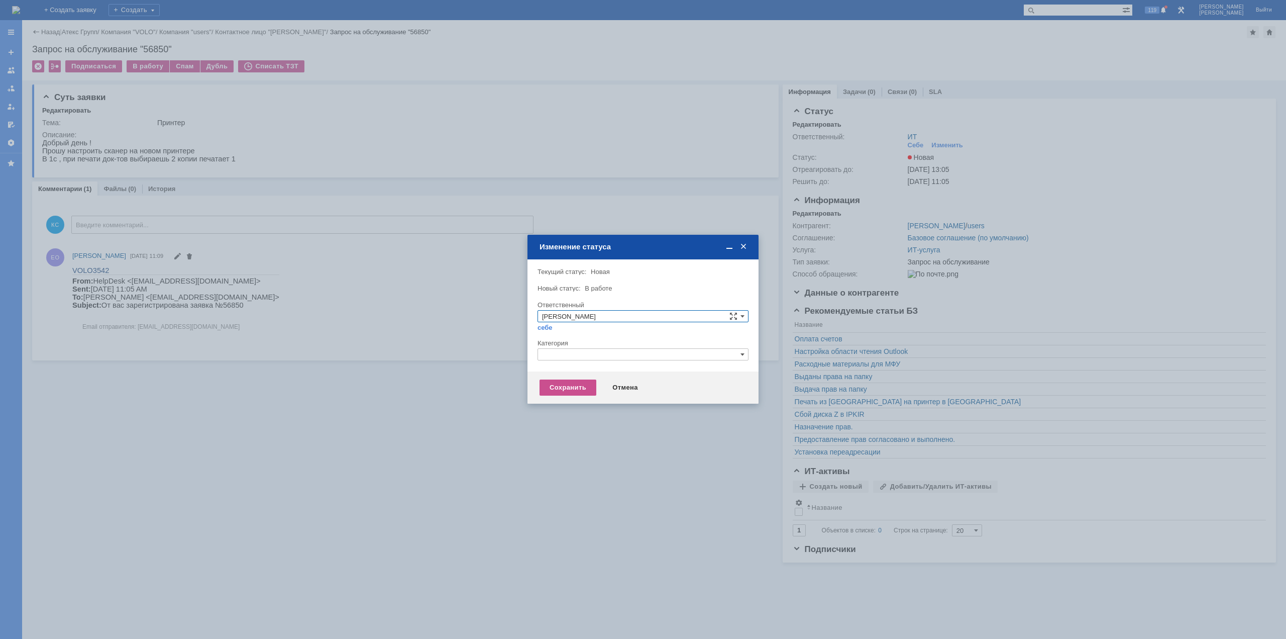
click at [627, 362] on div at bounding box center [643, 363] width 211 height 7
click at [625, 357] on input "text" at bounding box center [643, 354] width 211 height 12
drag, startPoint x: 561, startPoint y: 356, endPoint x: 550, endPoint y: 356, distance: 11.1
click at [550, 356] on input "пррр" at bounding box center [643, 354] width 211 height 12
click at [568, 400] on span "Принтер" at bounding box center [643, 401] width 202 height 8
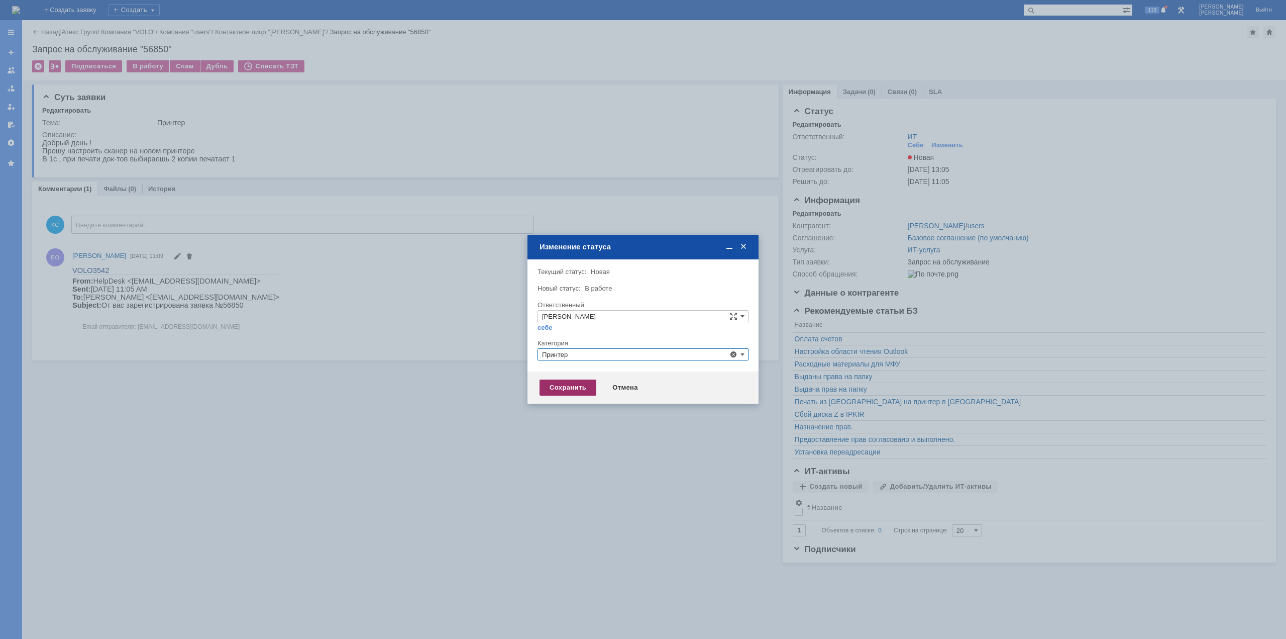
click at [564, 387] on div "Сохранить" at bounding box center [568, 387] width 57 height 16
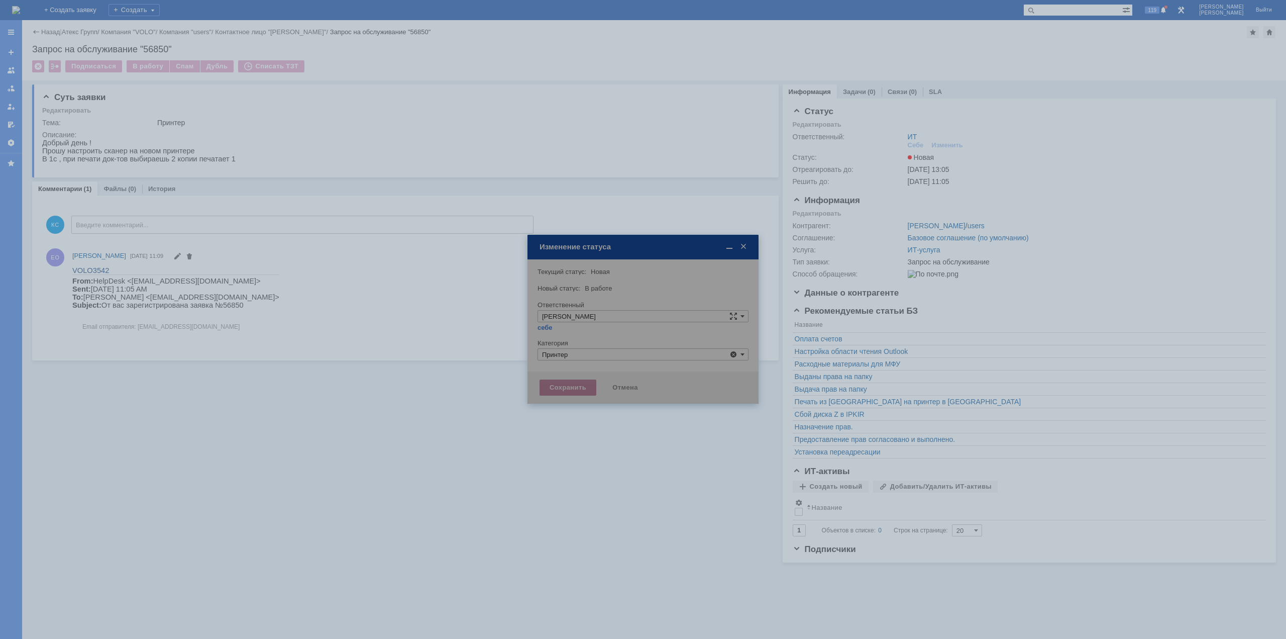
type input "Принтер"
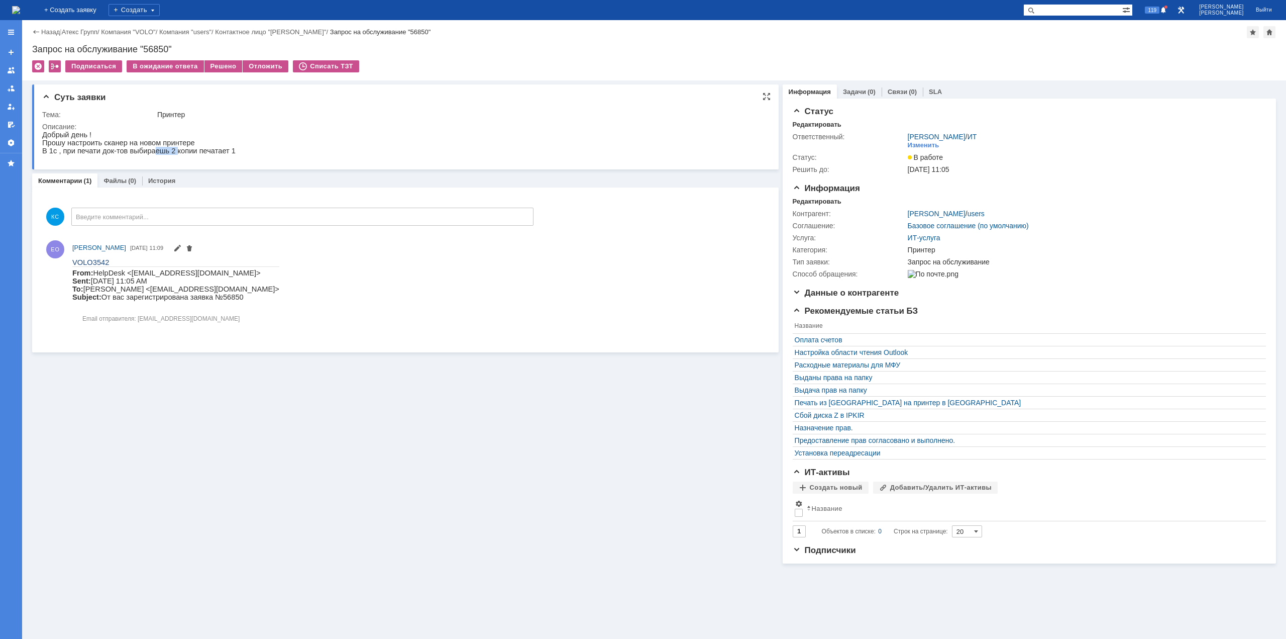
drag, startPoint x: 146, startPoint y: 155, endPoint x: 166, endPoint y: 155, distance: 20.6
click at [166, 155] on p "В 1с , при печати док-тов выбираешь 2 копии печатает 1" at bounding box center [138, 151] width 193 height 8
drag, startPoint x: 177, startPoint y: 154, endPoint x: 189, endPoint y: 156, distance: 12.2
click at [189, 155] on p "В 1с , при печати док-тов выбираешь 2 копии печатает 1" at bounding box center [138, 151] width 193 height 8
drag, startPoint x: 195, startPoint y: 156, endPoint x: 211, endPoint y: 154, distance: 15.6
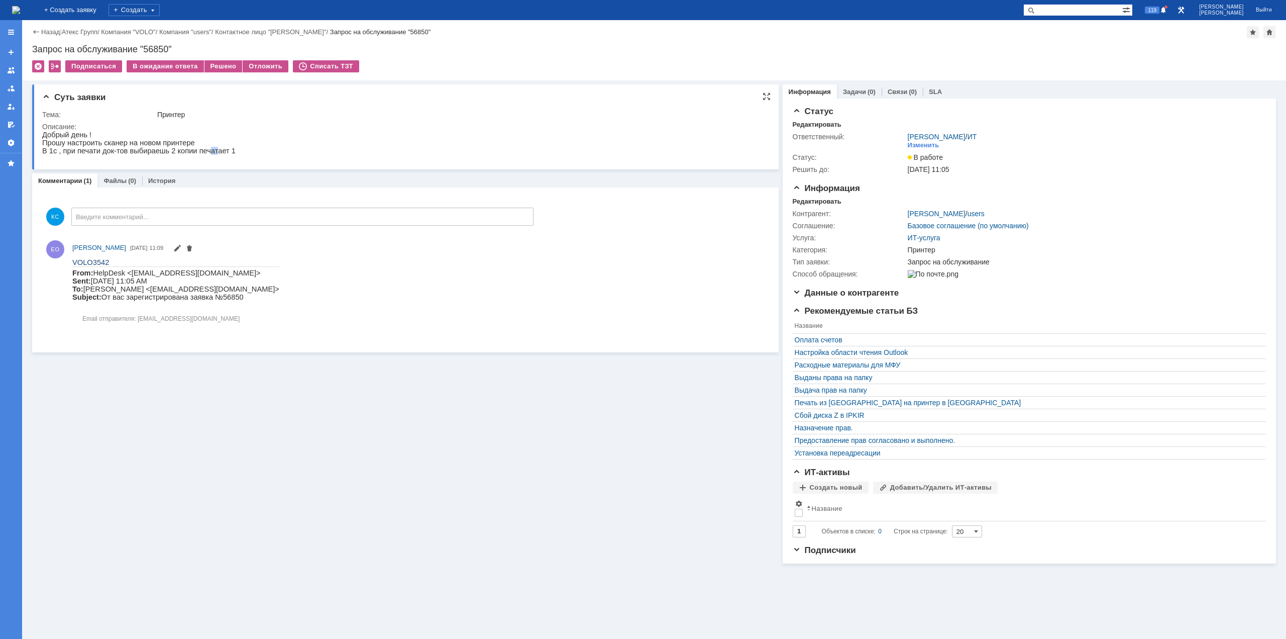
click at [208, 155] on p "В 1с , при печати док-тов выбираешь 2 копии печатает 1" at bounding box center [138, 151] width 193 height 8
drag, startPoint x: 213, startPoint y: 153, endPoint x: 218, endPoint y: 153, distance: 5.5
click at [218, 153] on p "В 1с , при печати док-тов выбираешь 2 копии печатает 1" at bounding box center [138, 151] width 193 height 8
drag, startPoint x: 73, startPoint y: 146, endPoint x: 123, endPoint y: 147, distance: 49.7
click at [119, 145] on p "Прошу настроить сканер на новом принтере" at bounding box center [138, 143] width 193 height 8
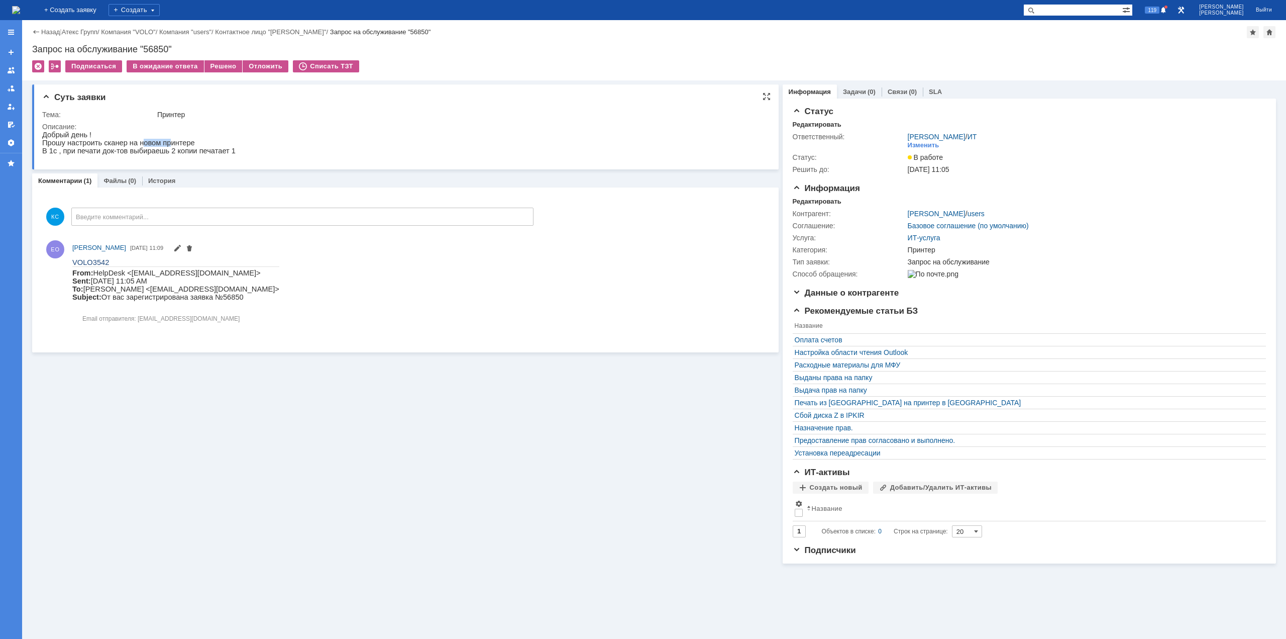
drag, startPoint x: 135, startPoint y: 146, endPoint x: 159, endPoint y: 146, distance: 24.1
click at [159, 146] on p "Прошу настроить сканер на новом принтере" at bounding box center [138, 143] width 193 height 8
click at [163, 145] on p "Прошу настроить сканер на новом принтере" at bounding box center [138, 143] width 193 height 8
drag, startPoint x: 148, startPoint y: 147, endPoint x: 66, endPoint y: 144, distance: 81.9
click at [66, 144] on p "Прошу настроить сканер на новом принтере" at bounding box center [138, 143] width 193 height 8
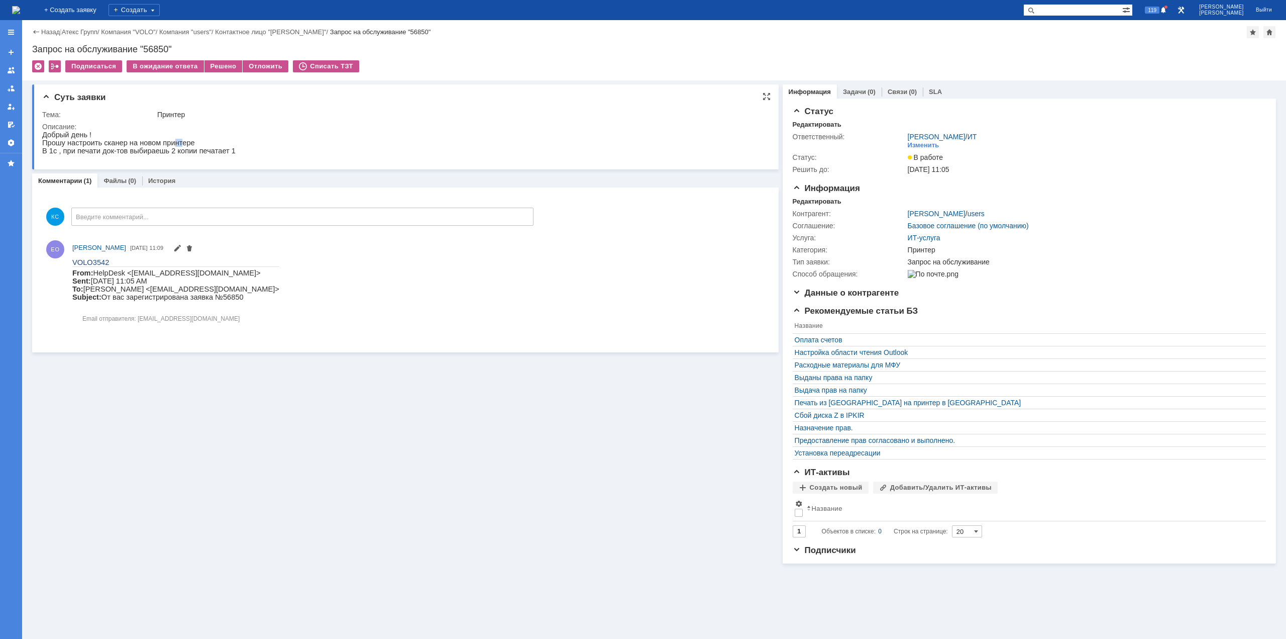
drag, startPoint x: 164, startPoint y: 146, endPoint x: 172, endPoint y: 146, distance: 8.5
click at [172, 146] on p "Прошу настроить сканер на новом принтере" at bounding box center [138, 143] width 193 height 8
drag, startPoint x: 165, startPoint y: 157, endPoint x: 176, endPoint y: 157, distance: 11.1
click at [176, 155] on p "В 1с , при печати док-тов выбираешь 2 копии печатает 1" at bounding box center [138, 151] width 193 height 8
click at [152, 152] on p "В 1с , при печати док-тов выбираешь 2 копии печатает 1" at bounding box center [138, 151] width 193 height 8
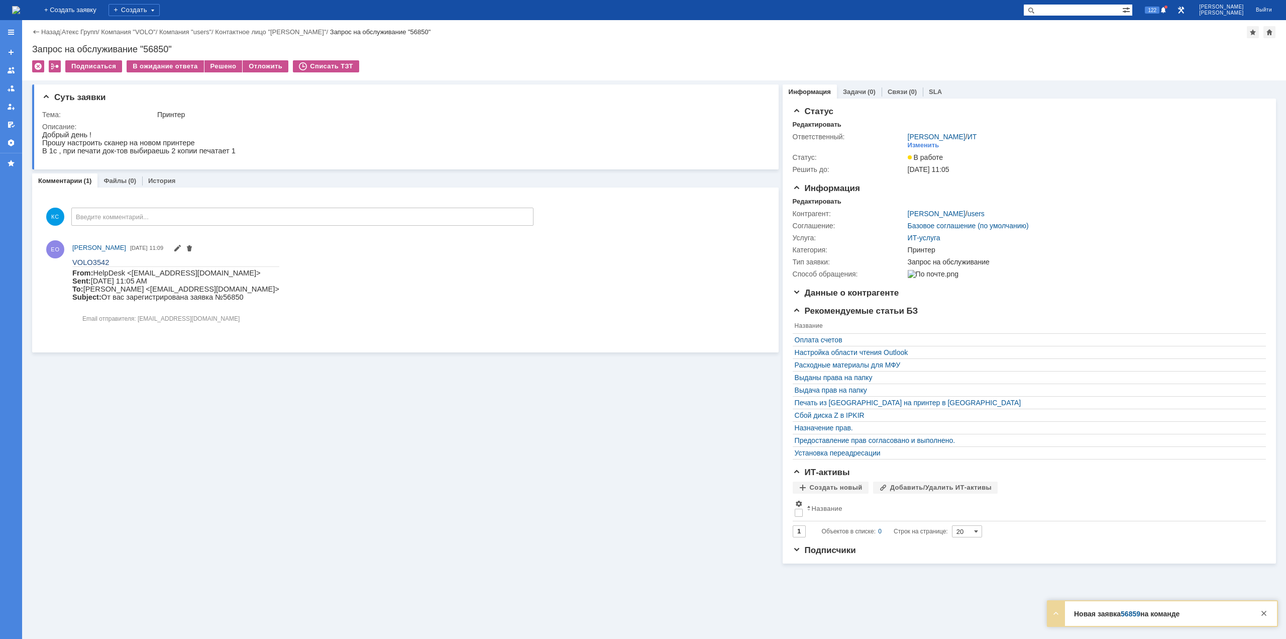
click at [20, 14] on img at bounding box center [16, 10] width 8 height 8
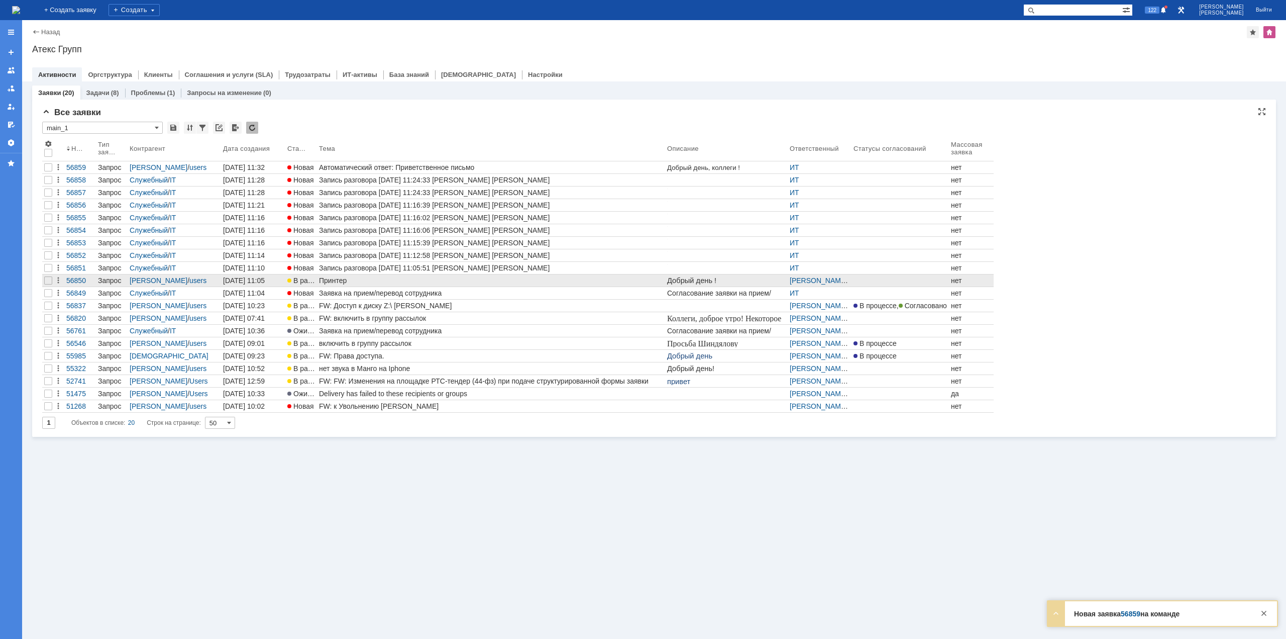
click at [365, 278] on div "Принтер" at bounding box center [491, 280] width 344 height 8
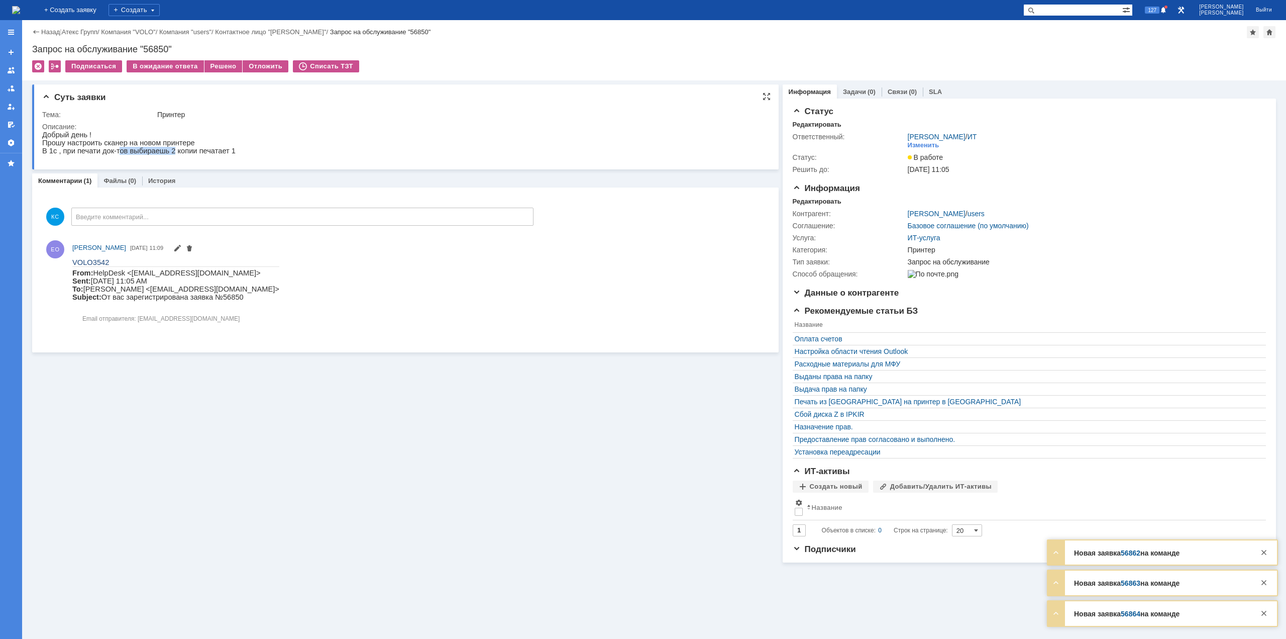
drag, startPoint x: 113, startPoint y: 152, endPoint x: 162, endPoint y: 156, distance: 49.9
click at [162, 154] on p "В 1с , при печати док-тов выбираешь 2 копии печатает 1" at bounding box center [138, 151] width 193 height 8
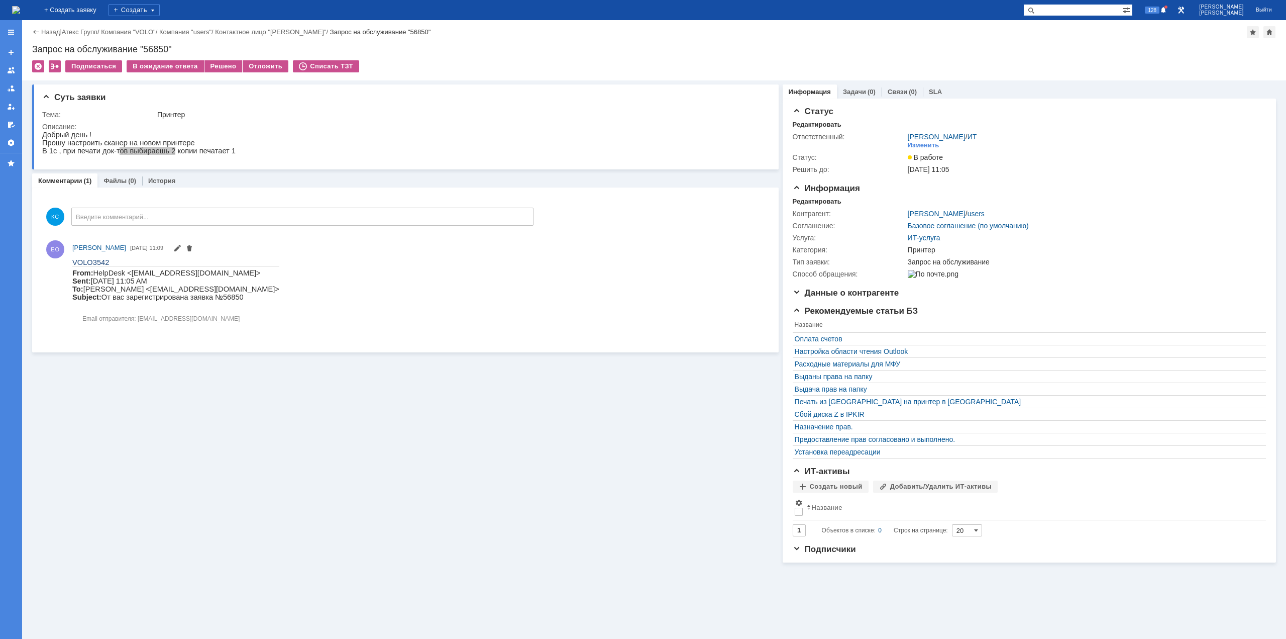
click at [20, 10] on img at bounding box center [16, 10] width 8 height 8
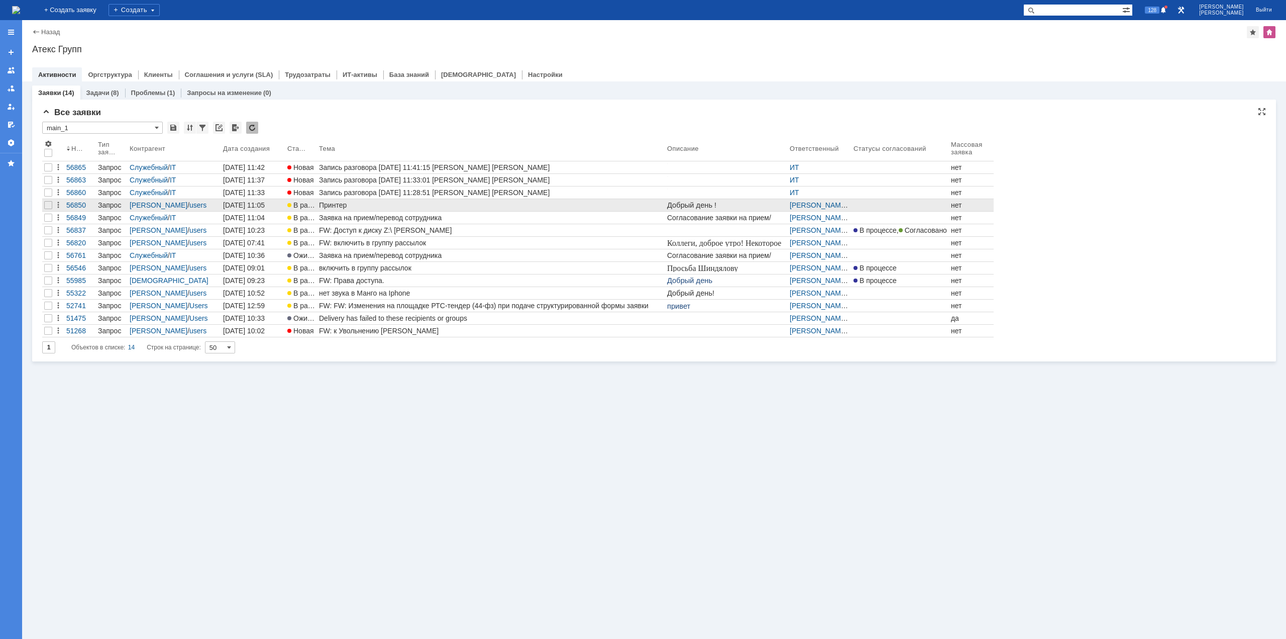
click at [354, 201] on div "Принтер" at bounding box center [491, 205] width 344 height 8
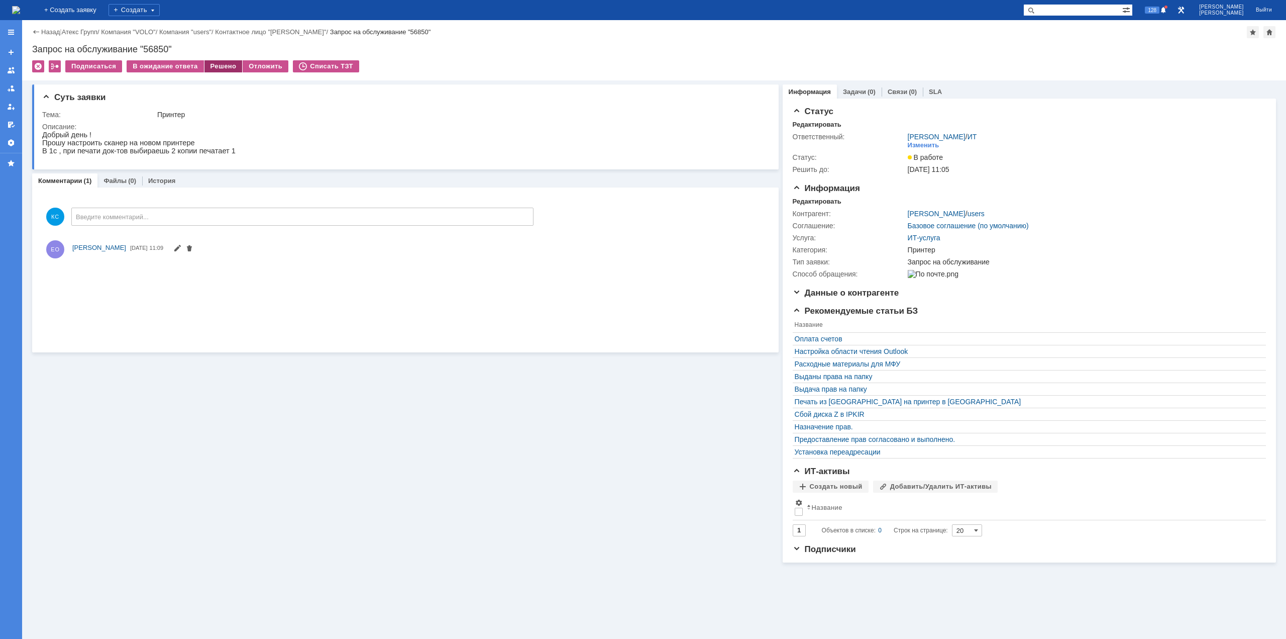
click at [227, 63] on div "Решено" at bounding box center [223, 66] width 38 height 12
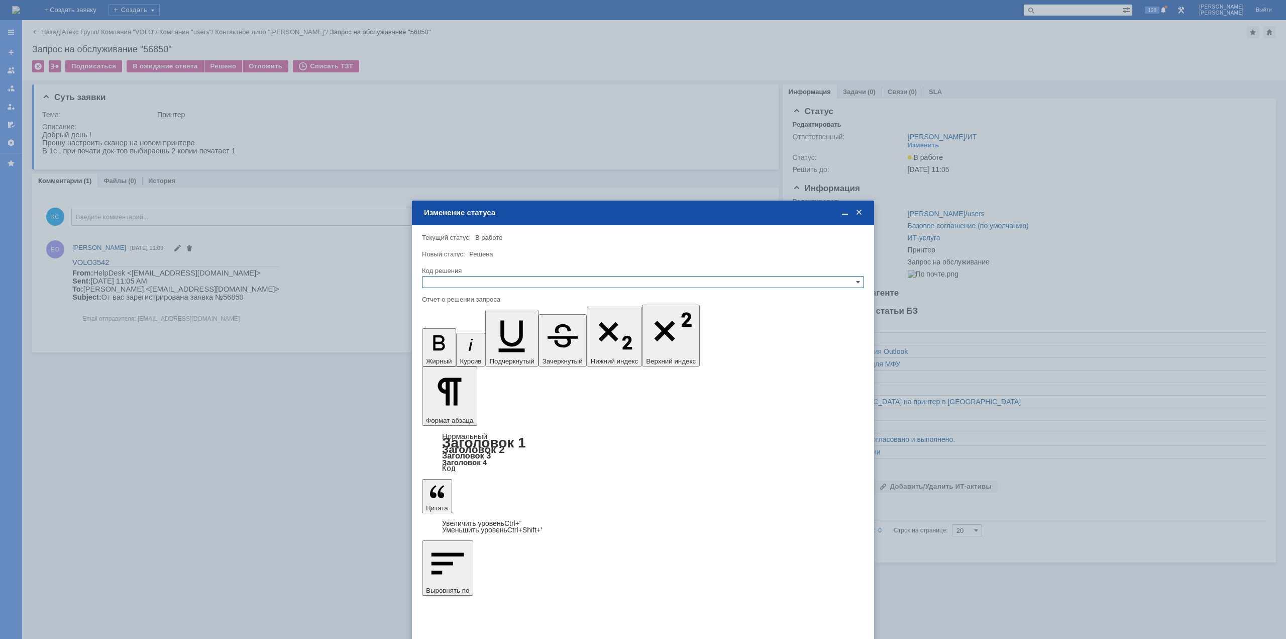
click at [485, 283] on input "text" at bounding box center [643, 282] width 442 height 12
click at [463, 331] on span "Решено" at bounding box center [643, 331] width 433 height 8
type input "Решено"
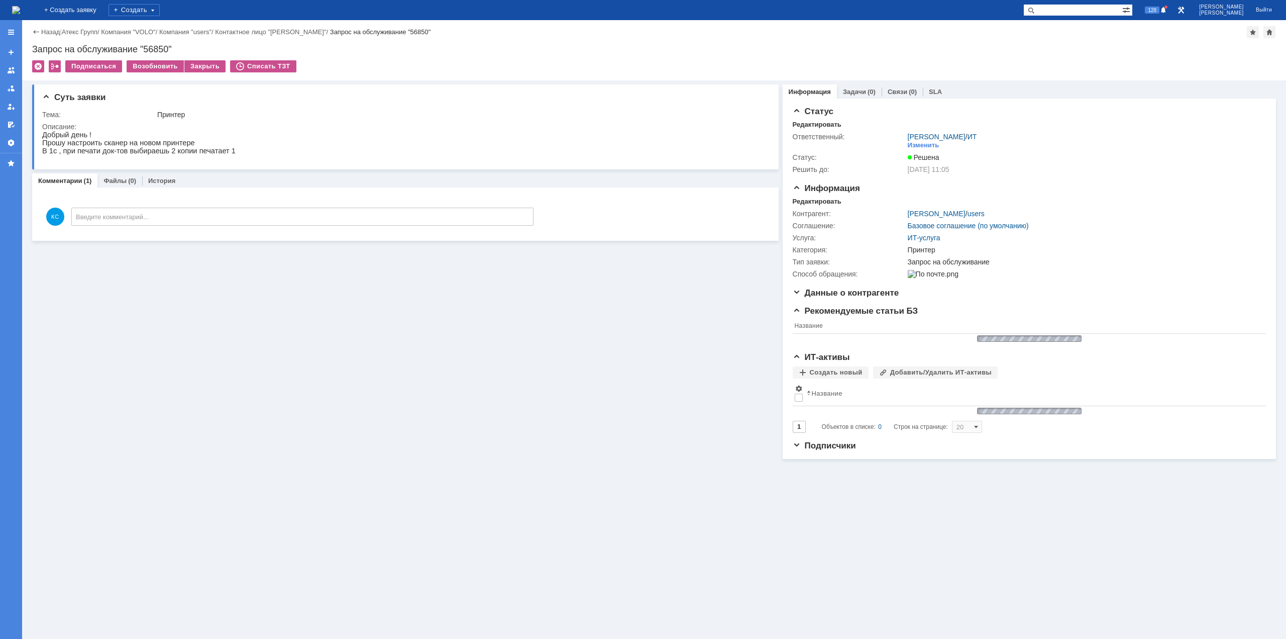
click at [20, 6] on img at bounding box center [16, 10] width 8 height 8
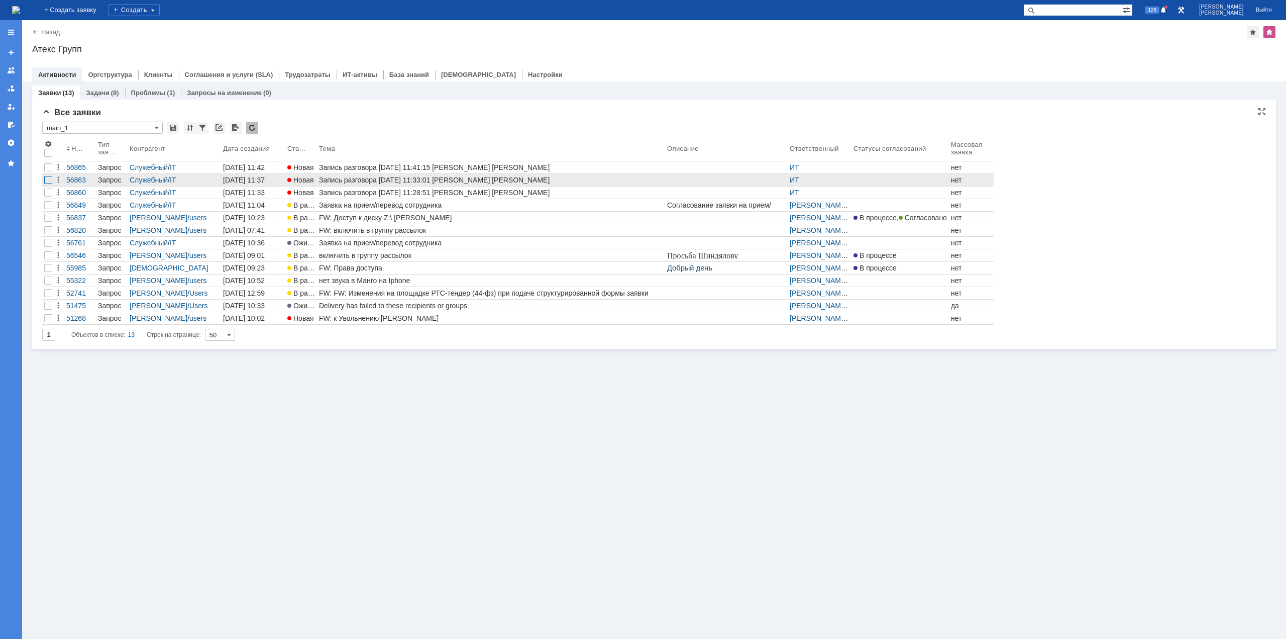
click at [47, 180] on div at bounding box center [48, 180] width 8 height 8
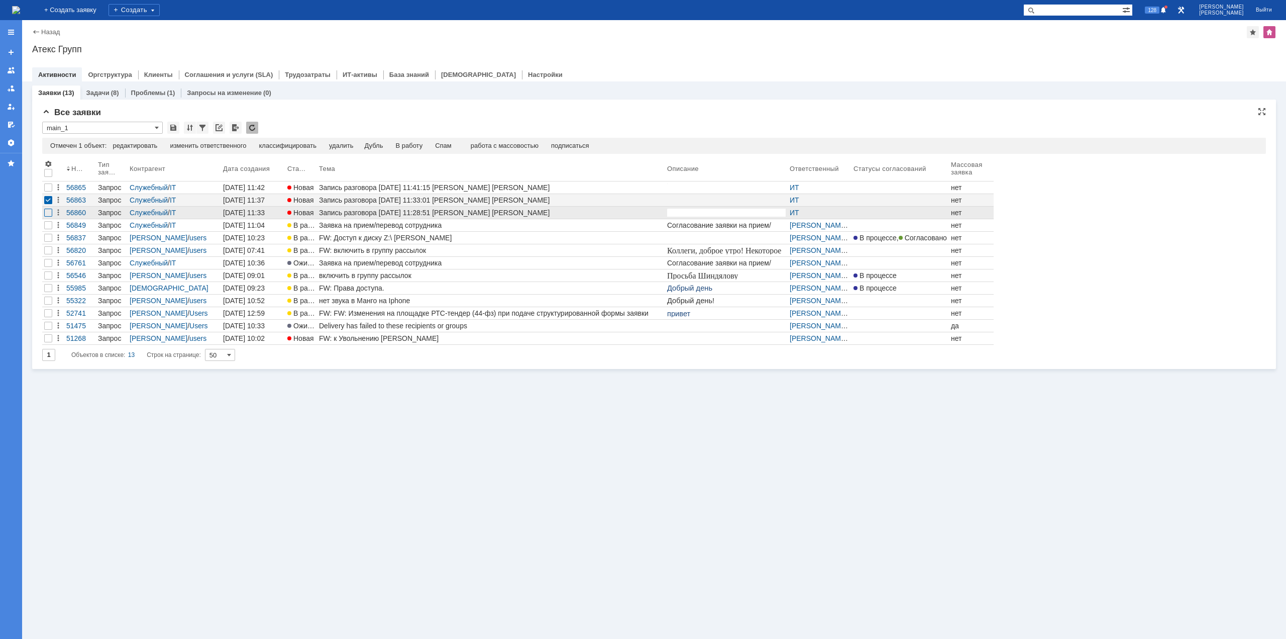
click at [49, 191] on div at bounding box center [48, 187] width 8 height 8
click at [428, 146] on div "Спам" at bounding box center [422, 146] width 17 height 8
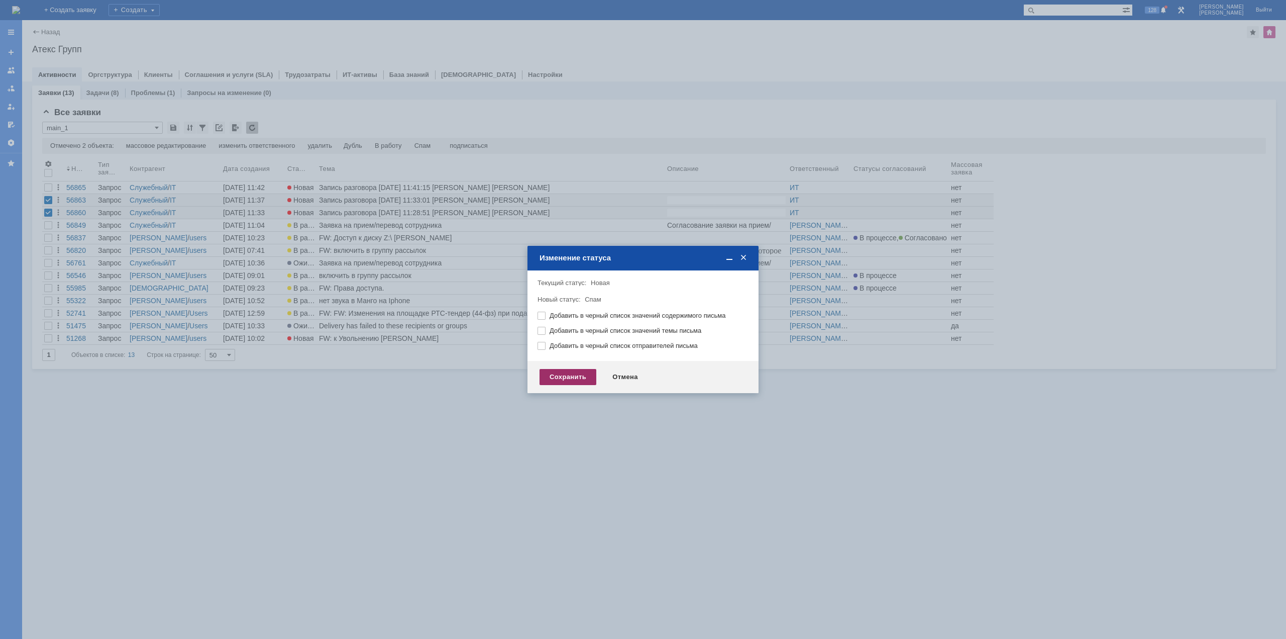
click at [554, 380] on div "Сохранить" at bounding box center [568, 377] width 57 height 16
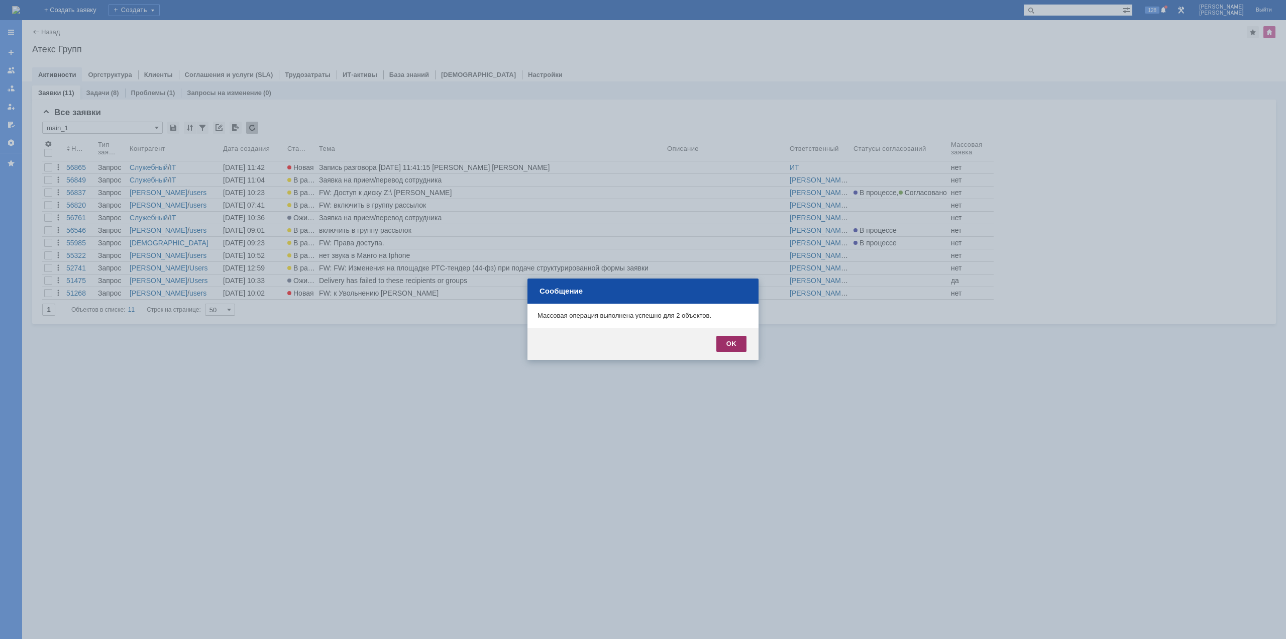
click at [723, 343] on div "OK" at bounding box center [731, 344] width 30 height 16
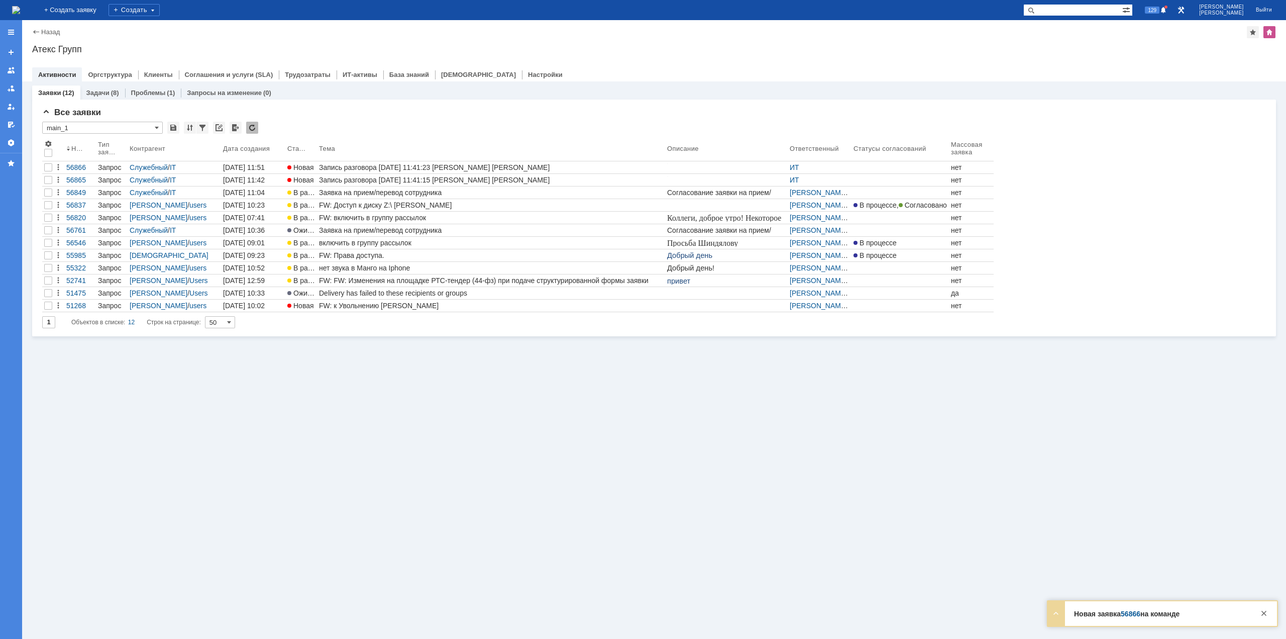
click at [532, 169] on div "Запись разговора 13.08.2025 11:41:23 Кондратенко Сергей Еникеев Олег" at bounding box center [491, 167] width 344 height 8
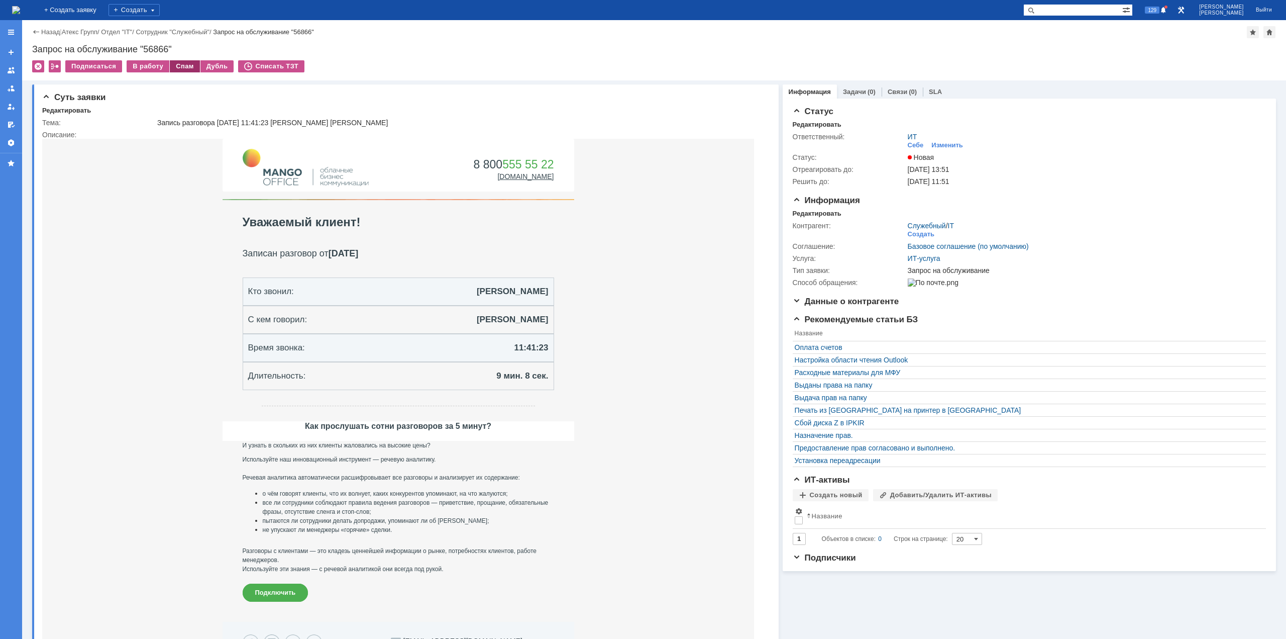
click at [184, 65] on div "Спам" at bounding box center [185, 66] width 30 height 12
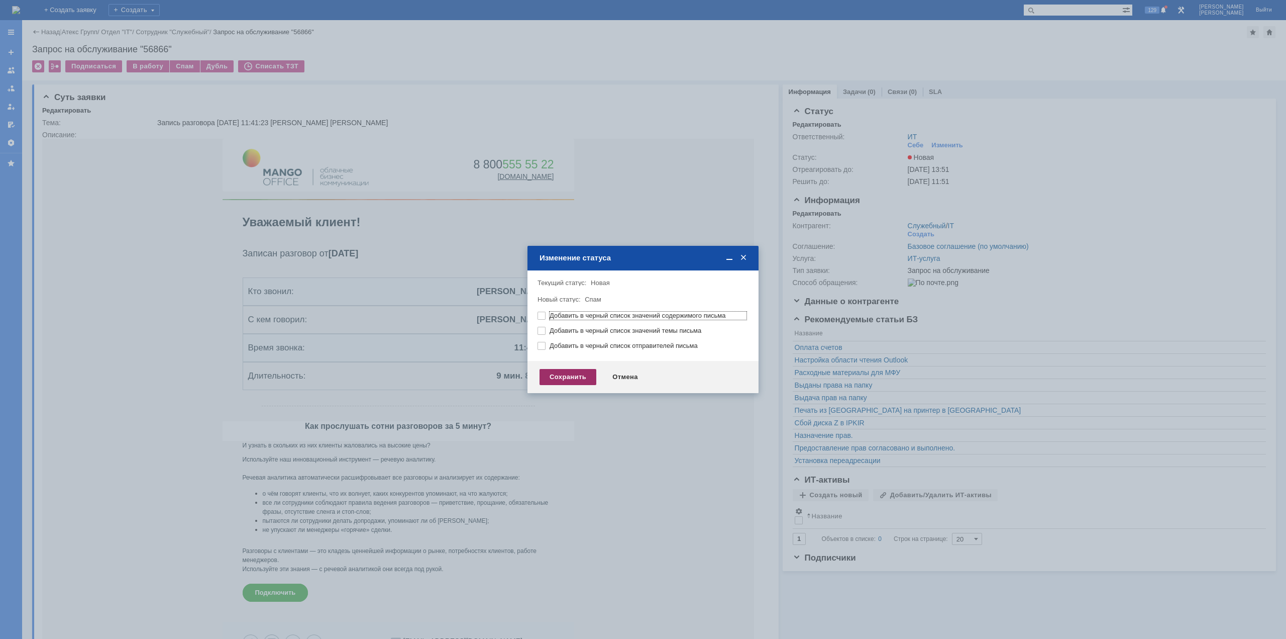
click at [567, 377] on div "Сохранить" at bounding box center [568, 377] width 57 height 16
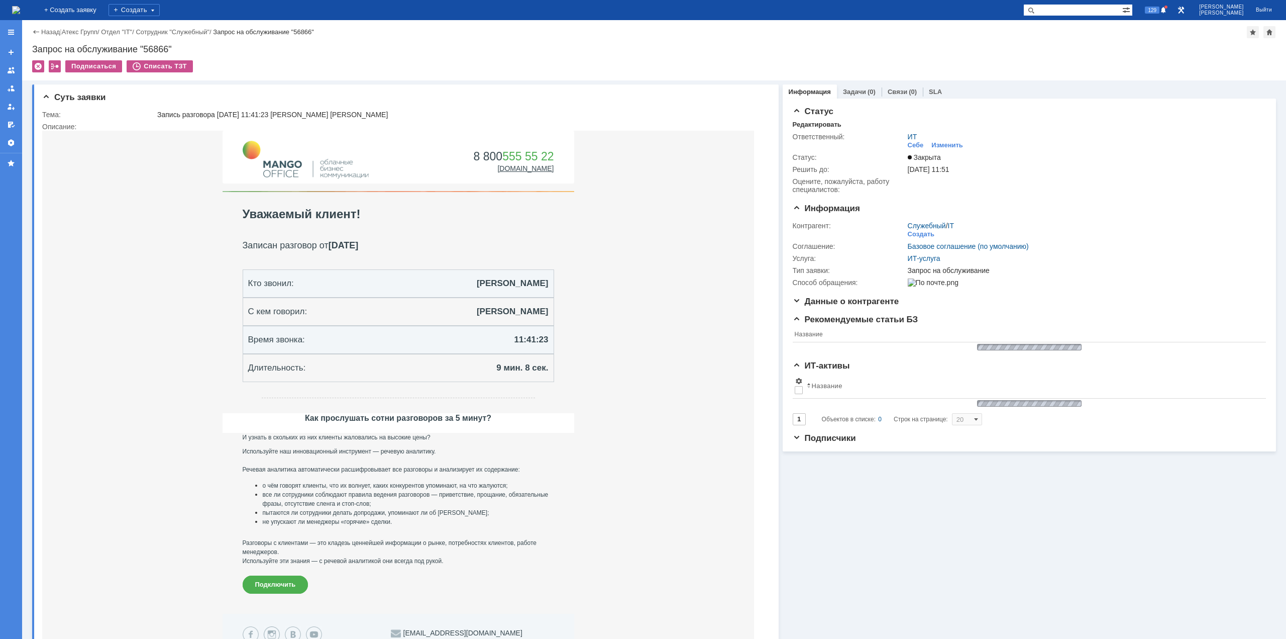
click at [20, 7] on img at bounding box center [16, 10] width 8 height 8
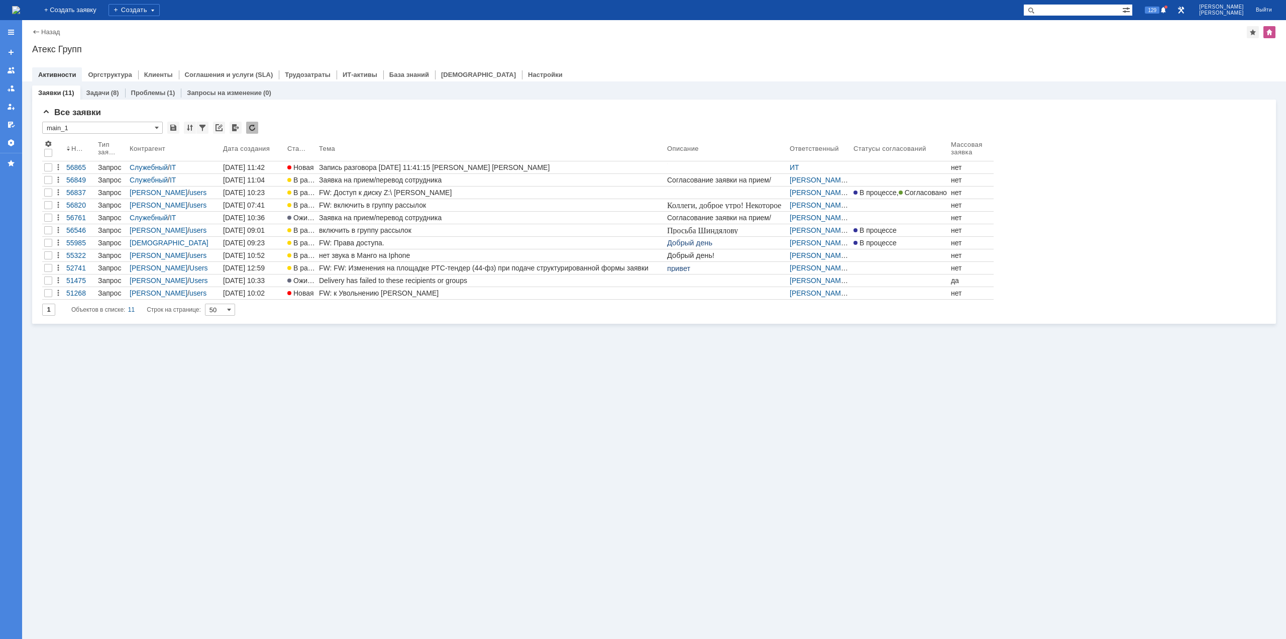
click at [348, 178] on div "Заявка на прием/перевод сотрудника" at bounding box center [491, 180] width 344 height 8
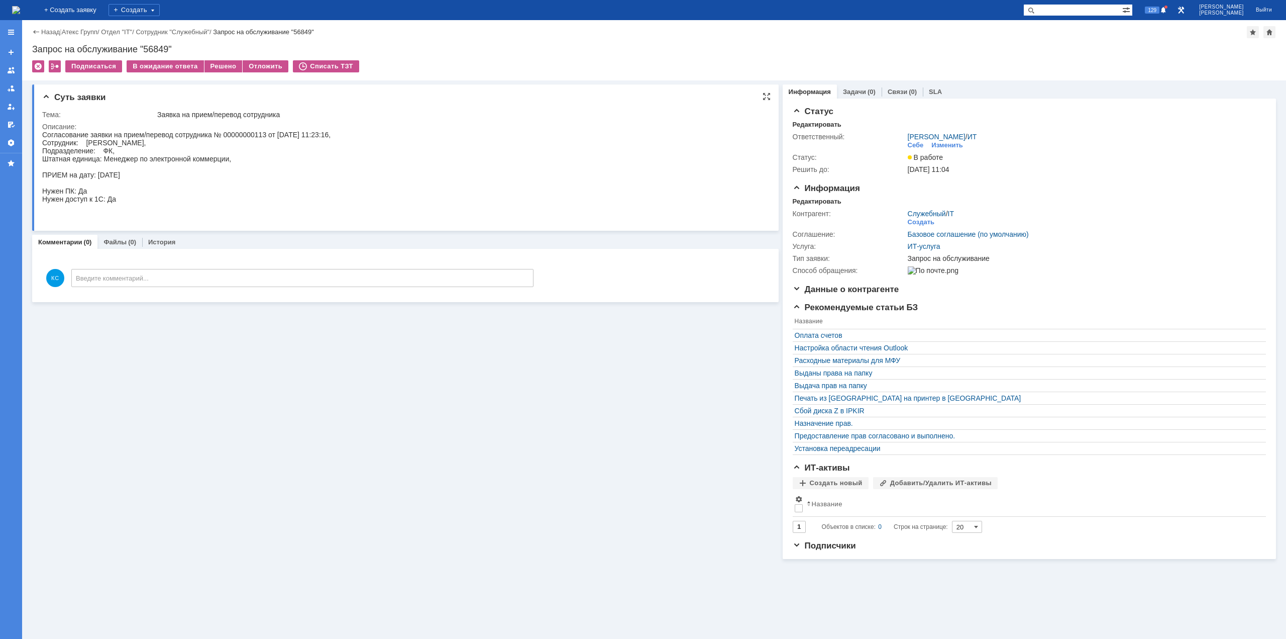
click at [126, 144] on div "Согласование заявки на прием/перевод сотрудника № 00000000113 от [DATE] 11:23:1…" at bounding box center [186, 175] width 288 height 88
click at [20, 9] on img at bounding box center [16, 10] width 8 height 8
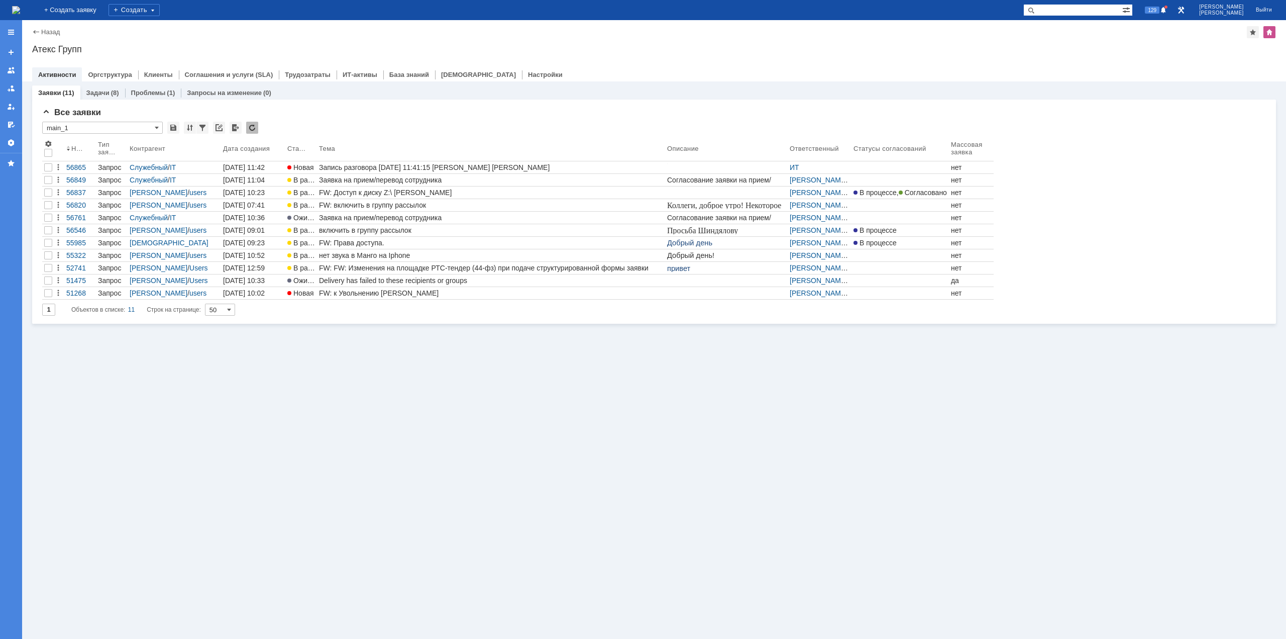
click at [542, 407] on div "Заявки (11) Задачи (8) Проблемы (1) Запросы на изменение (0) Все заявки * main_…" at bounding box center [654, 359] width 1264 height 557
click at [20, 7] on img at bounding box center [16, 10] width 8 height 8
click at [625, 402] on div "Заявки (11) Задачи (8) Проблемы (1) Запросы на изменение (0) Все заявки * main_…" at bounding box center [654, 359] width 1264 height 557
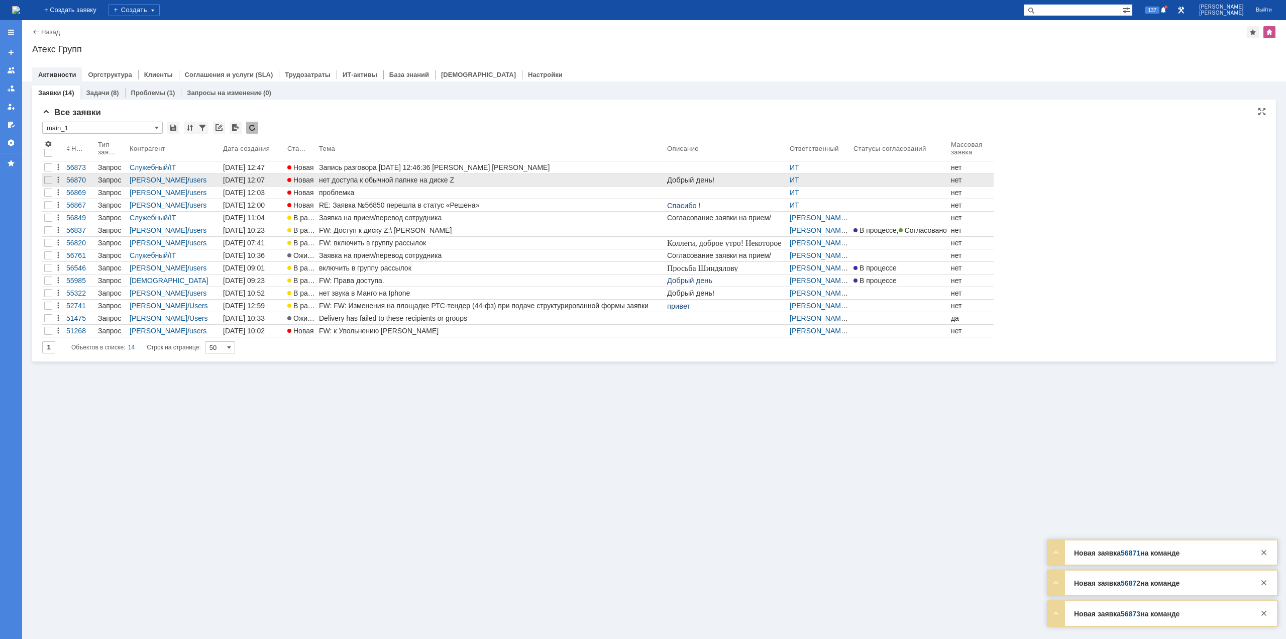
click at [370, 181] on div "нет доступа к обычной папнке на диске Z" at bounding box center [491, 180] width 344 height 8
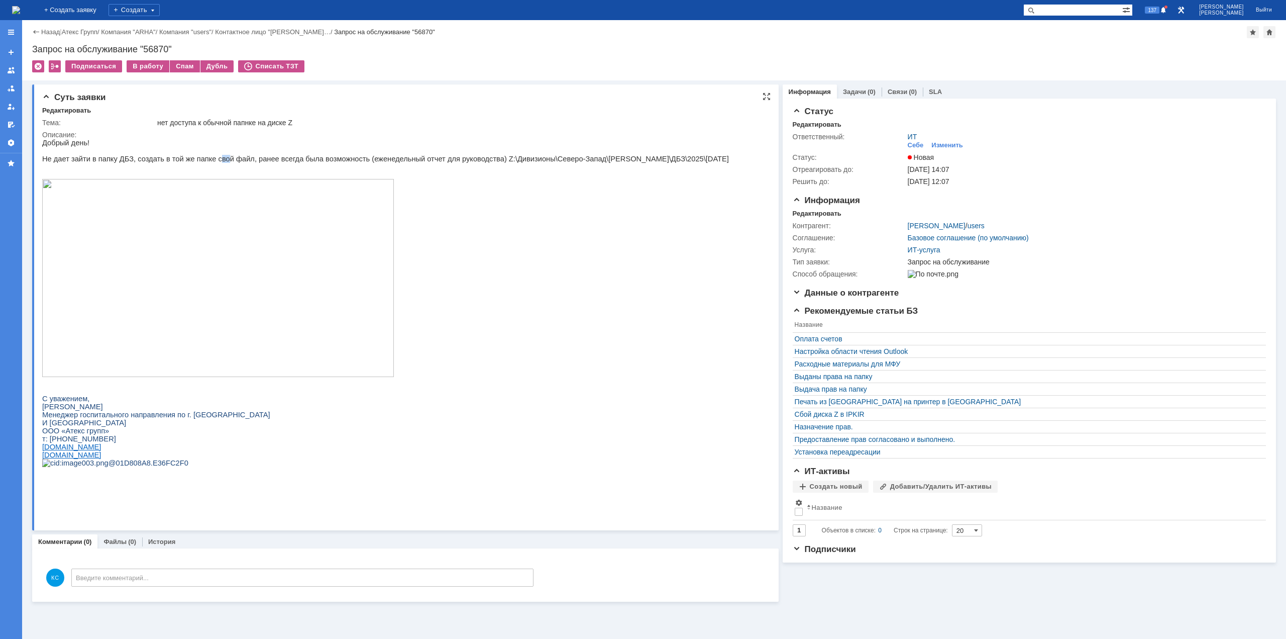
drag, startPoint x: 205, startPoint y: 160, endPoint x: 213, endPoint y: 160, distance: 7.5
click at [213, 160] on p "Не дает зайти в папку ДБЗ, создать в той же папке свой файл, ранее всегда была …" at bounding box center [385, 159] width 687 height 8
drag, startPoint x: 150, startPoint y: 161, endPoint x: 168, endPoint y: 161, distance: 17.6
click at [168, 161] on p "Не дает зайти в папку ДБЗ, создать в той же папке свой файл, ранее всегда была …" at bounding box center [385, 159] width 687 height 8
drag, startPoint x: 177, startPoint y: 159, endPoint x: 206, endPoint y: 159, distance: 29.1
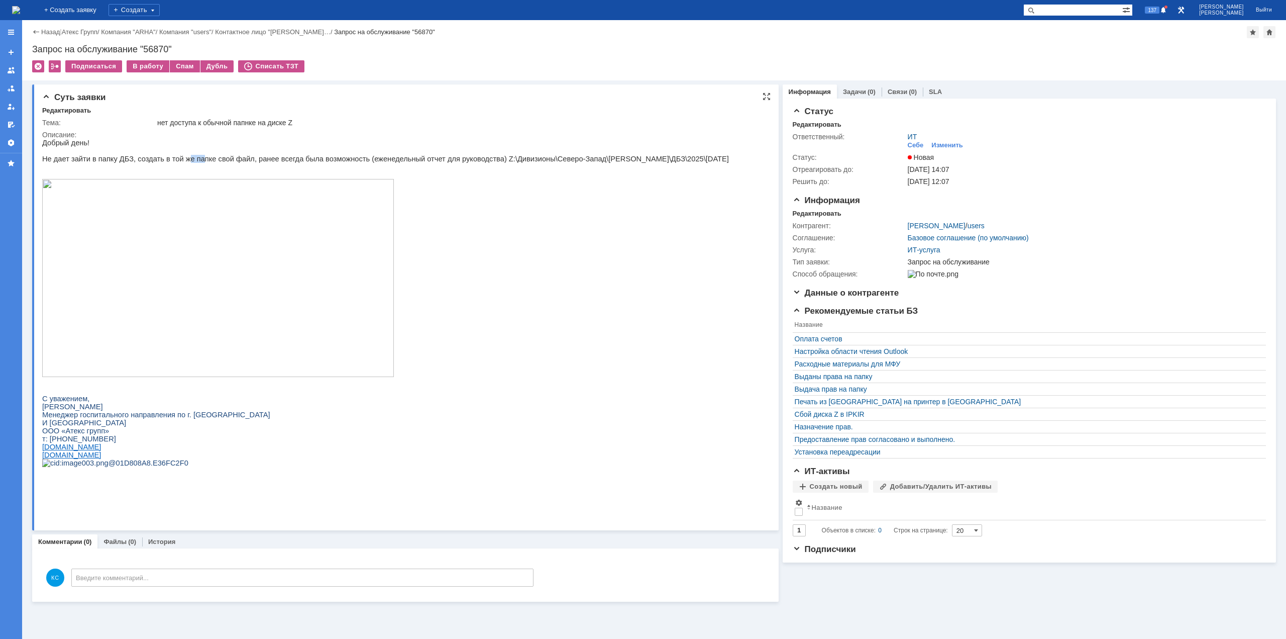
click at [203, 159] on p "Не дает зайти в папку ДБЗ, создать в той же папке свой файл, ранее всегда была …" at bounding box center [385, 159] width 687 height 8
drag, startPoint x: 235, startPoint y: 159, endPoint x: 253, endPoint y: 159, distance: 18.1
click at [247, 159] on p "Не дает зайти в папку ДБЗ, создать в той же папке свой файл, ранее всегда была …" at bounding box center [385, 159] width 687 height 8
click at [20, 11] on img at bounding box center [16, 10] width 8 height 8
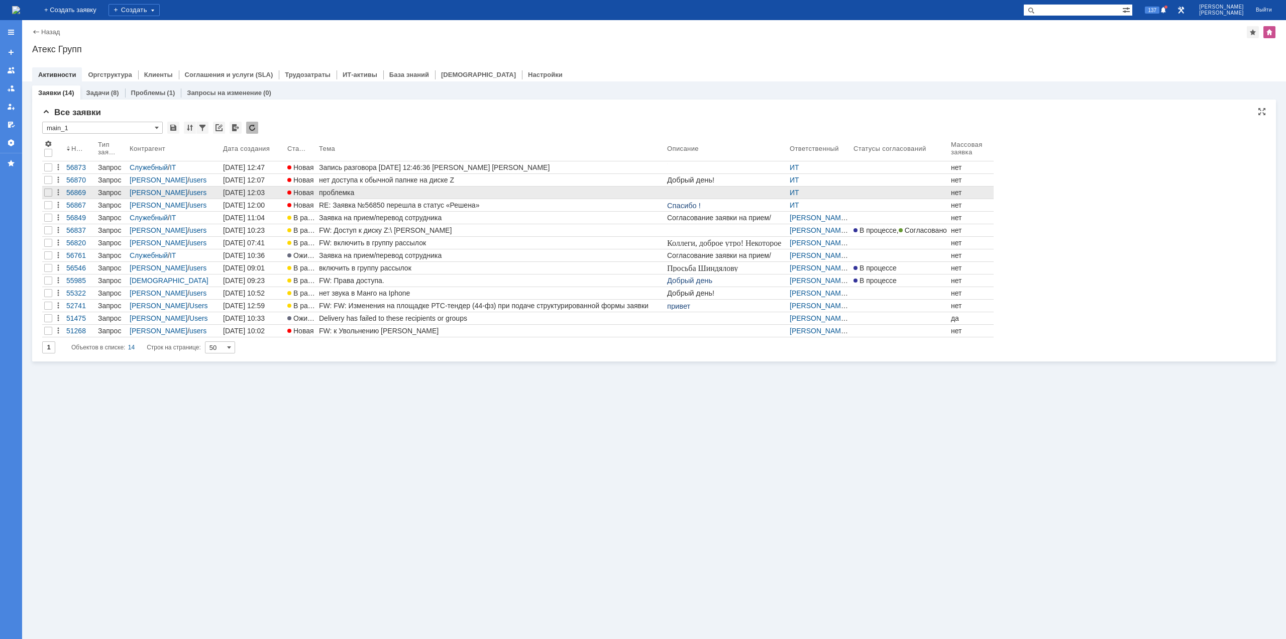
click at [334, 194] on div "проблемка" at bounding box center [491, 192] width 344 height 8
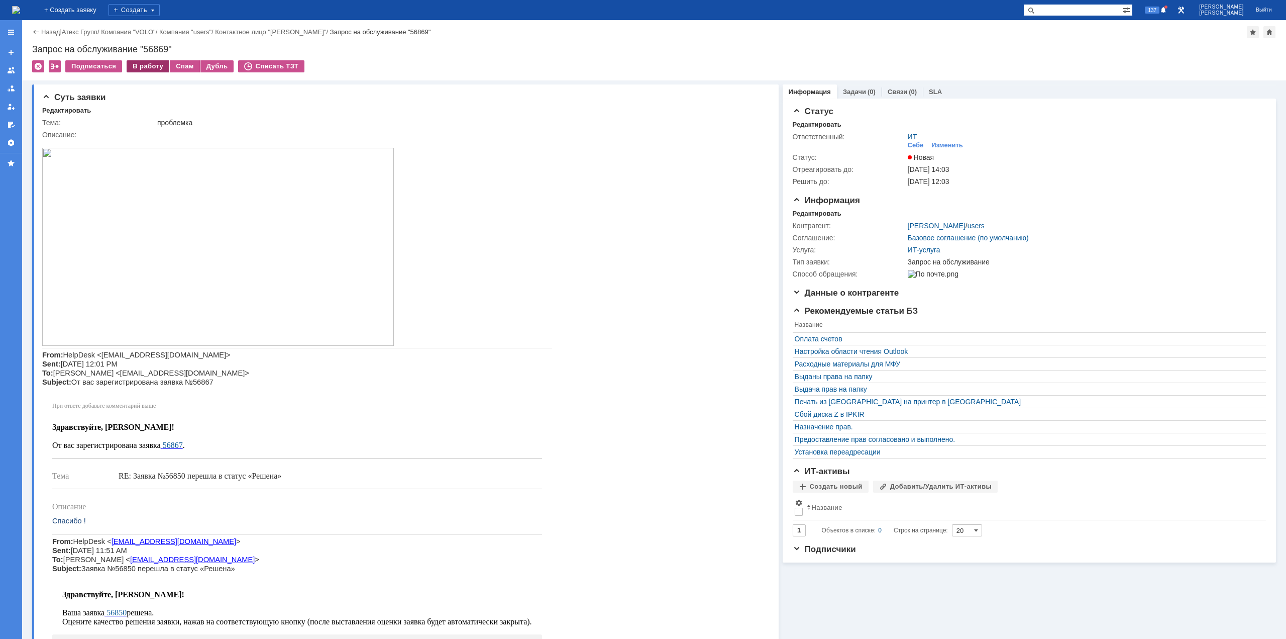
click at [150, 64] on div "В работу" at bounding box center [148, 66] width 43 height 12
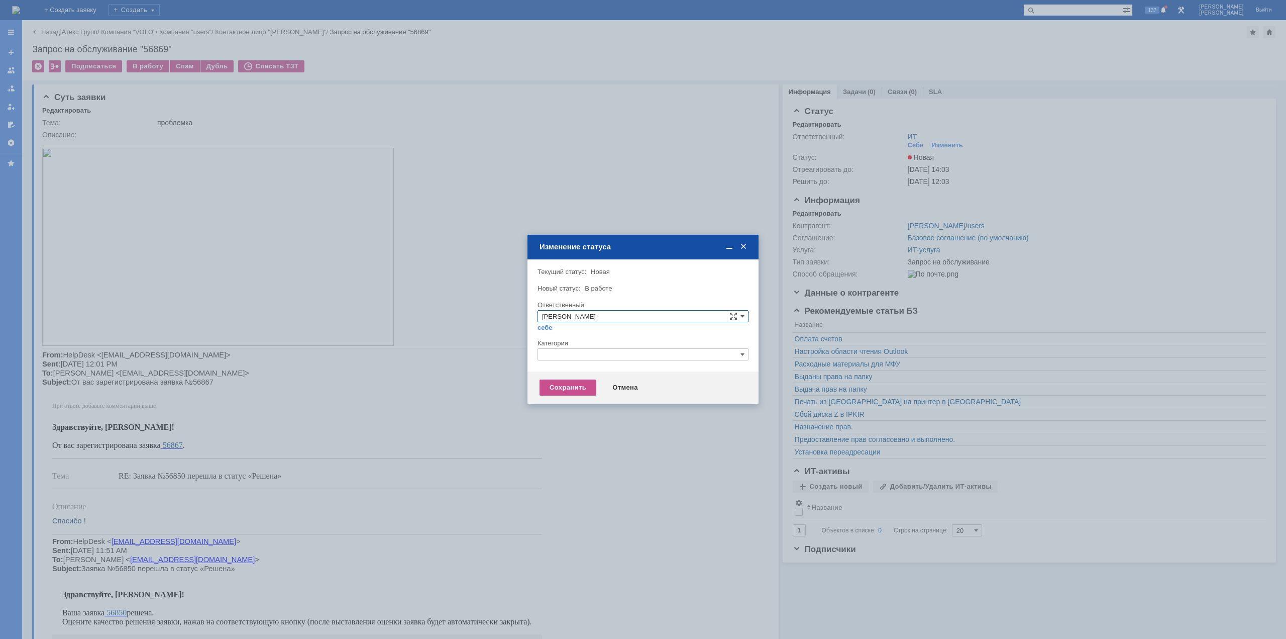
click at [603, 357] on input "text" at bounding box center [643, 354] width 211 height 12
drag, startPoint x: 580, startPoint y: 358, endPoint x: 515, endPoint y: 351, distance: 65.1
click at [515, 351] on body "Идет загрузка, пожалуйста, подождите. На домашнюю + Создать заявку Создать 137 …" at bounding box center [643, 319] width 1286 height 639
click at [571, 403] on span "Принтер" at bounding box center [643, 401] width 202 height 8
click at [560, 389] on div "Сохранить" at bounding box center [568, 387] width 57 height 16
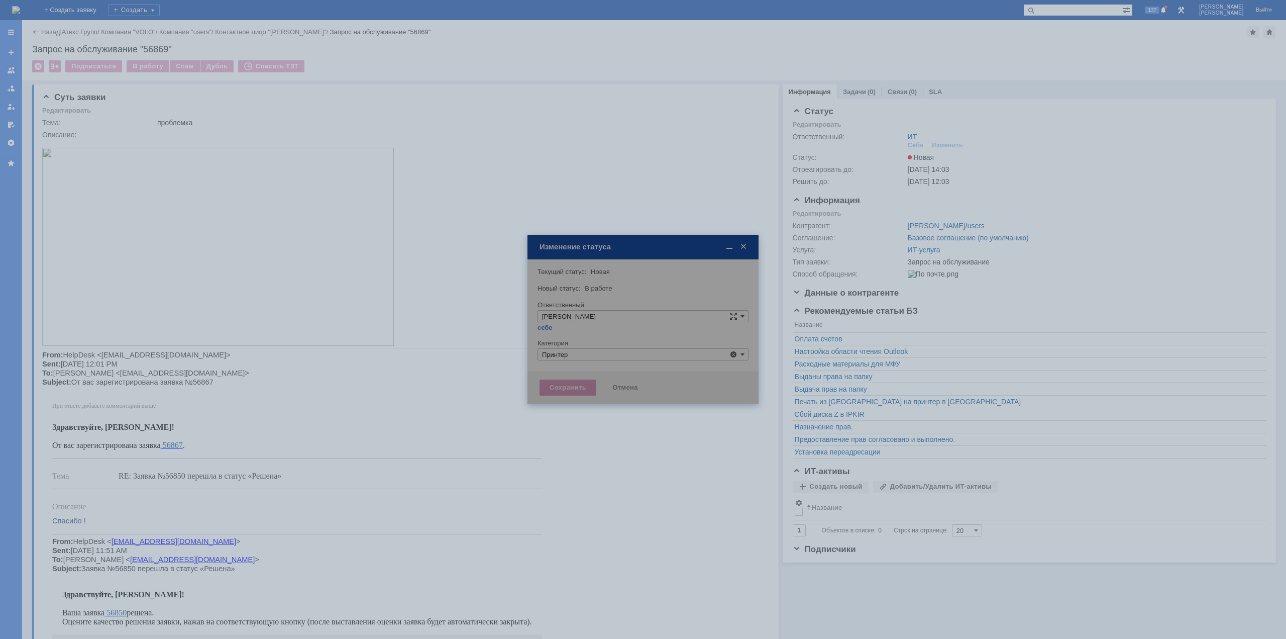
type input "Принтер"
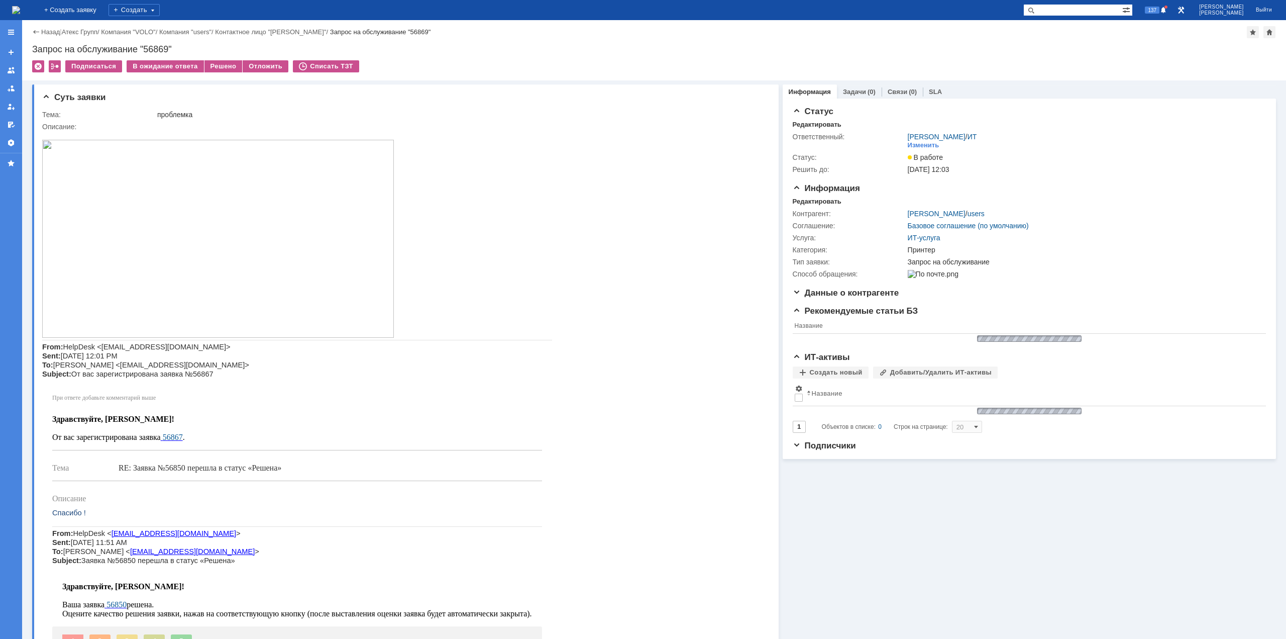
click at [254, 238] on img at bounding box center [218, 239] width 352 height 198
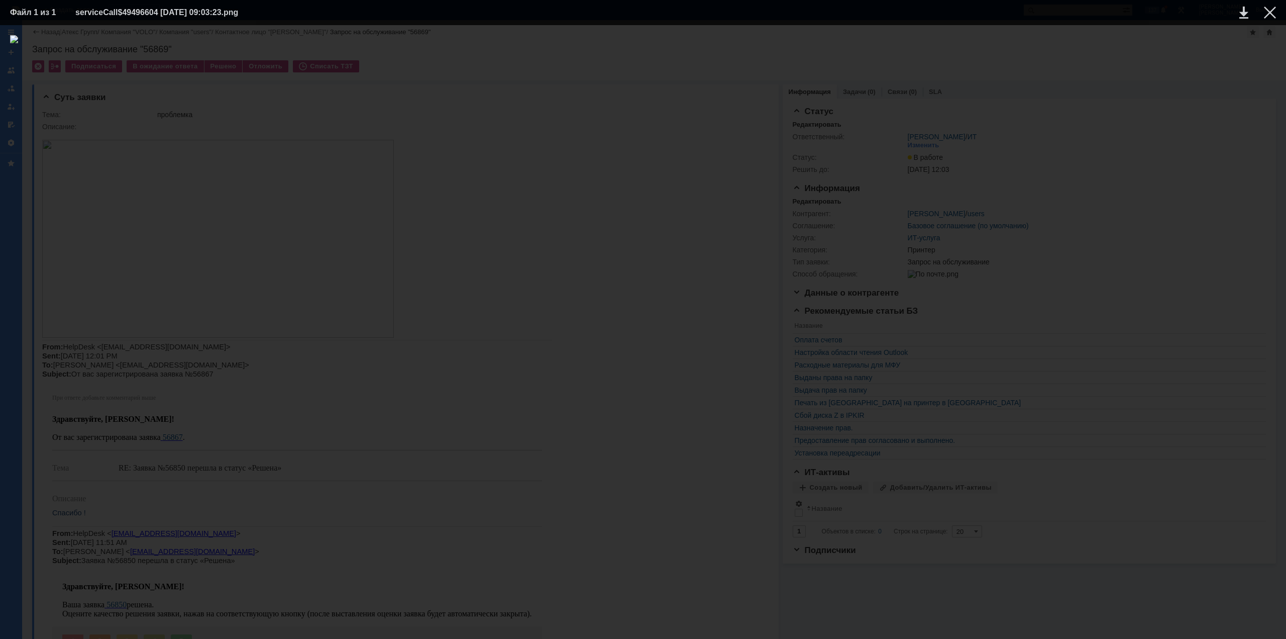
click at [1179, 140] on div at bounding box center [643, 331] width 1266 height 593
click at [1267, 11] on div at bounding box center [1270, 13] width 12 height 12
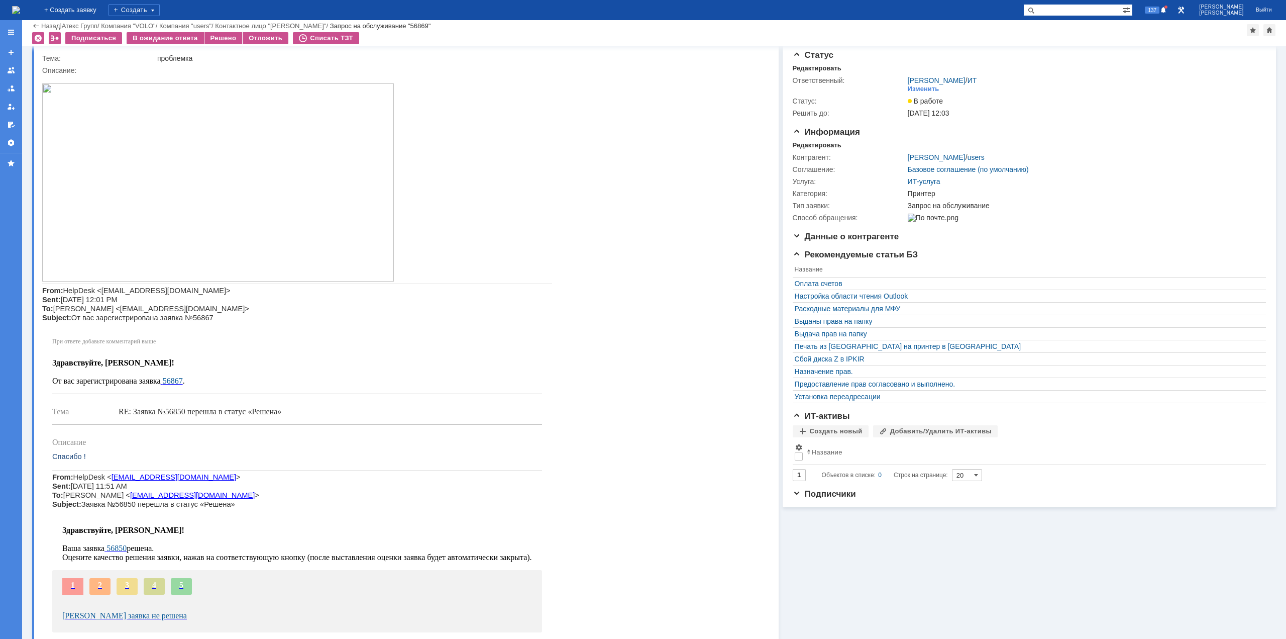
click at [20, 13] on img at bounding box center [16, 10] width 8 height 8
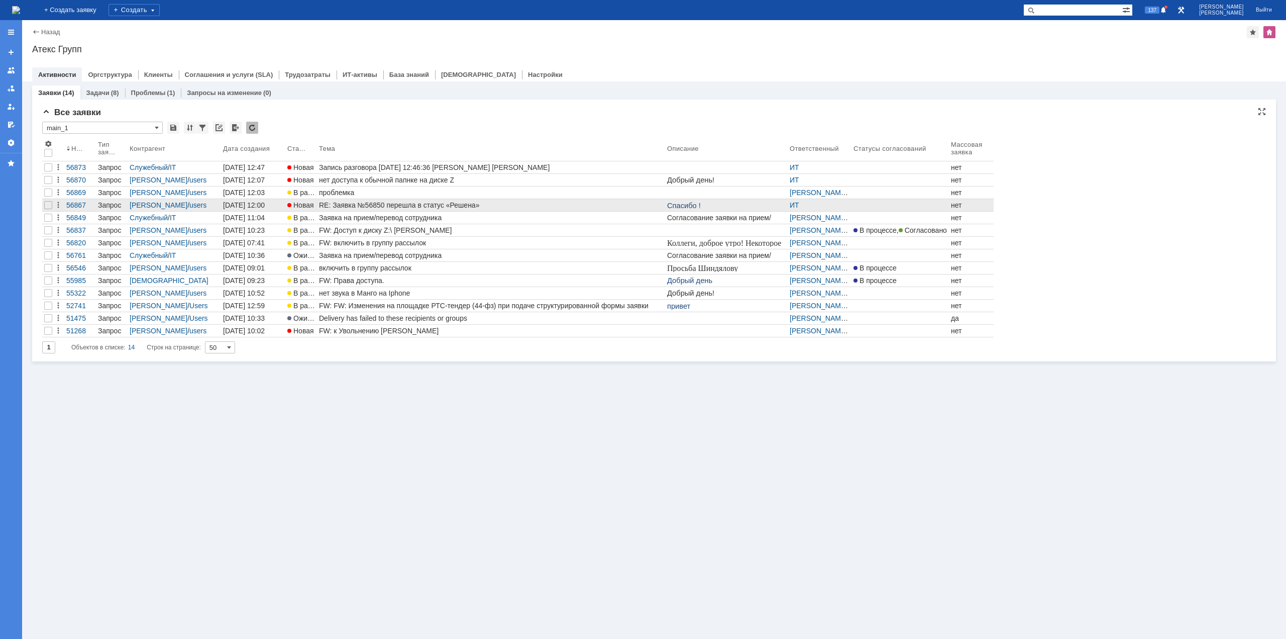
click at [344, 201] on div "RE: Заявка №56850 перешла в статус «Решена»" at bounding box center [491, 205] width 344 height 8
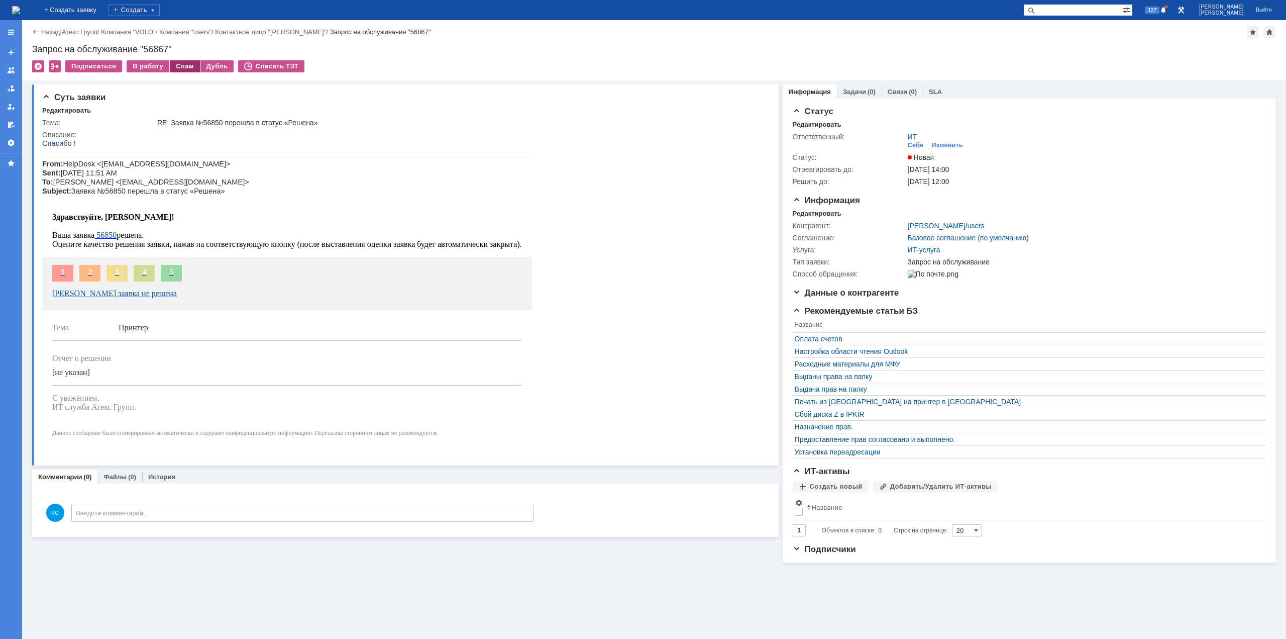
click at [183, 63] on div "Спам" at bounding box center [185, 66] width 30 height 12
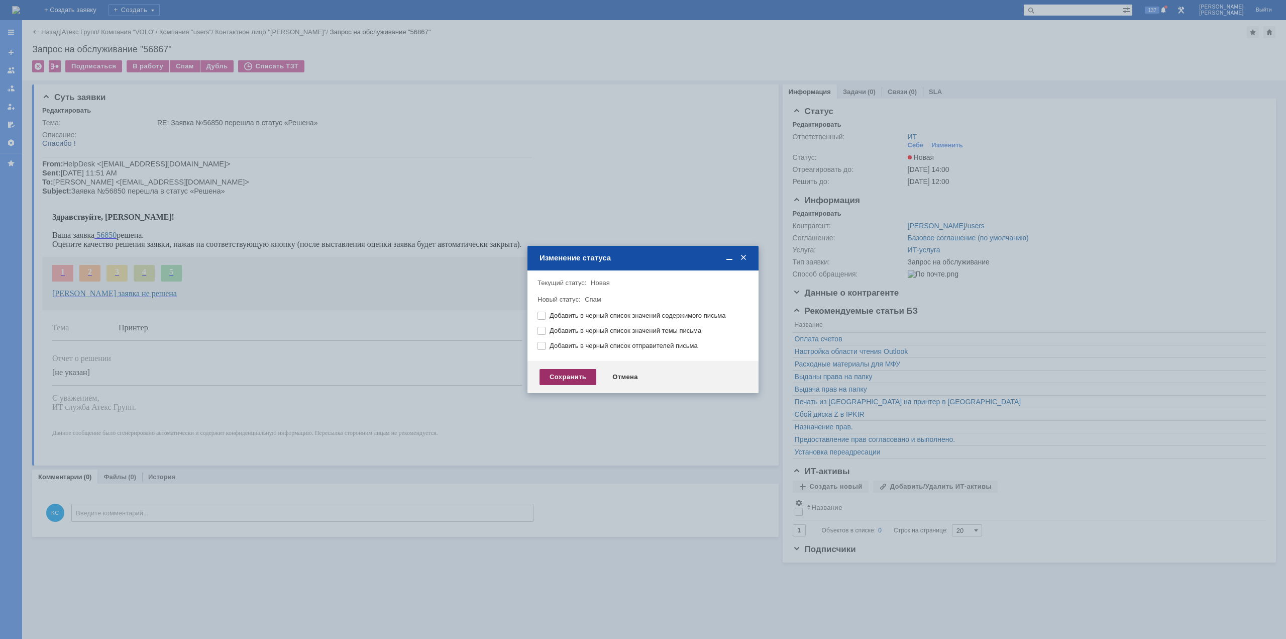
click at [588, 370] on div "Сохранить" at bounding box center [568, 377] width 57 height 16
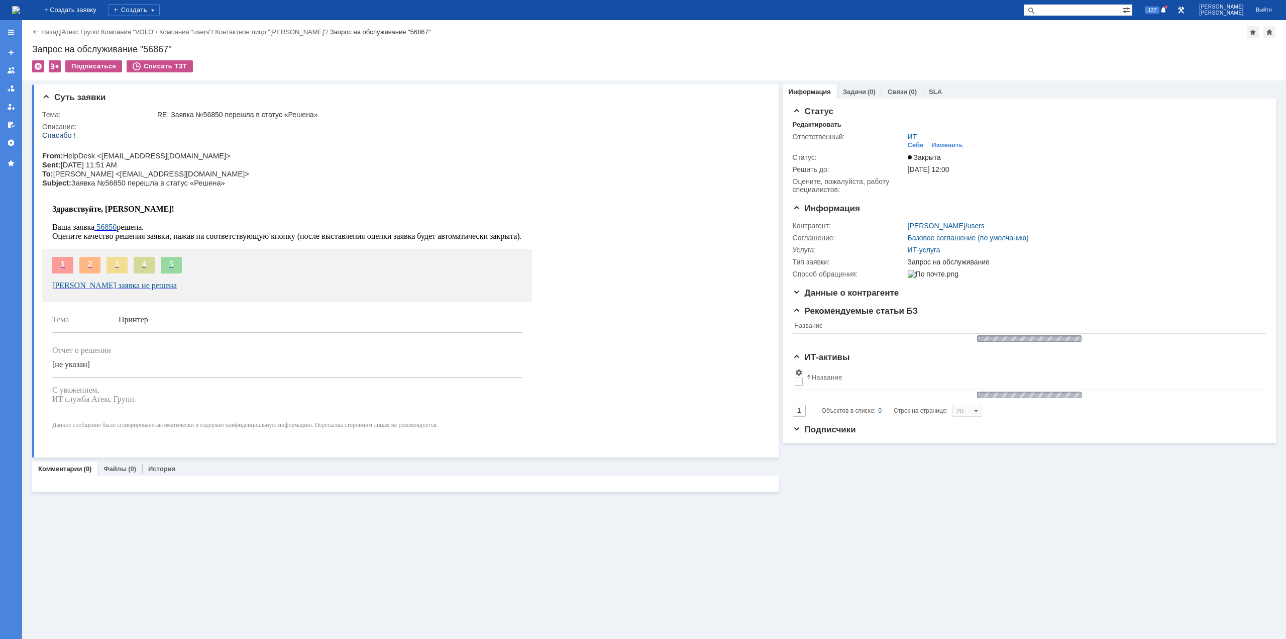
click at [20, 12] on img at bounding box center [16, 10] width 8 height 8
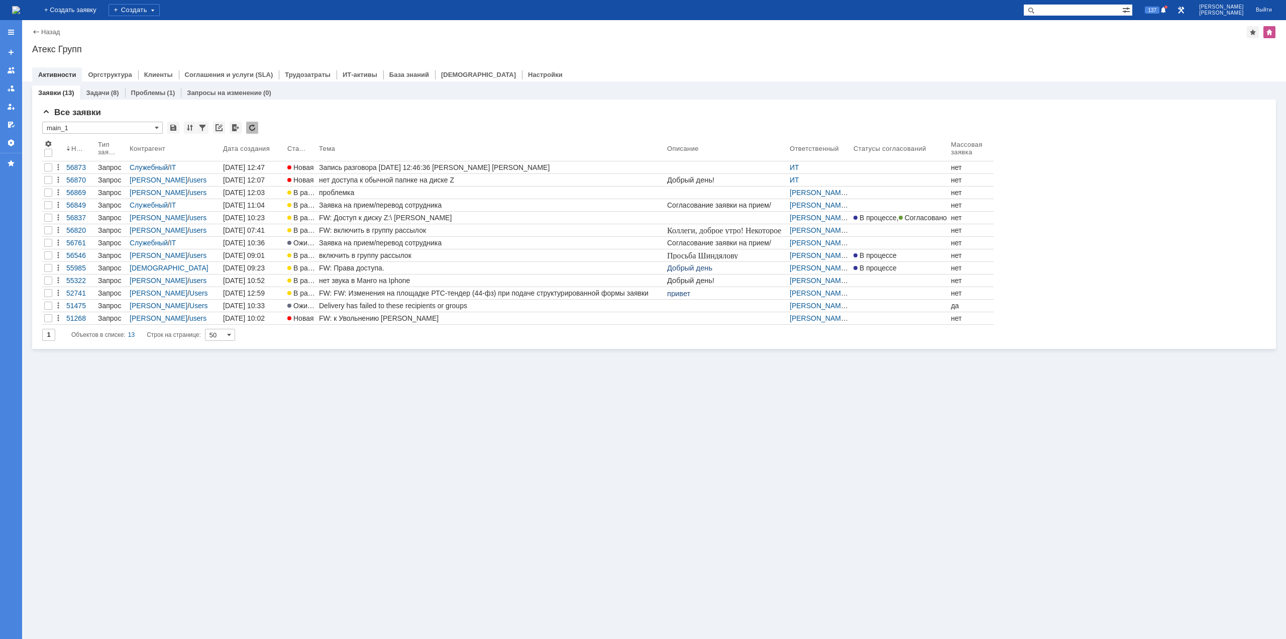
click at [409, 364] on div "Заявки (13) Задачи (8) Проблемы (1) Запросы на изменение (0) Все заявки * main_…" at bounding box center [654, 359] width 1264 height 557
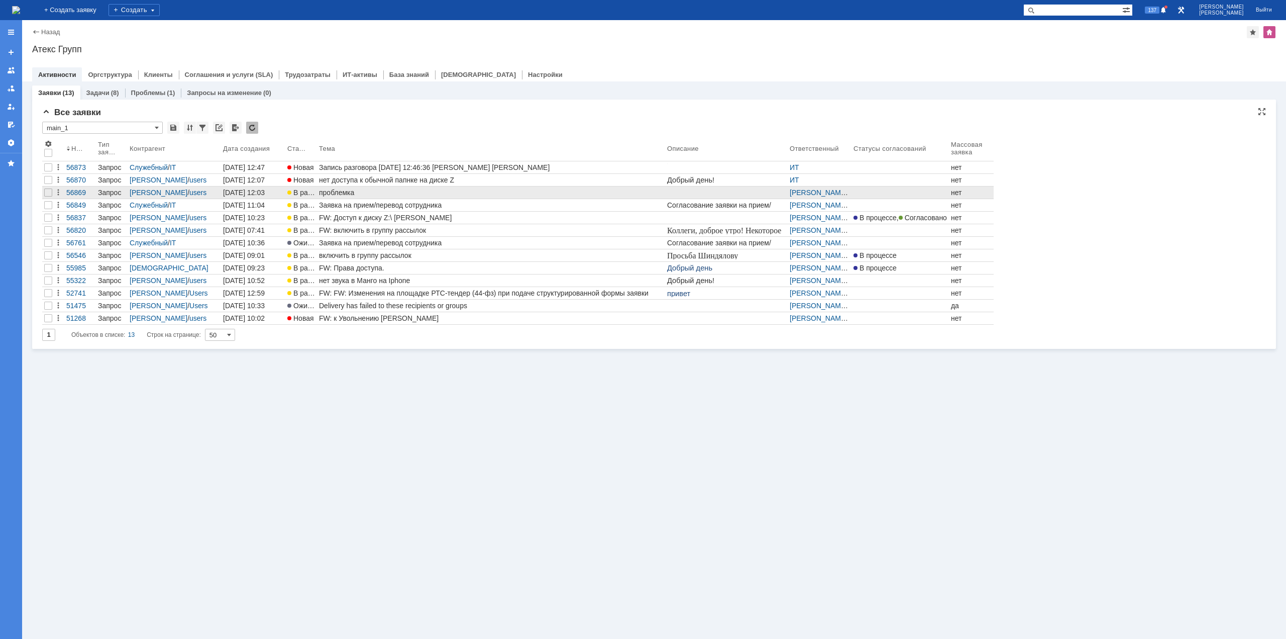
click at [375, 192] on div "проблемка" at bounding box center [491, 192] width 344 height 8
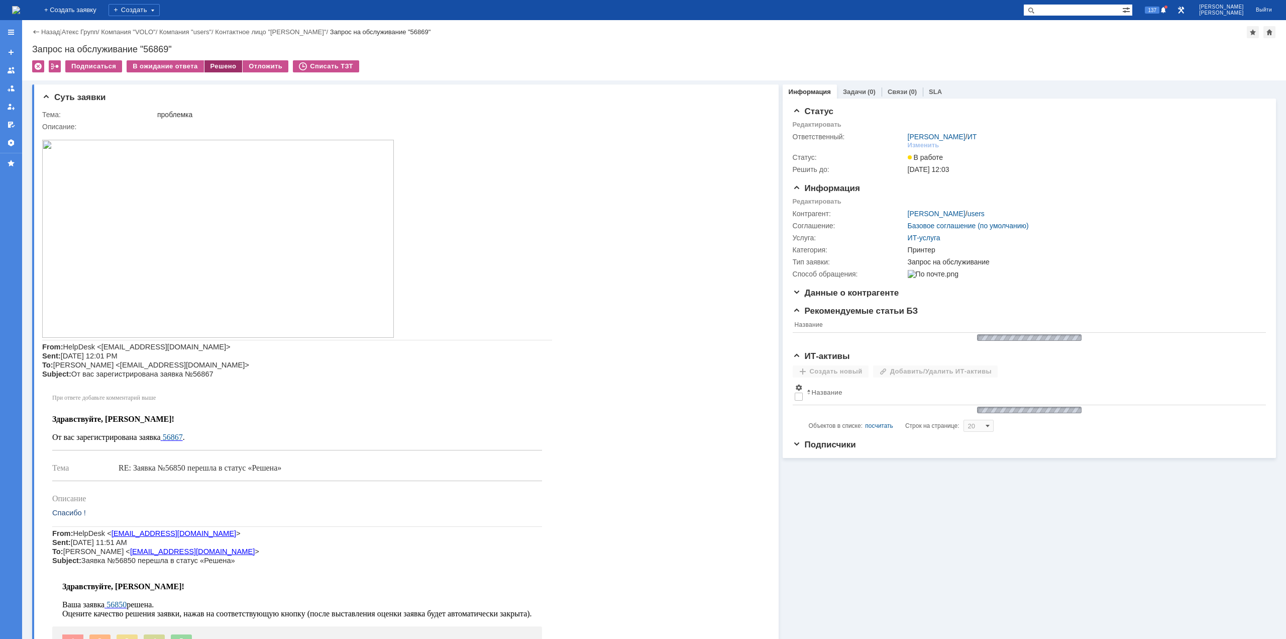
click at [223, 65] on div "Решено" at bounding box center [223, 66] width 38 height 12
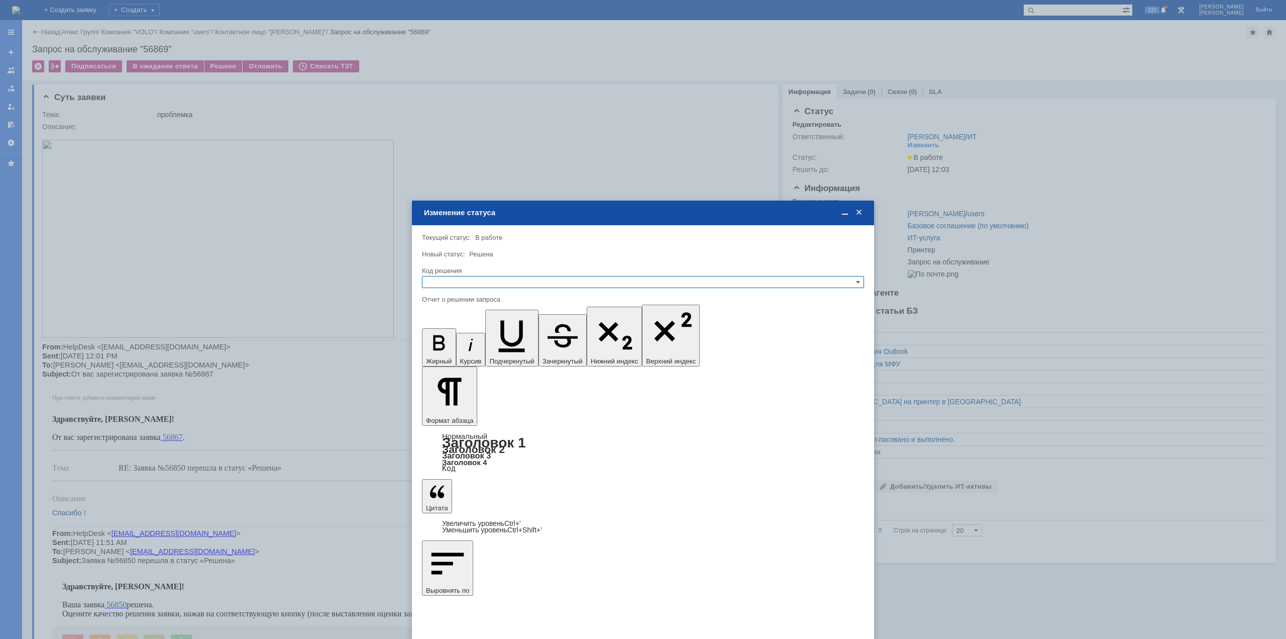
click at [491, 277] on input "text" at bounding box center [643, 282] width 442 height 12
click at [462, 334] on span "Решено" at bounding box center [643, 331] width 433 height 8
type input "Решено"
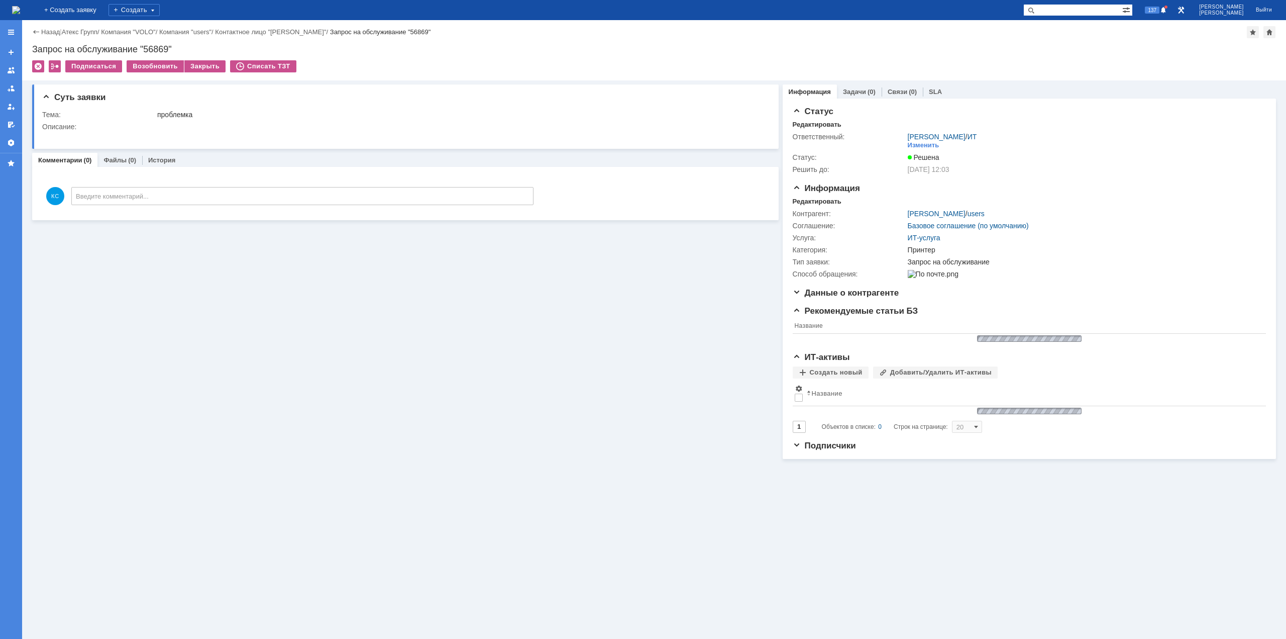
click at [20, 6] on img at bounding box center [16, 10] width 8 height 8
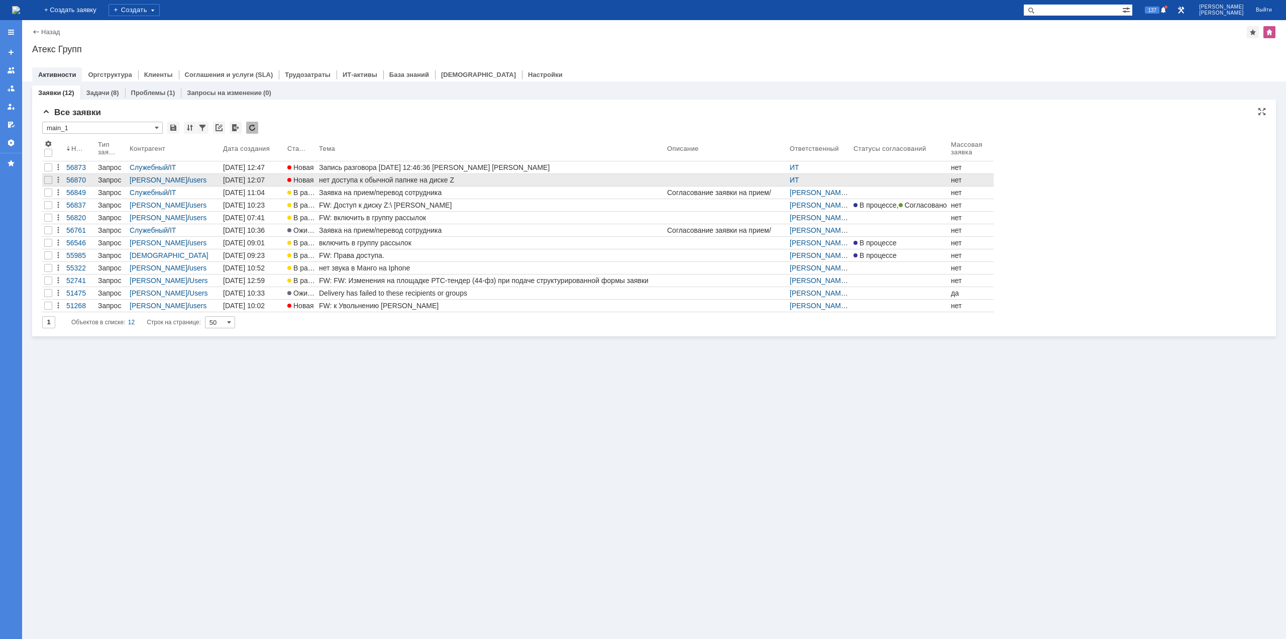
click at [448, 177] on div "нет доступа к обычной папнке на диске Z" at bounding box center [491, 180] width 344 height 8
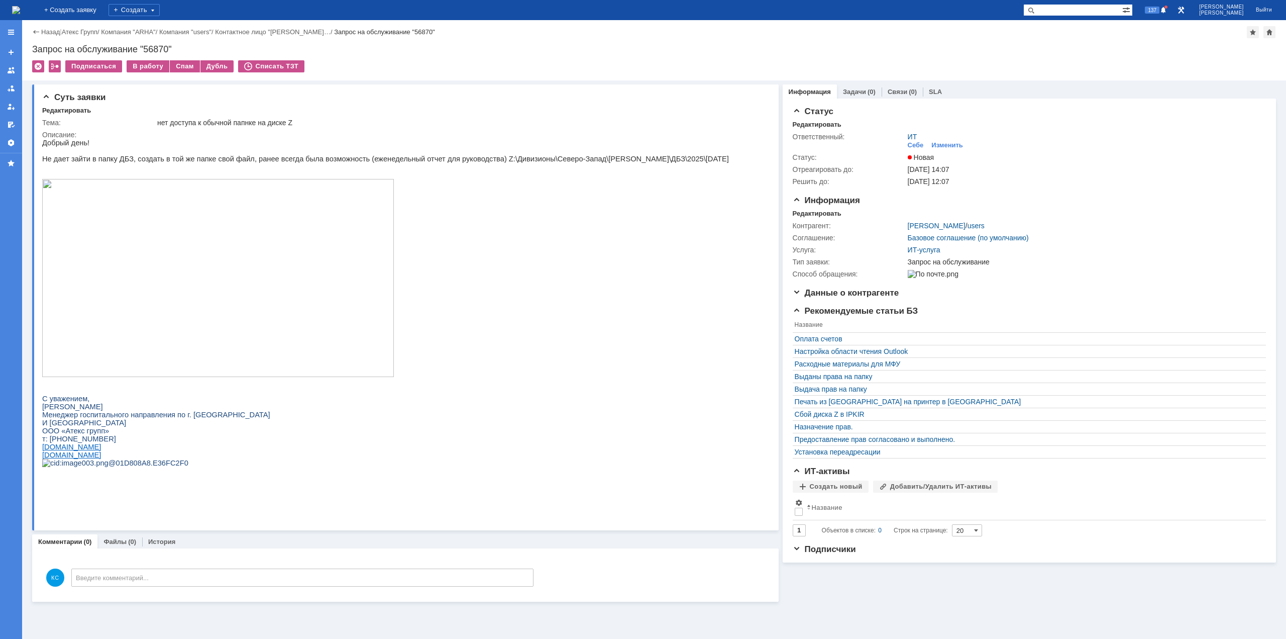
click at [218, 248] on img at bounding box center [218, 278] width 352 height 198
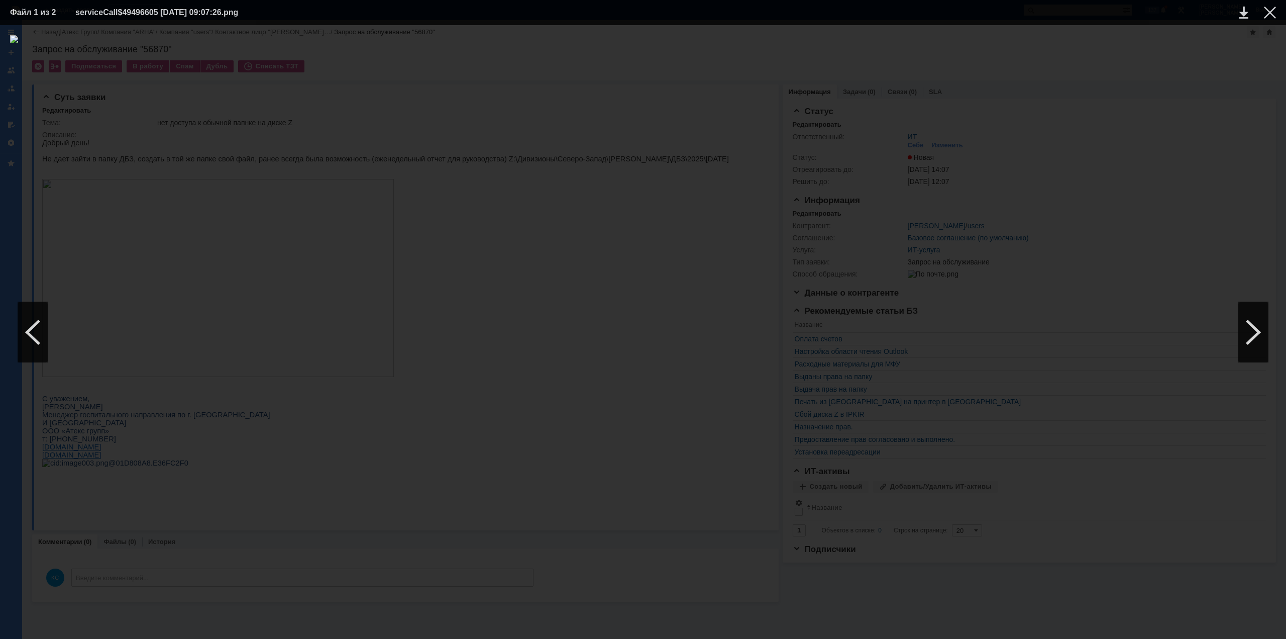
click at [1062, 148] on div at bounding box center [643, 331] width 1266 height 593
click at [1269, 16] on div at bounding box center [1270, 13] width 12 height 12
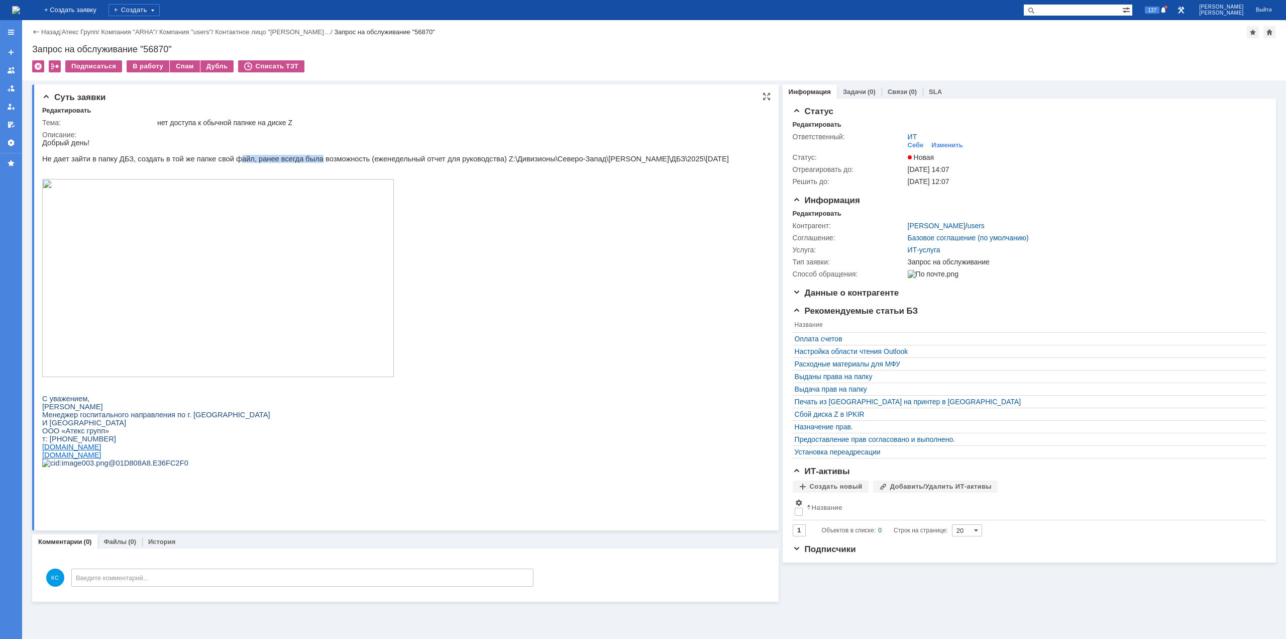
drag, startPoint x: 223, startPoint y: 162, endPoint x: 314, endPoint y: 162, distance: 90.9
click at [308, 162] on p "Не дает зайти в папку ДБЗ, создать в той же папке свой файл, ранее всегда была …" at bounding box center [385, 159] width 687 height 8
drag, startPoint x: 349, startPoint y: 161, endPoint x: 422, endPoint y: 162, distance: 72.9
click at [404, 162] on p "Не дает зайти в папку ДБЗ, создать в той же папке свой файл, ранее всегда была …" at bounding box center [385, 159] width 687 height 8
drag, startPoint x: 435, startPoint y: 163, endPoint x: 485, endPoint y: 165, distance: 50.3
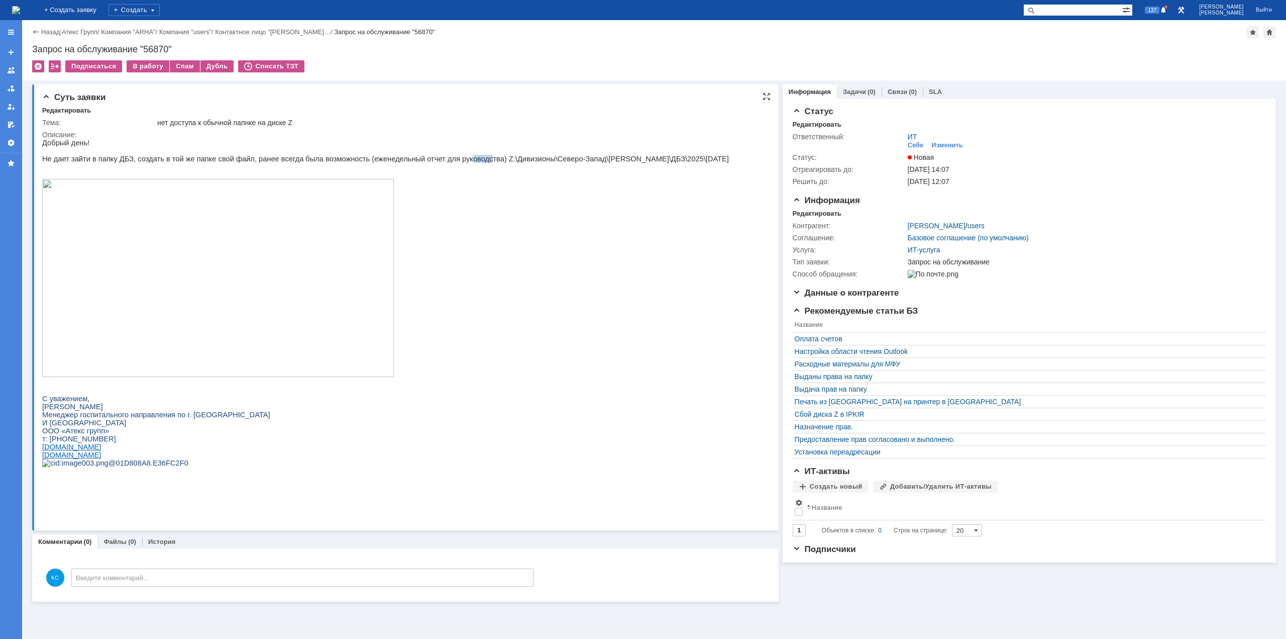
click at [472, 163] on p "Не дает зайти в папку ДБЗ, создать в той же папке свой файл, ранее всегда была …" at bounding box center [385, 159] width 687 height 8
drag, startPoint x: 521, startPoint y: 164, endPoint x: 529, endPoint y: 164, distance: 7.1
click at [526, 163] on p "Не дает зайти в папку ДБЗ, создать в той же папке свой файл, ранее всегда была …" at bounding box center [385, 159] width 687 height 8
click at [543, 162] on p "Не дает зайти в папку ДБЗ, создать в той же папке свой файл, ранее всегда была …" at bounding box center [385, 159] width 687 height 8
drag, startPoint x: 525, startPoint y: 162, endPoint x: 542, endPoint y: 162, distance: 17.1
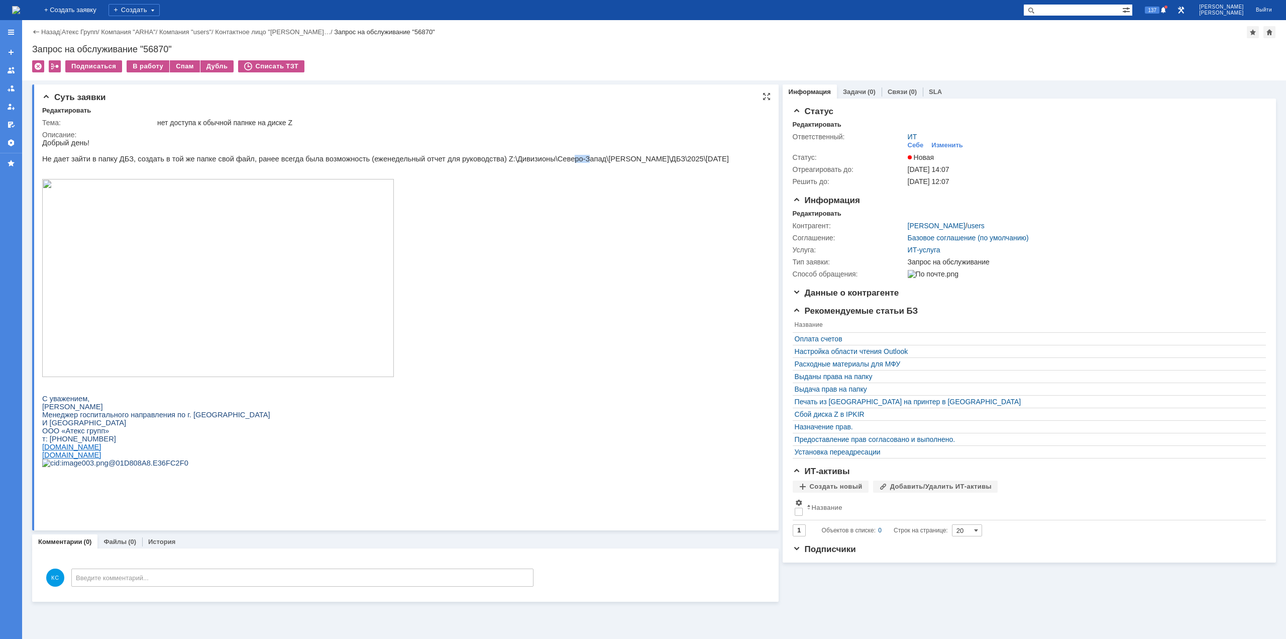
click at [542, 162] on p "Не дает зайти в папку ДБЗ, создать в той же папке свой файл, ранее всегда была …" at bounding box center [385, 159] width 687 height 8
drag, startPoint x: 566, startPoint y: 161, endPoint x: 589, endPoint y: 163, distance: 23.2
click at [589, 163] on p "Не дает зайти в папку ДБЗ, создать в той же папке свой файл, ранее всегда была …" at bounding box center [385, 159] width 687 height 8
click at [625, 163] on p "Не дает зайти в папку ДБЗ, создать в той же папке свой файл, ранее всегда была …" at bounding box center [385, 159] width 687 height 8
click at [341, 162] on p "Не дает зайти в папку ДБЗ, создать в той же папке свой файл, ранее всегда была …" at bounding box center [385, 159] width 687 height 8
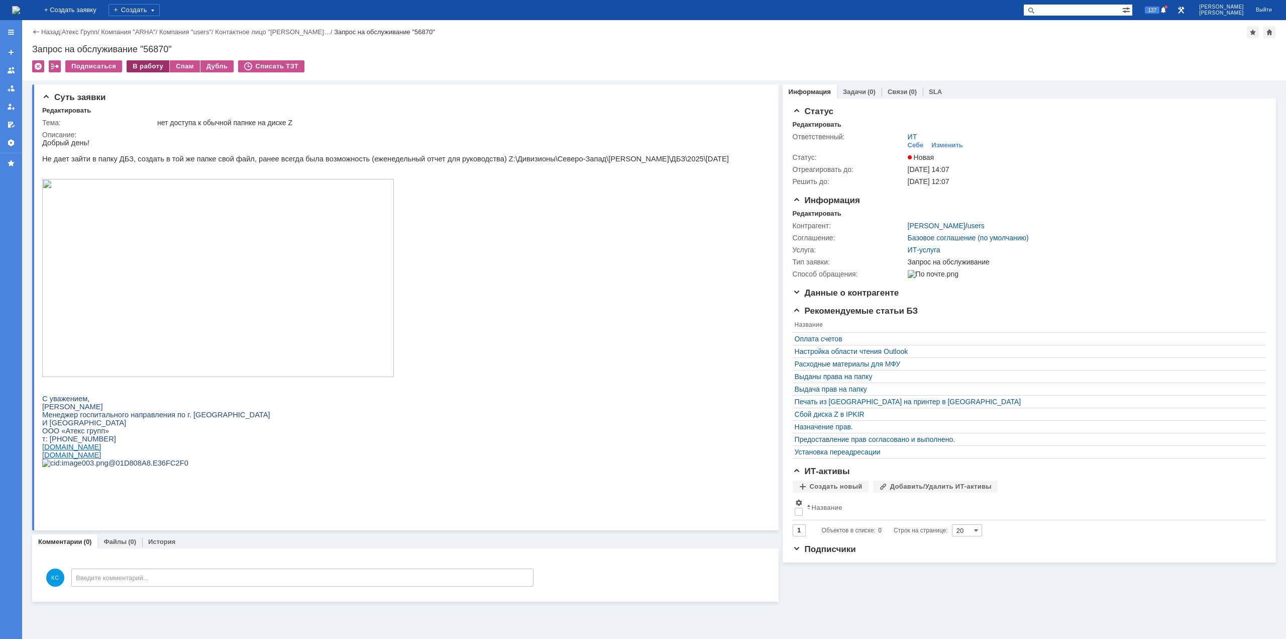
click at [143, 68] on div "В работу" at bounding box center [148, 66] width 43 height 12
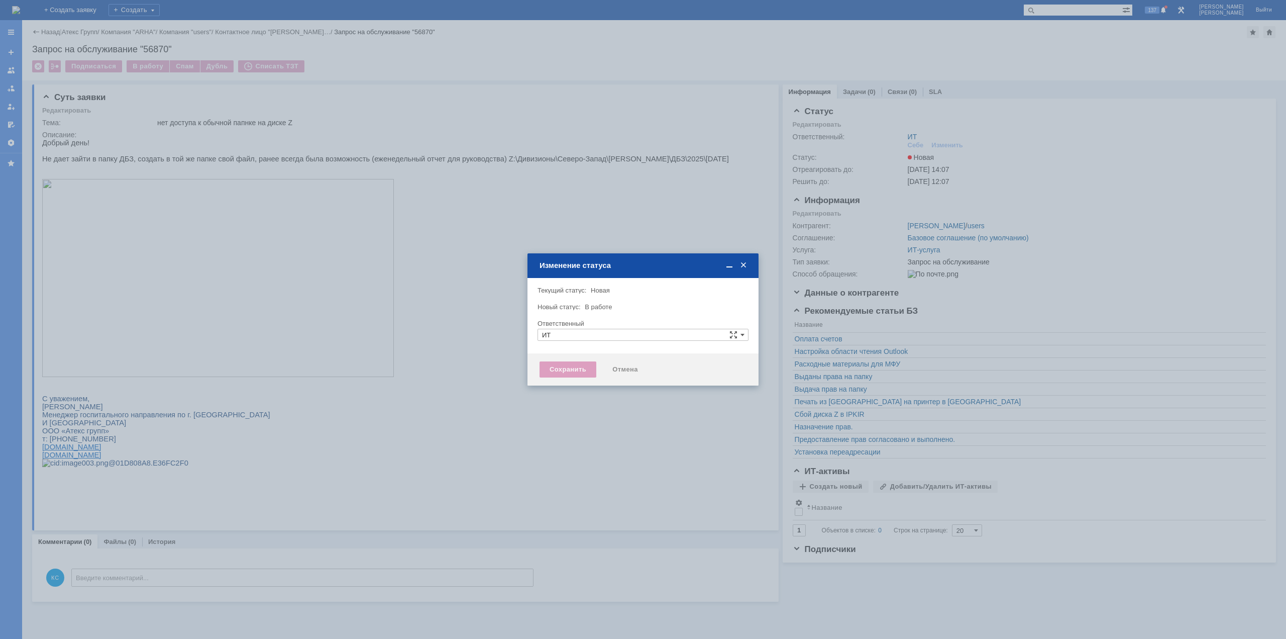
type input "[PERSON_NAME]"
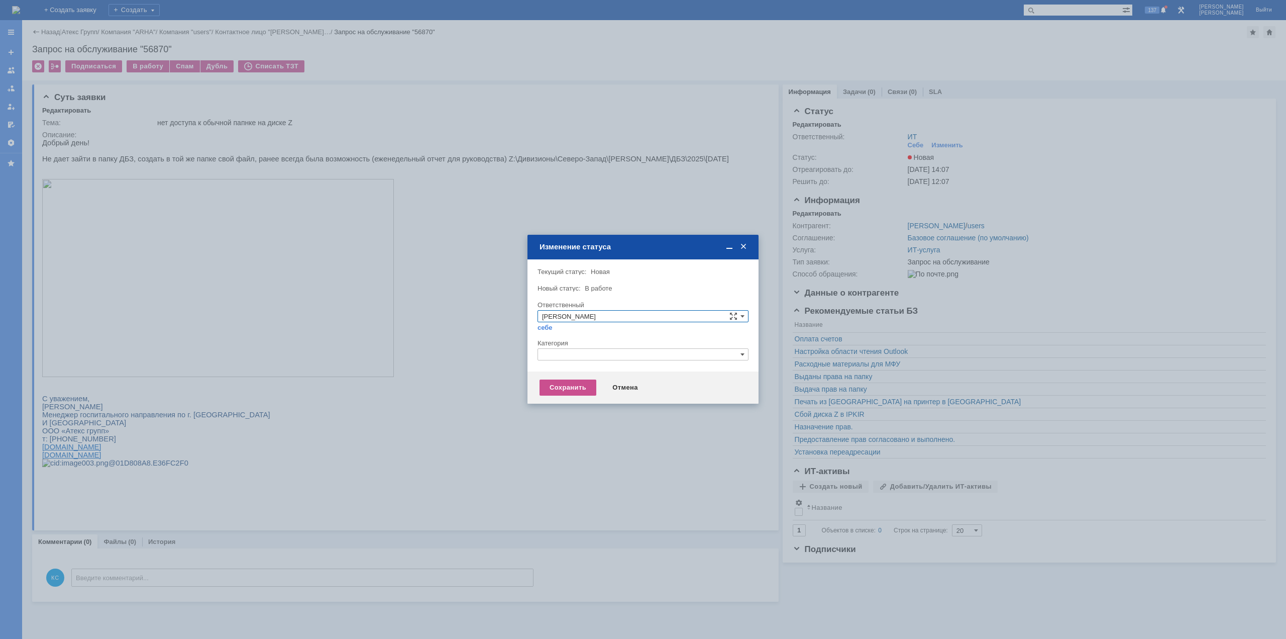
click at [564, 348] on div "Категория" at bounding box center [643, 344] width 211 height 10
click at [563, 351] on input "text" at bounding box center [643, 354] width 211 height 12
drag, startPoint x: 557, startPoint y: 355, endPoint x: 522, endPoint y: 349, distance: 35.6
click at [522, 349] on body "Идет загрузка, пожалуйста, подождите. На домашнюю + Создать заявку Создать 137 …" at bounding box center [643, 319] width 1286 height 639
click at [570, 400] on span "Назначение доступа (файловые ресурсы)" at bounding box center [643, 401] width 202 height 8
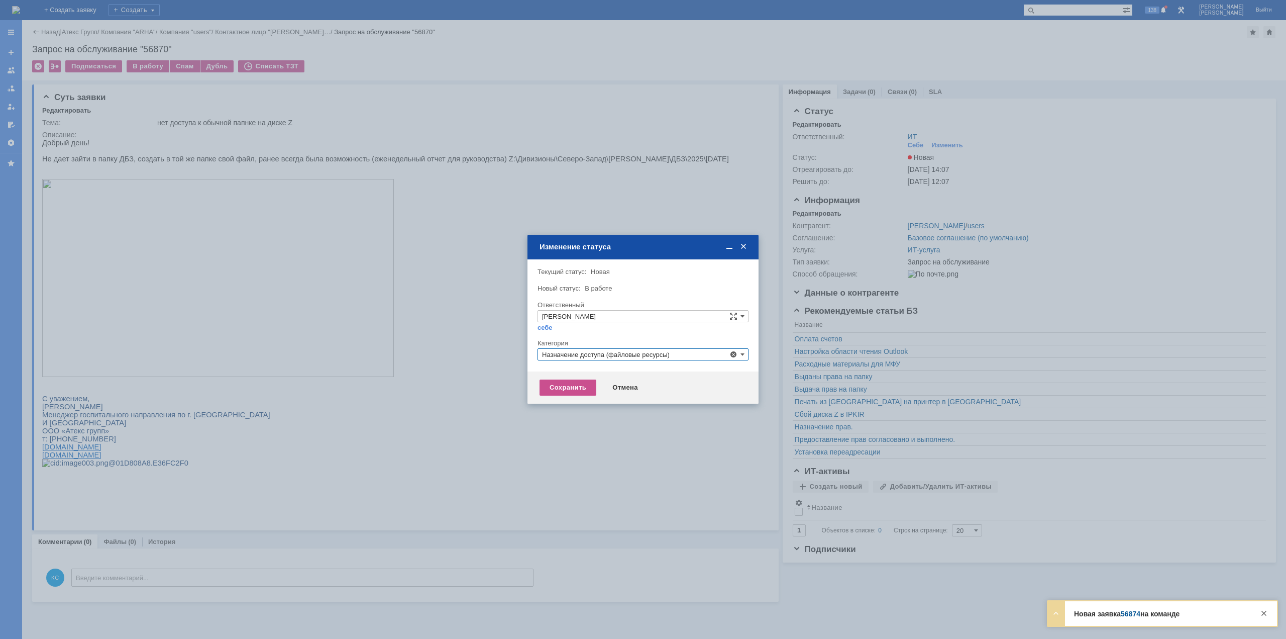
type input "Назначение доступа (файловые ресурсы)"
click at [560, 380] on div "Сохранить" at bounding box center [568, 387] width 57 height 16
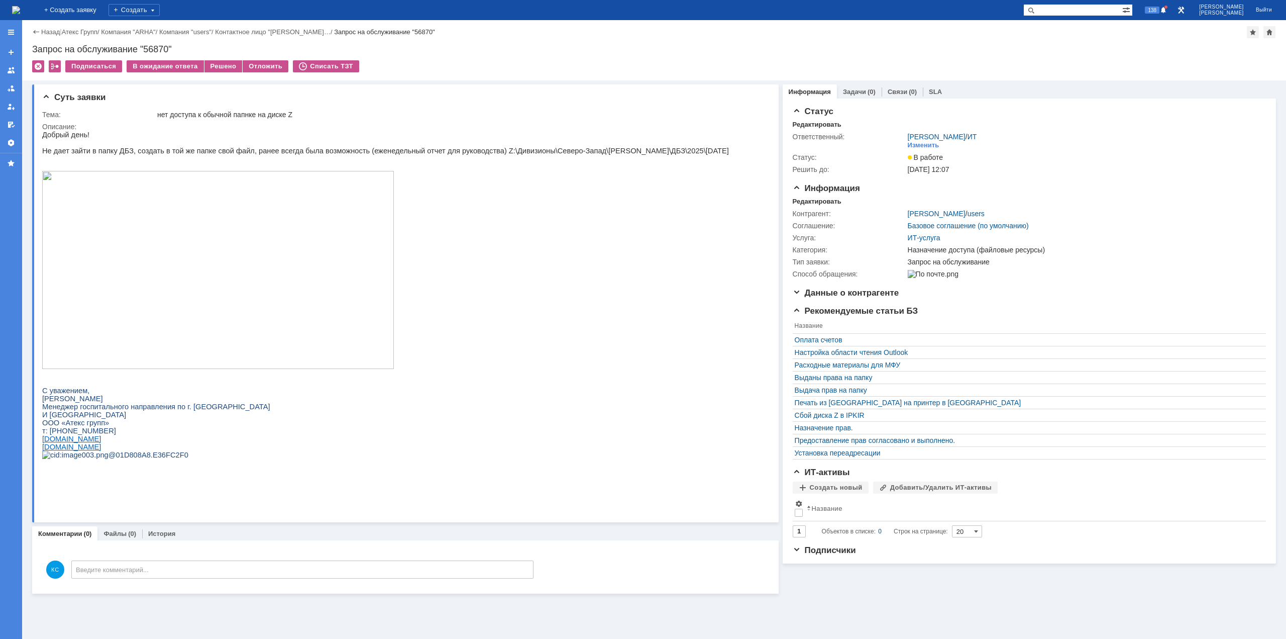
click at [20, 13] on img at bounding box center [16, 10] width 8 height 8
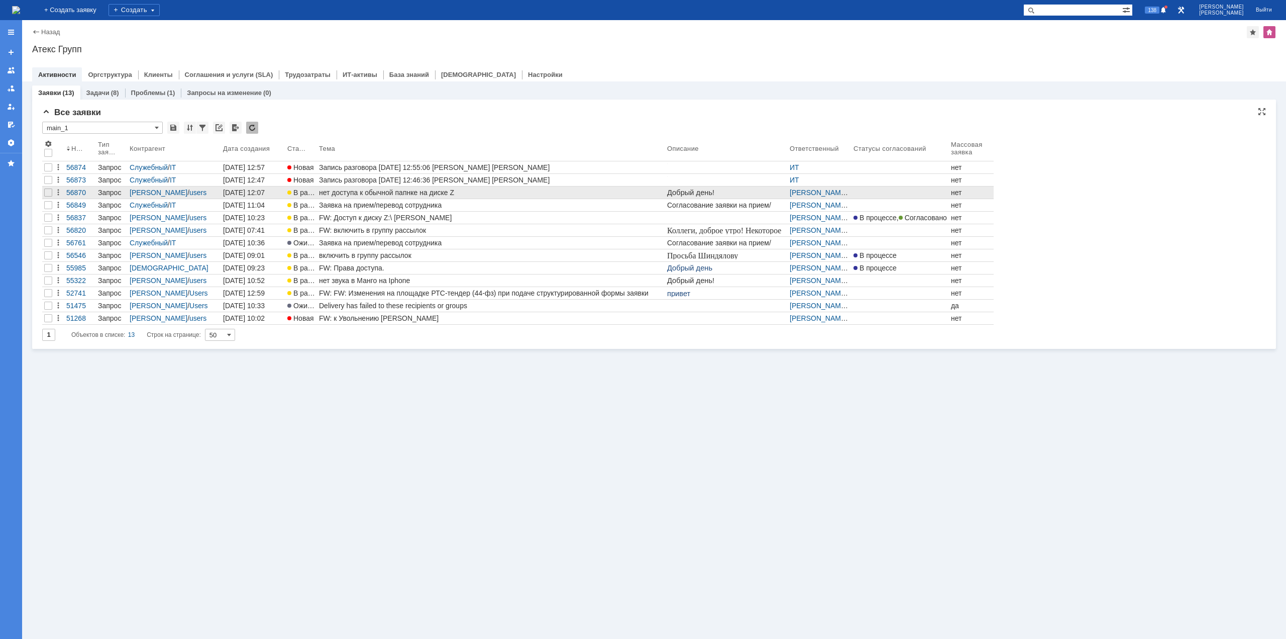
click at [363, 191] on div "нет доступа к обычной папнке на диске Z" at bounding box center [491, 192] width 344 height 8
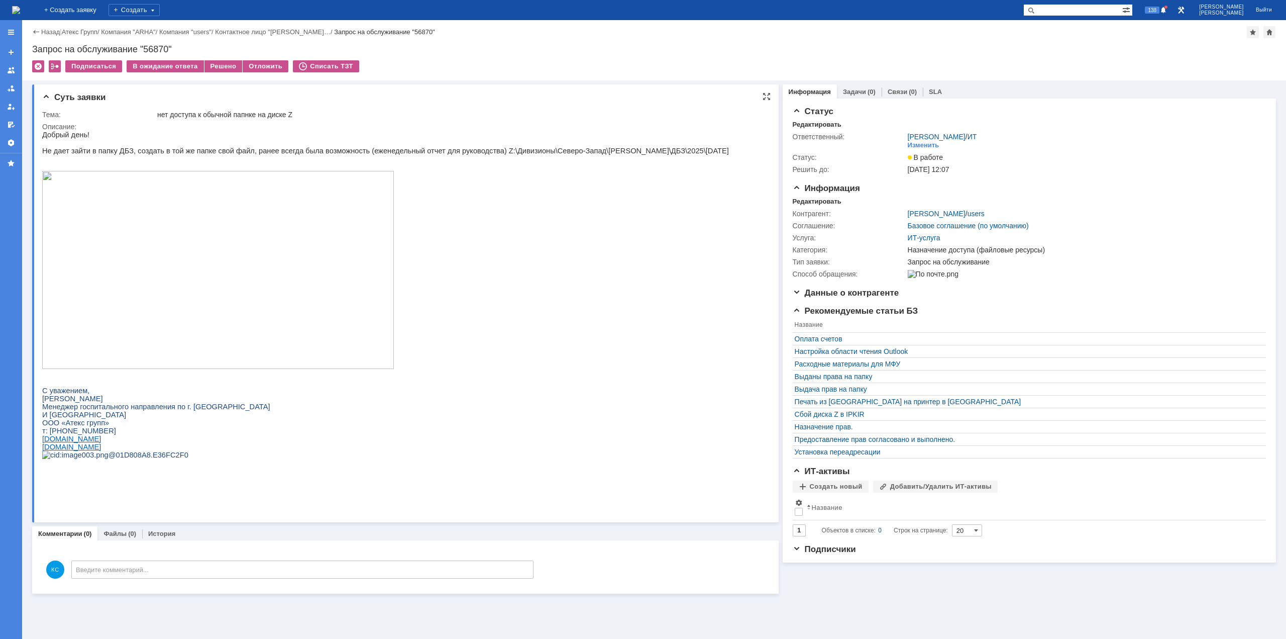
click at [216, 219] on img at bounding box center [218, 270] width 352 height 198
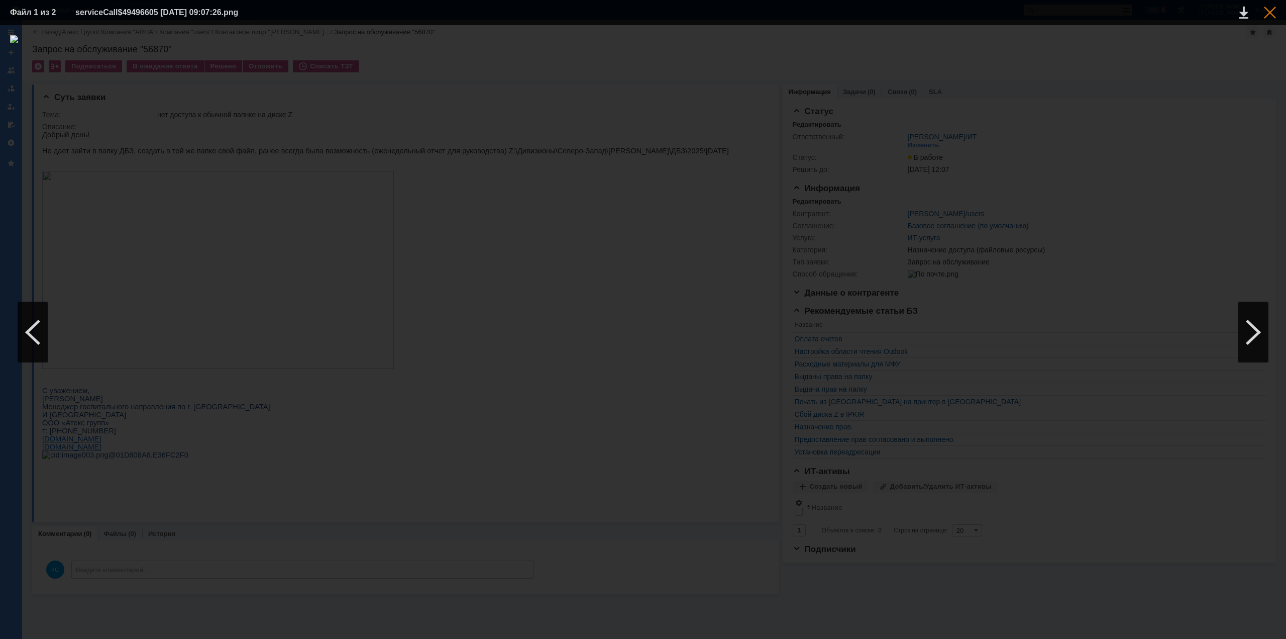
click at [1275, 11] on div at bounding box center [1270, 13] width 12 height 12
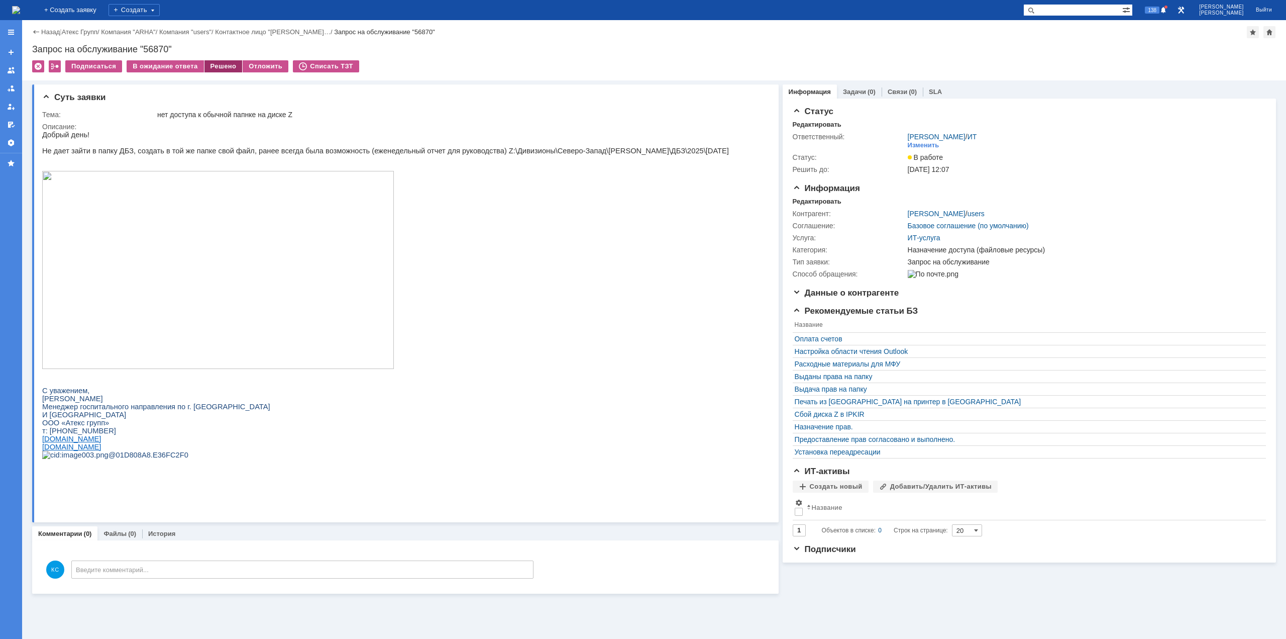
click at [214, 70] on div "Решено" at bounding box center [223, 66] width 38 height 12
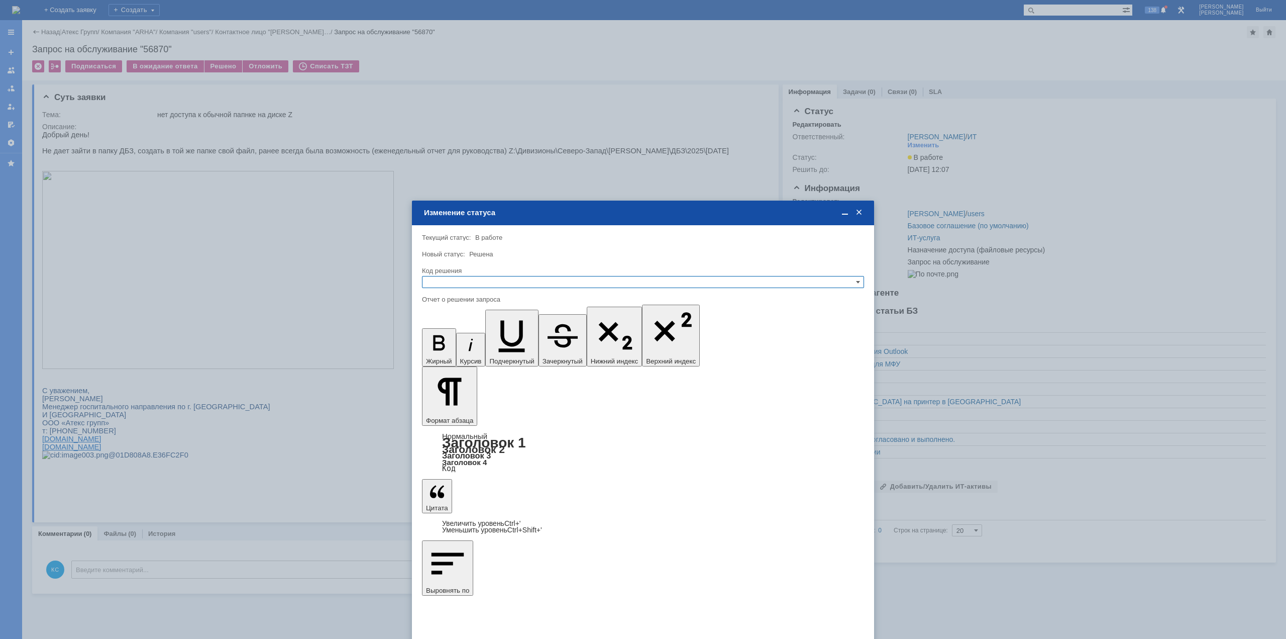
click at [484, 282] on input "text" at bounding box center [643, 282] width 442 height 12
click at [471, 326] on div "Решено" at bounding box center [643, 330] width 441 height 11
type input "Решено"
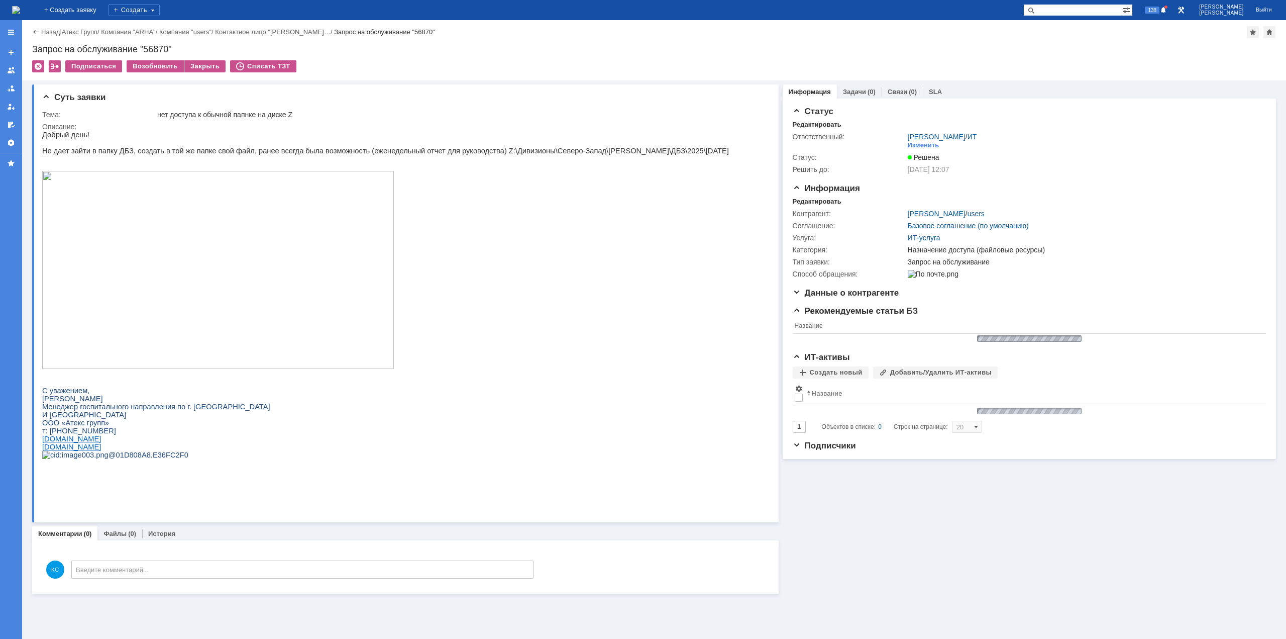
click at [20, 10] on img at bounding box center [16, 10] width 8 height 8
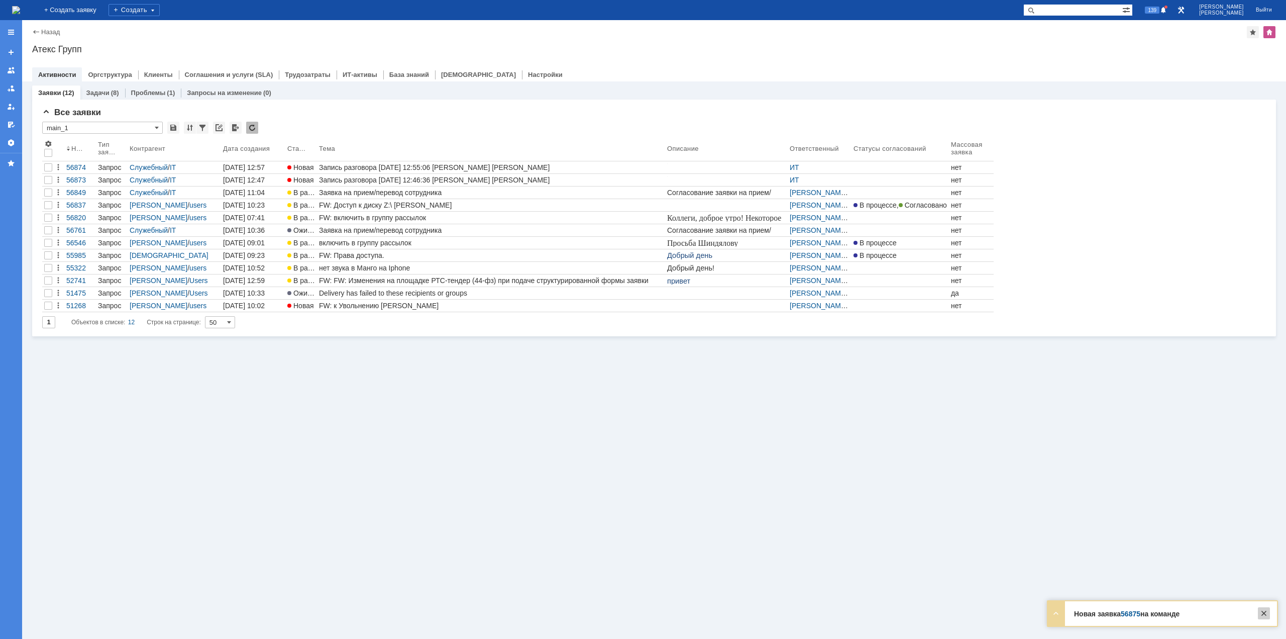
click at [1269, 616] on div at bounding box center [1264, 613] width 12 height 12
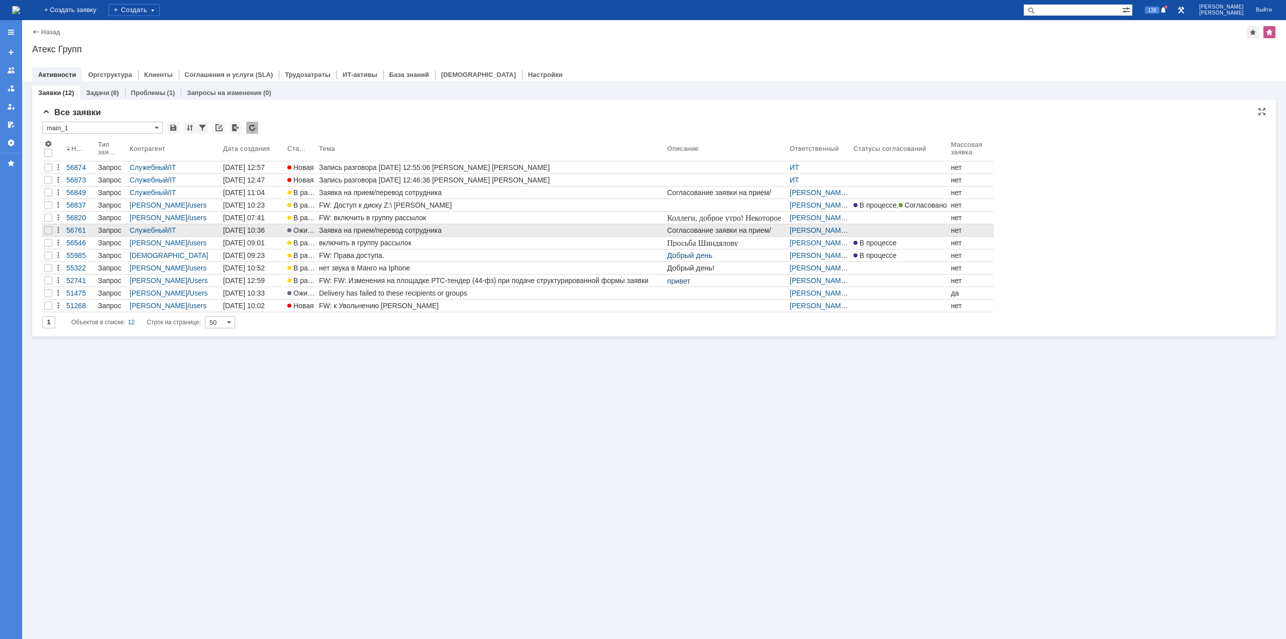
click at [313, 228] on span "Ожидает ответа контрагента" at bounding box center [336, 230] width 99 height 8
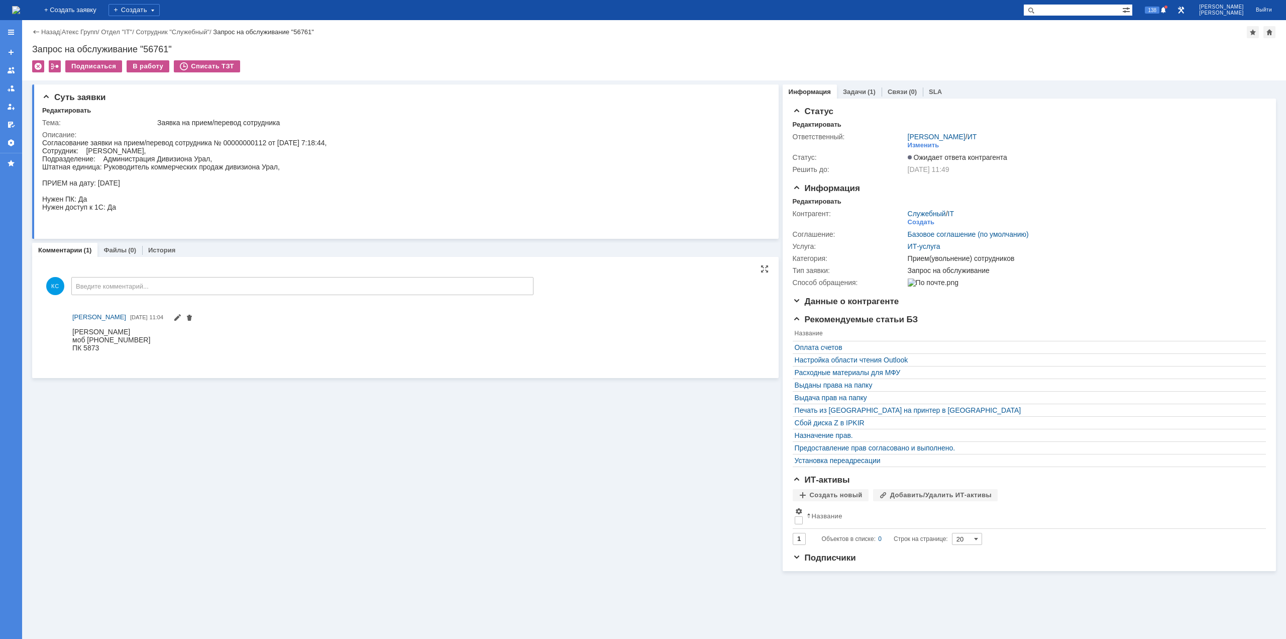
click at [177, 374] on div "Комментарии Добавить комментарий КС Введите комментарий... 1 Всего комментариев…" at bounding box center [405, 321] width 726 height 113
click at [162, 159] on div "Согласование заявки на прием/перевод сотрудника № 00000000112 от [DATE] 7:18:44…" at bounding box center [184, 183] width 284 height 88
click at [178, 165] on div "Согласование заявки на прием/перевод сотрудника № 00000000112 от [DATE] 7:18:44…" at bounding box center [184, 183] width 284 height 88
drag, startPoint x: 200, startPoint y: 169, endPoint x: 221, endPoint y: 167, distance: 20.2
click at [219, 167] on div "Согласование заявки на прием/перевод сотрудника № 00000000112 от [DATE] 7:18:44…" at bounding box center [184, 183] width 284 height 88
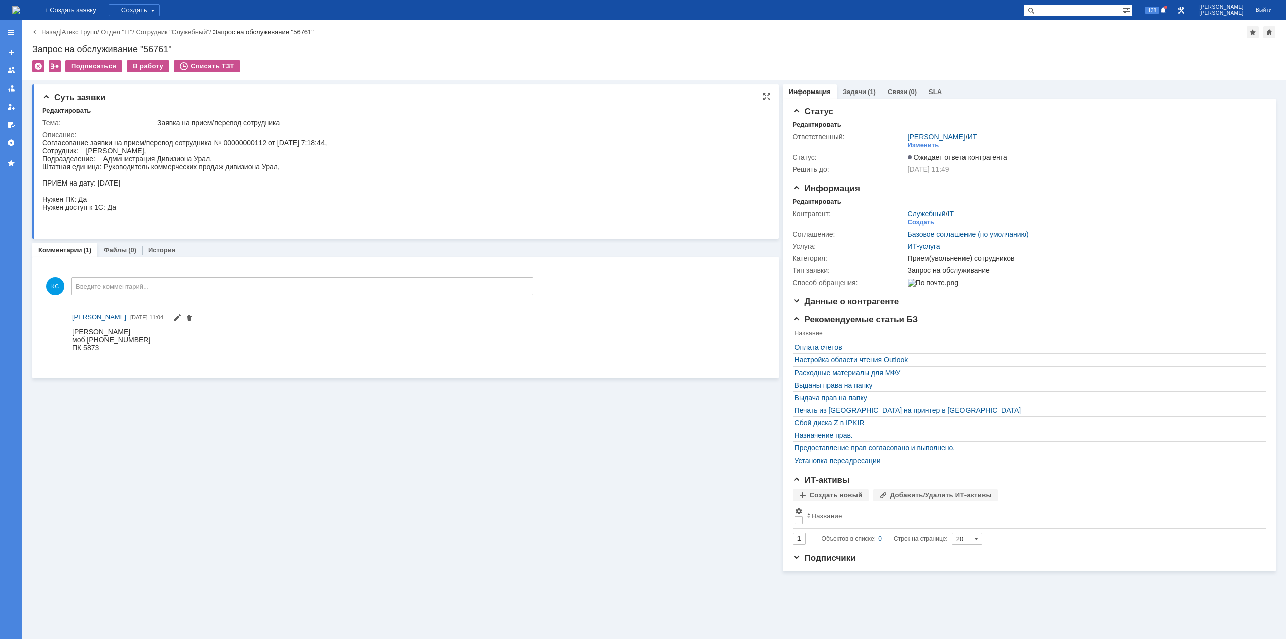
click at [231, 166] on div "Согласование заявки на прием/перевод сотрудника № 00000000112 от [DATE] 7:18:44…" at bounding box center [184, 183] width 284 height 88
drag, startPoint x: 142, startPoint y: 331, endPoint x: 163, endPoint y: 336, distance: 22.2
click at [150, 336] on body "[PERSON_NAME] [PHONE_NUMBER] ПК 5873" at bounding box center [111, 343] width 78 height 32
click at [136, 343] on div "ПК 5873" at bounding box center [111, 347] width 78 height 8
drag, startPoint x: 96, startPoint y: 350, endPoint x: 84, endPoint y: 346, distance: 12.7
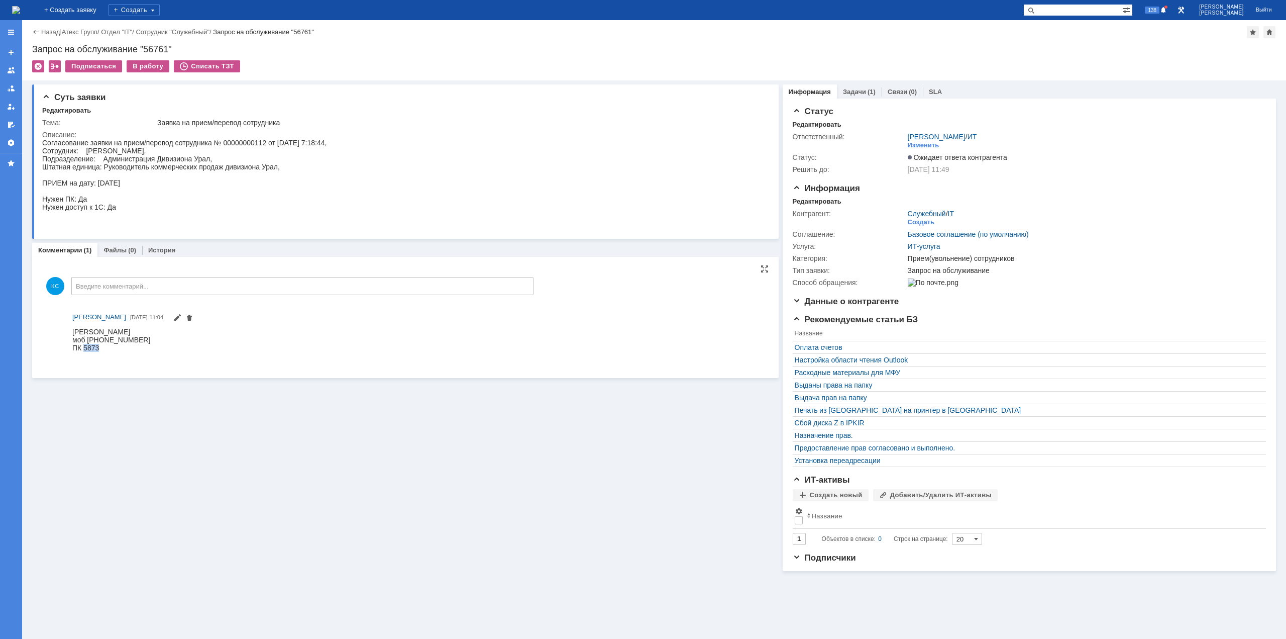
click at [84, 346] on div "ПК 5873" at bounding box center [111, 347] width 78 height 8
click at [20, 9] on img at bounding box center [16, 10] width 8 height 8
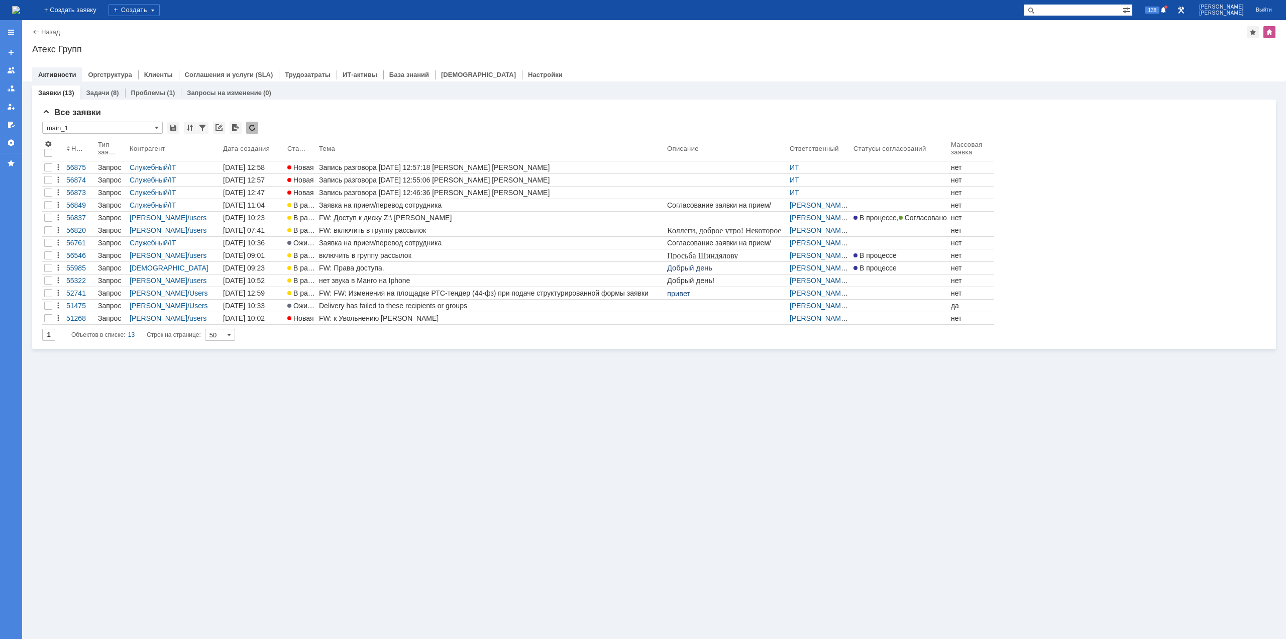
click at [428, 416] on div "Заявки (13) Задачи (8) Проблемы (1) Запросы на изменение (0) Все заявки * main_…" at bounding box center [654, 359] width 1264 height 557
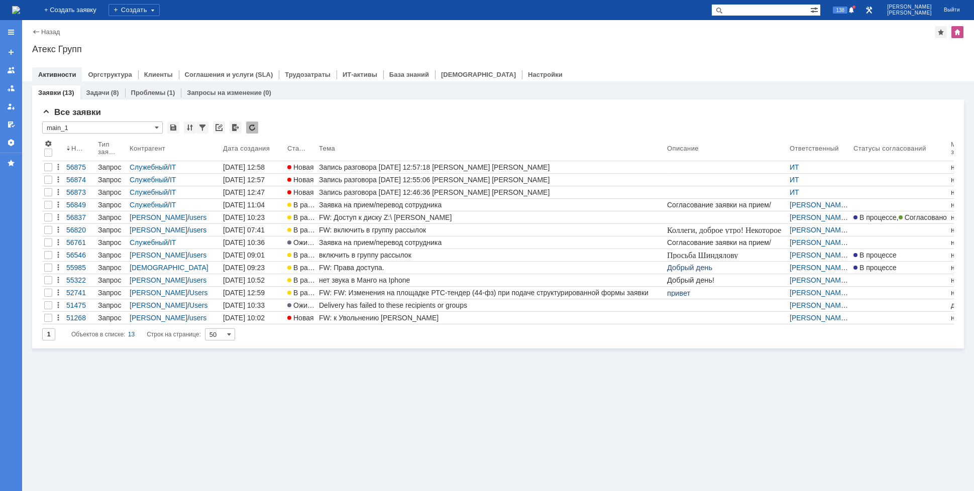
click at [472, 419] on div "Заявки (13) Задачи (8) Проблемы (1) Запросы на изменение (0) Все заявки * main_…" at bounding box center [498, 286] width 952 height 410
click at [368, 381] on div "Заявки (13) Задачи (8) Проблемы (1) Запросы на изменение (0) Все заявки * main_…" at bounding box center [498, 286] width 952 height 410
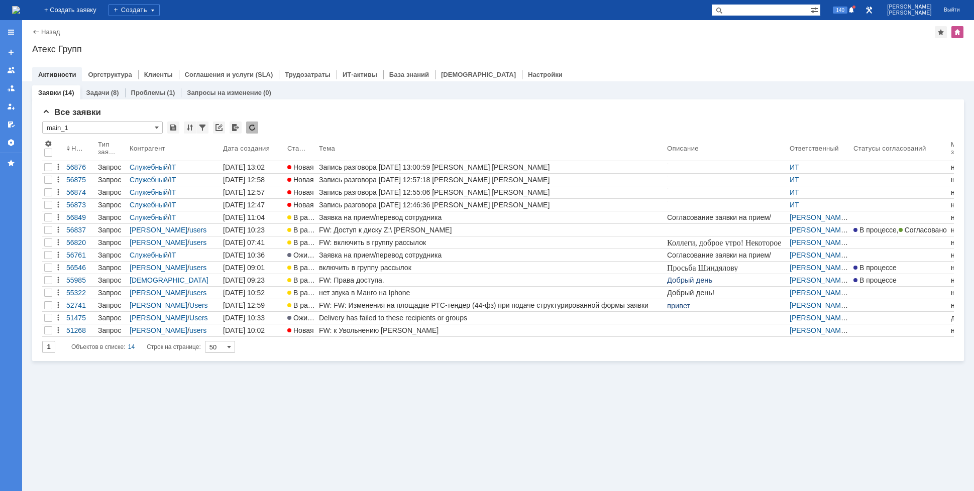
click at [296, 406] on div "Заявки (14) Задачи (8) Проблемы (1) Запросы на изменение (0) Все заявки * main_…" at bounding box center [498, 286] width 952 height 410
click at [613, 472] on div "Заявки (14) Задачи (8) Проблемы (1) Запросы на изменение (0) Все заявки * main_…" at bounding box center [498, 286] width 952 height 410
click at [20, 13] on img at bounding box center [16, 10] width 8 height 8
click at [20, 11] on img at bounding box center [16, 10] width 8 height 8
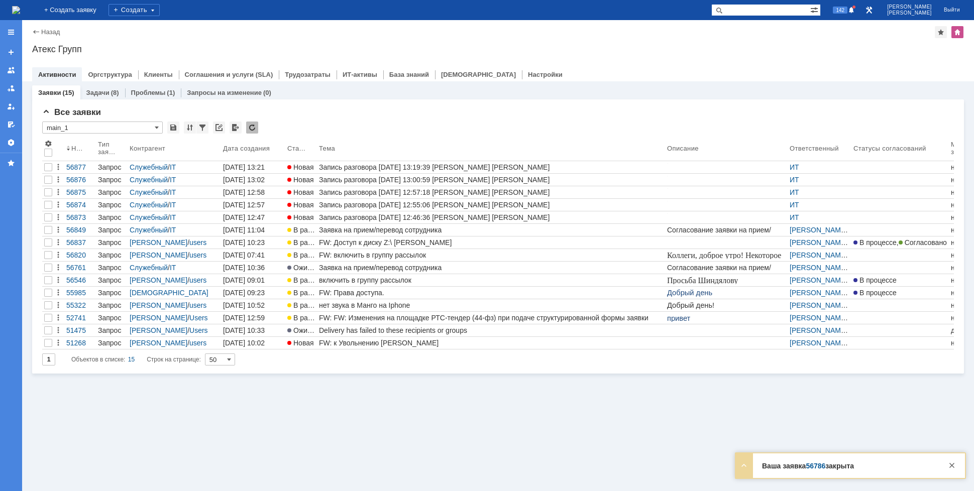
click at [20, 6] on img at bounding box center [16, 10] width 8 height 8
click at [622, 413] on div "Заявки (15) Задачи (8) Проблемы (1) Запросы на изменение (0) Все заявки * main_…" at bounding box center [498, 286] width 952 height 410
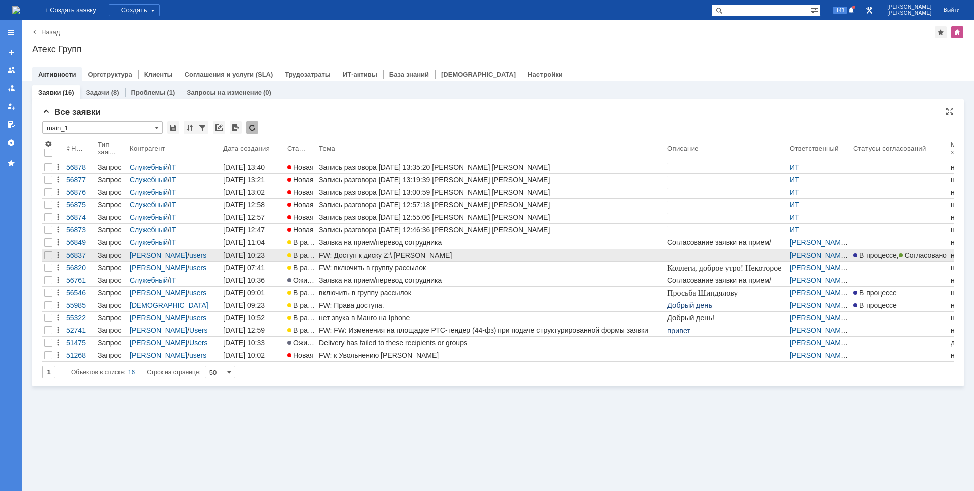
click at [416, 257] on div "FW: Доступ к диску Z:\ [PERSON_NAME]" at bounding box center [491, 255] width 344 height 8
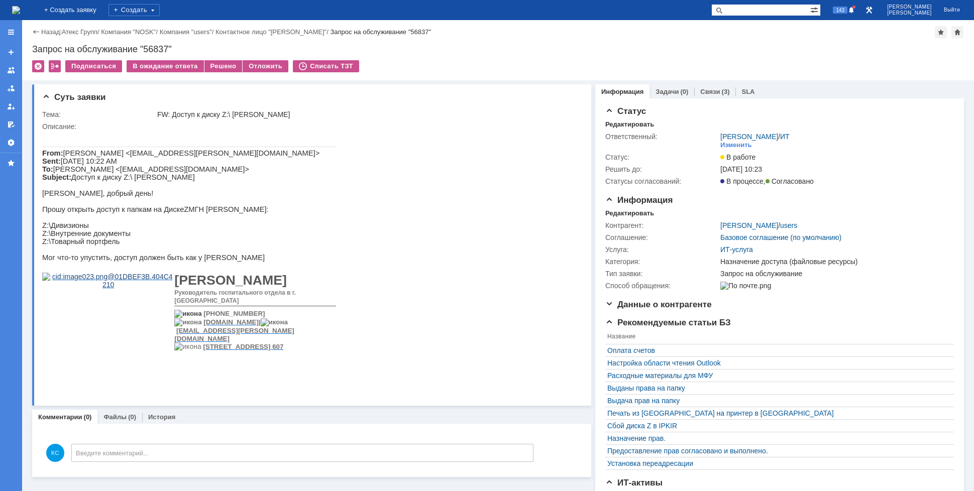
click at [708, 96] on div "Связи (3)" at bounding box center [714, 91] width 41 height 15
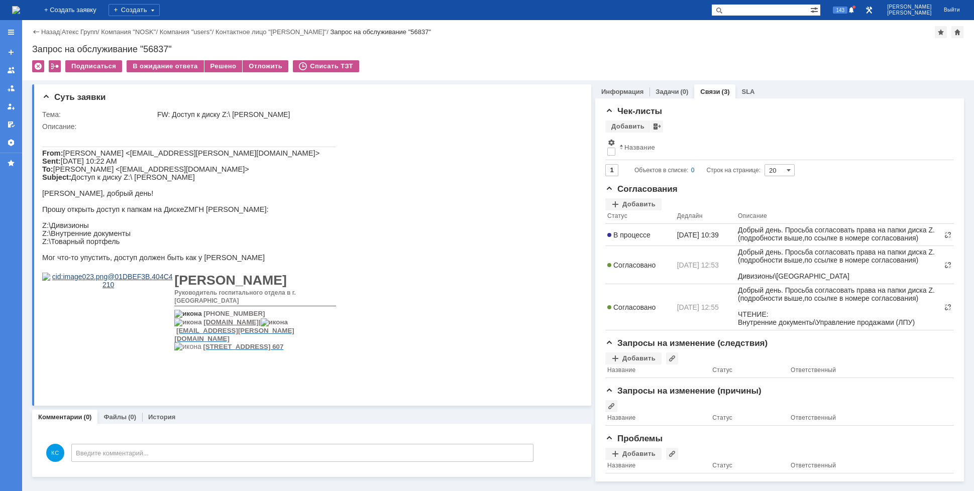
click at [20, 9] on img at bounding box center [16, 10] width 8 height 8
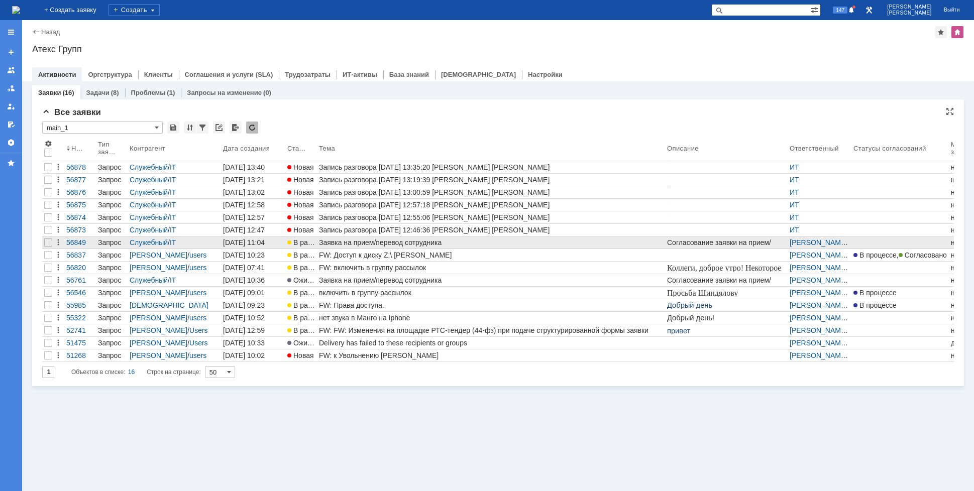
click at [429, 246] on div "Заявка на прием/перевод сотрудника" at bounding box center [491, 243] width 344 height 8
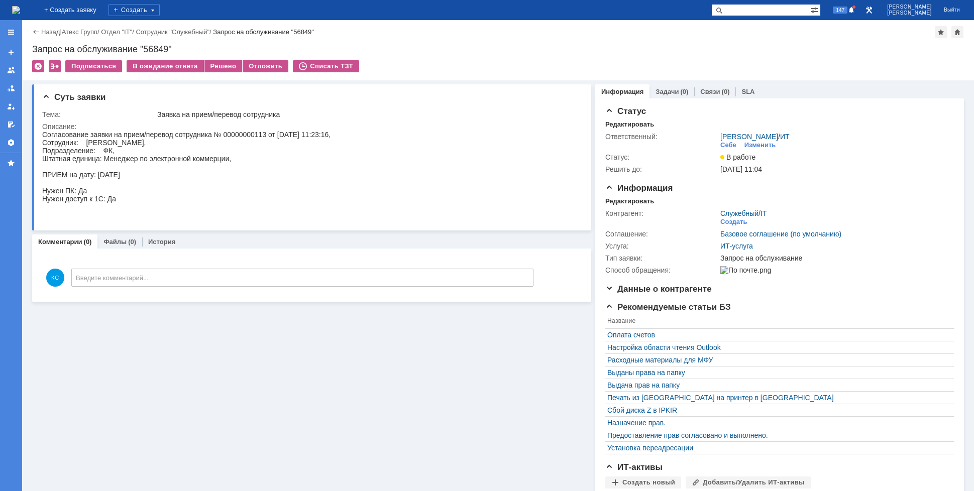
click at [20, 14] on img at bounding box center [16, 10] width 8 height 8
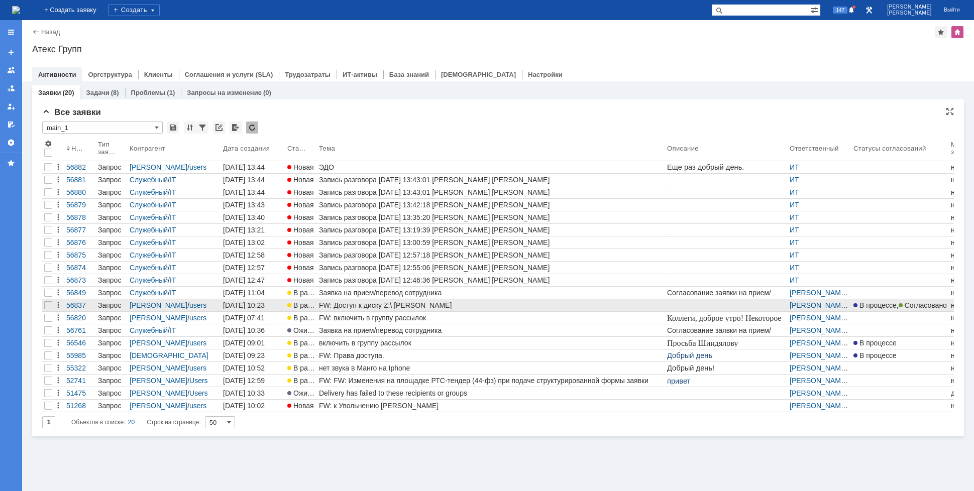
click at [414, 306] on div "FW: Доступ к диску Z:\ [PERSON_NAME]" at bounding box center [491, 305] width 344 height 8
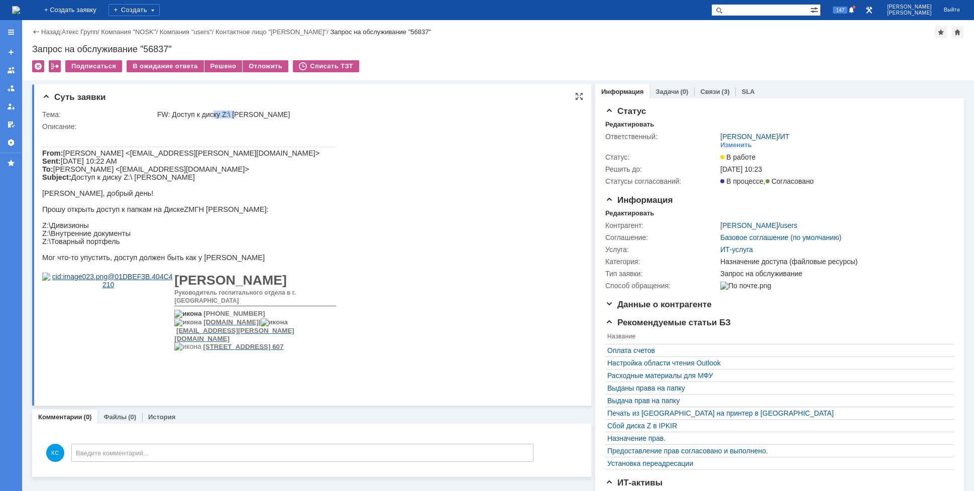
drag, startPoint x: 214, startPoint y: 111, endPoint x: 237, endPoint y: 114, distance: 23.8
click at [237, 114] on div "FW: Доступ к диску Z:\ [PERSON_NAME]" at bounding box center [366, 115] width 418 height 8
click at [245, 114] on div "FW: Доступ к диску Z:\ [PERSON_NAME]" at bounding box center [366, 115] width 418 height 8
click at [251, 112] on div "FW: Доступ к диску Z:\ [PERSON_NAME]" at bounding box center [366, 115] width 418 height 8
click at [257, 115] on div "FW: Доступ к диску Z:\ [PERSON_NAME]" at bounding box center [366, 115] width 418 height 8
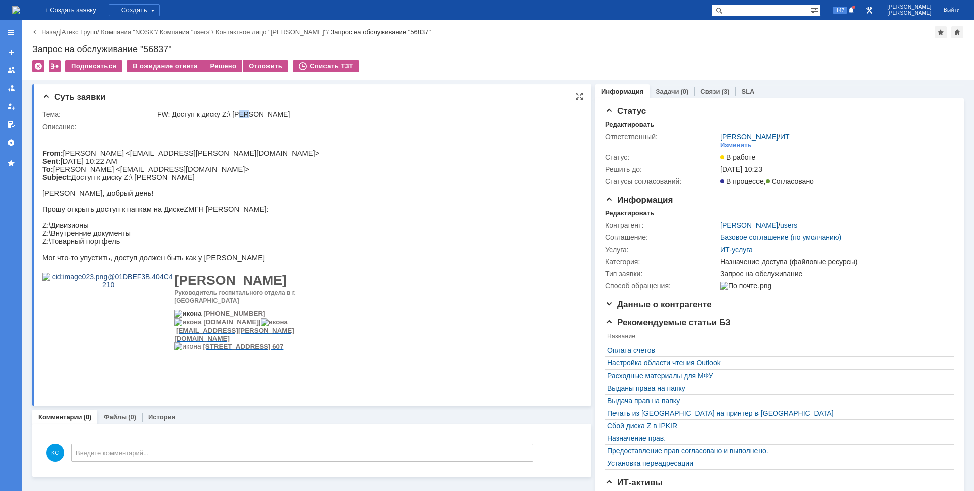
click at [249, 115] on div "FW: Доступ к диску Z:\ [PERSON_NAME]" at bounding box center [366, 115] width 418 height 8
click at [20, 11] on img at bounding box center [16, 10] width 8 height 8
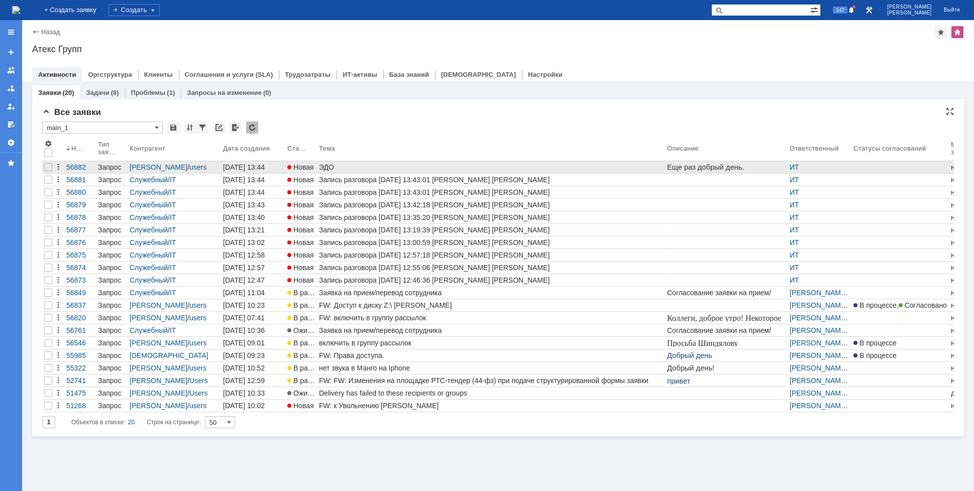
click at [348, 164] on div "ЭДО" at bounding box center [491, 167] width 344 height 8
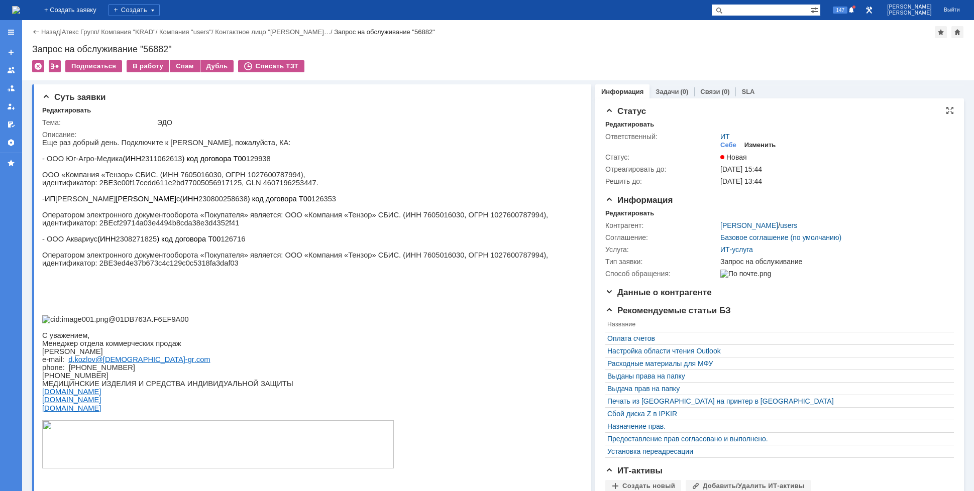
click at [747, 143] on div "Изменить" at bounding box center [761, 145] width 32 height 8
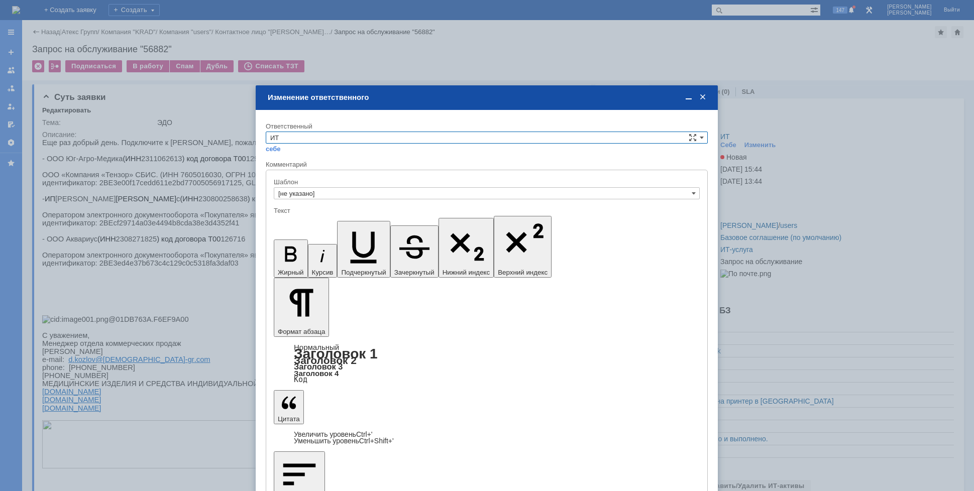
click at [368, 140] on input "ИТ" at bounding box center [487, 138] width 442 height 12
click at [294, 216] on div "АСУ" at bounding box center [486, 221] width 441 height 11
type input "АСУ"
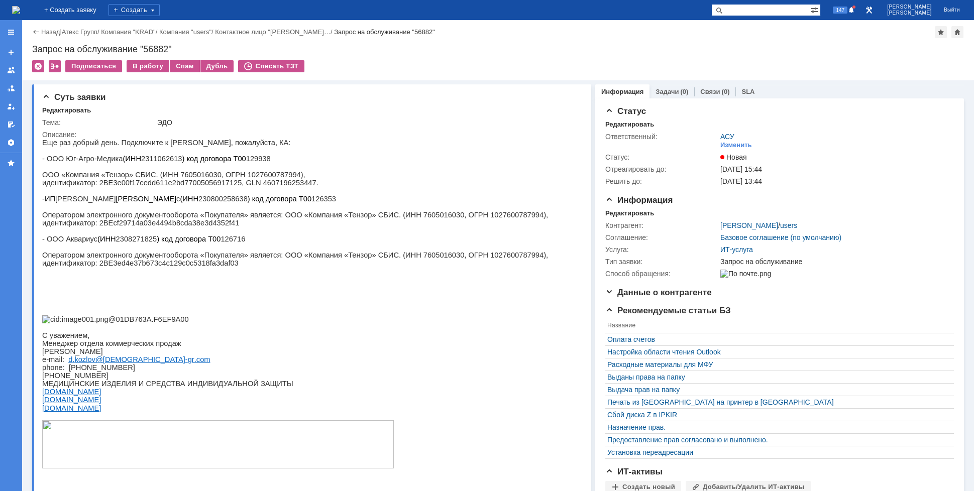
click at [20, 13] on img at bounding box center [16, 10] width 8 height 8
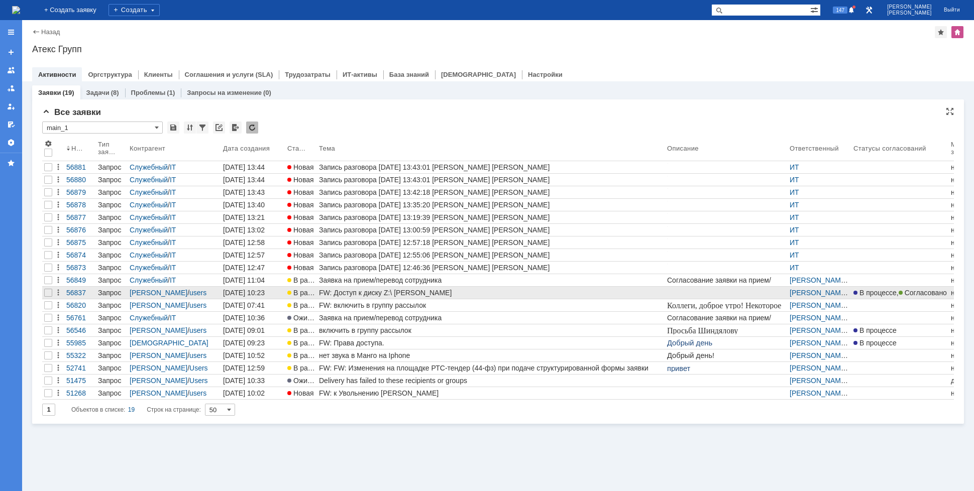
click at [392, 291] on div "FW: Доступ к диску Z:\ [PERSON_NAME]" at bounding box center [491, 293] width 344 height 8
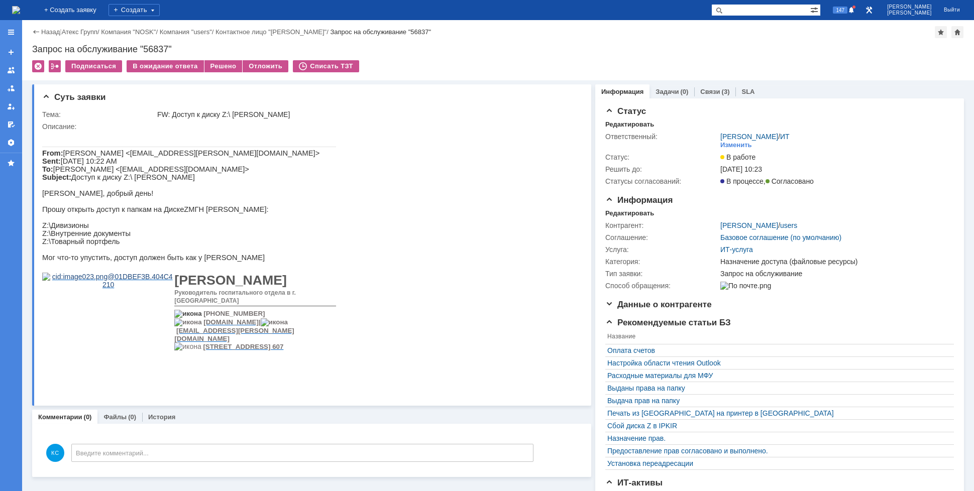
click at [700, 89] on link "Связи" at bounding box center [710, 92] width 20 height 8
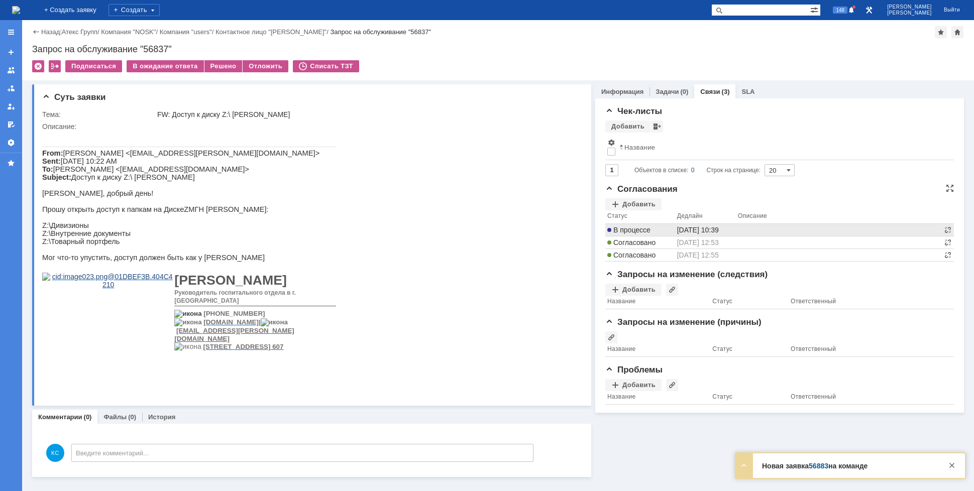
click at [653, 228] on div "В процессе" at bounding box center [640, 230] width 66 height 8
click at [20, 14] on img at bounding box center [16, 10] width 8 height 8
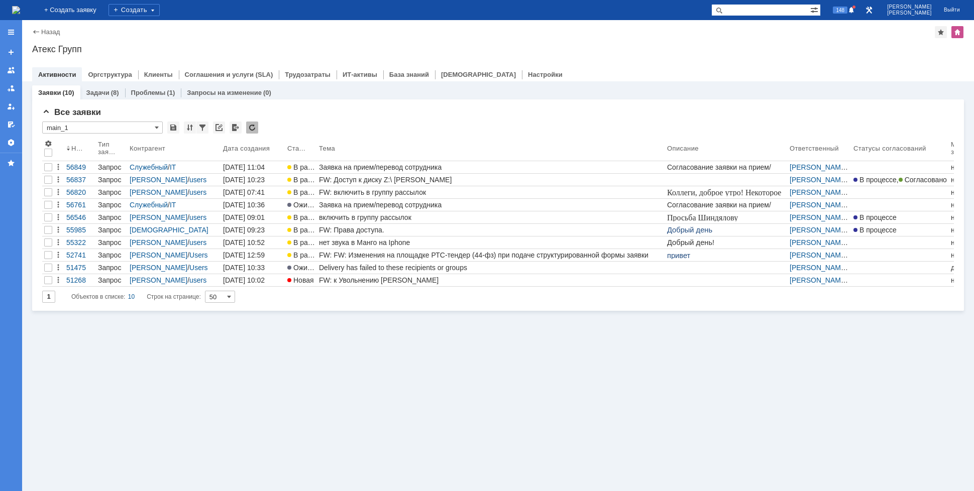
click at [20, 11] on img at bounding box center [16, 10] width 8 height 8
click at [398, 397] on div "Заявки (10) Задачи (8) Проблемы (1) Запросы на изменение (0) Все заявки * main_…" at bounding box center [498, 286] width 952 height 410
click at [20, 13] on img at bounding box center [16, 10] width 8 height 8
click at [372, 373] on div "Заявки (10) Задачи (8) Проблемы (1) Запросы на изменение (0) Все заявки * main_…" at bounding box center [498, 286] width 952 height 410
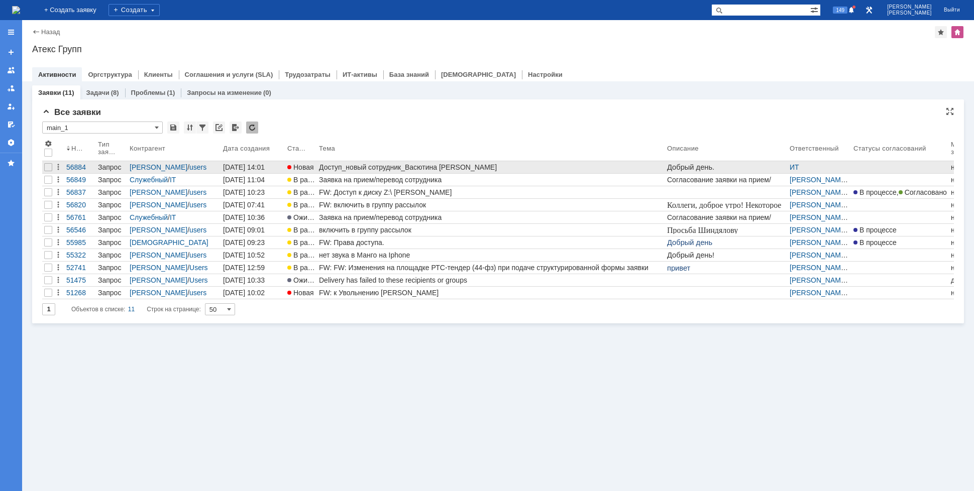
click at [376, 168] on div "Доступ_новый сотрудник_Васютина [PERSON_NAME]" at bounding box center [491, 167] width 344 height 8
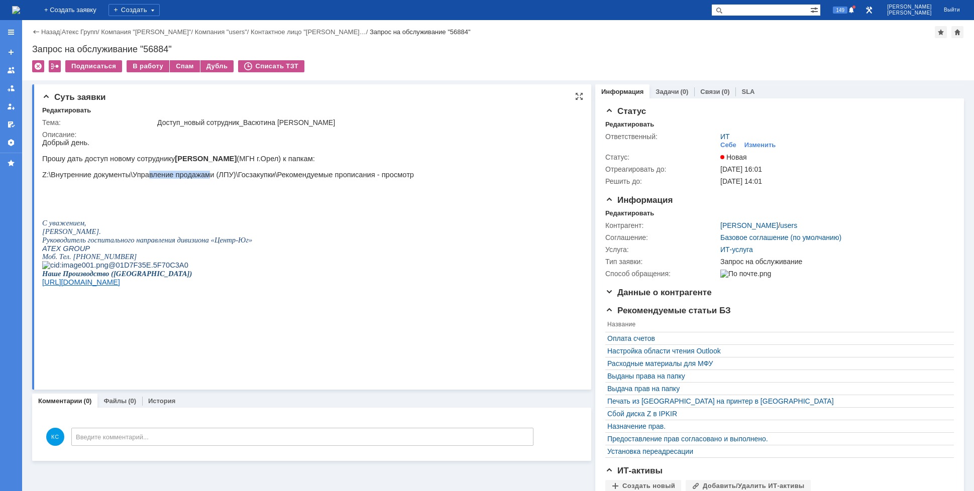
drag, startPoint x: 143, startPoint y: 179, endPoint x: 206, endPoint y: 177, distance: 63.3
click at [200, 177] on p "Z:\Внутренние документы\Управление продажами (ЛПУ)\Госзакупки\Рекомендуемые про…" at bounding box center [228, 175] width 372 height 8
click at [210, 177] on p "Z:\Внутренние документы\Управление продажами (ЛПУ)\Госзакупки\Рекомендуемые про…" at bounding box center [228, 175] width 372 height 8
click at [727, 145] on div "Себе" at bounding box center [728, 145] width 16 height 8
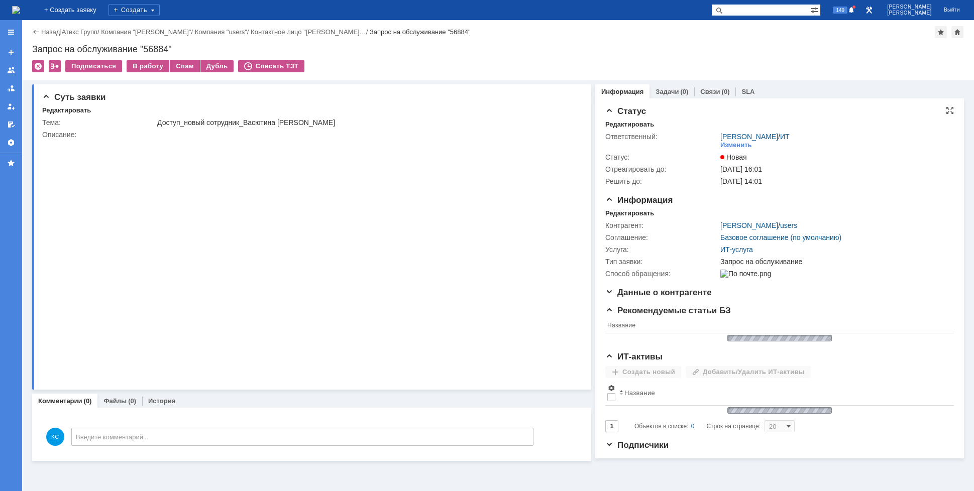
click at [701, 90] on link "Связи" at bounding box center [710, 92] width 20 height 8
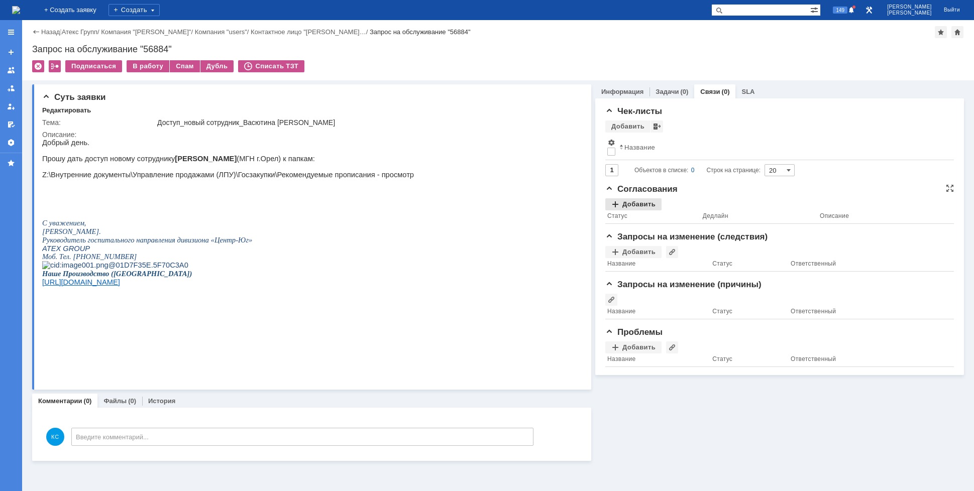
click at [636, 198] on div "Добавить" at bounding box center [633, 204] width 56 height 12
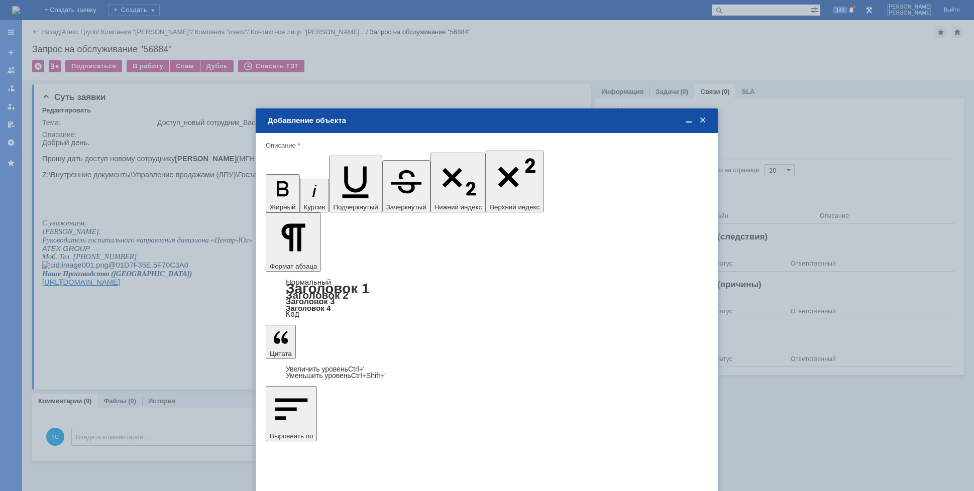
click at [341, 326] on span "Корнева Татьяна" at bounding box center [350, 326] width 54 height 8
click at [0, 0] on input "Корнева Татьяна" at bounding box center [0, 0] width 0 height 0
type input "Выбрано: 1 (объекты класса 'Сотрудник')"
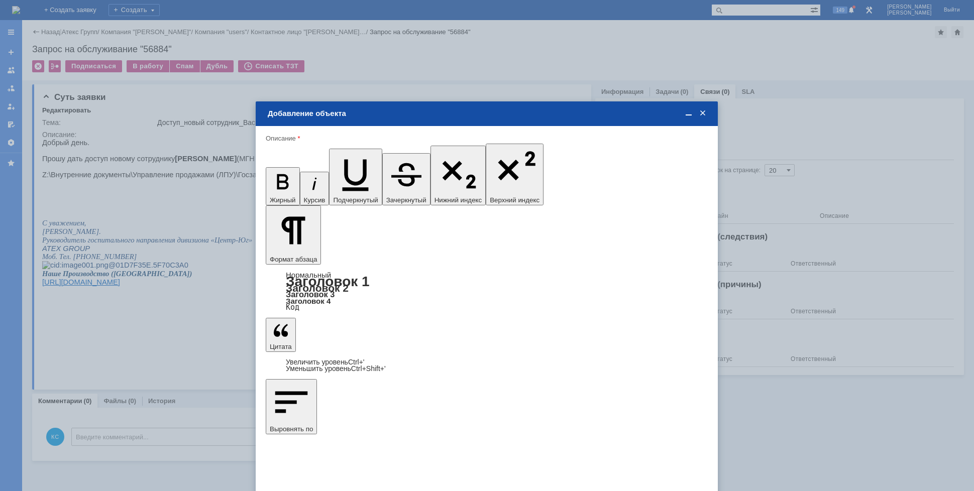
type input "1"
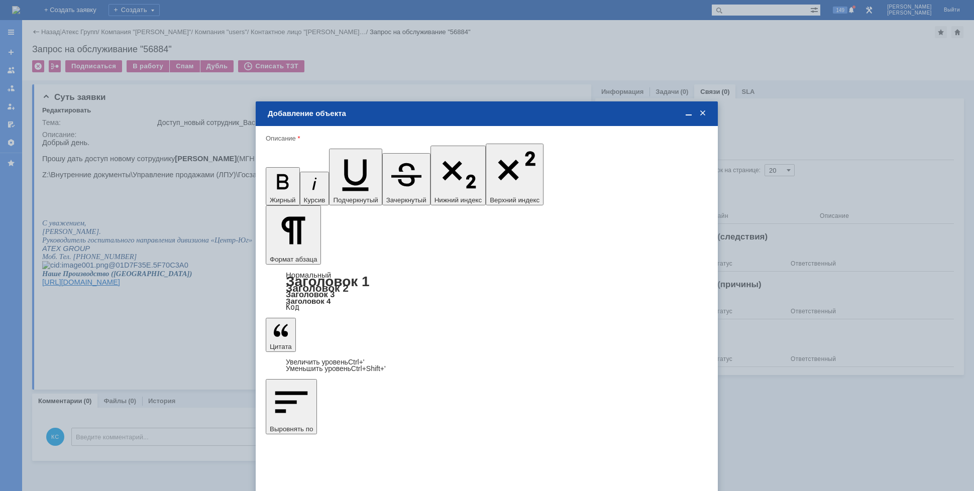
click at [563, 335] on span "дней" at bounding box center [561, 336] width 39 height 8
type input "дней"
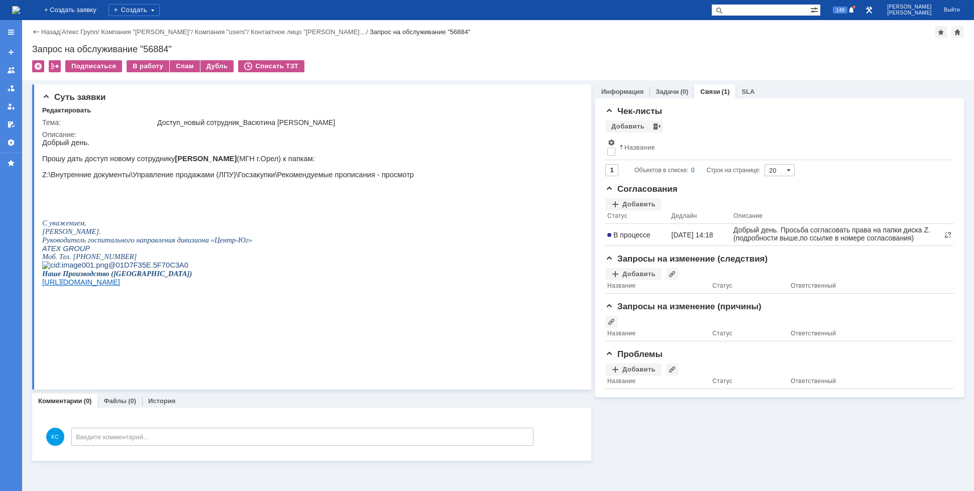
click at [20, 7] on img at bounding box center [16, 10] width 8 height 8
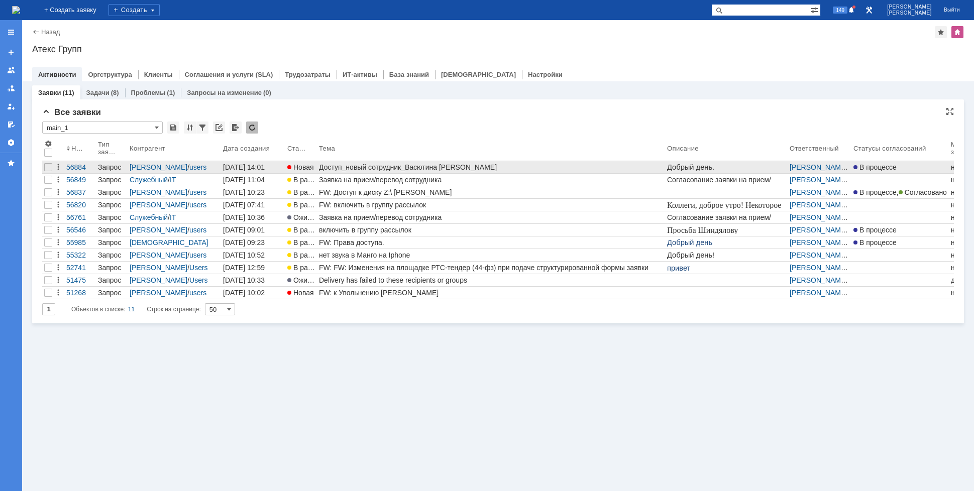
click at [342, 169] on div "Доступ_новый сотрудник_Васютина [PERSON_NAME]" at bounding box center [491, 167] width 344 height 8
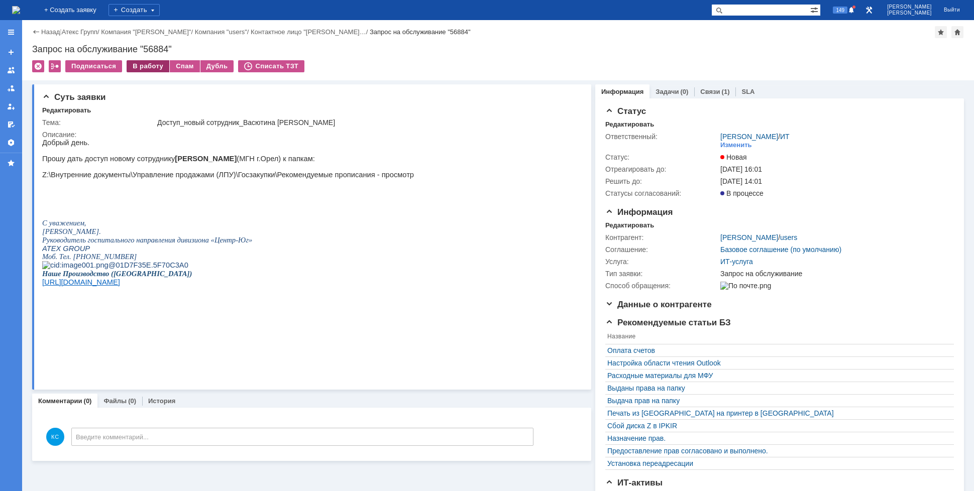
click at [140, 65] on div "В работу" at bounding box center [148, 66] width 43 height 12
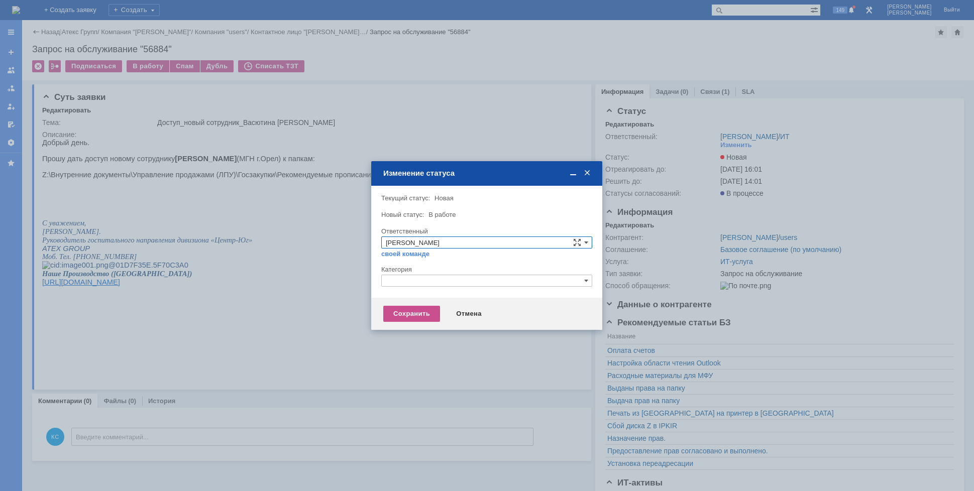
click at [432, 282] on input "text" at bounding box center [486, 281] width 211 height 12
click at [423, 328] on span "Назначение доступа (файловые ресурсы)" at bounding box center [487, 328] width 202 height 8
click at [420, 313] on div "Сохранить" at bounding box center [411, 314] width 57 height 16
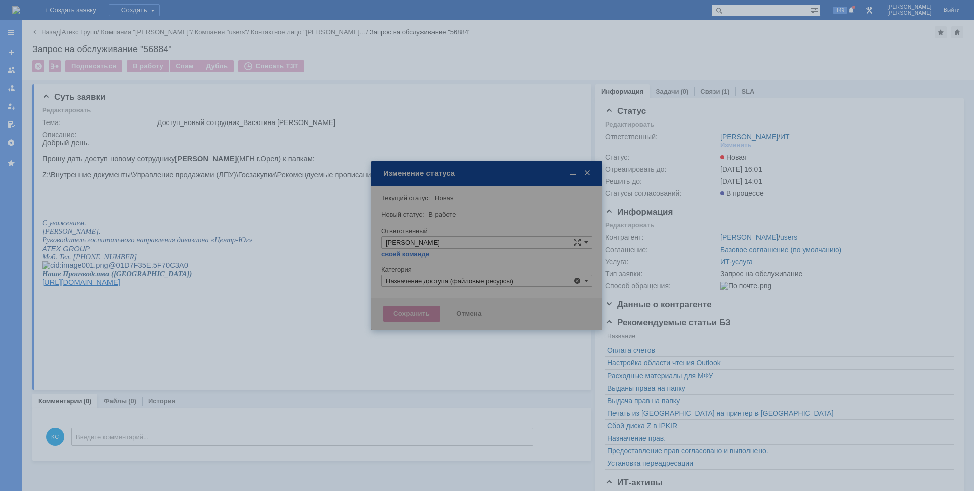
type input "Назначение доступа (файловые ресурсы)"
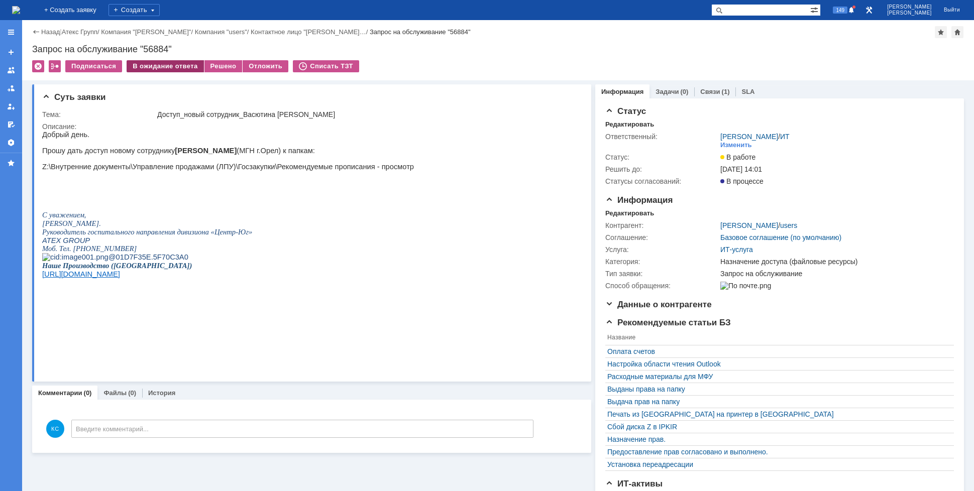
click at [183, 68] on div "В ожидание ответа" at bounding box center [165, 66] width 77 height 12
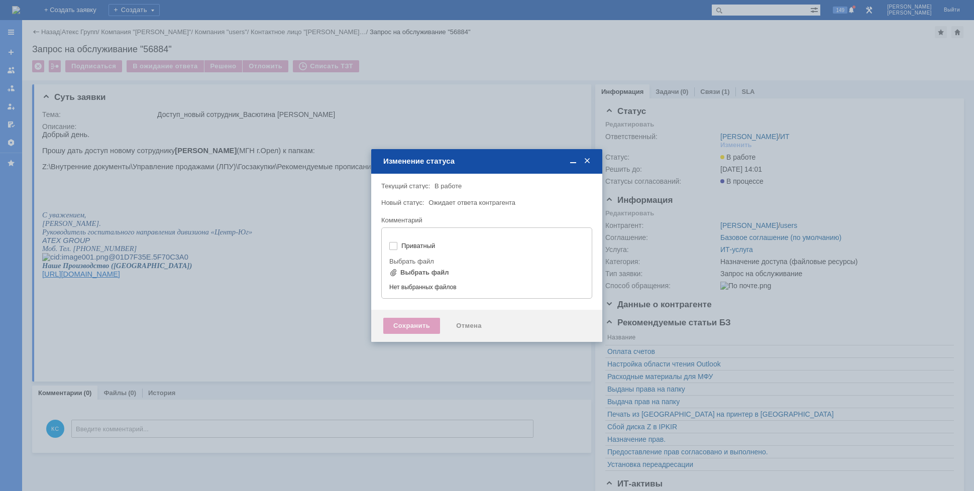
type input "[не указано]"
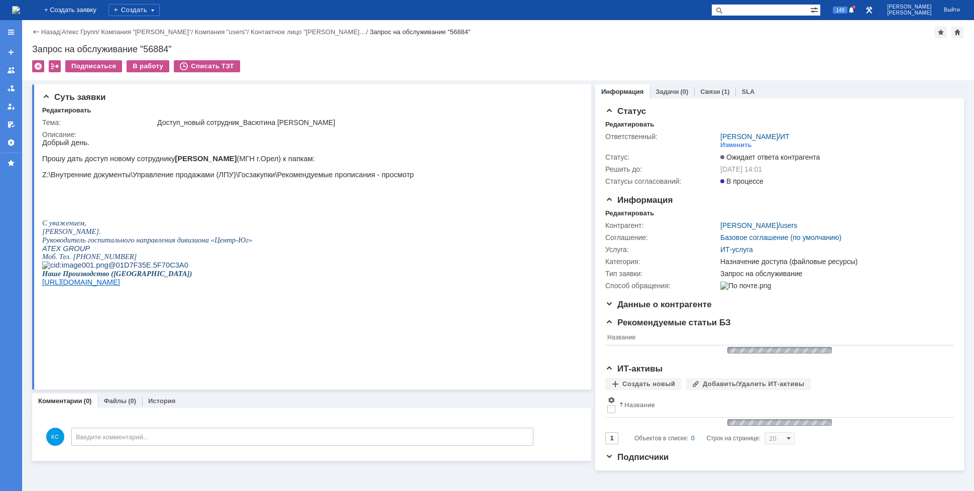
click at [20, 13] on img at bounding box center [16, 10] width 8 height 8
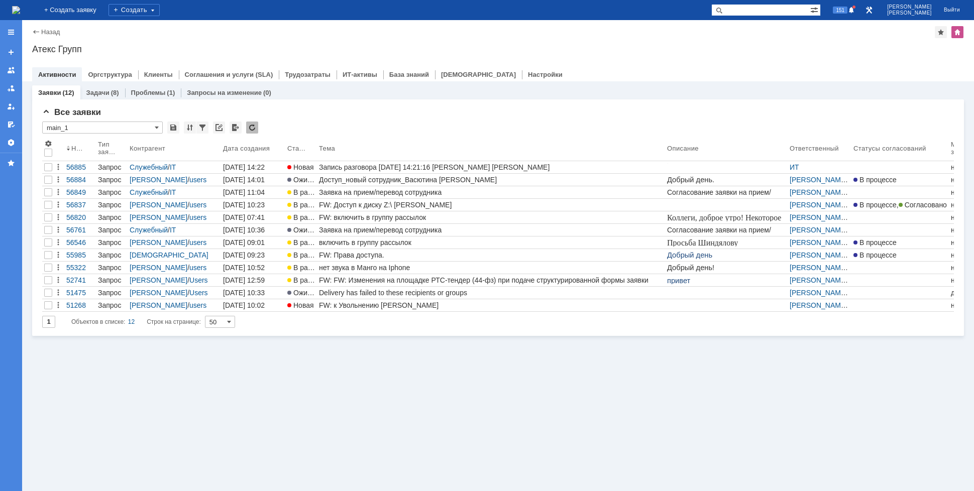
click at [20, 6] on img at bounding box center [16, 10] width 8 height 8
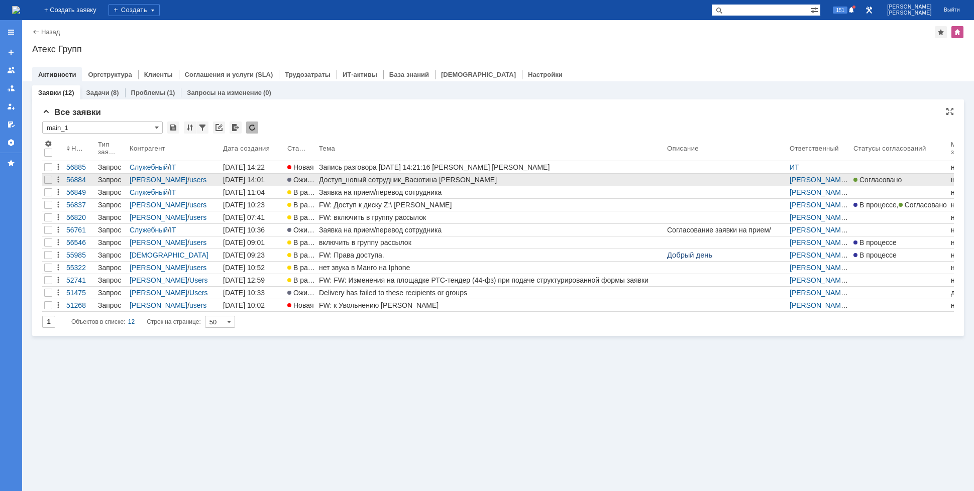
click at [390, 177] on div "Доступ_новый сотрудник_Васютина [PERSON_NAME]" at bounding box center [491, 180] width 344 height 8
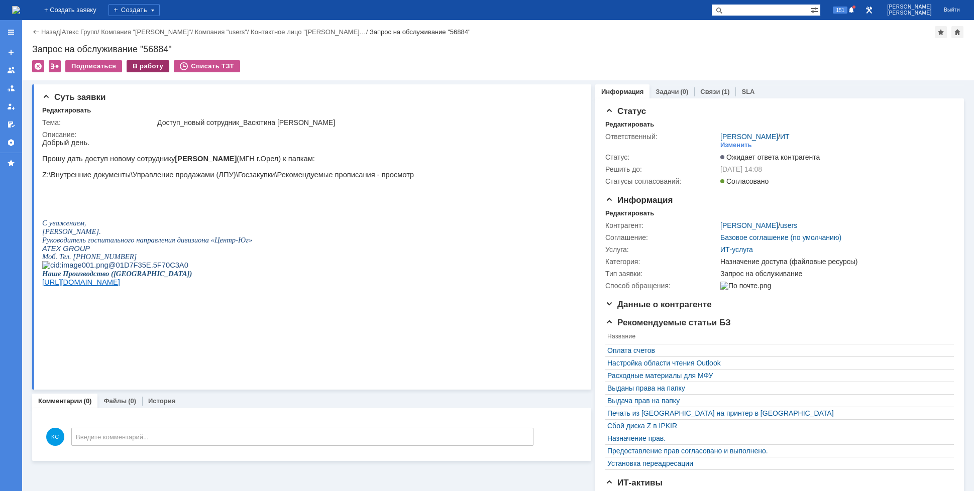
click at [136, 65] on div "В работу" at bounding box center [148, 66] width 43 height 12
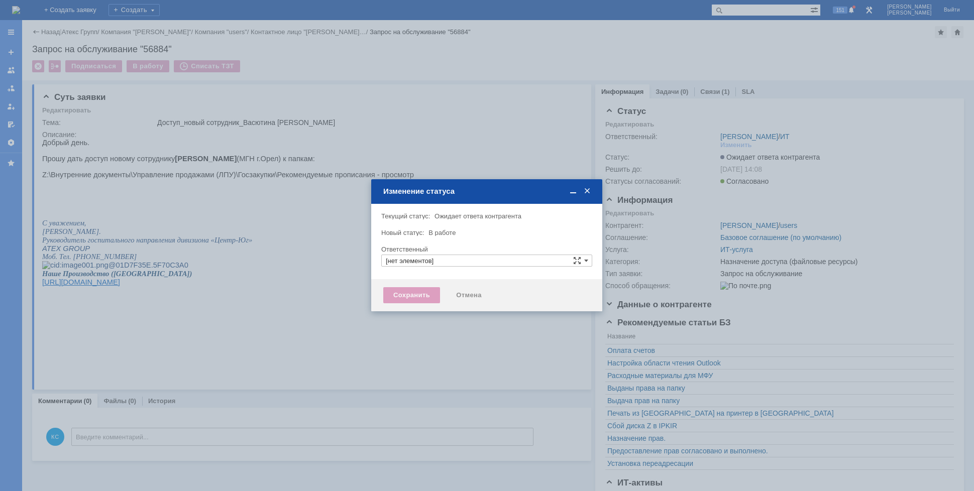
type input "[PERSON_NAME]"
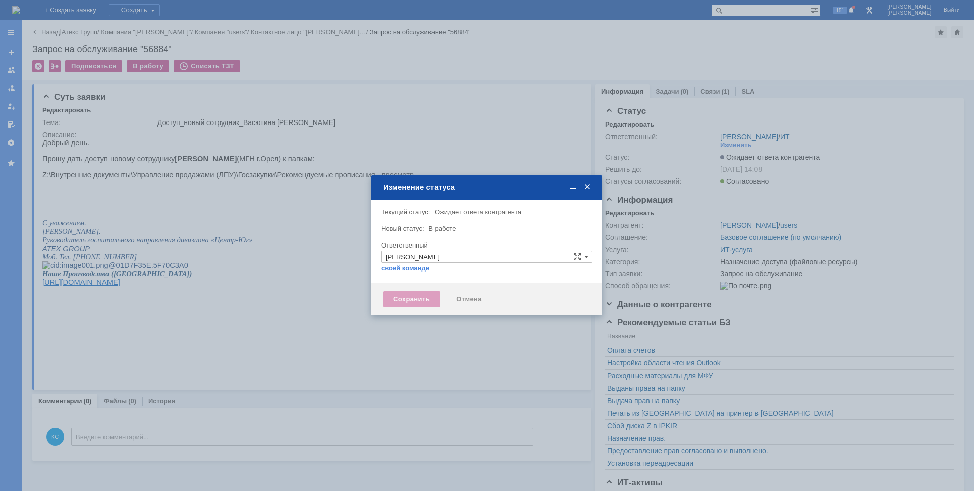
type input "Назначение доступа (файловые ресурсы)"
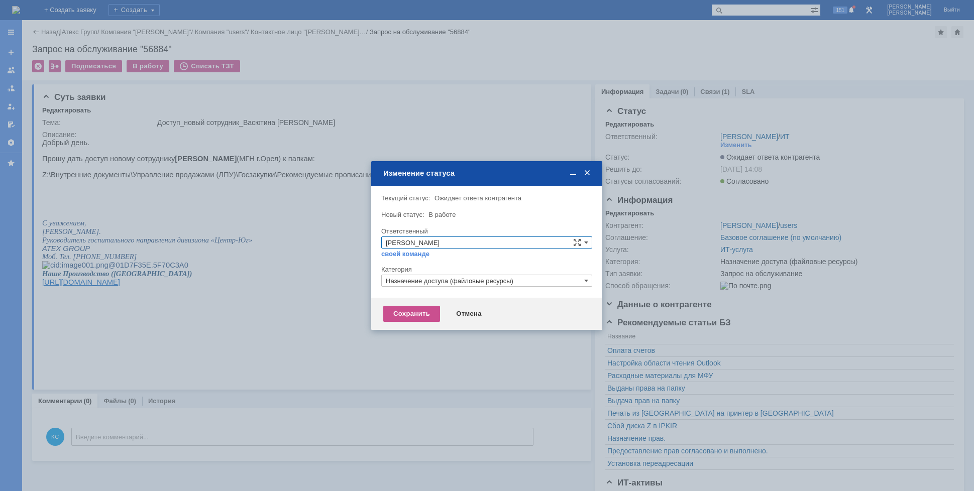
click at [422, 325] on div "Сохранить Отмена" at bounding box center [486, 314] width 231 height 32
click at [423, 314] on div "Сохранить" at bounding box center [411, 314] width 57 height 16
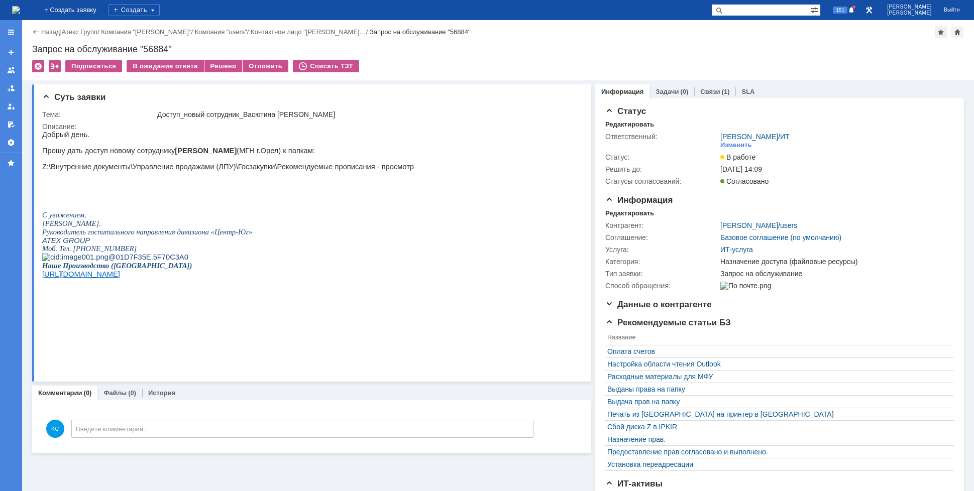
click at [226, 73] on td "Решено" at bounding box center [223, 66] width 39 height 13
click at [226, 65] on div "Решено" at bounding box center [223, 66] width 38 height 12
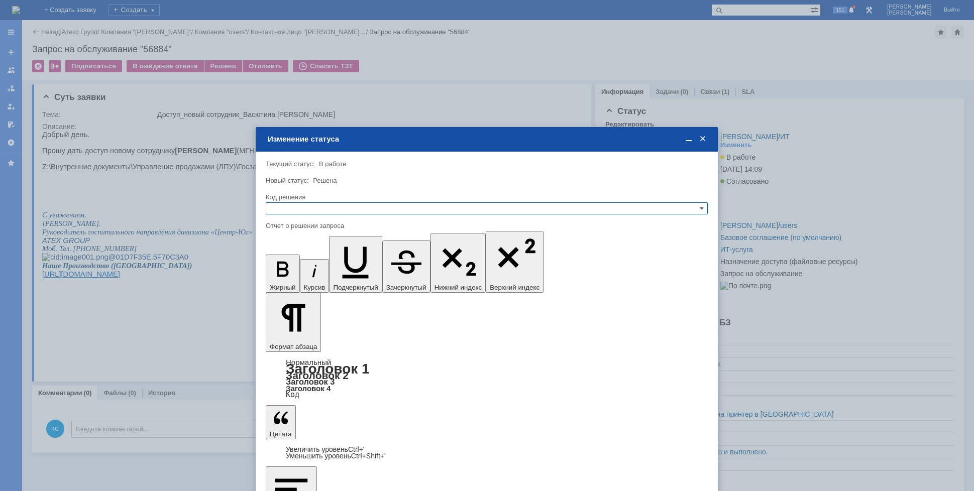
click at [385, 213] on input "text" at bounding box center [487, 208] width 442 height 12
click at [324, 256] on span "Решено" at bounding box center [486, 257] width 433 height 8
type input "Решено"
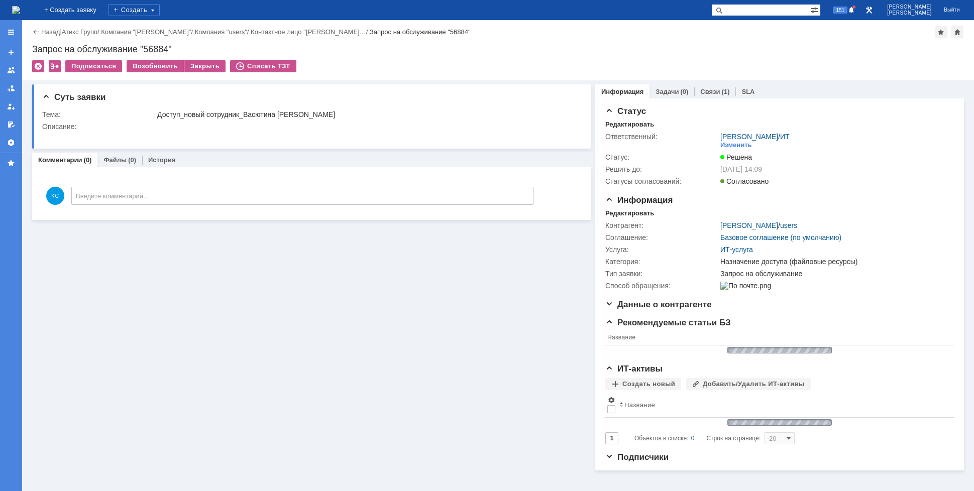
click at [20, 10] on img at bounding box center [16, 10] width 8 height 8
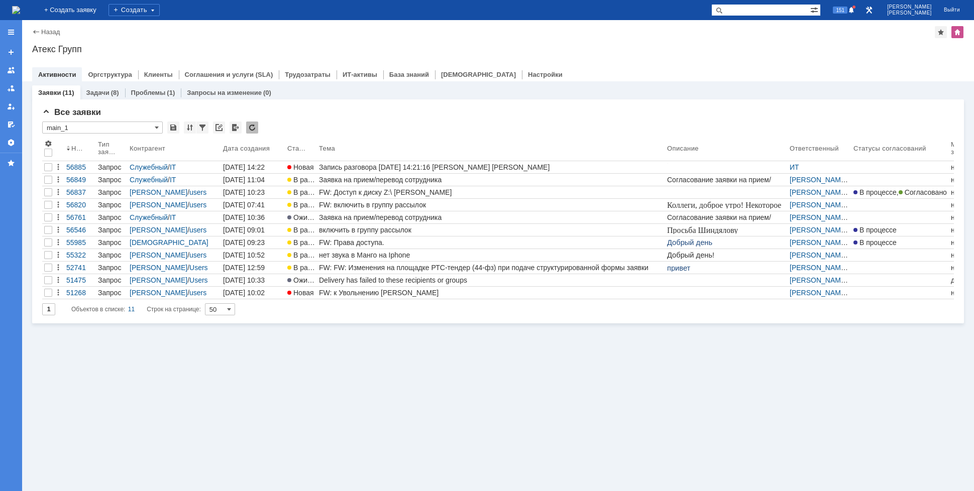
click at [284, 360] on div "Заявки (11) Задачи (8) Проблемы (1) Запросы на изменение (0) Все заявки * main_…" at bounding box center [498, 286] width 952 height 410
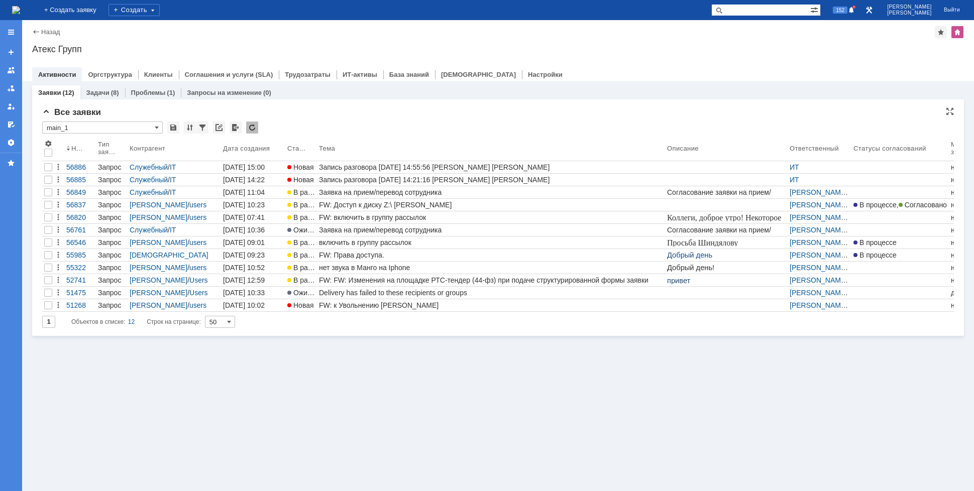
click at [421, 116] on div "Все заявки" at bounding box center [498, 113] width 912 height 10
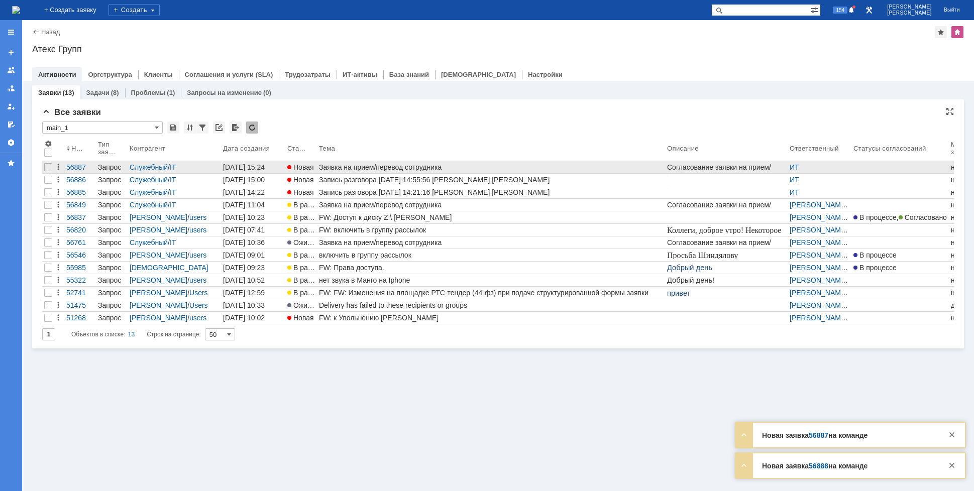
click at [352, 164] on div "Заявка на прием/перевод сотрудника" at bounding box center [491, 167] width 344 height 8
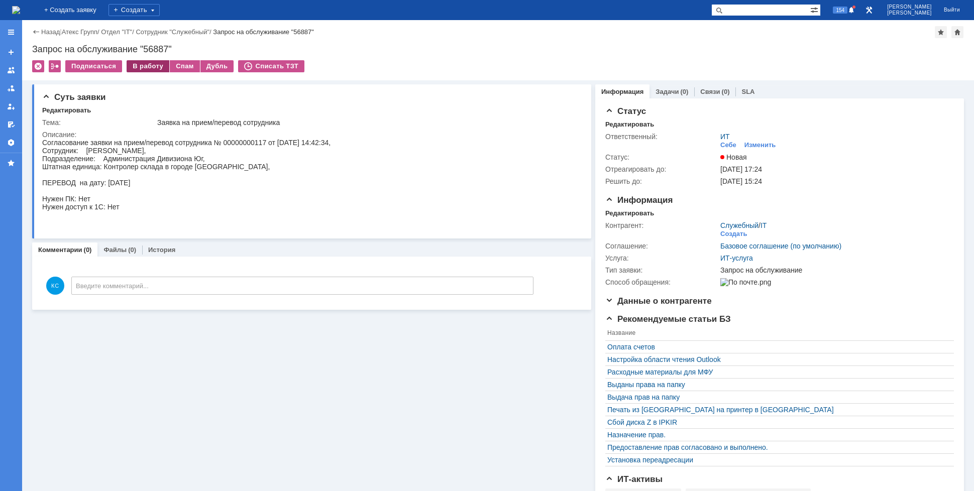
click at [142, 67] on div "В работу" at bounding box center [148, 66] width 43 height 12
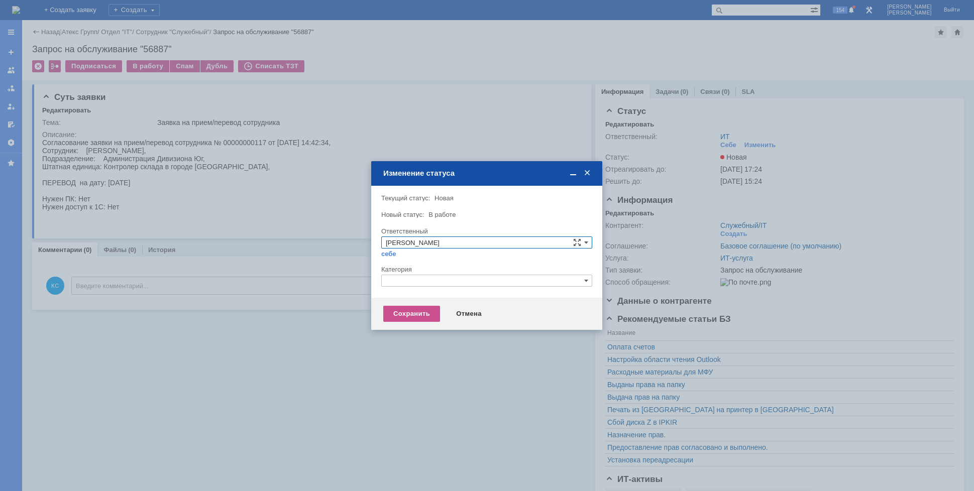
click at [431, 279] on input "text" at bounding box center [486, 281] width 211 height 12
drag, startPoint x: 410, startPoint y: 280, endPoint x: 351, endPoint y: 280, distance: 58.8
click at [351, 280] on body "Идет загрузка, пожалуйста, подождите. На домашнюю + Создать заявку Создать 154 …" at bounding box center [487, 245] width 974 height 491
click at [419, 335] on div "Прием(увольнение) сотрудников" at bounding box center [487, 339] width 210 height 11
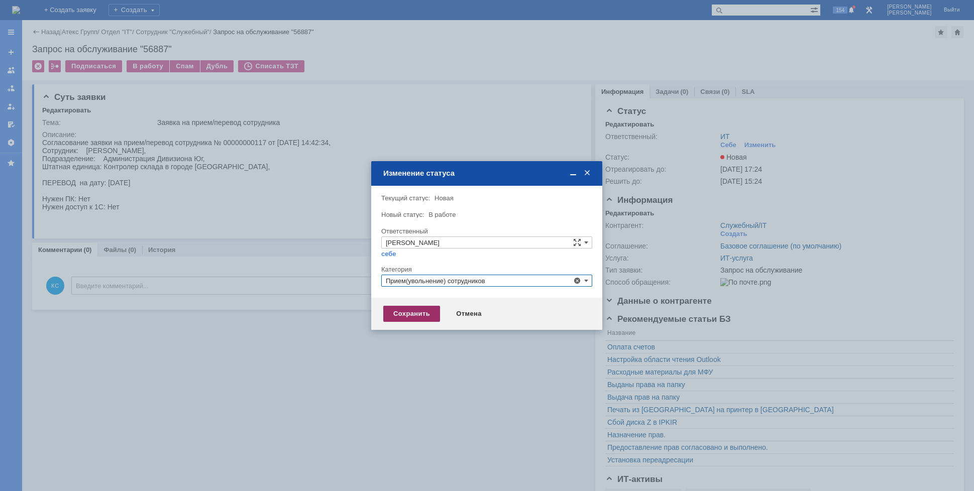
type input "Прием(увольнение) сотрудников"
click at [416, 317] on div "Сохранить" at bounding box center [411, 314] width 57 height 16
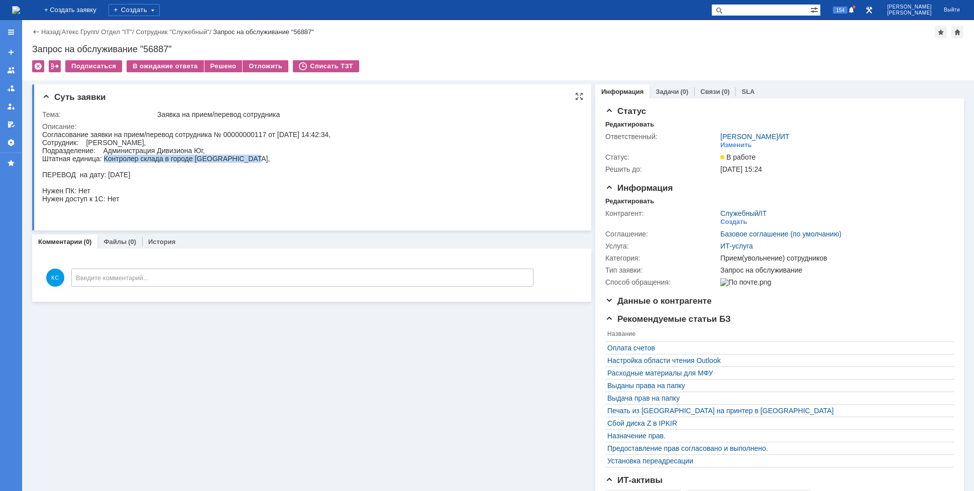
drag, startPoint x: 103, startPoint y: 158, endPoint x: 249, endPoint y: 157, distance: 145.2
click at [249, 157] on div "Согласование заявки на прием/перевод сотрудника № 00000000117 от 13.08.2025 14:…" at bounding box center [186, 175] width 288 height 88
copy div "Контролер склада в городе Ростове-на-Дону"
drag, startPoint x: 114, startPoint y: 141, endPoint x: 152, endPoint y: 141, distance: 38.7
click at [152, 141] on div "Согласование заявки на прием/перевод сотрудника № 00000000117 от 13.08.2025 14:…" at bounding box center [186, 175] width 288 height 88
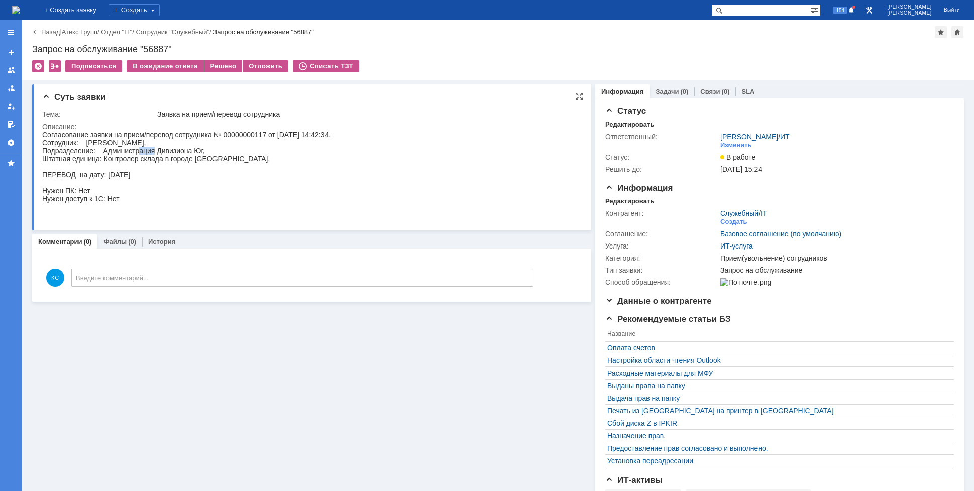
drag, startPoint x: 140, startPoint y: 149, endPoint x: 158, endPoint y: 149, distance: 17.6
click at [157, 149] on div "Согласование заявки на прием/перевод сотрудника № 00000000117 от 13.08.2025 14:…" at bounding box center [186, 175] width 288 height 88
drag, startPoint x: 249, startPoint y: 158, endPoint x: 105, endPoint y: 158, distance: 143.7
click at [105, 158] on div "Согласование заявки на прием/перевод сотрудника № 00000000117 от 13.08.2025 14:…" at bounding box center [186, 175] width 288 height 88
copy div "Контролер склада в городе Ростове-на-Дону"
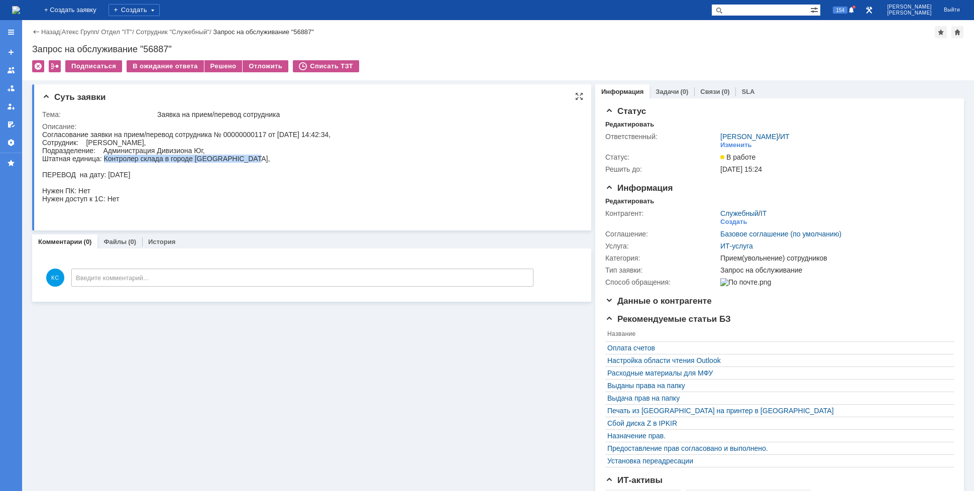
click at [168, 170] on div "Согласование заявки на прием/перевод сотрудника № 00000000117 от 13.08.2025 14:…" at bounding box center [186, 175] width 288 height 88
click at [236, 159] on div "Согласование заявки на прием/перевод сотрудника № 00000000117 от 13.08.2025 14:…" at bounding box center [186, 175] width 288 height 88
click at [109, 166] on div "Согласование заявки на прием/перевод сотрудника № 00000000117 от 13.08.2025 14:…" at bounding box center [186, 175] width 288 height 88
drag, startPoint x: 107, startPoint y: 168, endPoint x: 131, endPoint y: 172, distance: 25.0
click at [131, 172] on div "Согласование заявки на прием/перевод сотрудника № 00000000117 от 13.08.2025 14:…" at bounding box center [186, 175] width 288 height 88
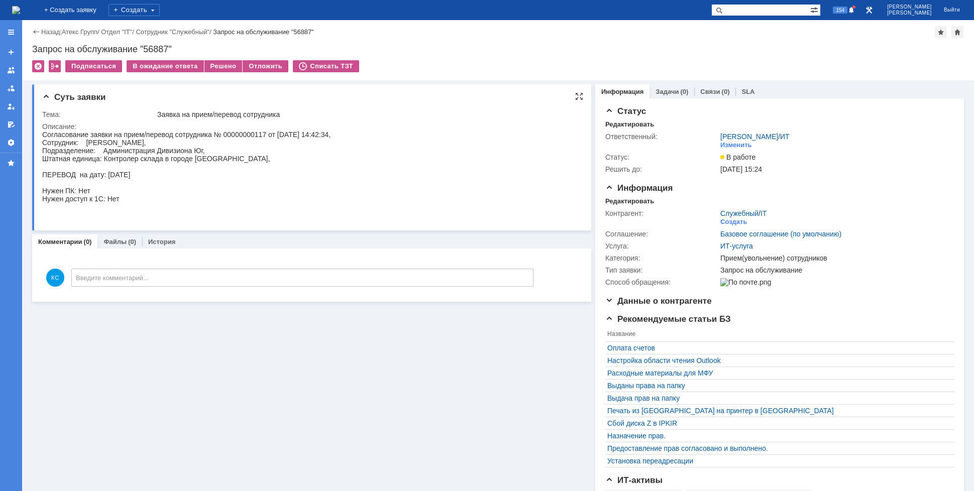
click at [135, 175] on div "Согласование заявки на прием/перевод сотрудника № 00000000117 от 13.08.2025 14:…" at bounding box center [186, 175] width 288 height 88
click at [728, 146] on div "Изменить" at bounding box center [736, 145] width 32 height 8
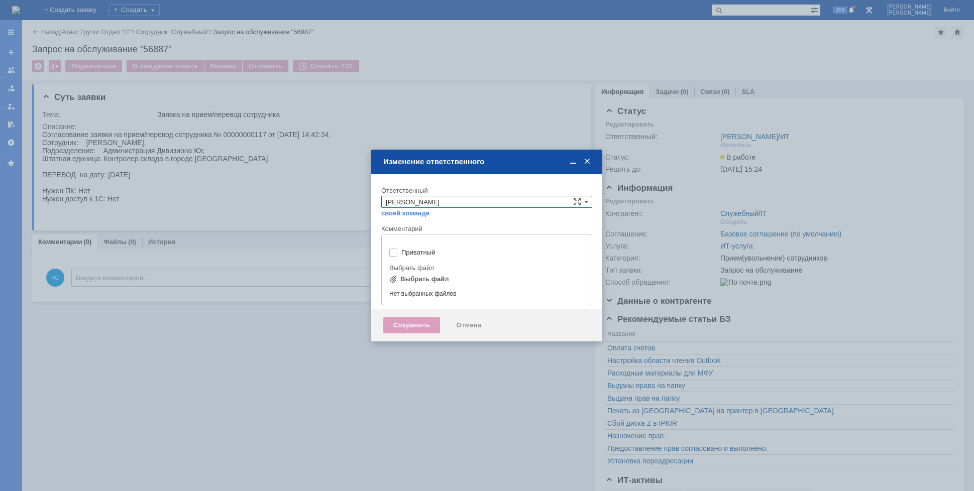
type input "[не указано]"
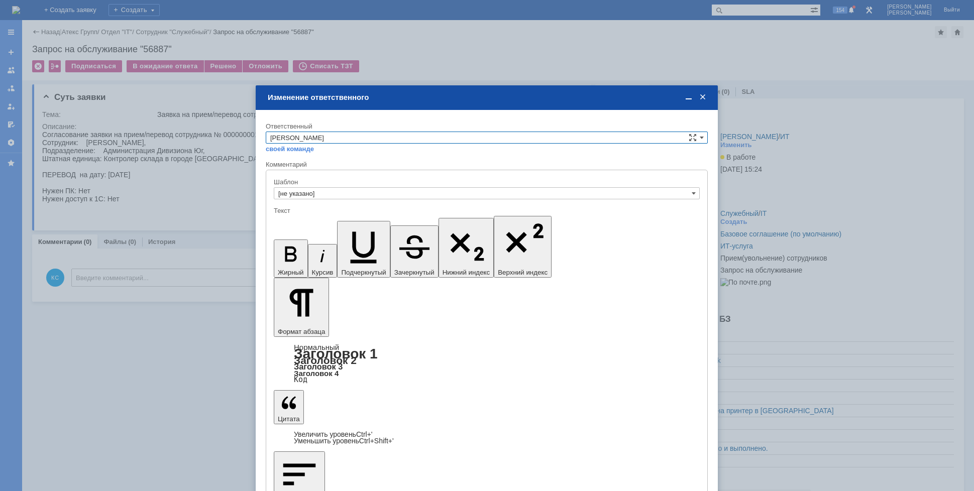
click at [343, 137] on input "[PERSON_NAME]" at bounding box center [487, 138] width 442 height 12
click at [303, 222] on span "АСУ" at bounding box center [486, 221] width 433 height 8
type input "АСУ"
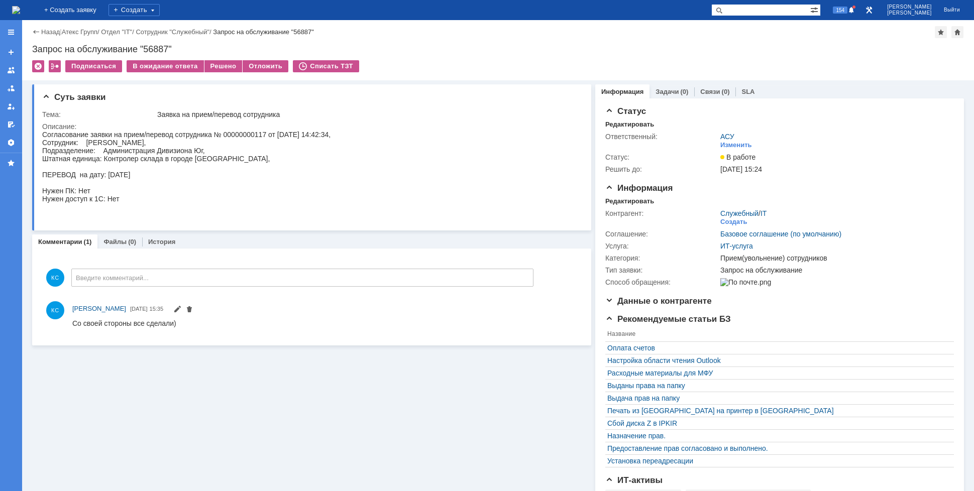
click at [20, 6] on img at bounding box center [16, 10] width 8 height 8
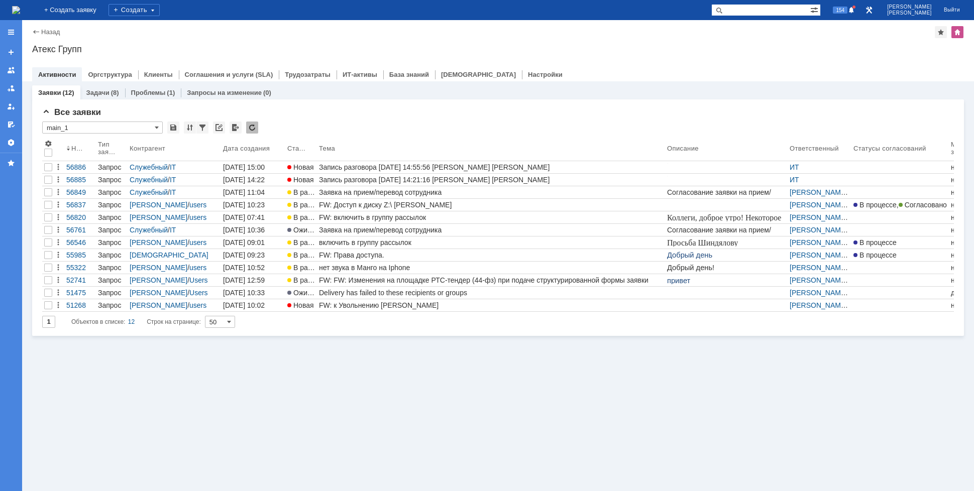
click at [342, 202] on div "FW: Доступ к диску Z:\ [PERSON_NAME]" at bounding box center [491, 205] width 344 height 8
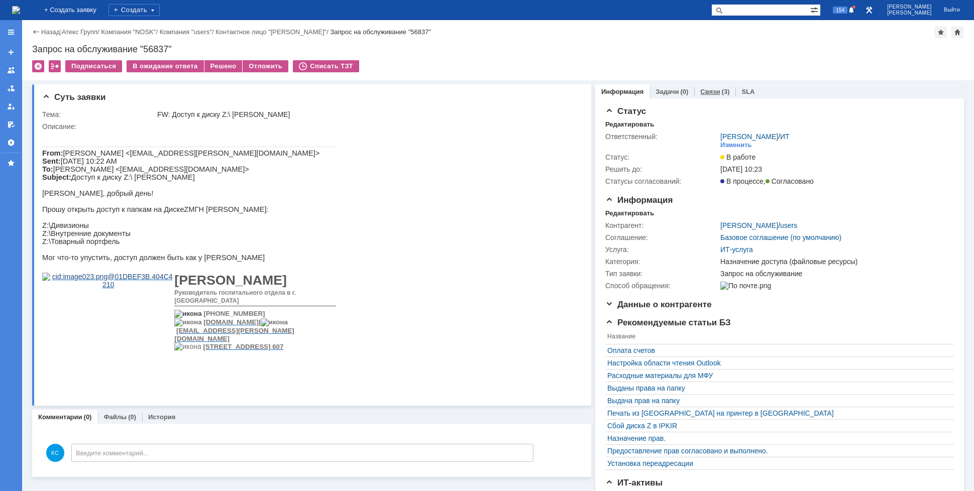
click at [708, 93] on link "Связи" at bounding box center [710, 92] width 20 height 8
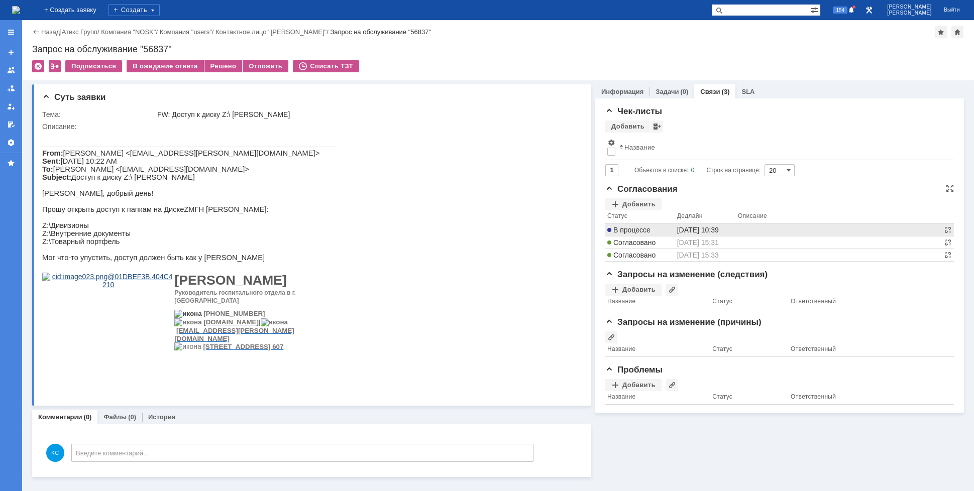
click at [648, 234] on span "В процессе" at bounding box center [628, 230] width 43 height 8
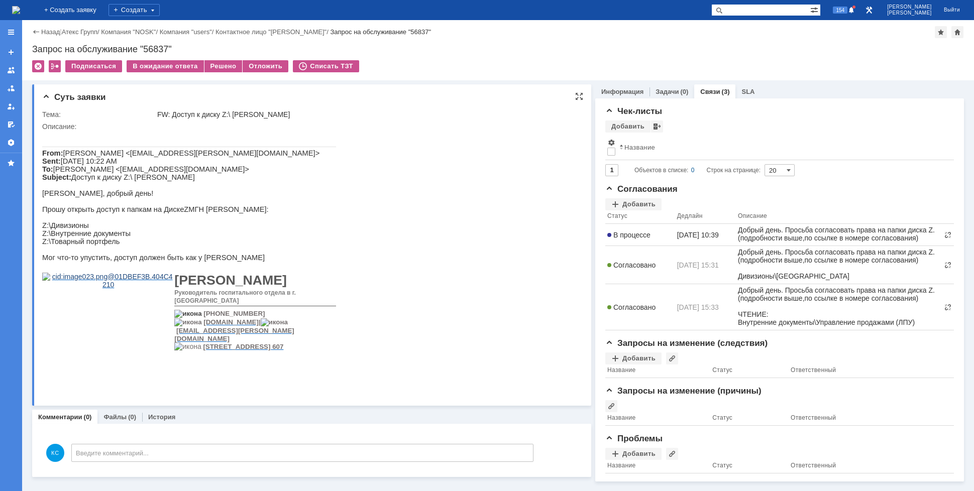
click at [154, 166] on span "Руфф Сергей <s.ruff@atex-gr.com> Sent: Wednesday, August 13, 2025 10:22 AM To: …" at bounding box center [180, 165] width 277 height 32
click at [635, 204] on div "Добавить" at bounding box center [633, 204] width 56 height 12
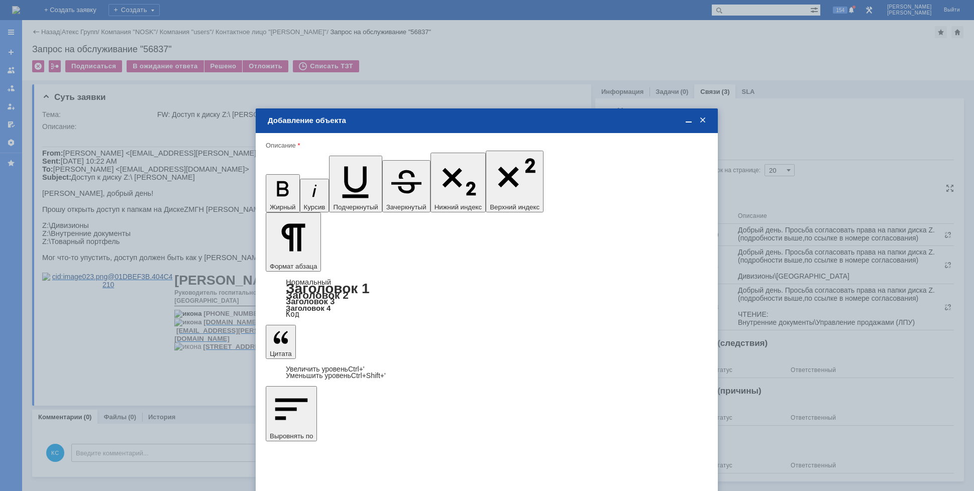
type input "Выбрано: 0 (объекты класса 'Сотрудник')"
click at [340, 324] on span "Разник Наталья" at bounding box center [350, 326] width 54 height 8
click at [0, 0] on input "Разник Наталья" at bounding box center [0, 0] width 0 height 0
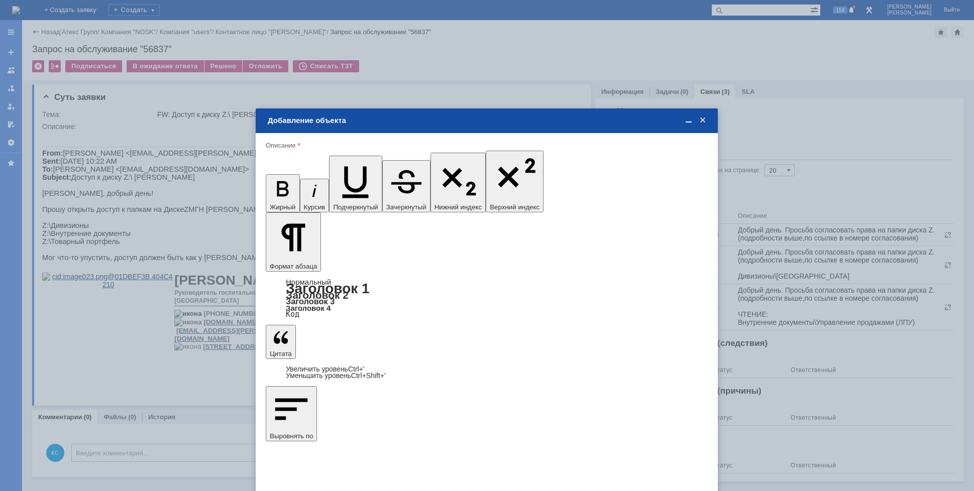
type input "Выбрано: 1 (объекты класса 'Сотрудник')"
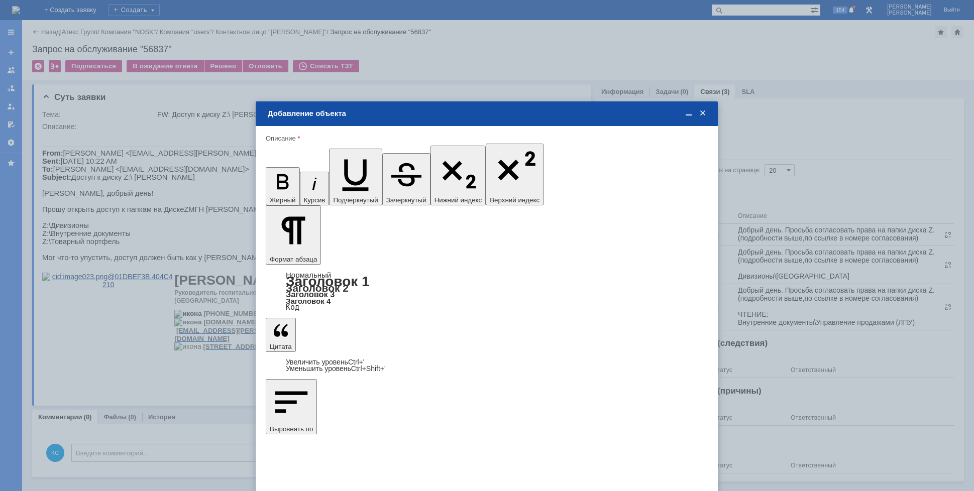
type input "1"
click at [549, 331] on div "дней" at bounding box center [561, 336] width 47 height 11
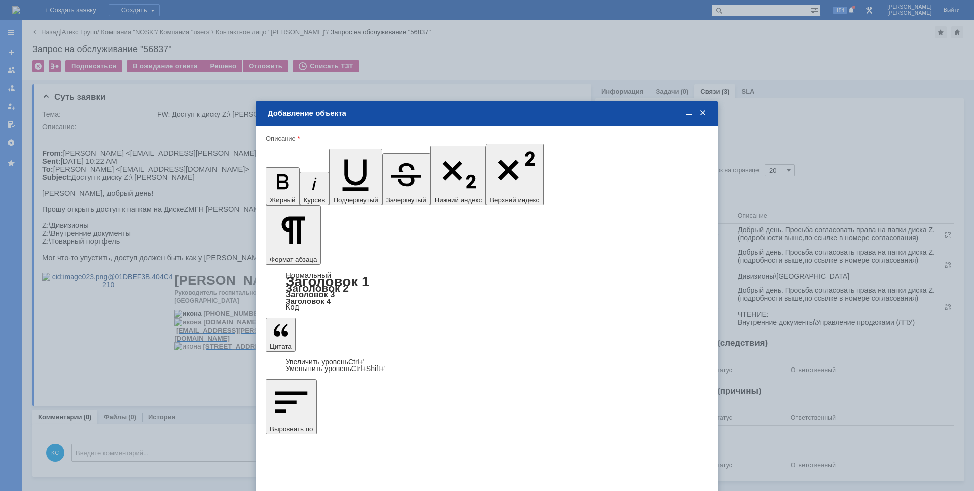
type input "дней"
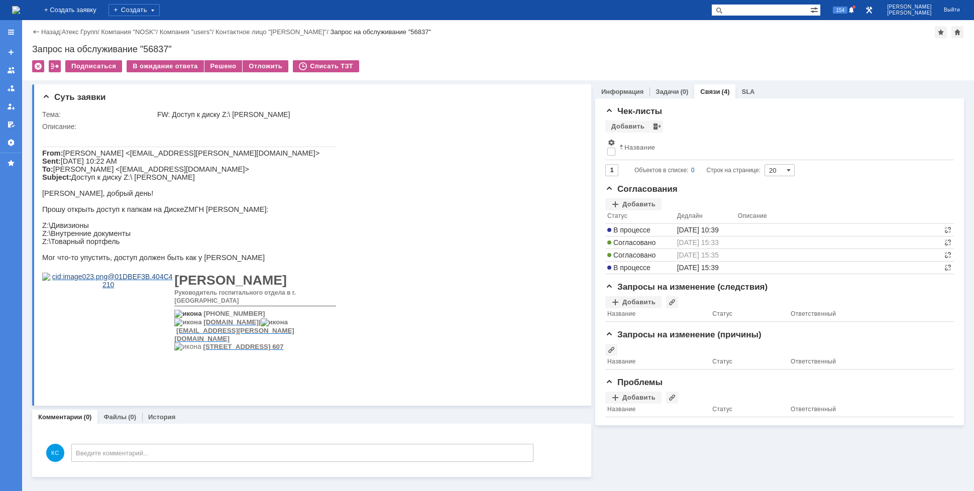
click at [20, 11] on img at bounding box center [16, 10] width 8 height 8
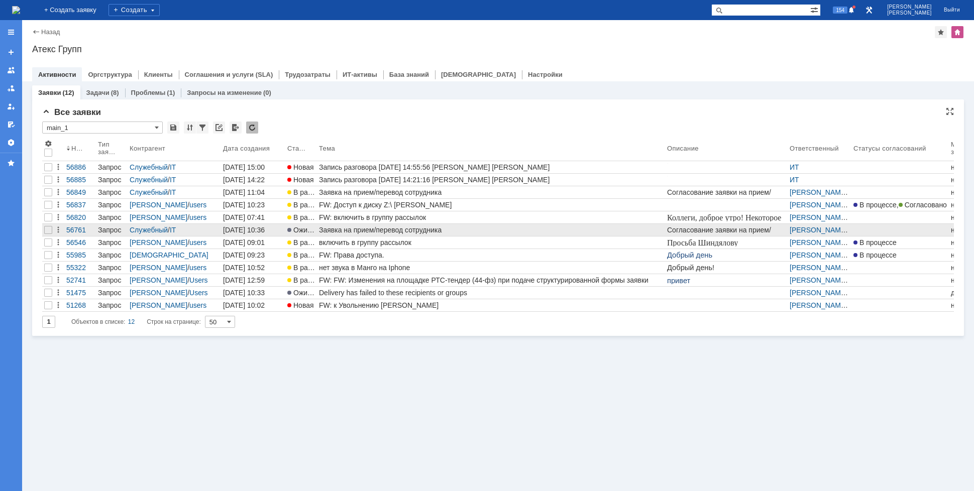
click at [408, 229] on div "Заявка на прием/перевод сотрудника" at bounding box center [491, 230] width 344 height 8
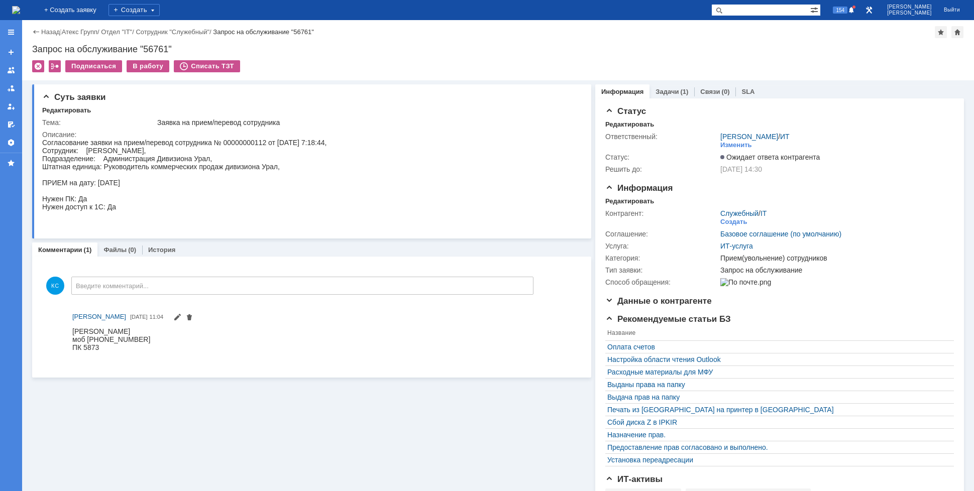
click at [20, 11] on img at bounding box center [16, 10] width 8 height 8
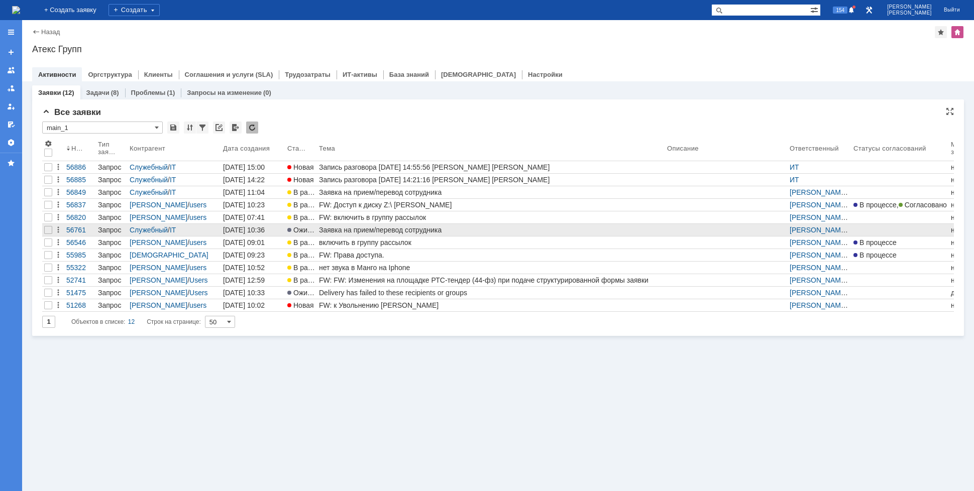
click at [405, 230] on div "Заявка на прием/перевод сотрудника" at bounding box center [491, 230] width 344 height 8
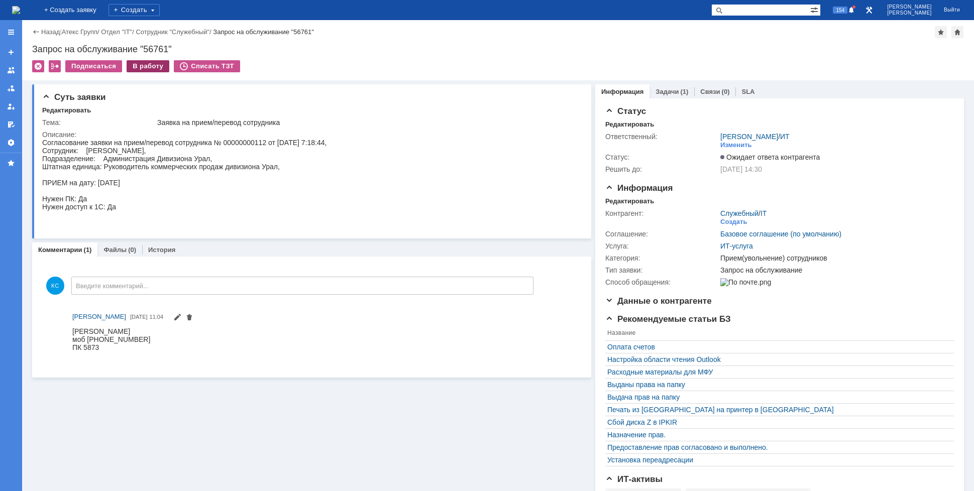
click at [142, 68] on div "В работу" at bounding box center [148, 66] width 43 height 12
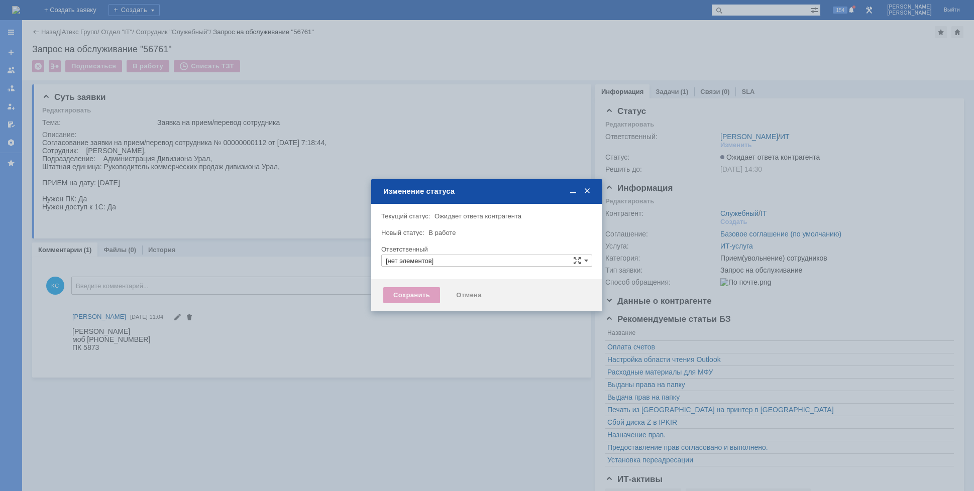
type input "[PERSON_NAME]"
type input "Прием(увольнение) сотрудников"
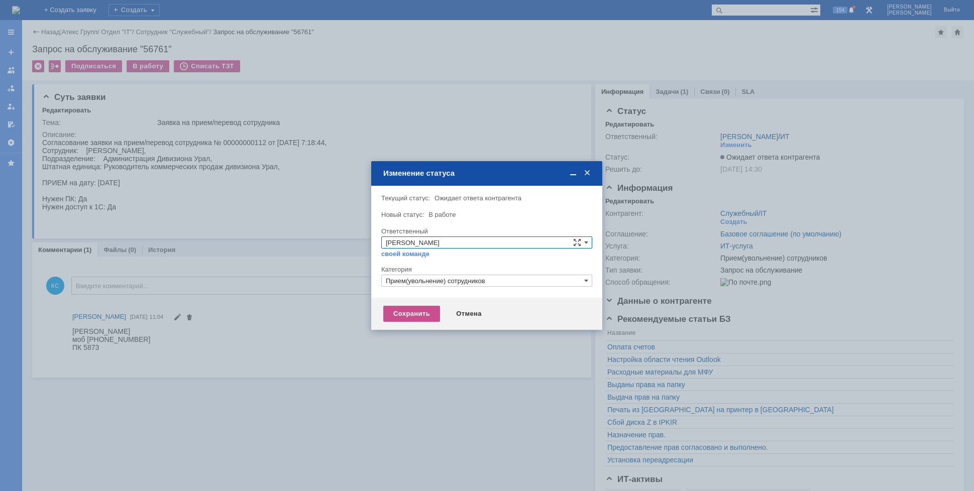
click at [591, 171] on span at bounding box center [587, 173] width 10 height 9
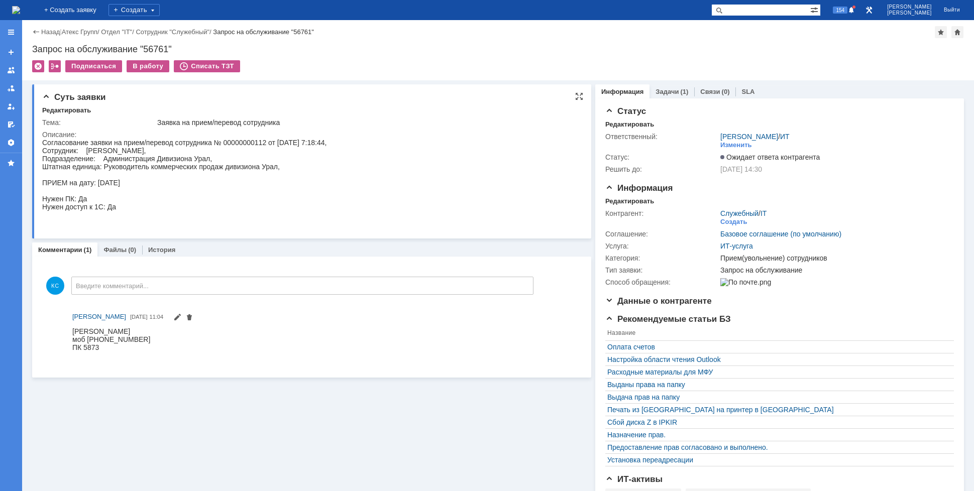
drag, startPoint x: 196, startPoint y: 149, endPoint x: 90, endPoint y: 152, distance: 106.5
click at [90, 152] on div "Согласование заявки на прием/перевод сотрудника № 00000000112 от [DATE] 7:18:44…" at bounding box center [184, 183] width 284 height 88
drag, startPoint x: 85, startPoint y: 149, endPoint x: 195, endPoint y: 150, distance: 110.5
click at [195, 150] on div "Согласование заявки на прием/перевод сотрудника № 00000000112 от [DATE] 7:18:44…" at bounding box center [184, 183] width 284 height 88
copy div "Мережникова Наталья Сергеевна"
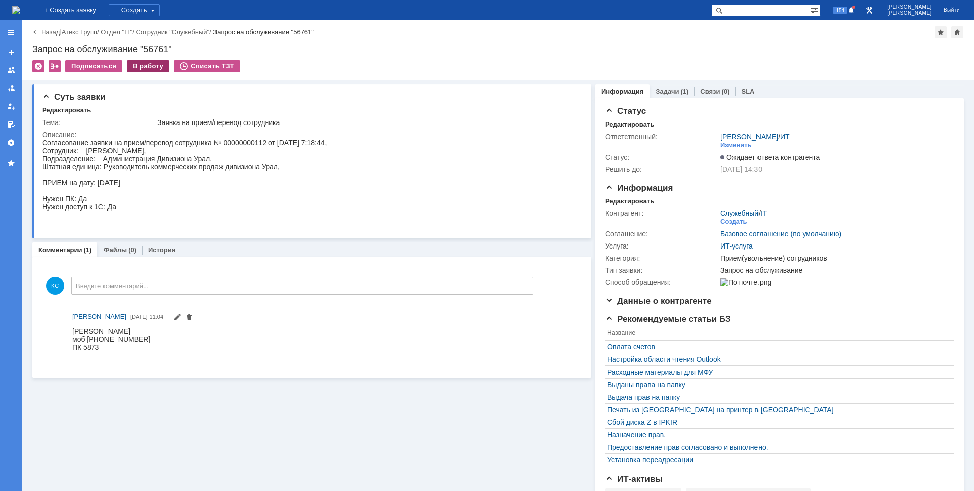
click at [155, 67] on div "В работу" at bounding box center [148, 66] width 43 height 12
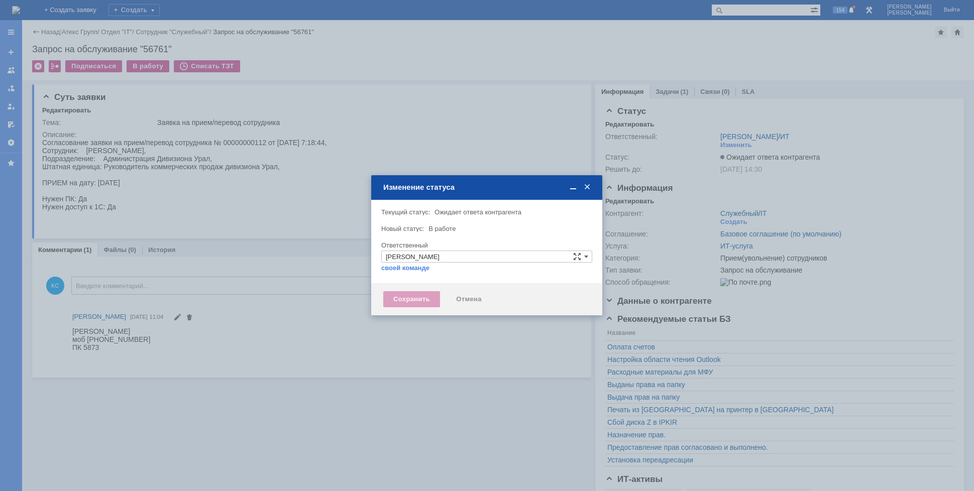
type input "Прием(увольнение) сотрудников"
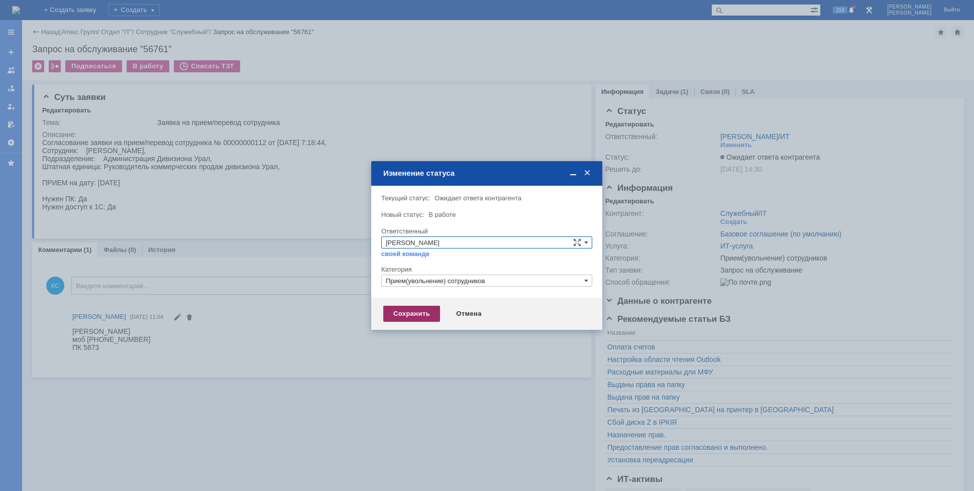
click at [420, 320] on div "Сохранить" at bounding box center [411, 314] width 57 height 16
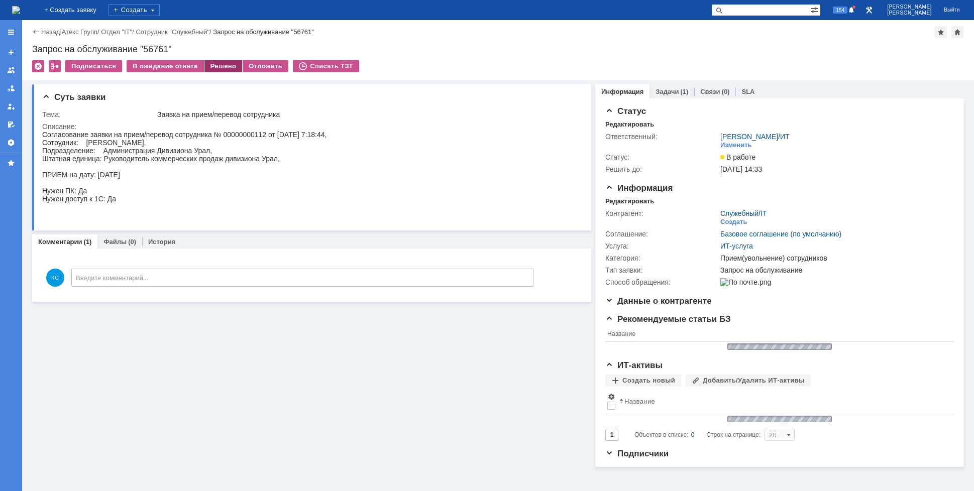
click at [209, 64] on div "Решено" at bounding box center [223, 66] width 38 height 12
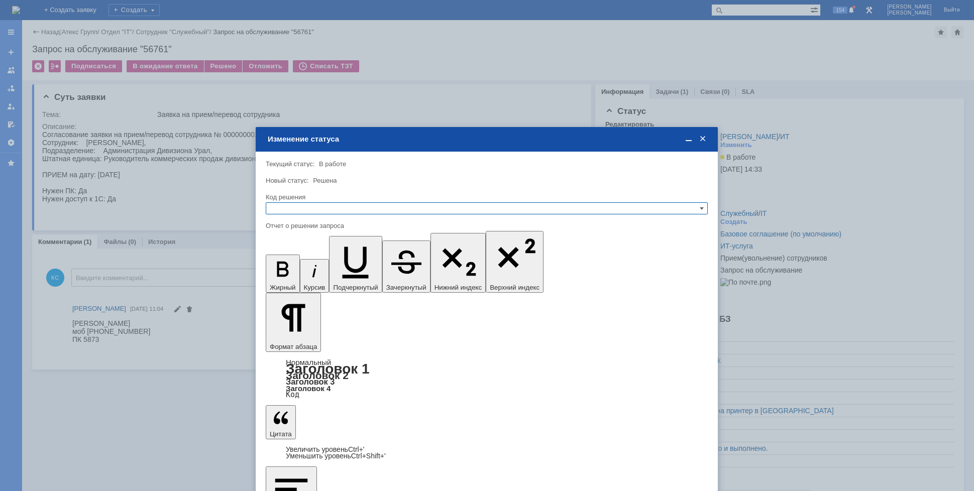
click at [379, 203] on input "text" at bounding box center [487, 208] width 442 height 12
click at [299, 259] on span "Решено" at bounding box center [486, 257] width 433 height 8
type input "Решено"
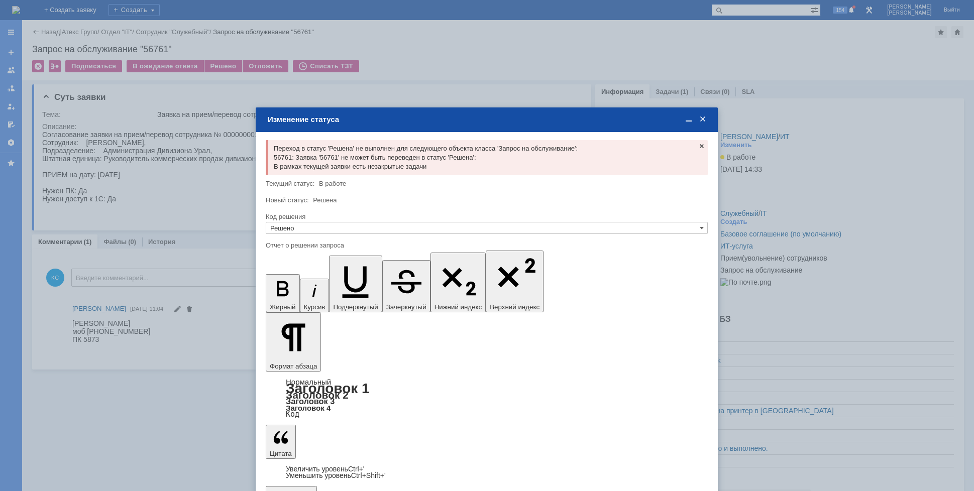
click at [706, 118] on span at bounding box center [703, 119] width 10 height 9
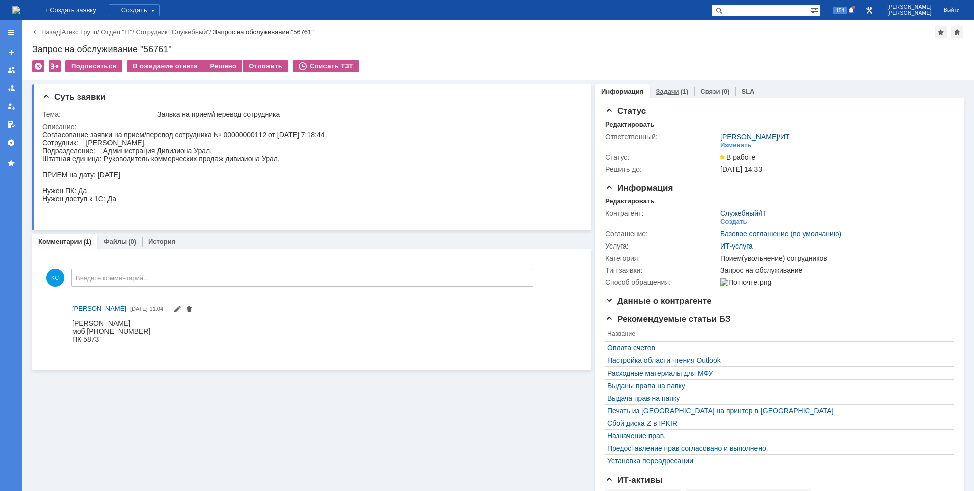
click at [666, 92] on link "Задачи" at bounding box center [667, 92] width 23 height 8
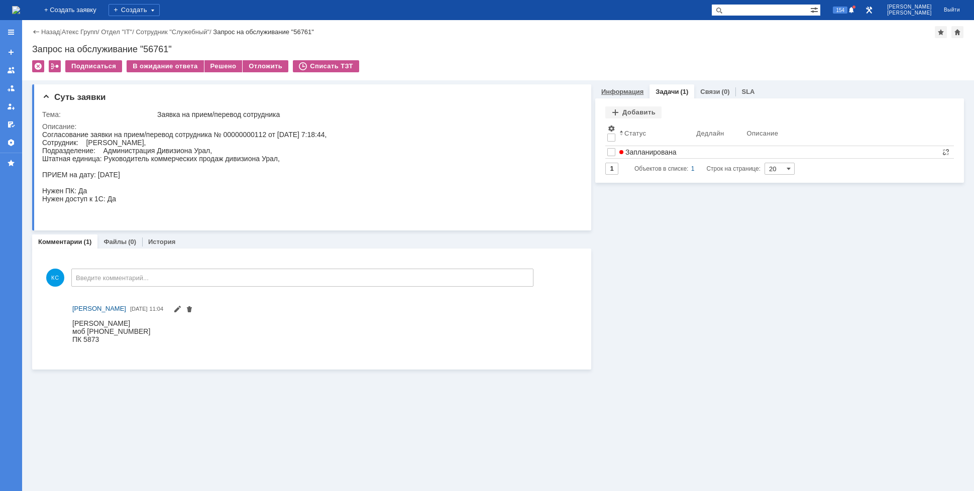
click at [622, 95] on link "Информация" at bounding box center [622, 92] width 42 height 8
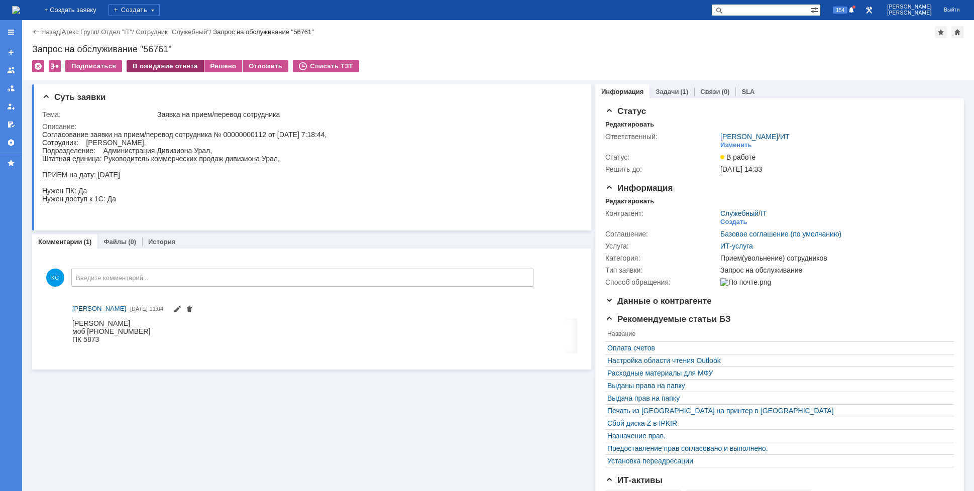
click at [158, 65] on div "В ожидание ответа" at bounding box center [165, 66] width 77 height 12
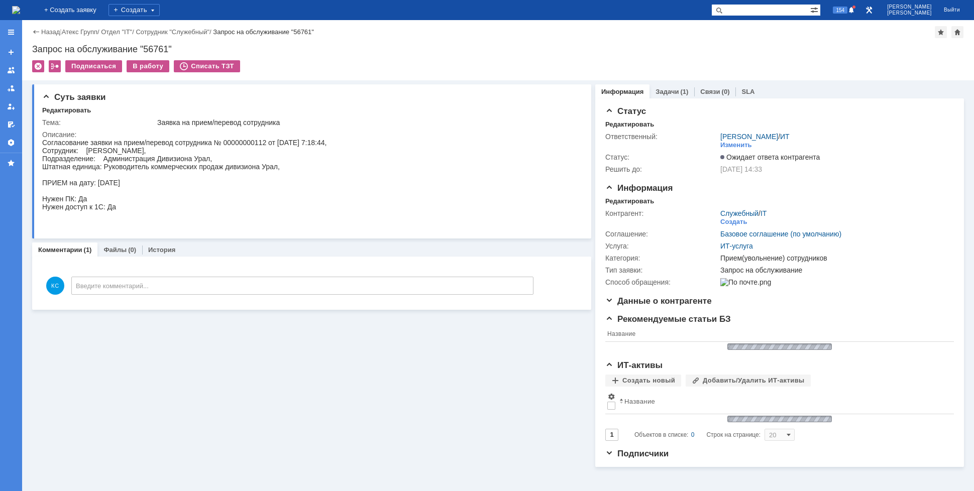
click at [20, 8] on img at bounding box center [16, 10] width 8 height 8
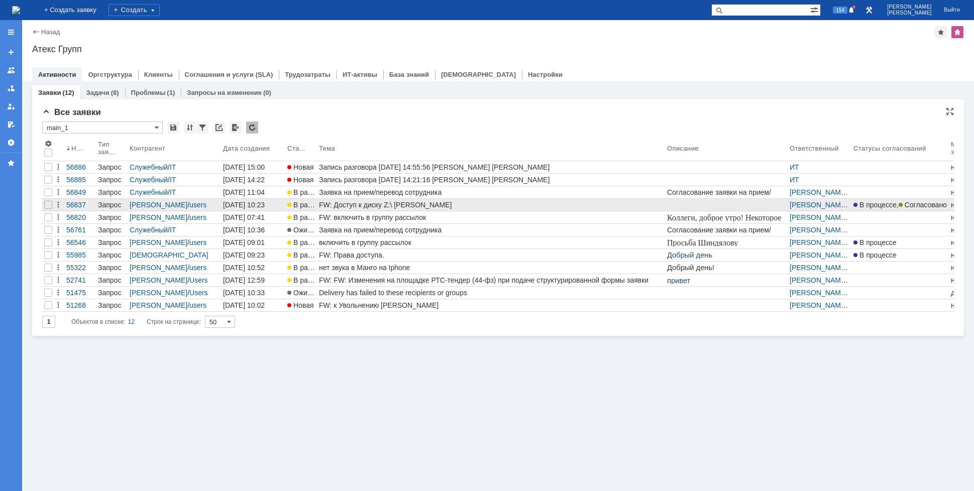
click at [371, 201] on div "FW: Доступ к диску Z:\ [PERSON_NAME]" at bounding box center [491, 205] width 344 height 8
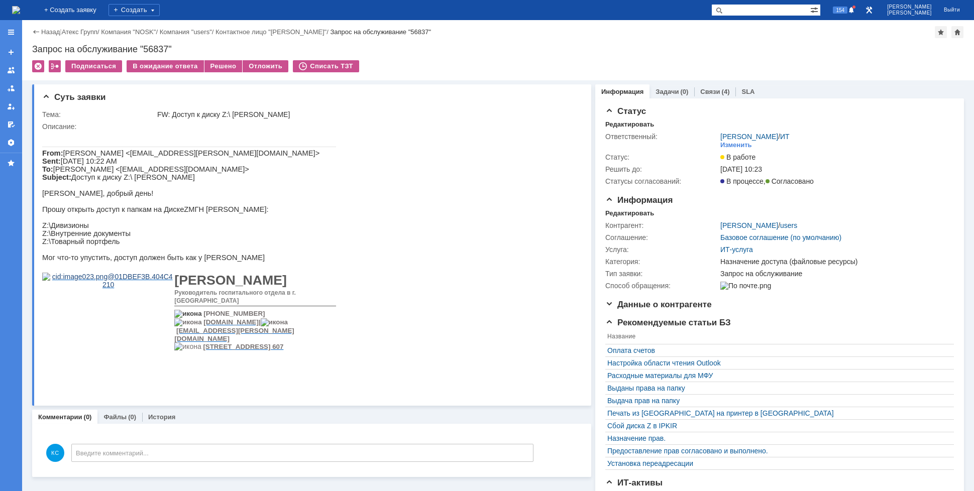
click at [20, 8] on img at bounding box center [16, 10] width 8 height 8
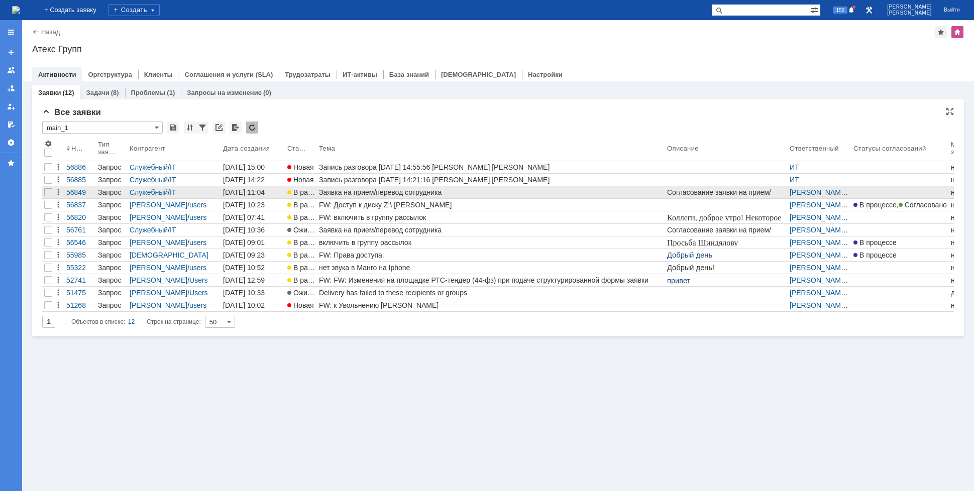
click at [367, 192] on div "Заявка на прием/перевод сотрудника" at bounding box center [491, 192] width 344 height 8
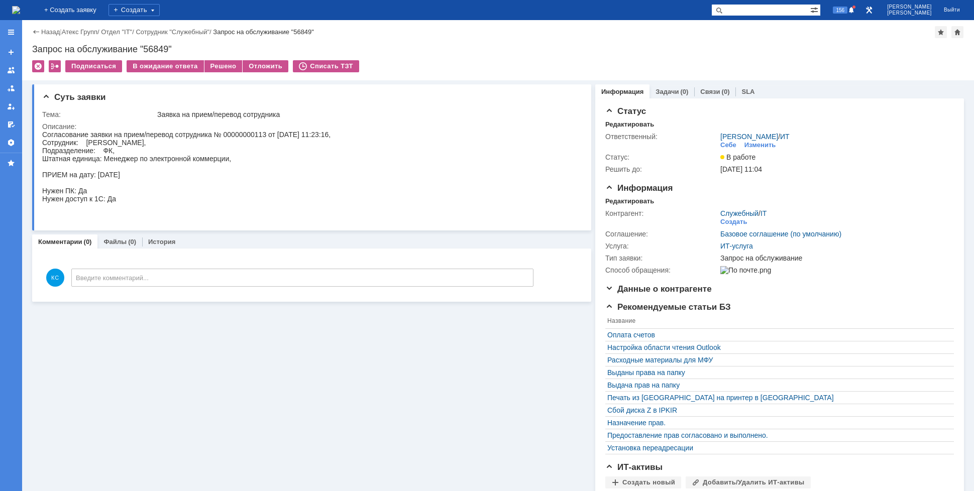
click at [20, 9] on img at bounding box center [16, 10] width 8 height 8
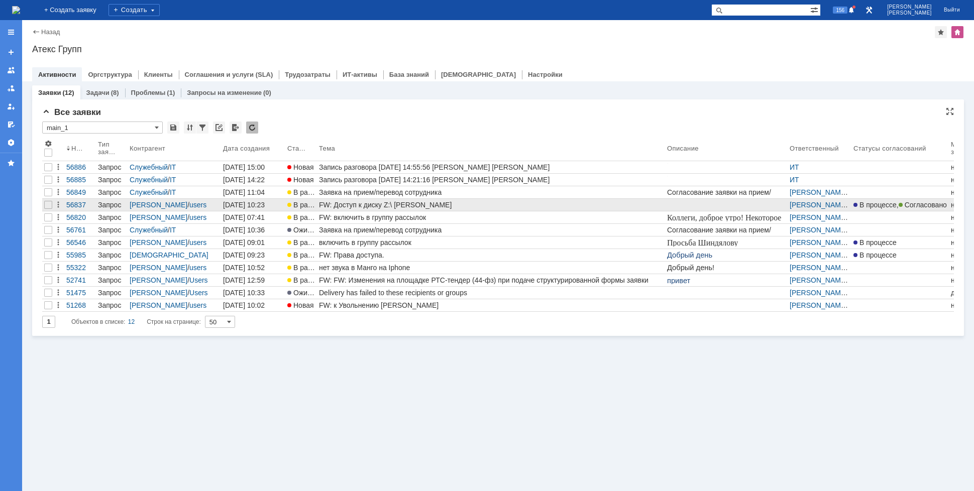
click at [438, 205] on div "FW: Доступ к диску Z:\ [PERSON_NAME]" at bounding box center [491, 205] width 344 height 8
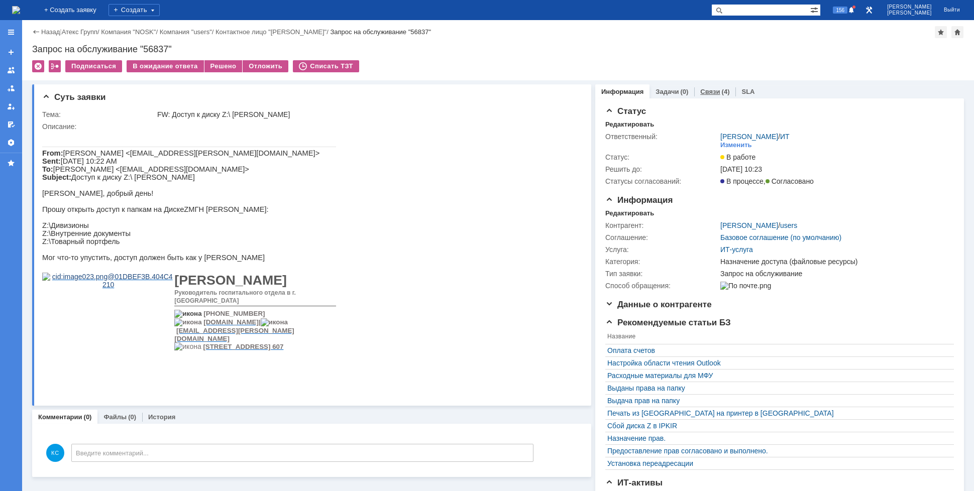
click at [708, 93] on link "Связи" at bounding box center [710, 92] width 20 height 8
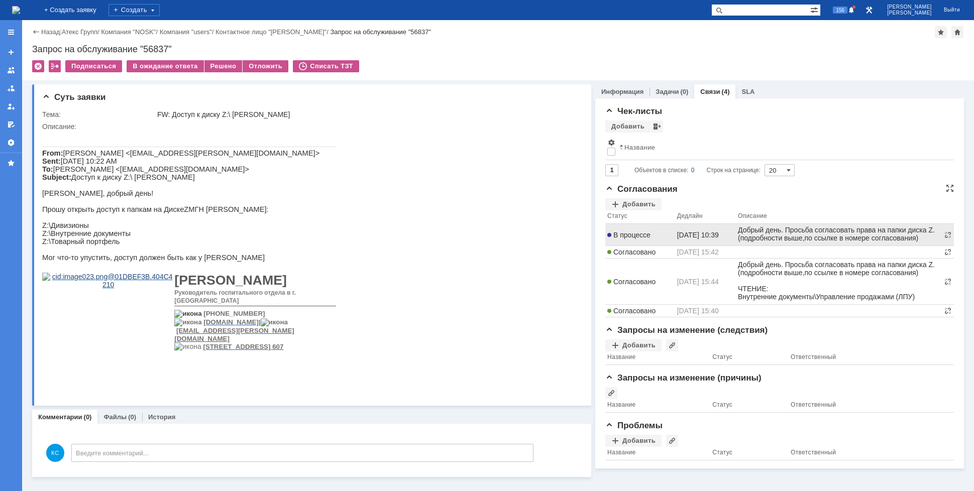
click at [706, 234] on span "[DATE] 10:39" at bounding box center [698, 235] width 42 height 8
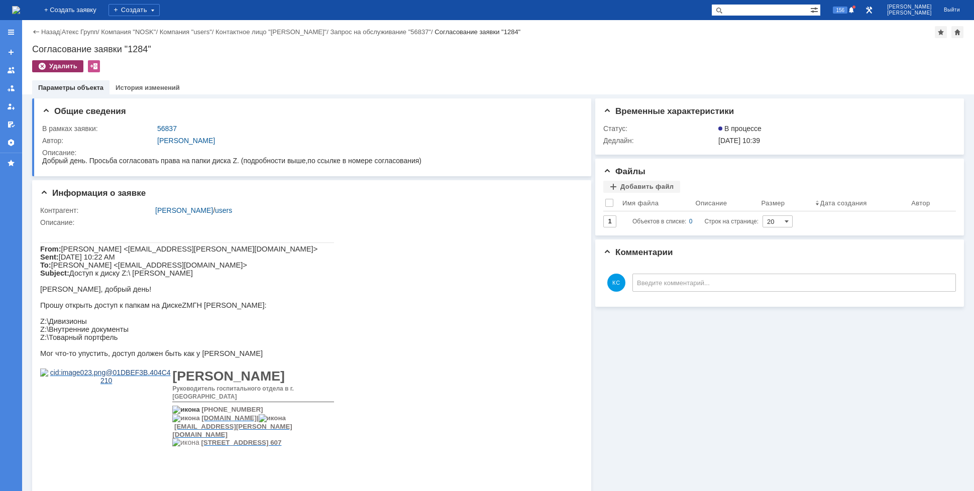
click at [64, 68] on div "Удалить" at bounding box center [57, 66] width 51 height 12
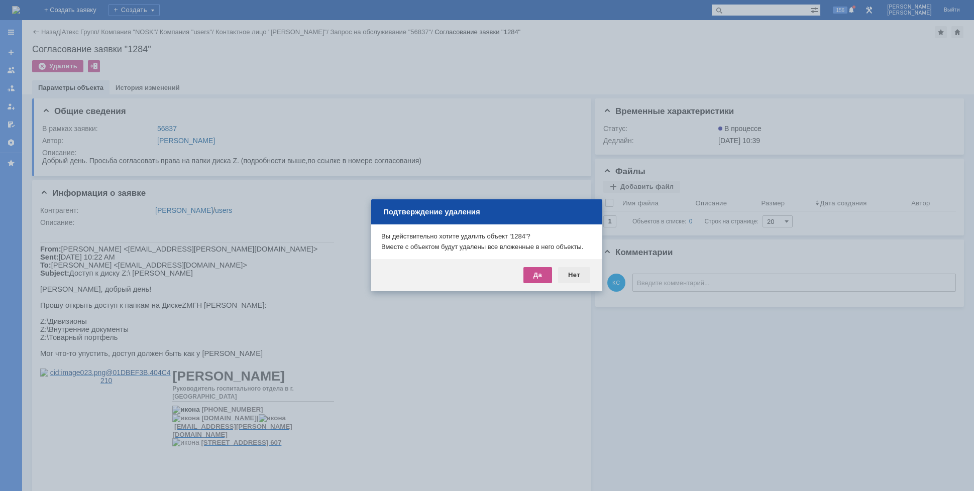
click at [584, 276] on div "Нет" at bounding box center [574, 275] width 32 height 16
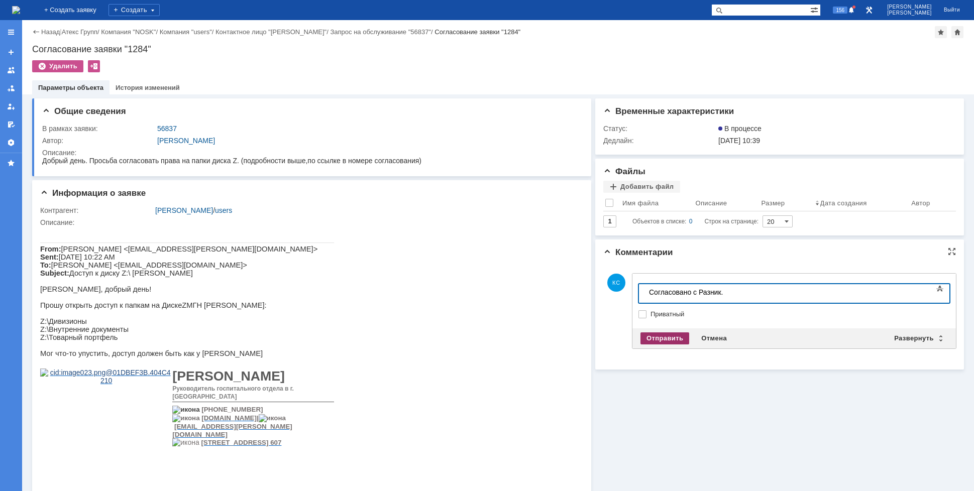
click at [657, 338] on div "Отправить" at bounding box center [665, 339] width 49 height 12
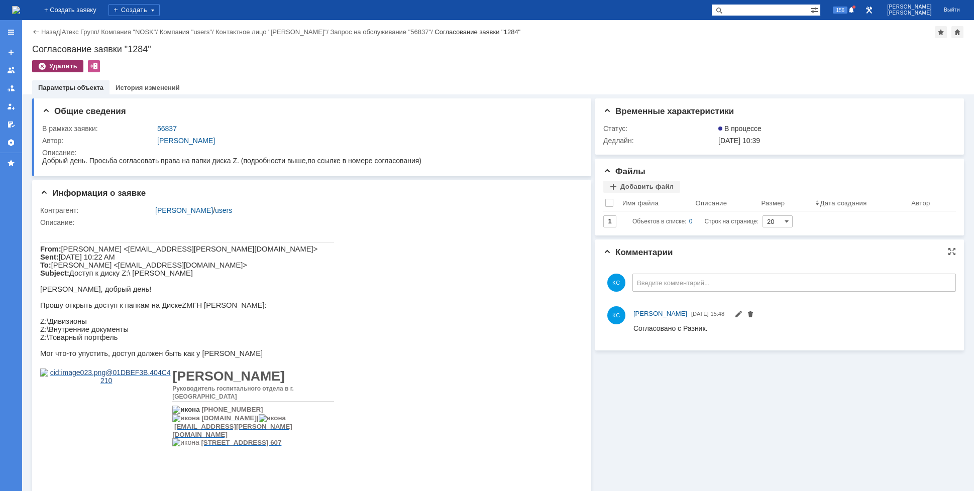
click at [58, 66] on div "Удалить" at bounding box center [57, 66] width 51 height 12
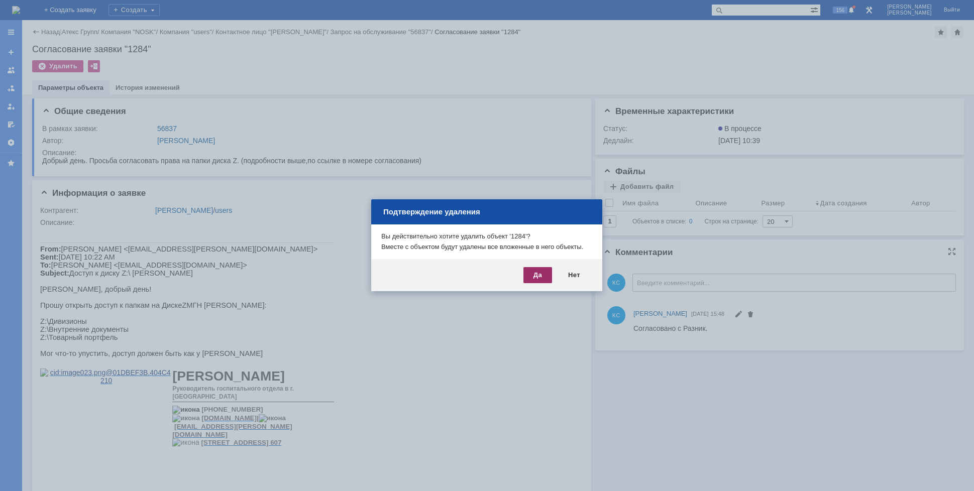
click at [537, 272] on div "Да" at bounding box center [537, 275] width 29 height 16
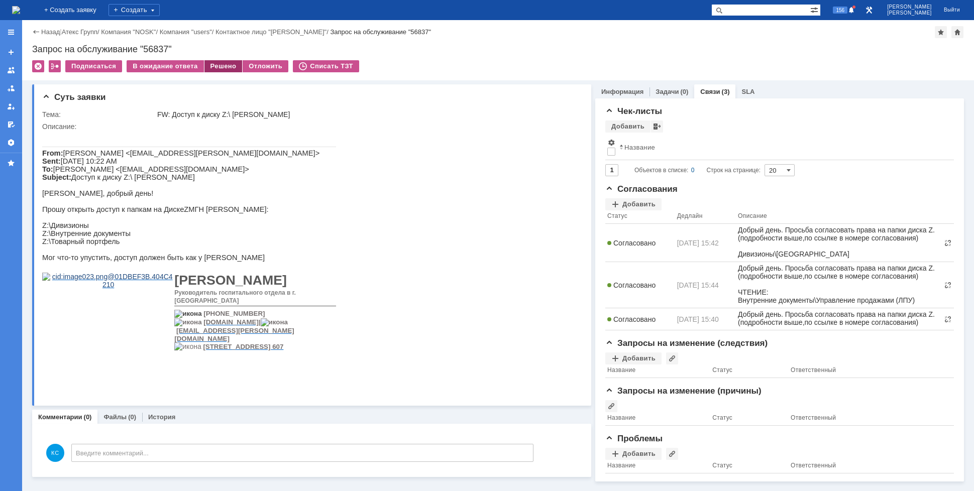
click at [210, 63] on div "Решено" at bounding box center [223, 66] width 38 height 12
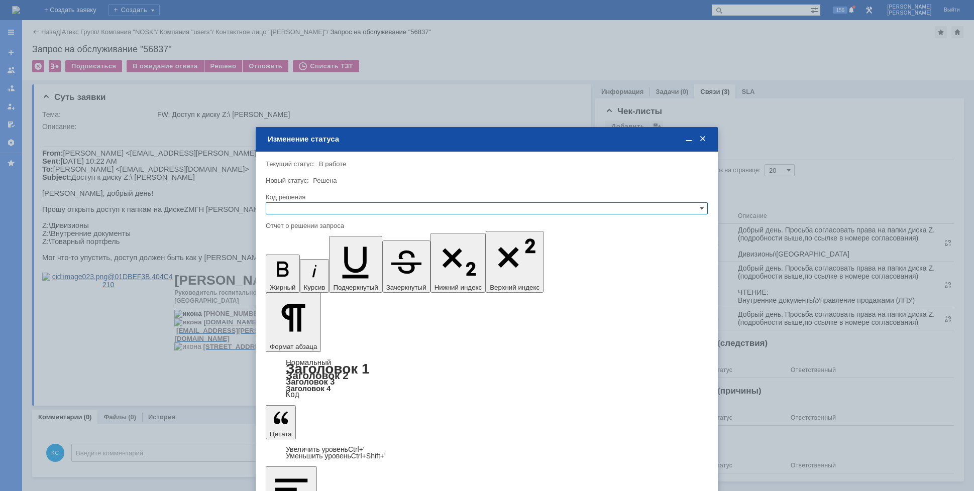
click at [384, 208] on input "text" at bounding box center [487, 208] width 442 height 12
click at [315, 257] on span "Решено" at bounding box center [486, 257] width 433 height 8
type input "Решено"
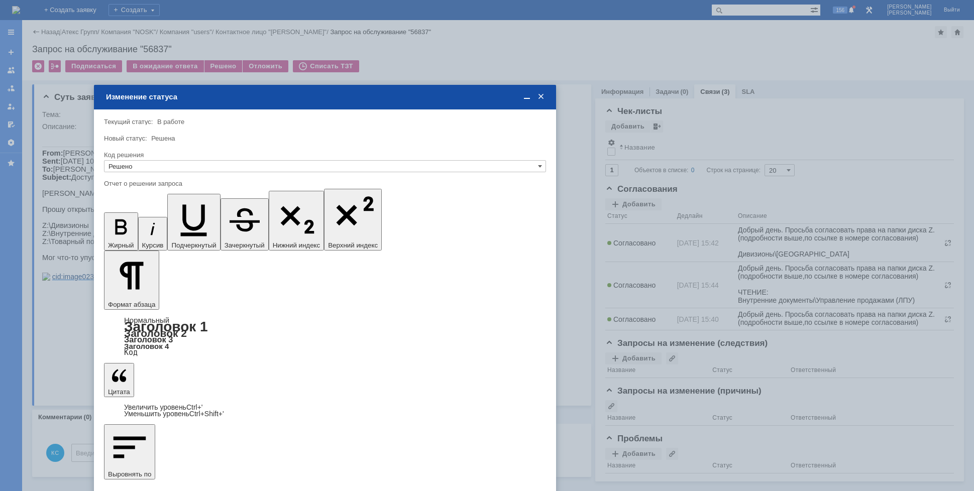
drag, startPoint x: 504, startPoint y: 141, endPoint x: 358, endPoint y: 115, distance: 147.9
click at [365, 97] on div "Изменение статуса" at bounding box center [326, 96] width 440 height 9
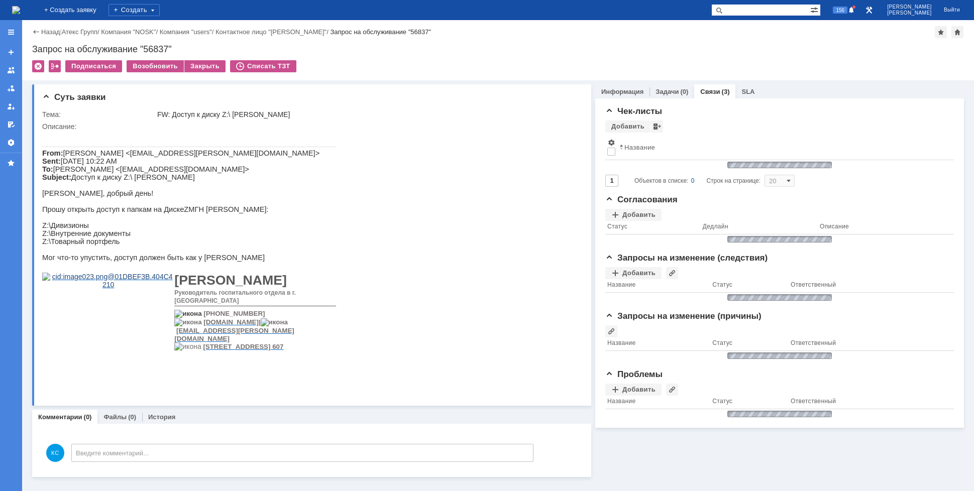
click at [20, 12] on img at bounding box center [16, 10] width 8 height 8
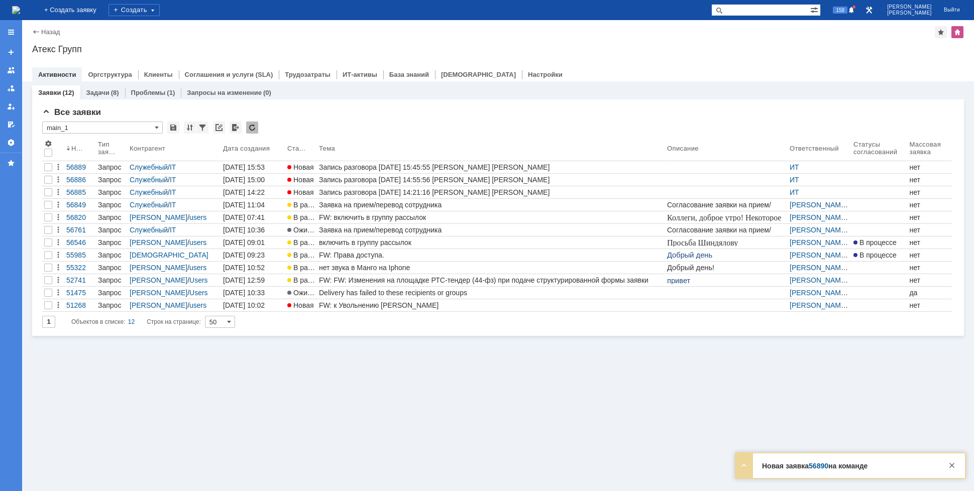
click at [20, 10] on img at bounding box center [16, 10] width 8 height 8
